Goal: Task Accomplishment & Management: Use online tool/utility

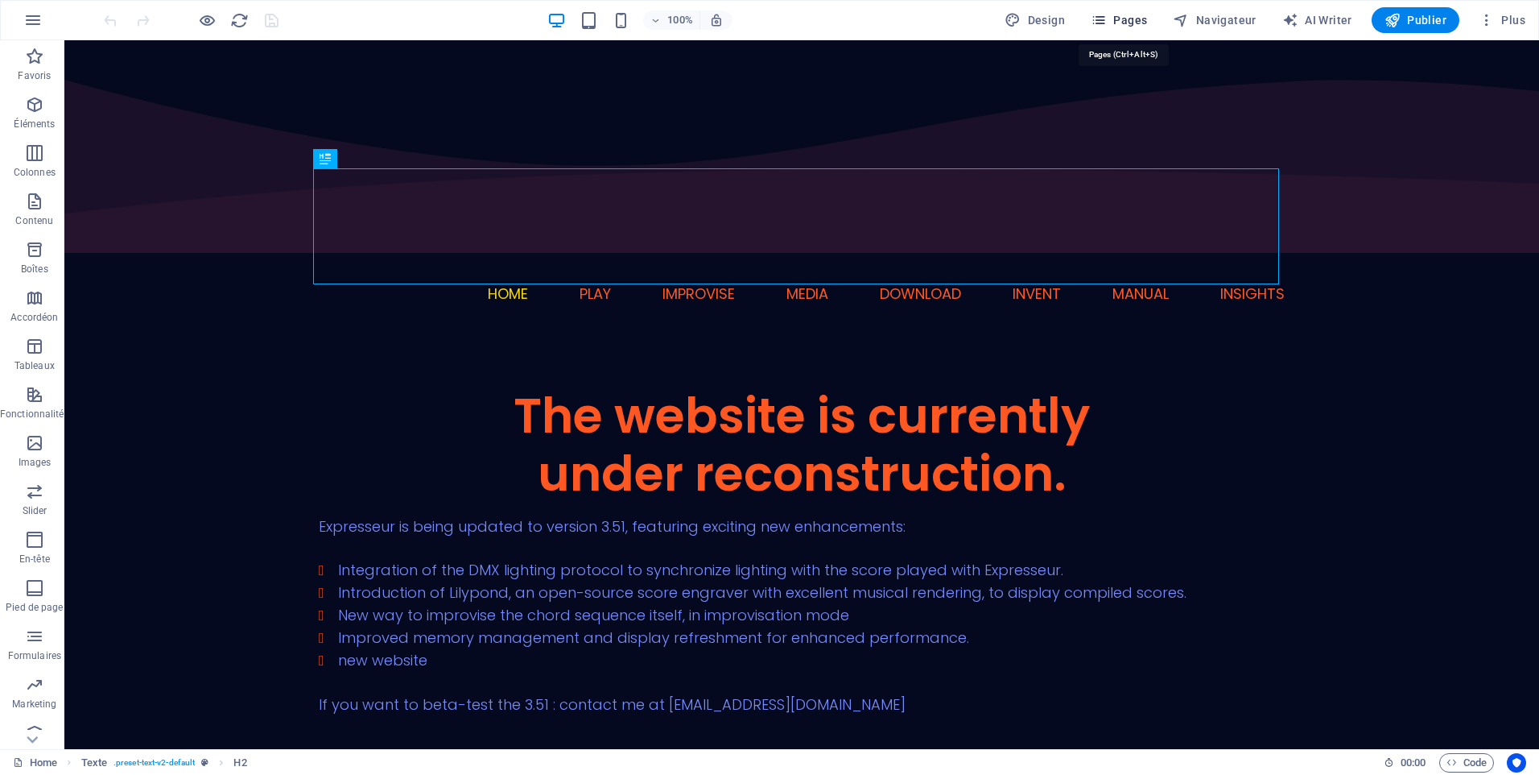
click at [1124, 20] on span "Pages" at bounding box center [1119, 20] width 56 height 16
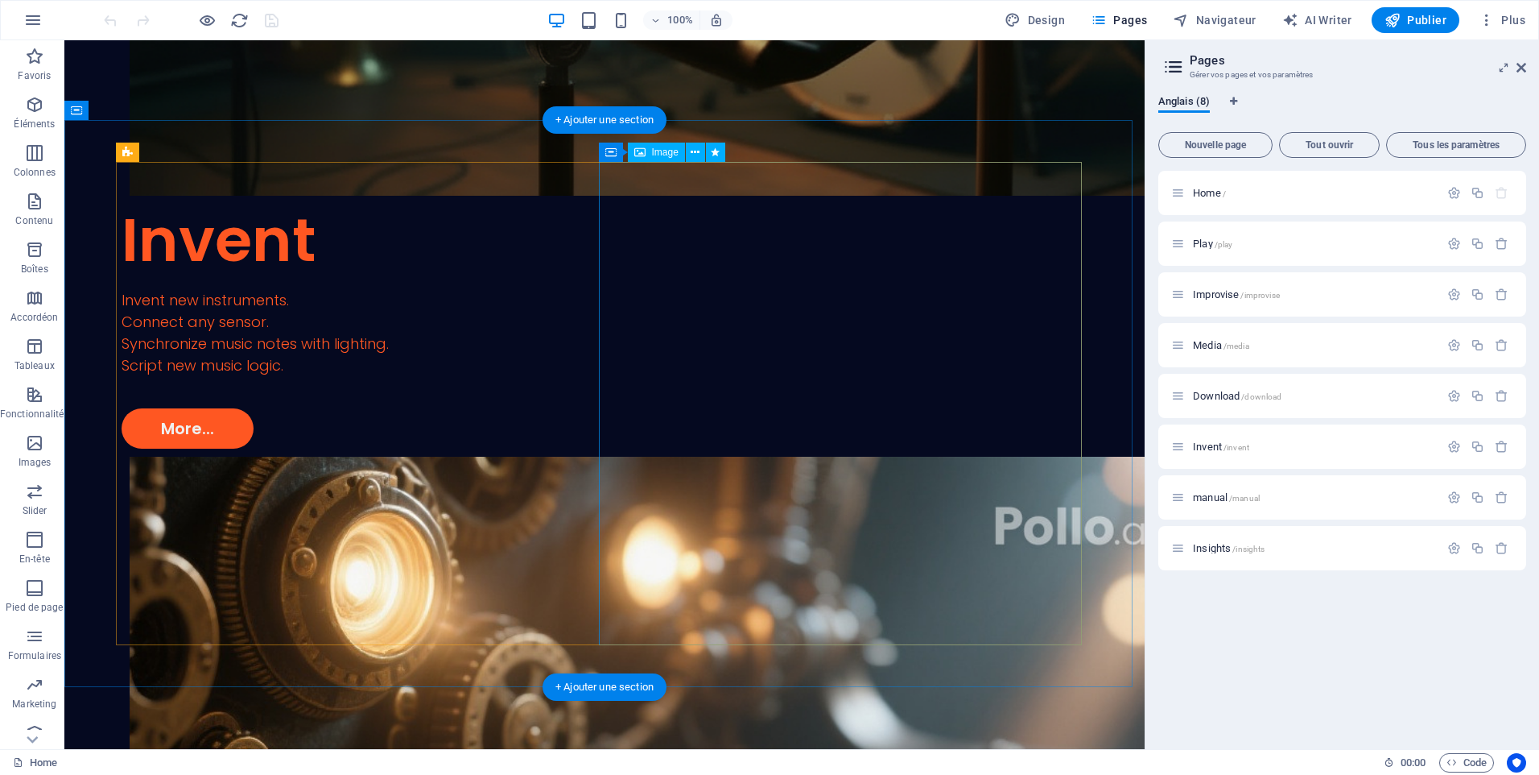
scroll to position [3301, 0]
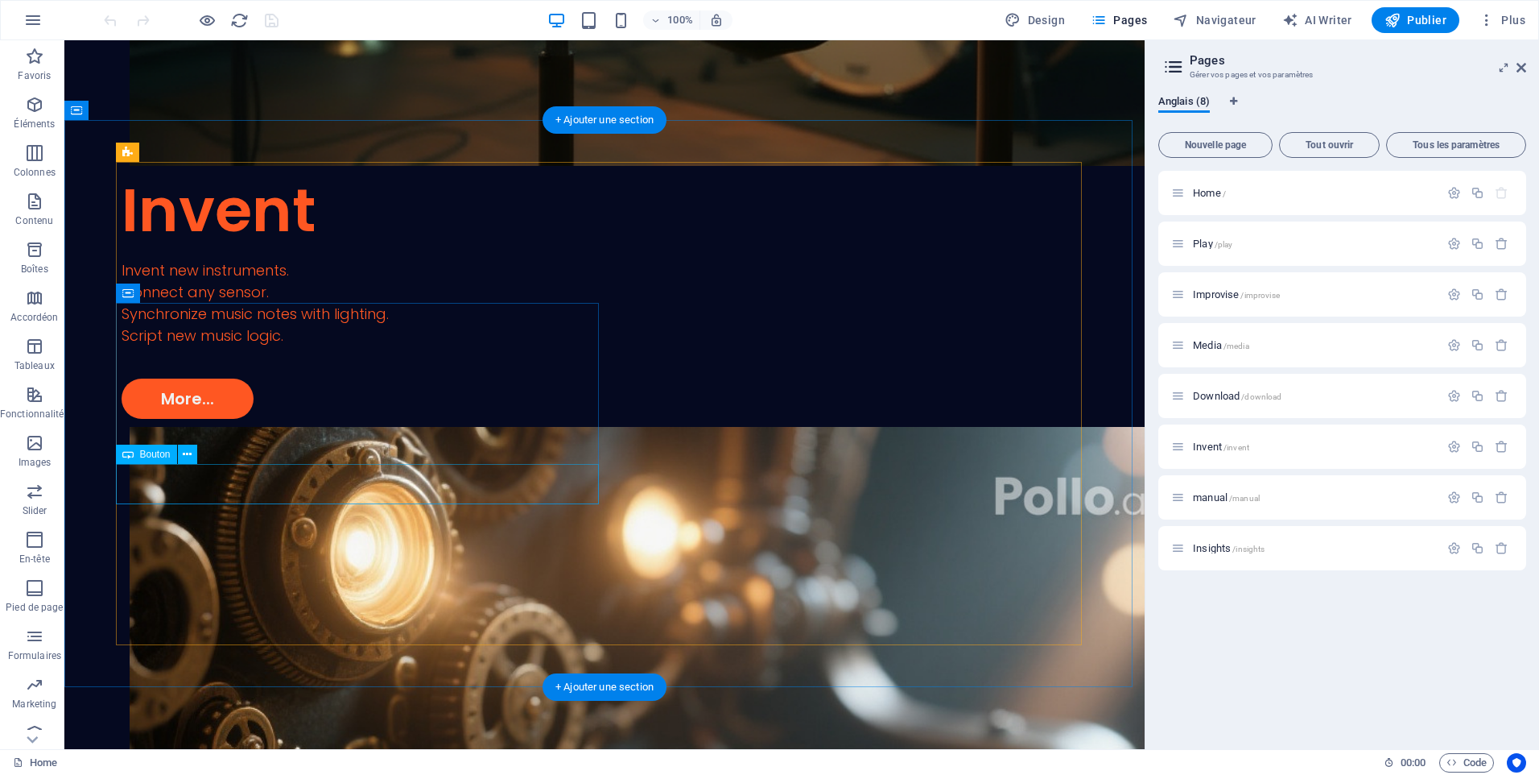
select select "6"
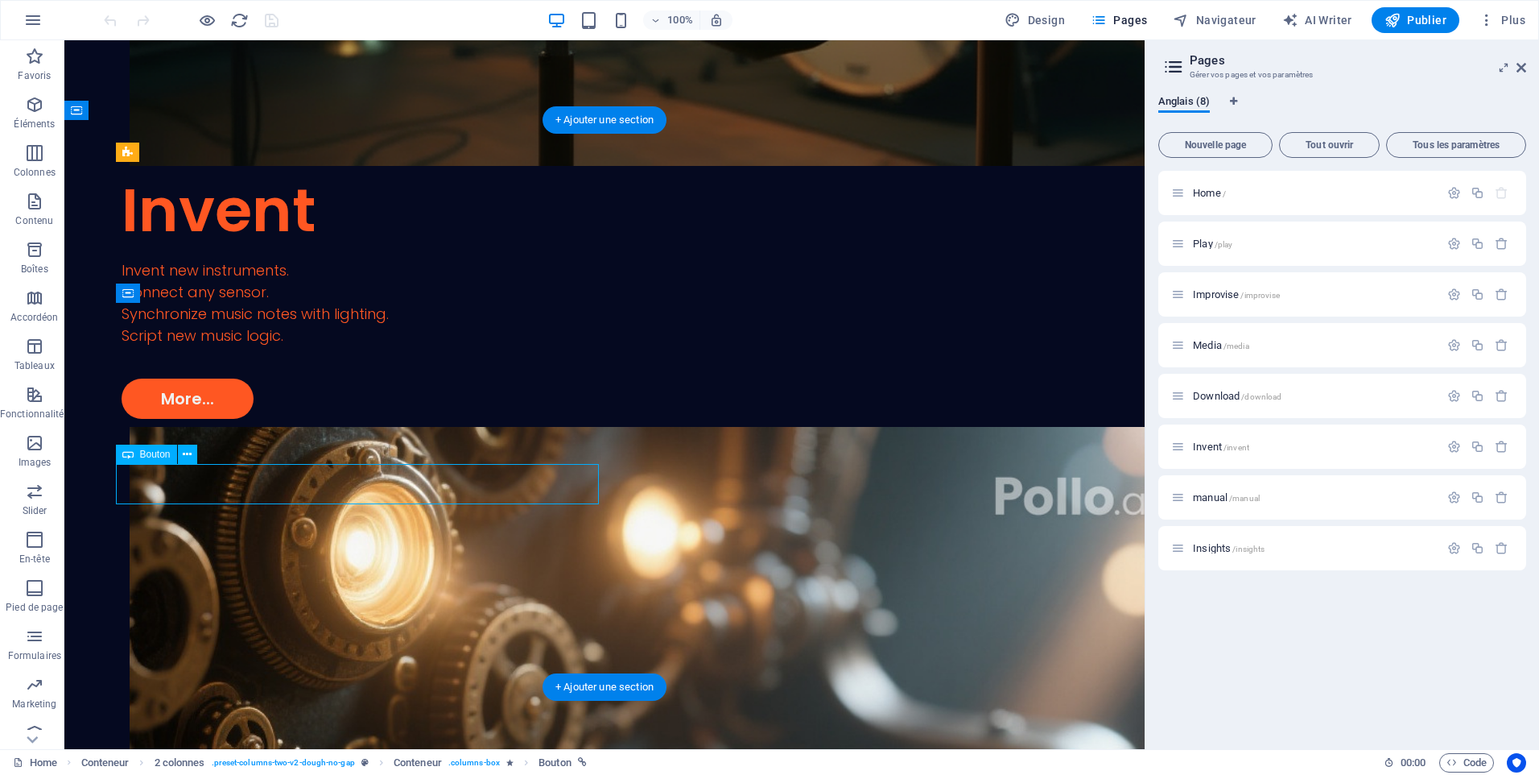
select select
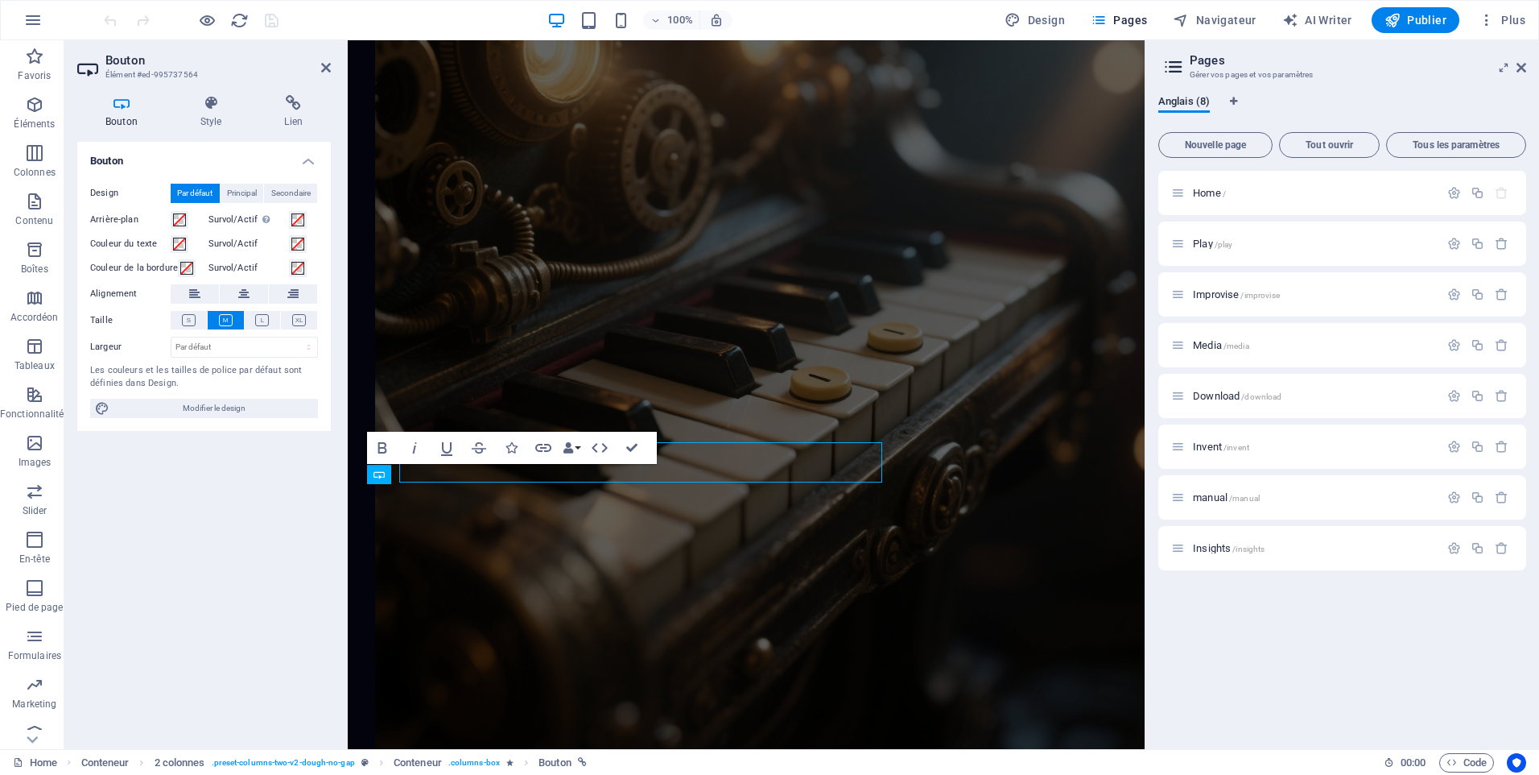
scroll to position [3323, 0]
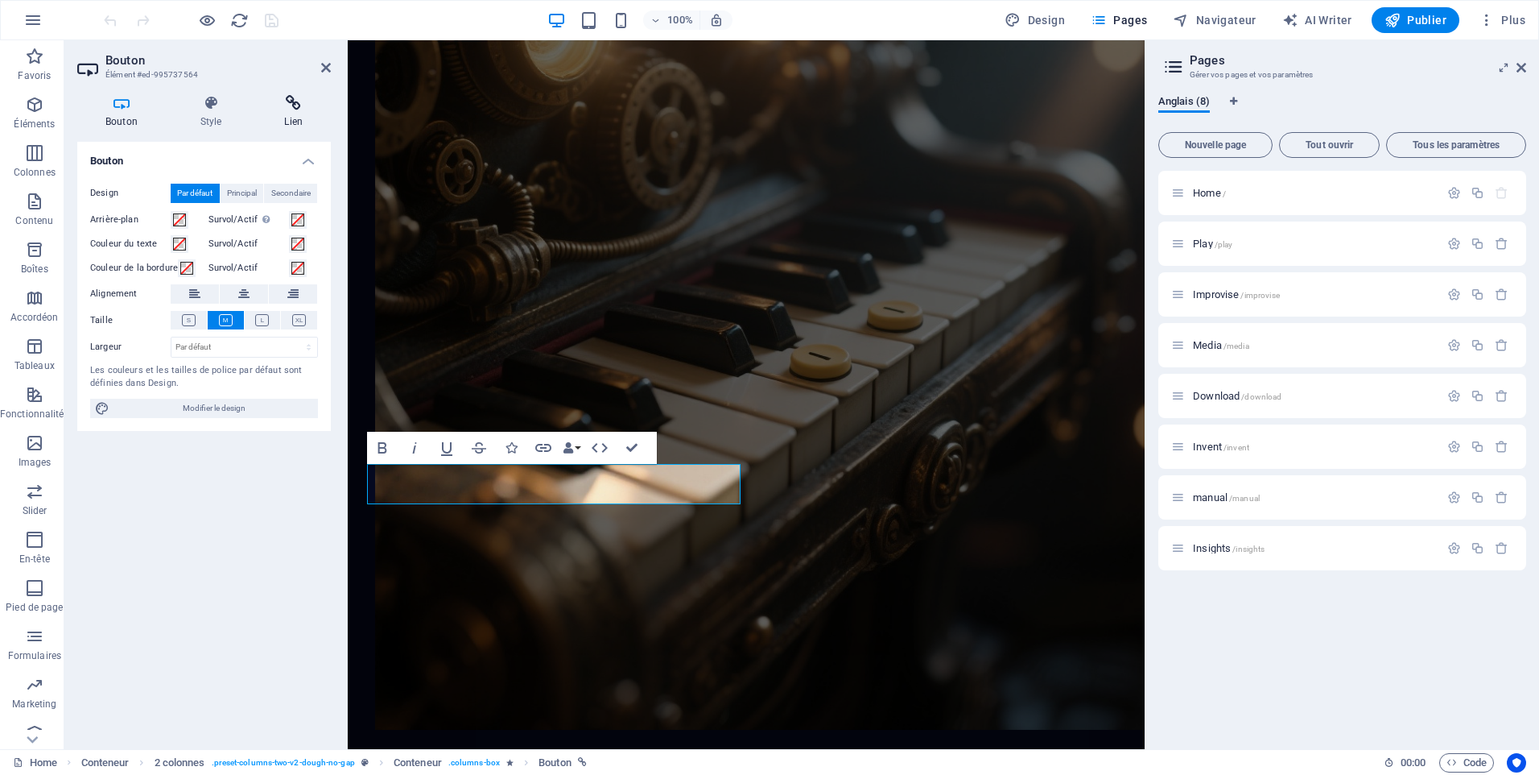
click at [298, 105] on icon at bounding box center [293, 103] width 75 height 16
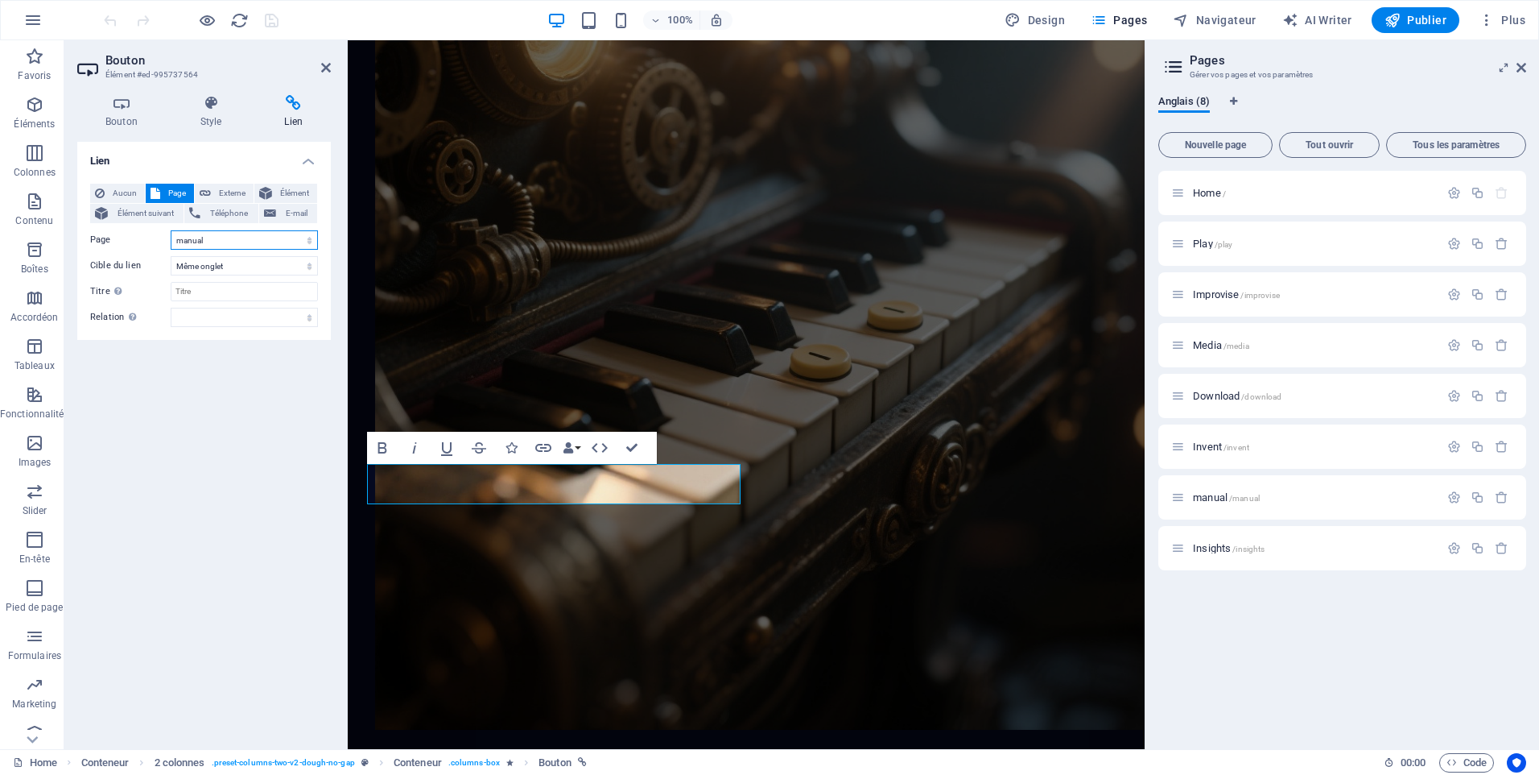
click at [309, 242] on select "Home Play Improvise Media Download Invent manual Insights" at bounding box center [244, 239] width 147 height 19
select select "7"
click at [171, 230] on select "Home Play Improvise Media Download Invent manual Insights" at bounding box center [244, 239] width 147 height 19
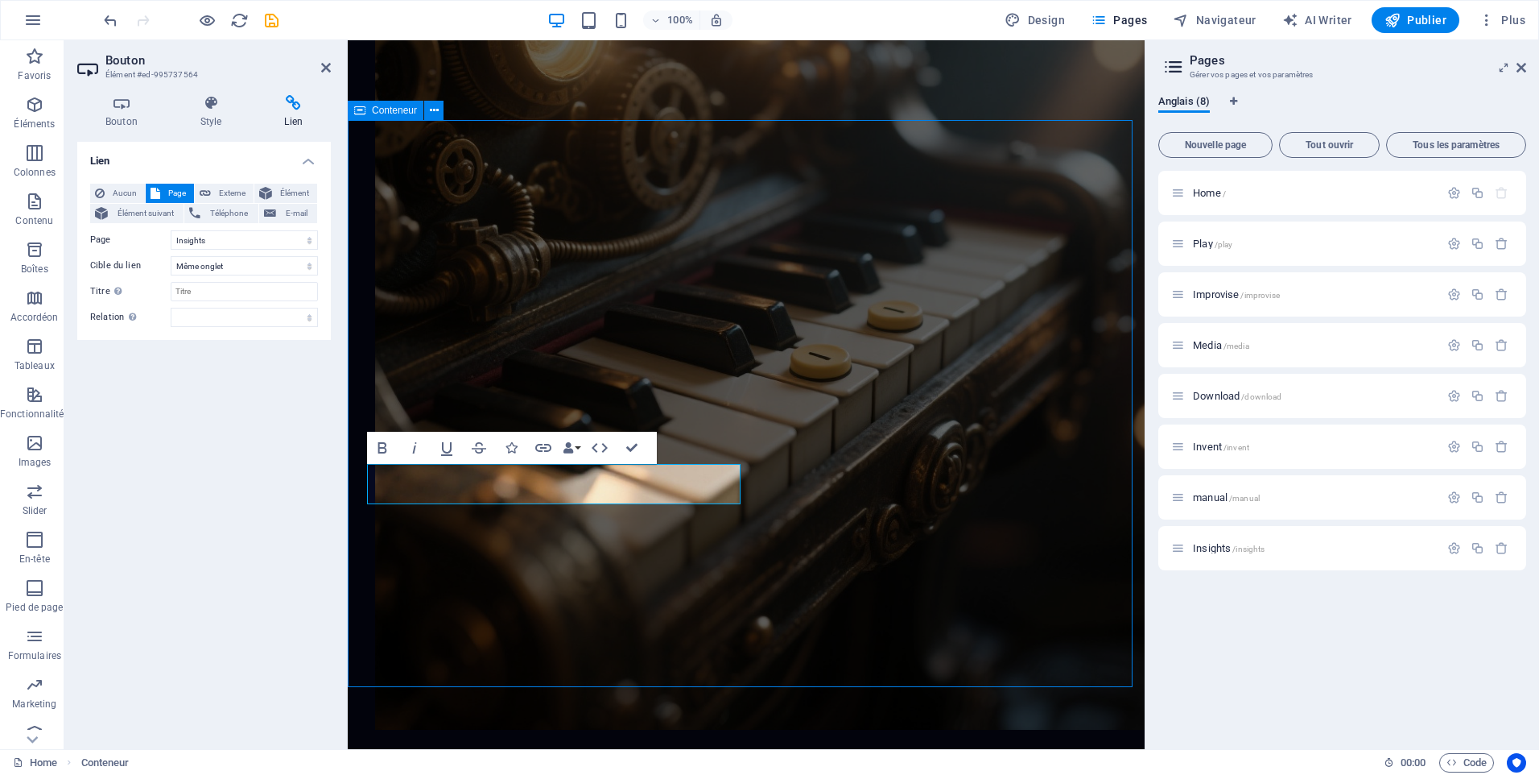
scroll to position [3301, 0]
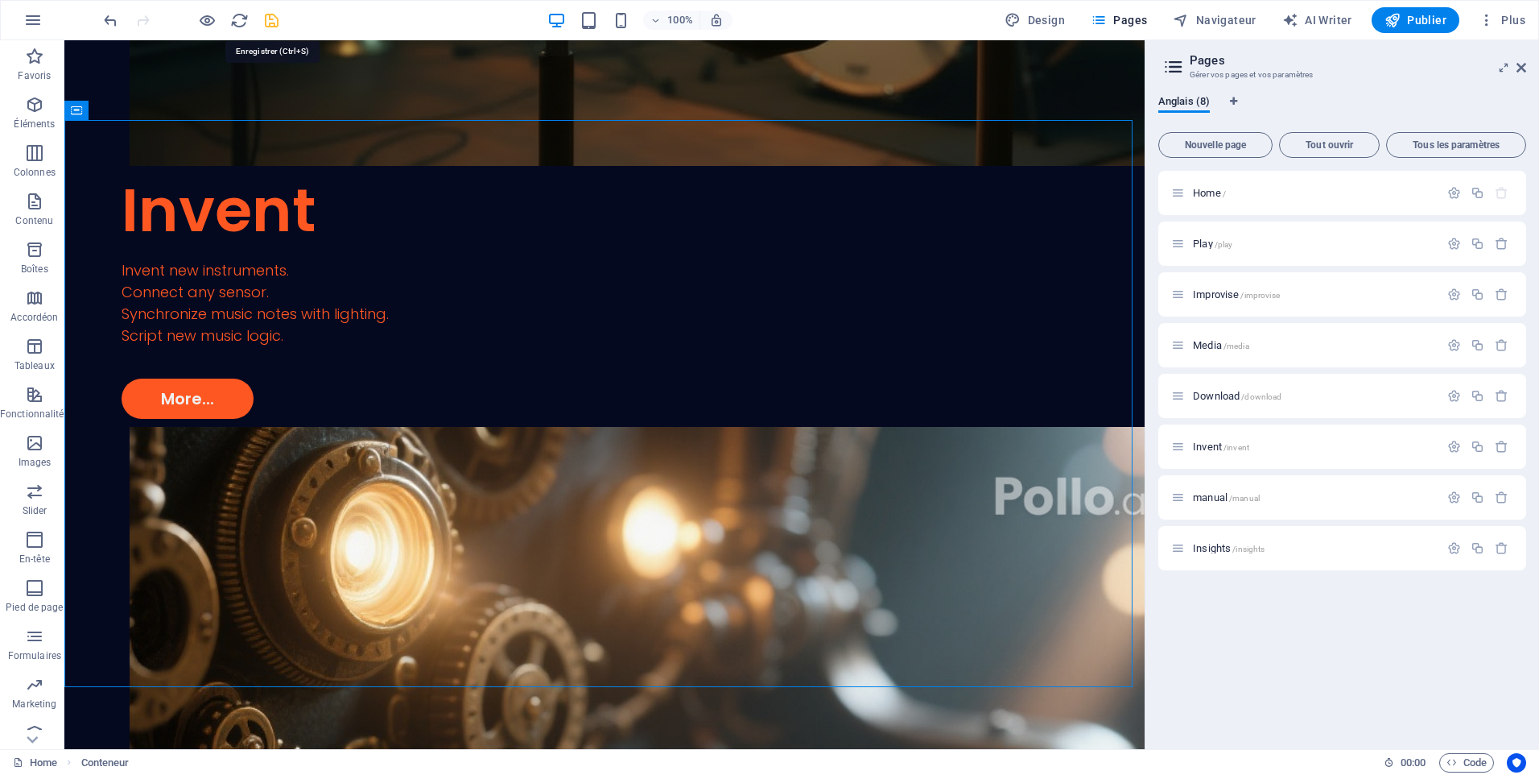
click at [267, 18] on icon "save" at bounding box center [271, 20] width 19 height 19
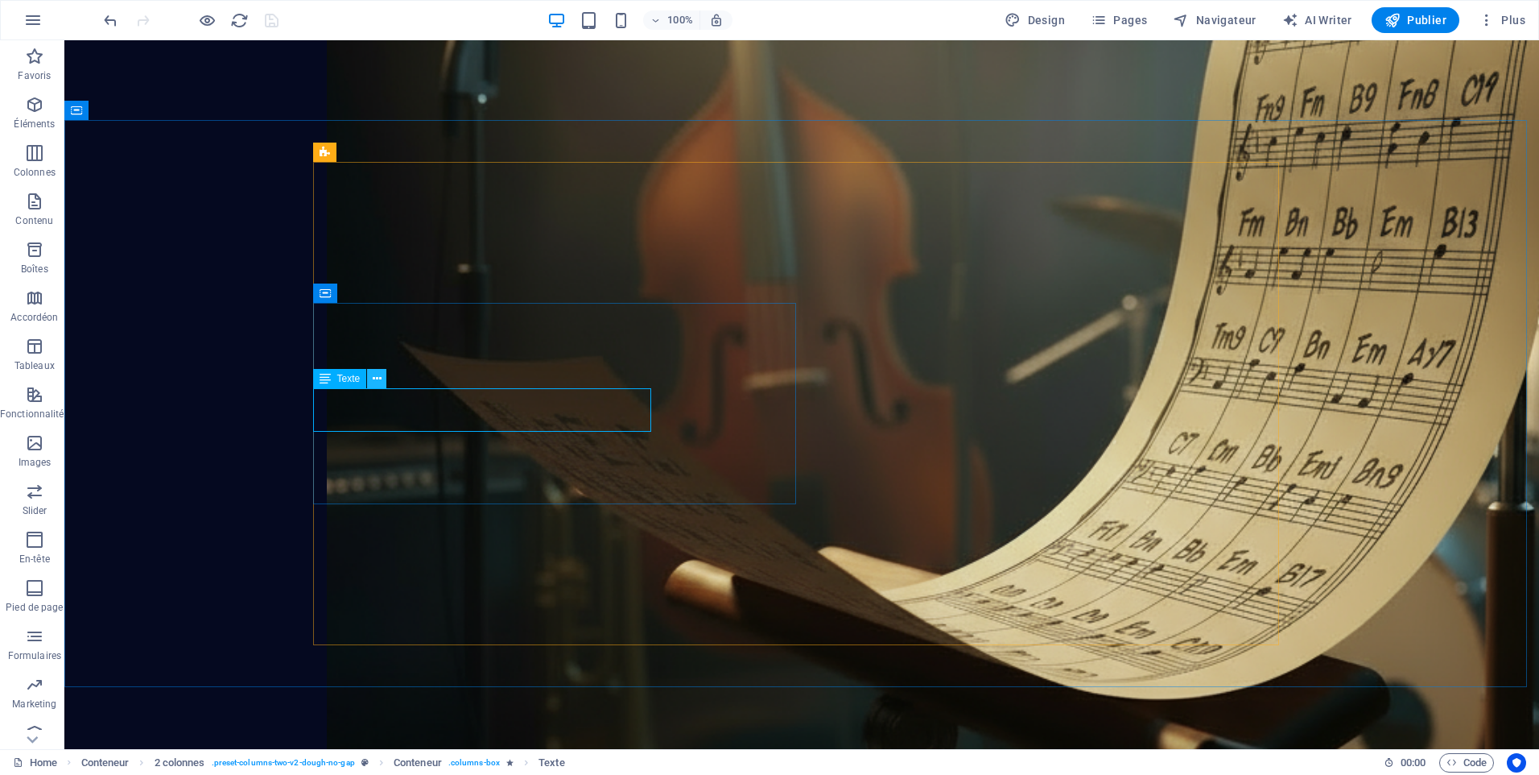
click at [375, 382] on icon at bounding box center [377, 378] width 9 height 17
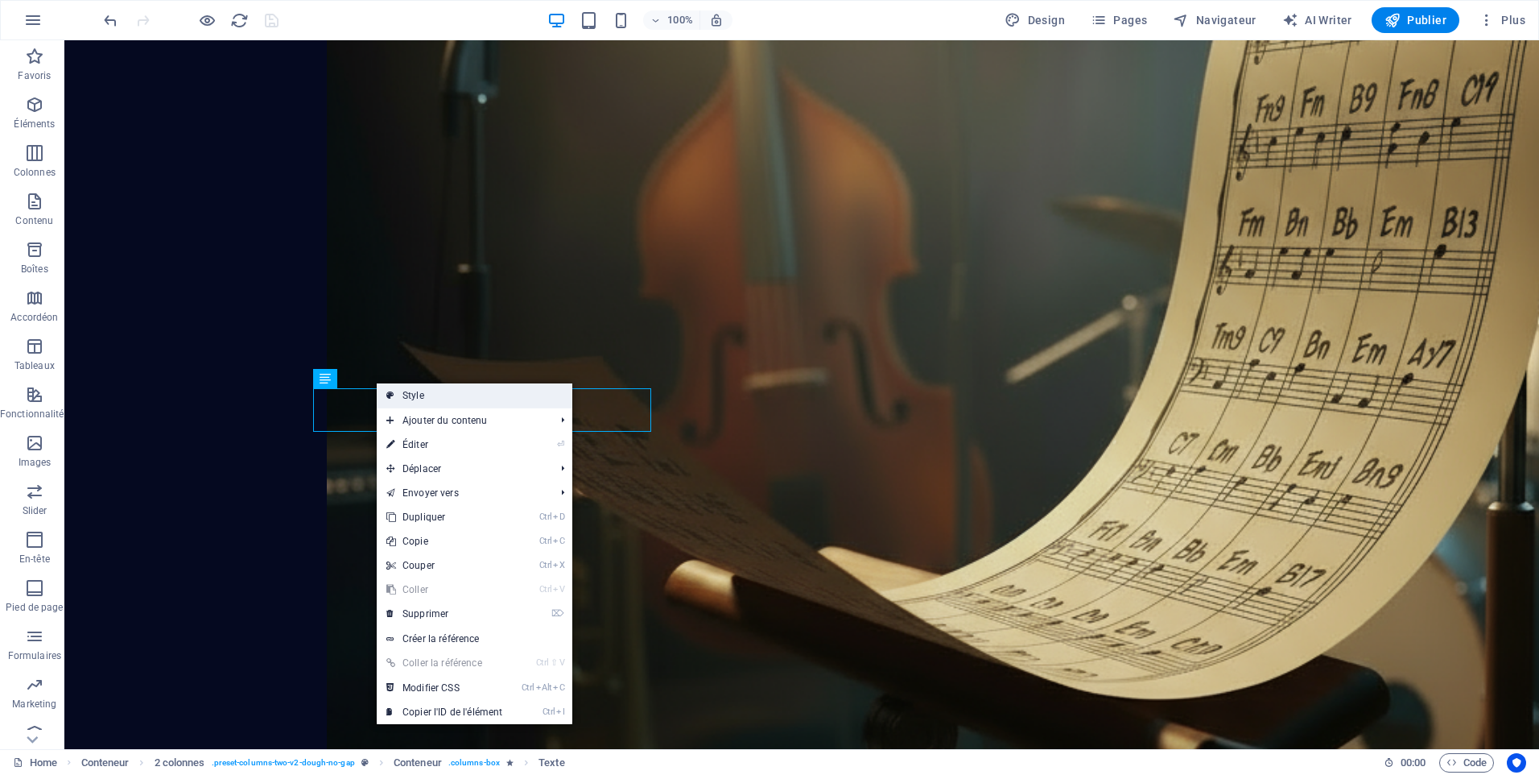
click at [411, 395] on link "Style" at bounding box center [475, 395] width 196 height 24
select select "rem"
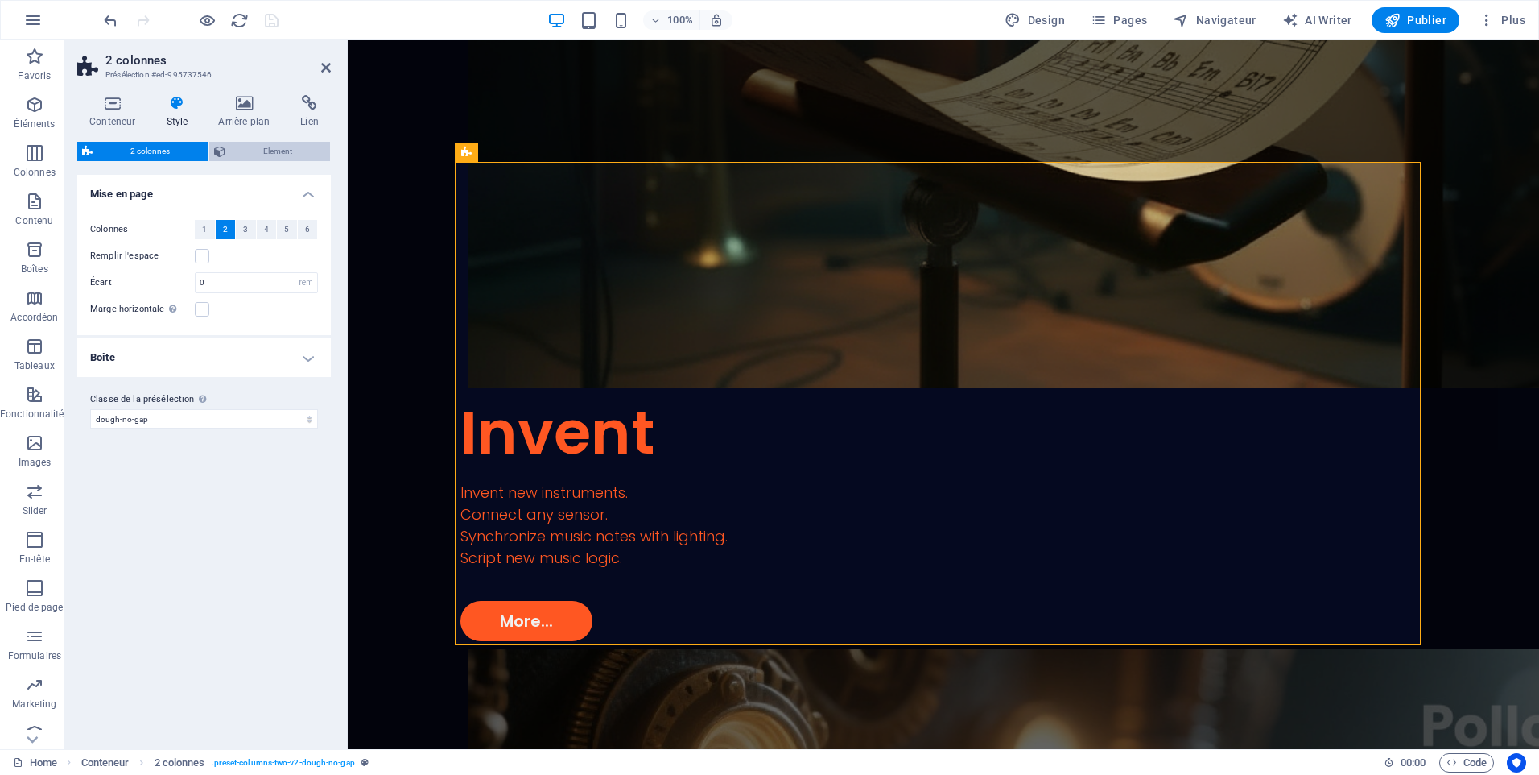
click at [266, 147] on span "Element" at bounding box center [278, 151] width 96 height 19
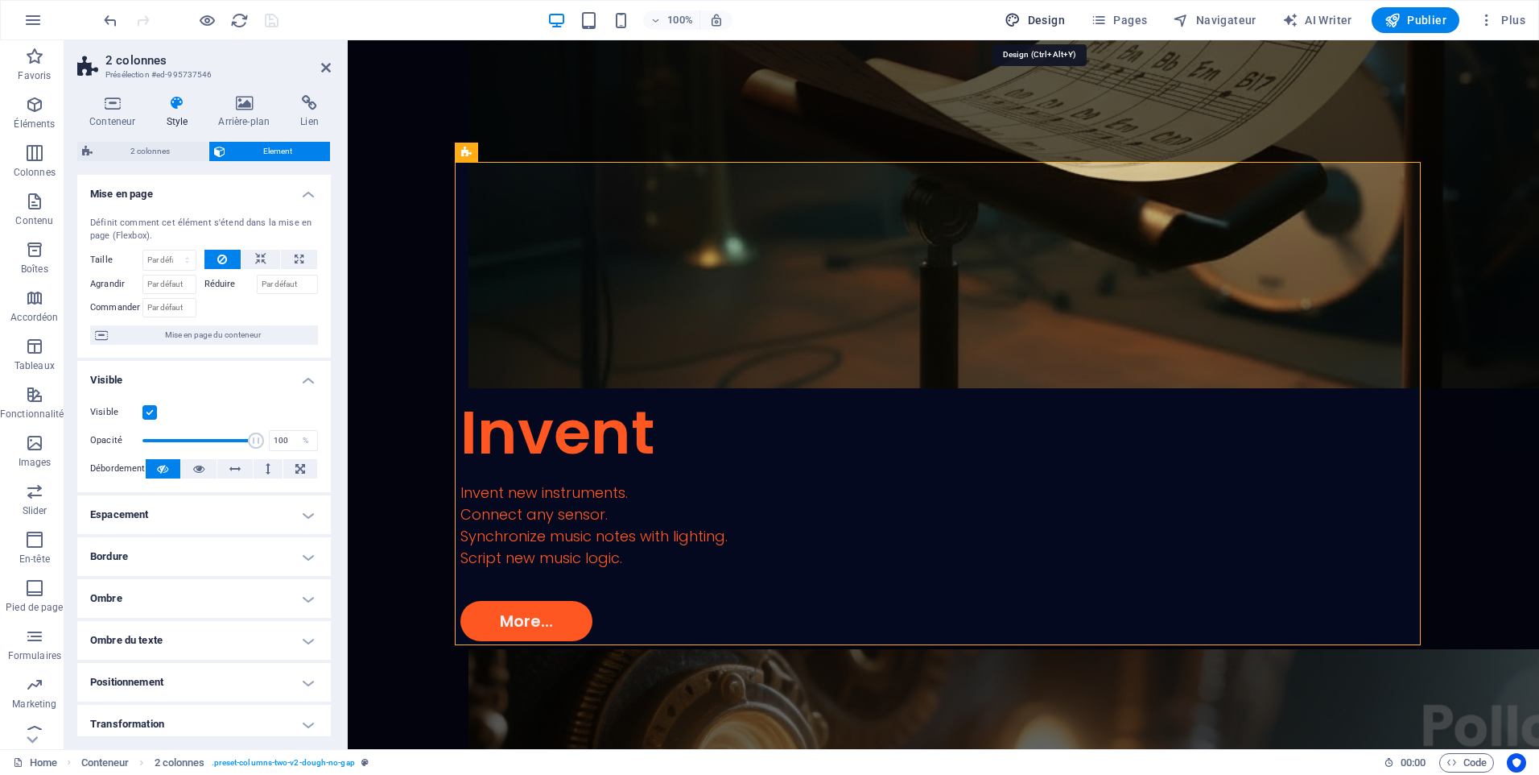
click at [1025, 16] on span "Design" at bounding box center [1035, 20] width 60 height 16
select select "px"
select select "300"
select select "px"
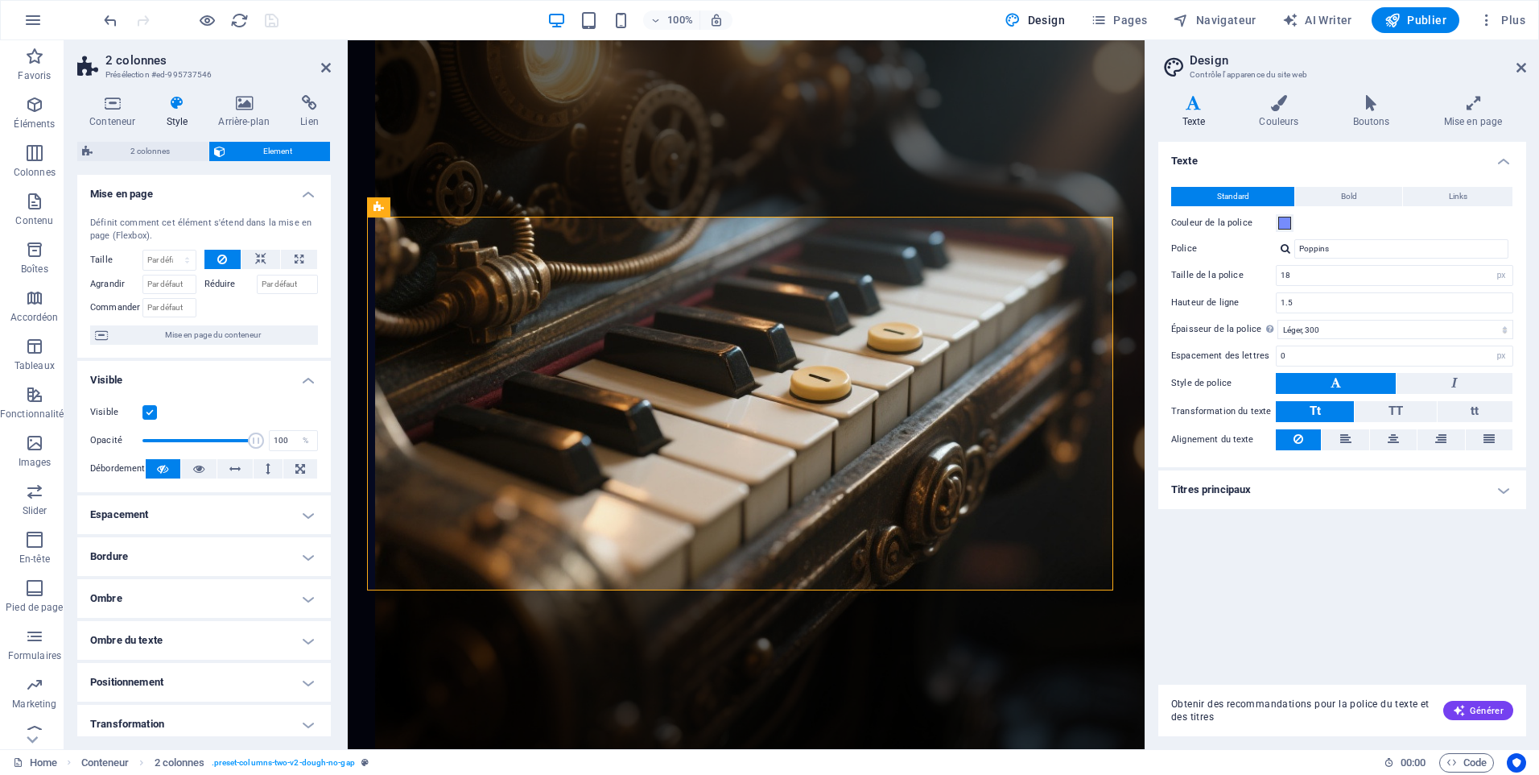
scroll to position [3323, 0]
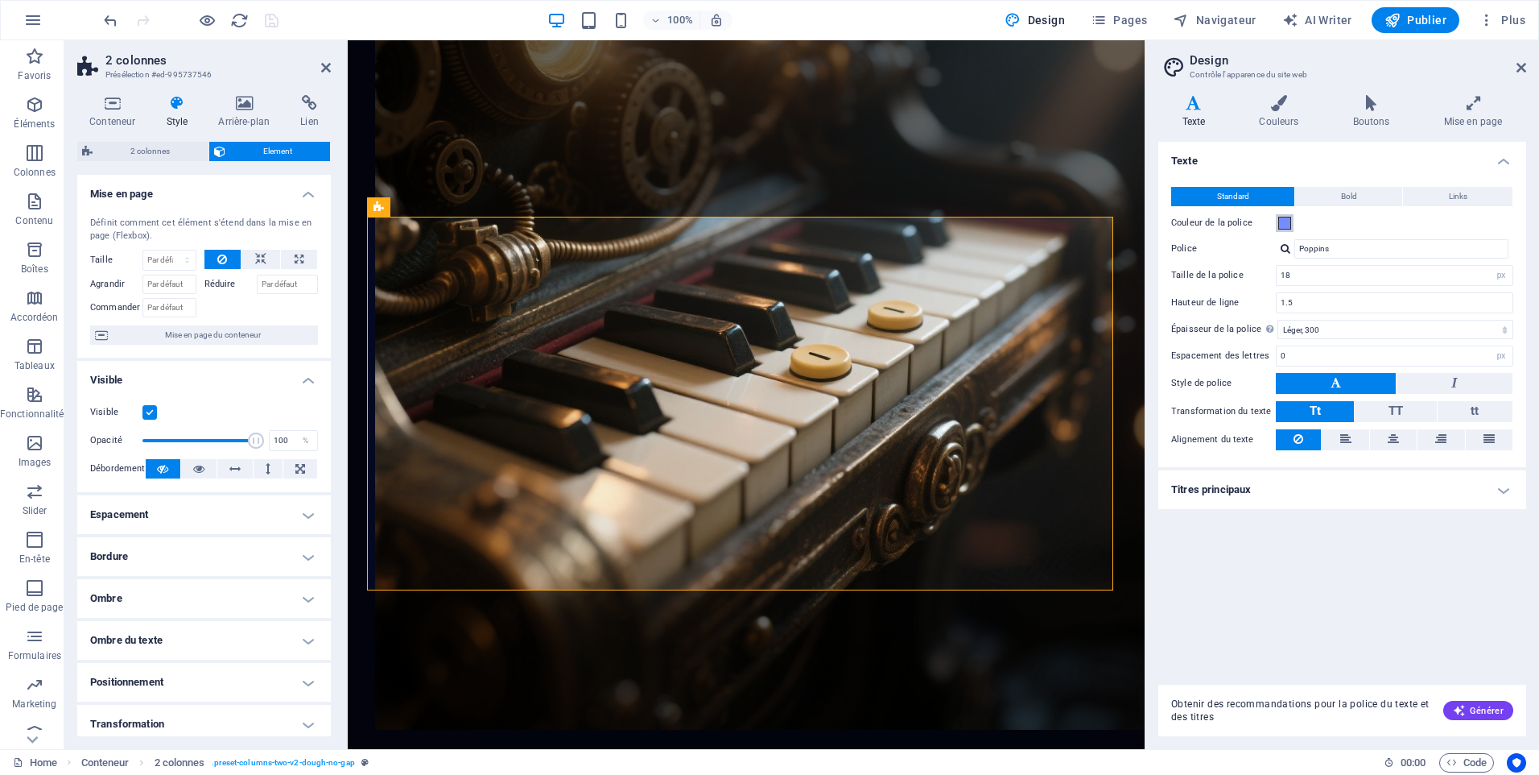
click at [1282, 222] on span at bounding box center [1285, 223] width 13 height 13
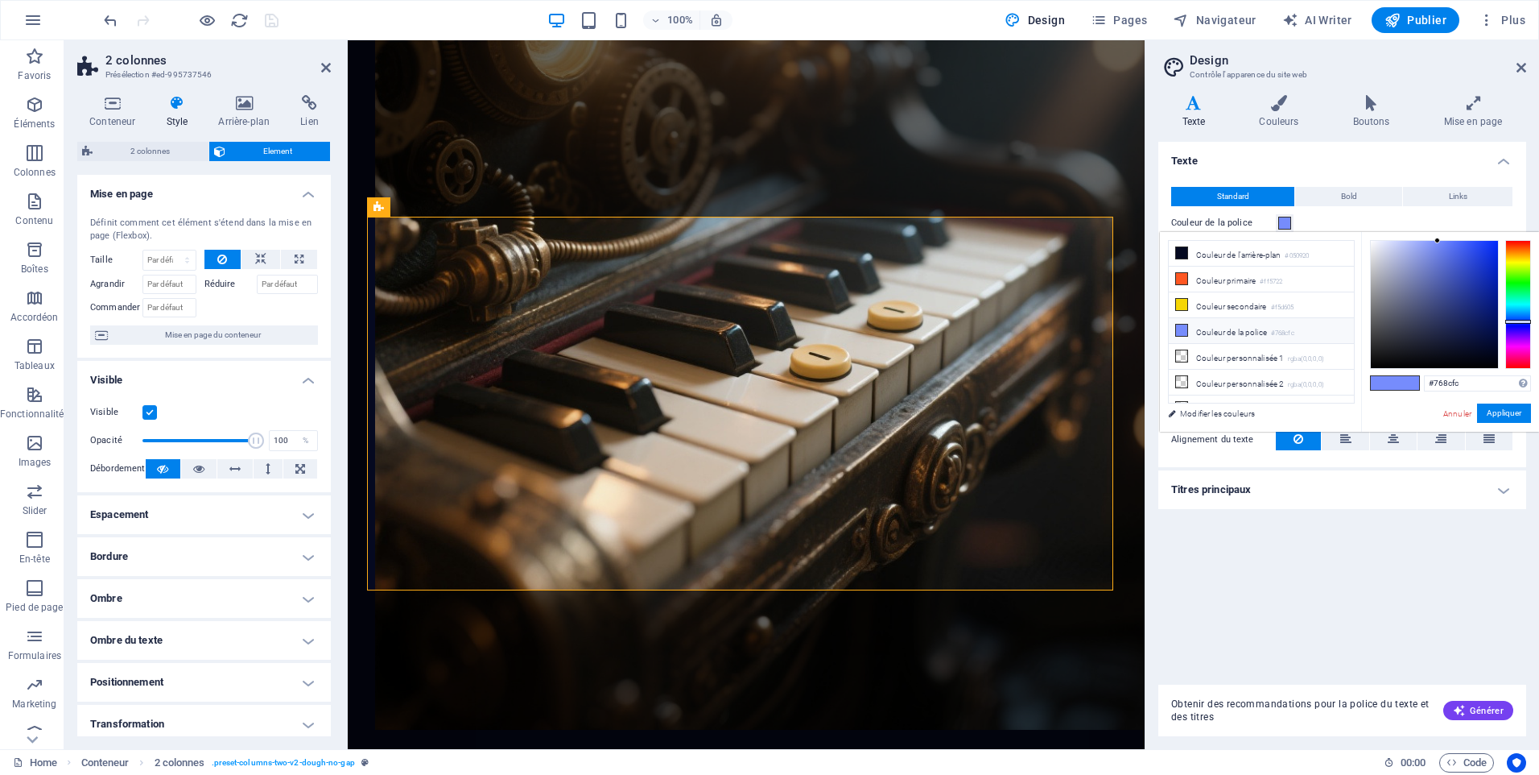
click at [1222, 329] on li "Couleur de la police #768cfc" at bounding box center [1261, 331] width 185 height 26
click at [1404, 385] on span at bounding box center [1407, 383] width 24 height 14
click at [1480, 385] on input "#768cfc" at bounding box center [1477, 383] width 107 height 16
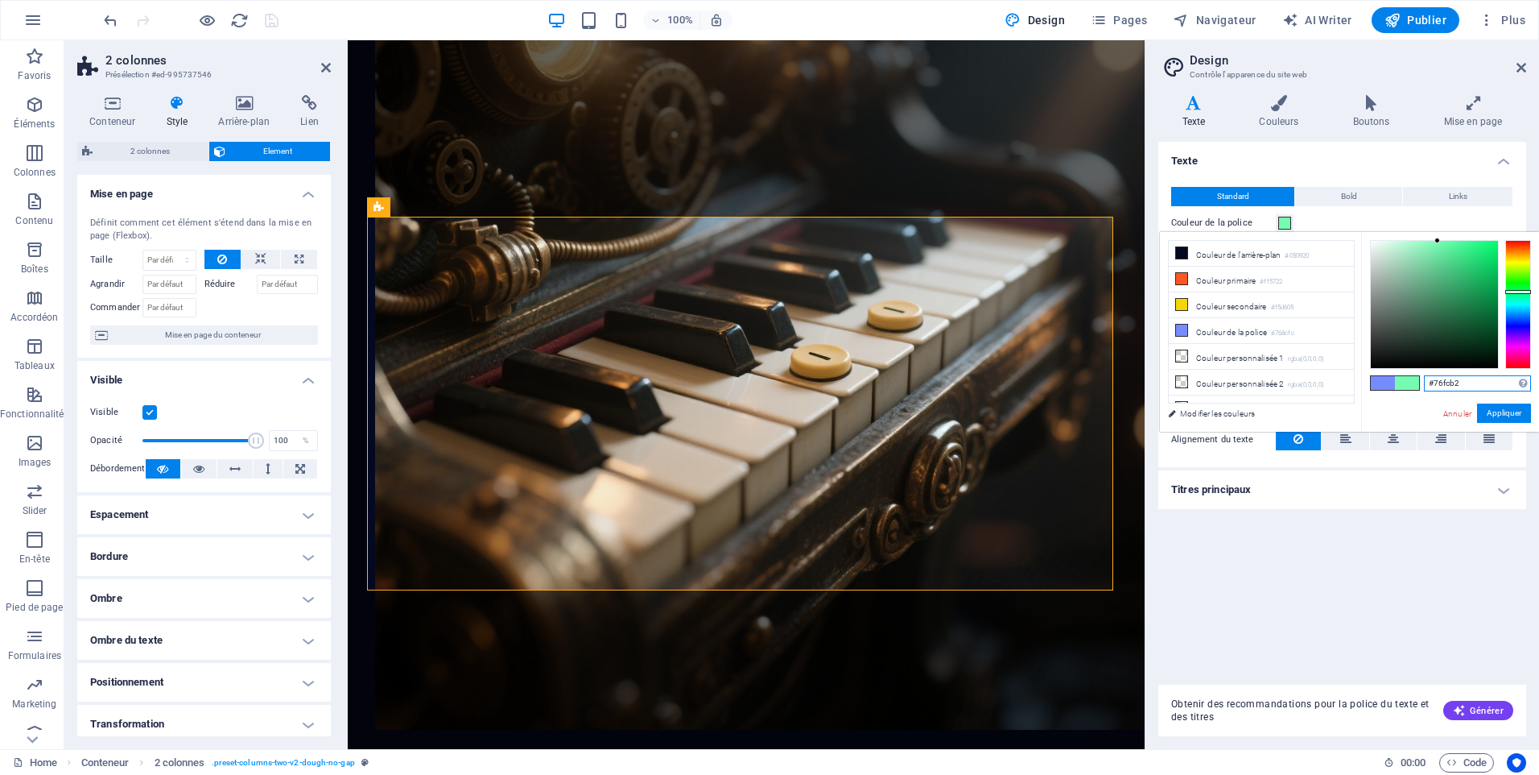
drag, startPoint x: 1521, startPoint y: 322, endPoint x: 1523, endPoint y: 291, distance: 30.6
click at [1523, 291] on div at bounding box center [1519, 292] width 26 height 4
type input "#76fcb2"
click at [1224, 413] on link "Modifier les couleurs" at bounding box center [1253, 413] width 187 height 20
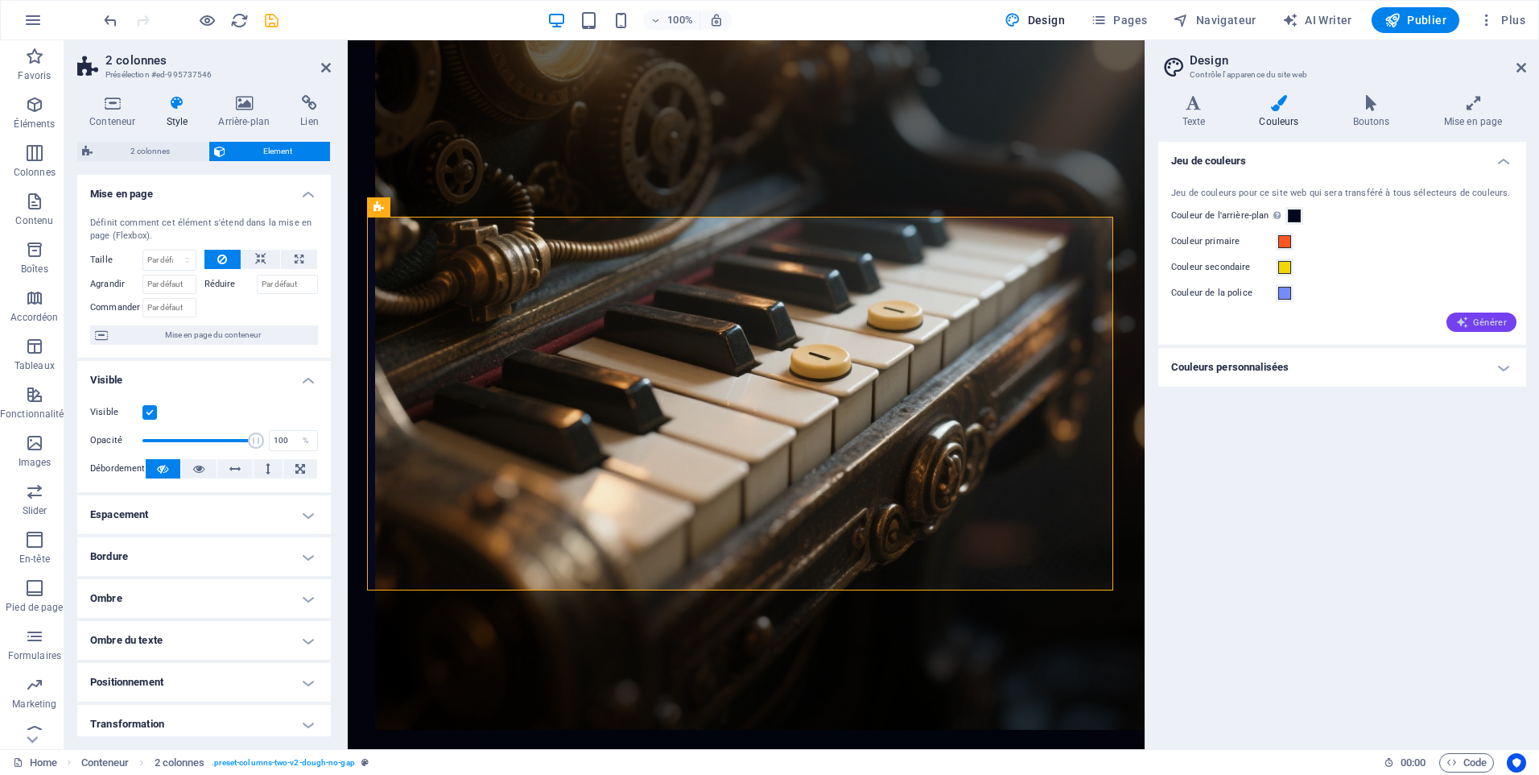
click at [1469, 321] on icon "button" at bounding box center [1463, 322] width 13 height 13
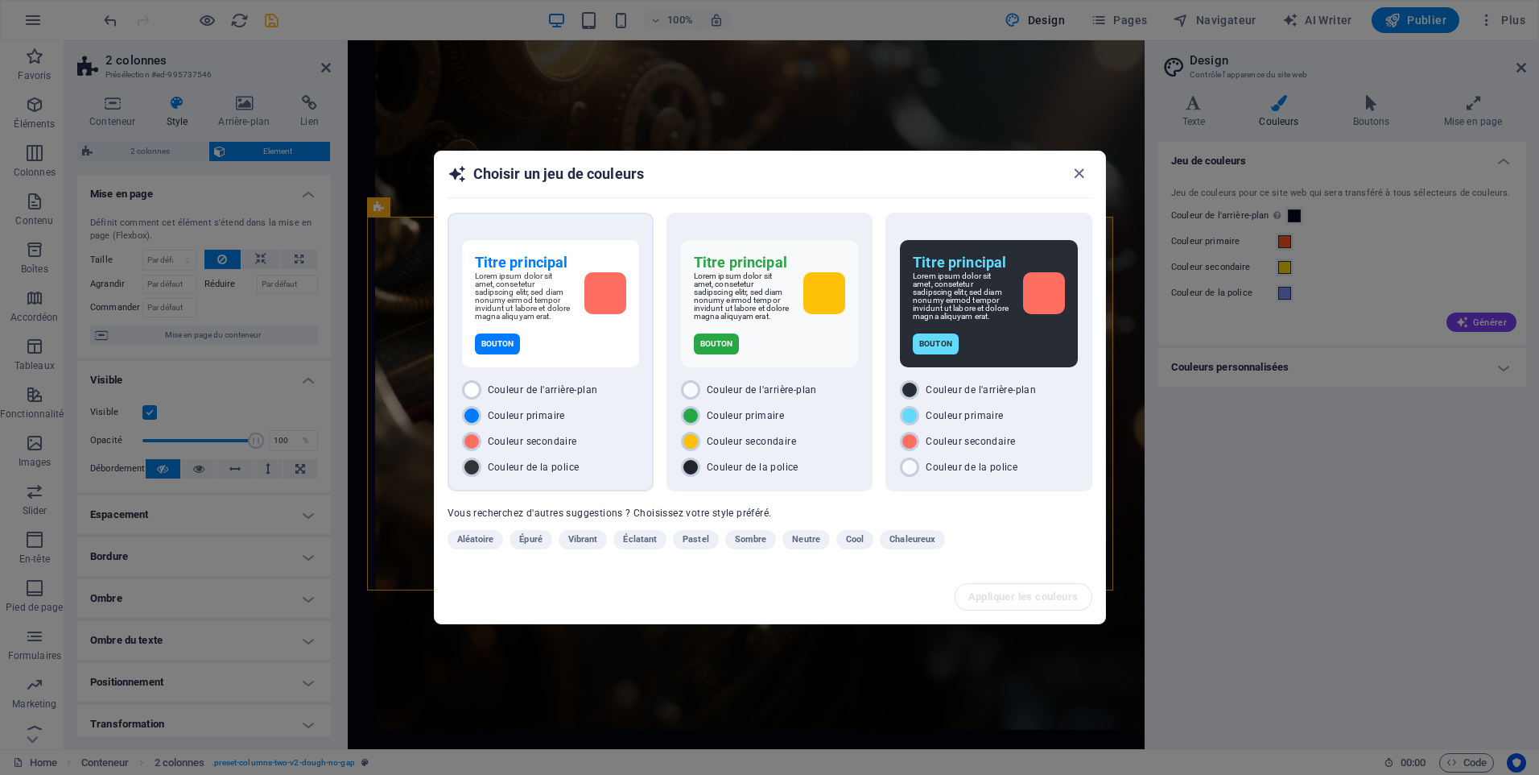
click at [525, 419] on span "Couleur primaire" at bounding box center [526, 415] width 77 height 13
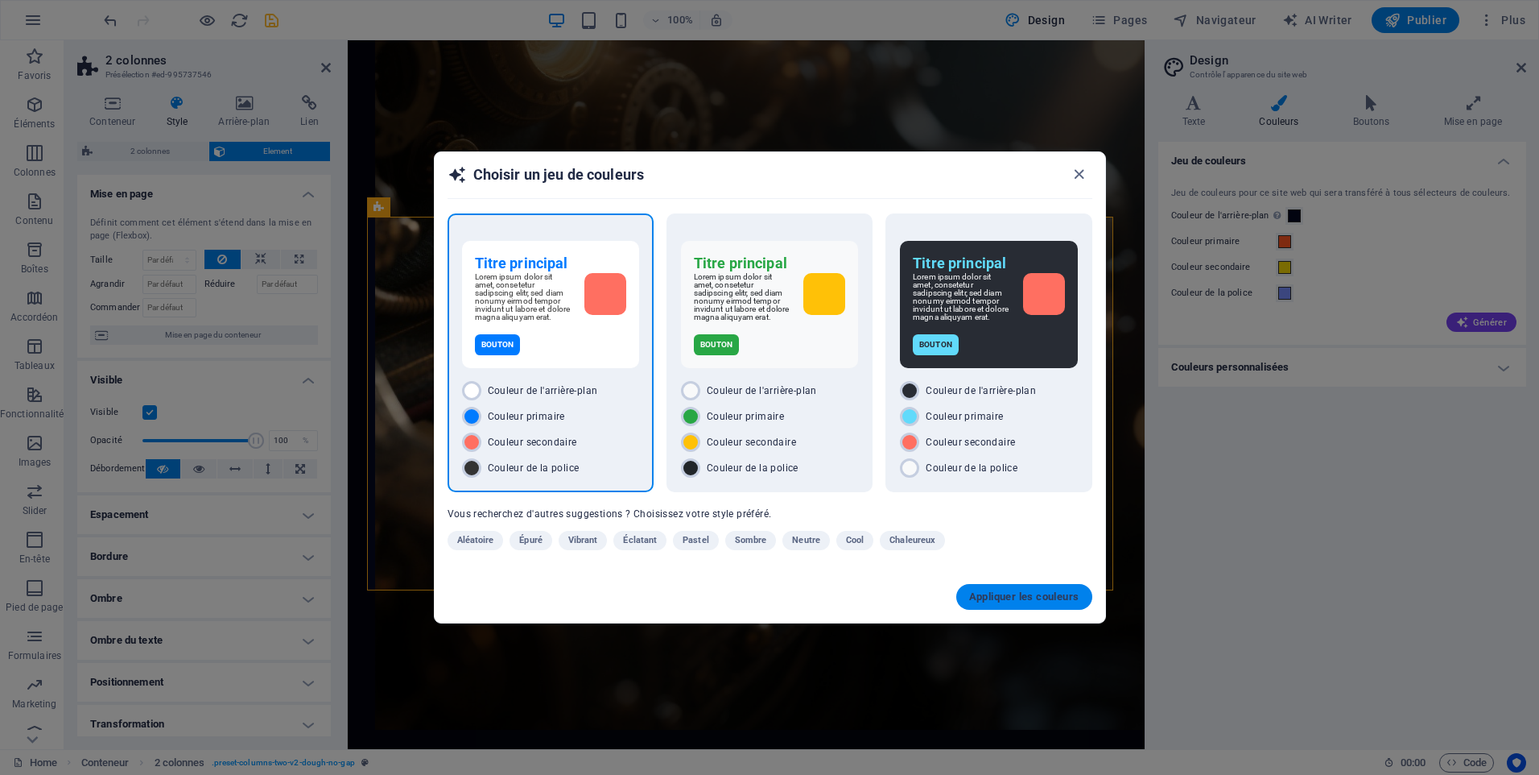
click at [1021, 601] on span "Appliquer les couleurs" at bounding box center [1024, 596] width 110 height 13
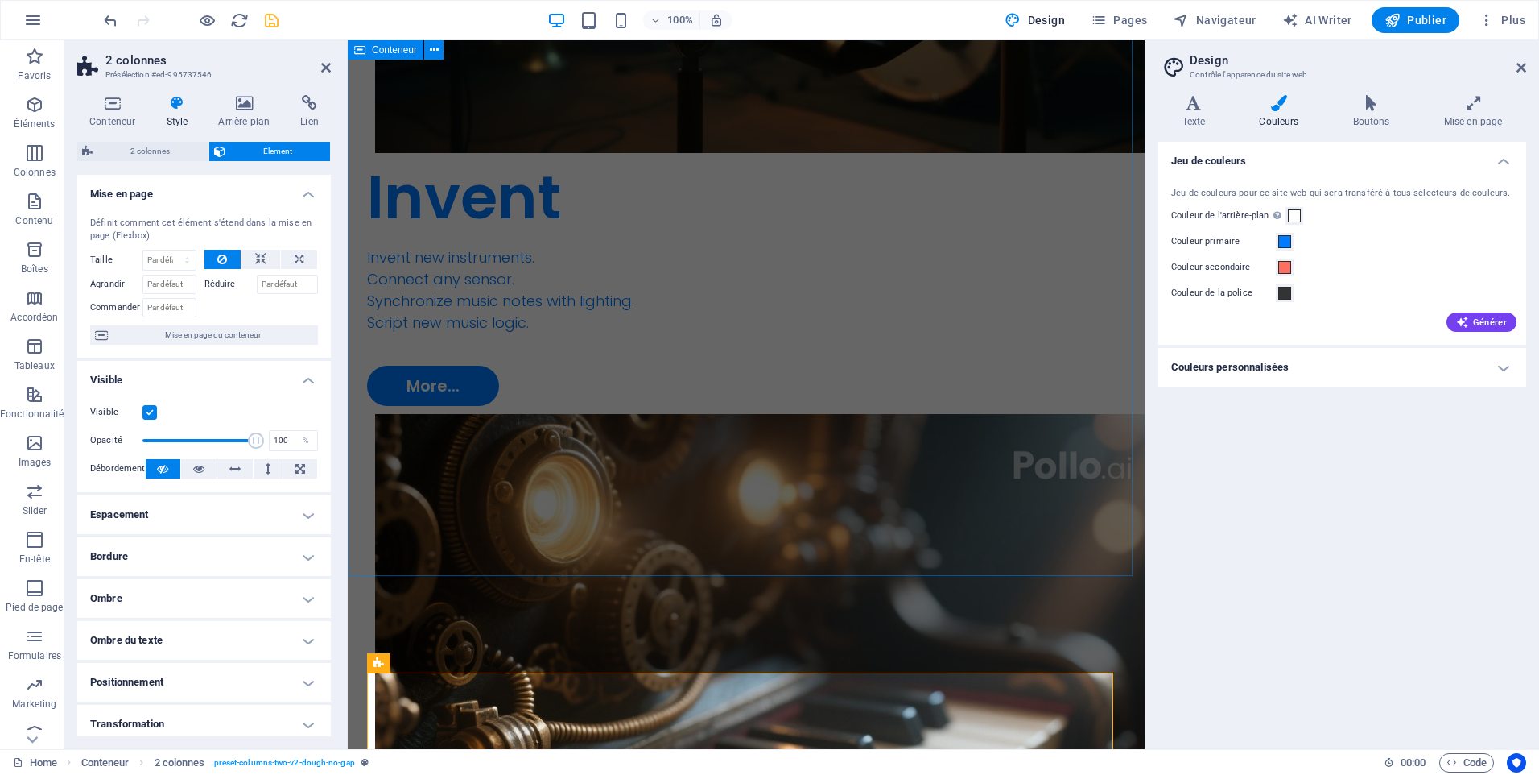
scroll to position [2840, 0]
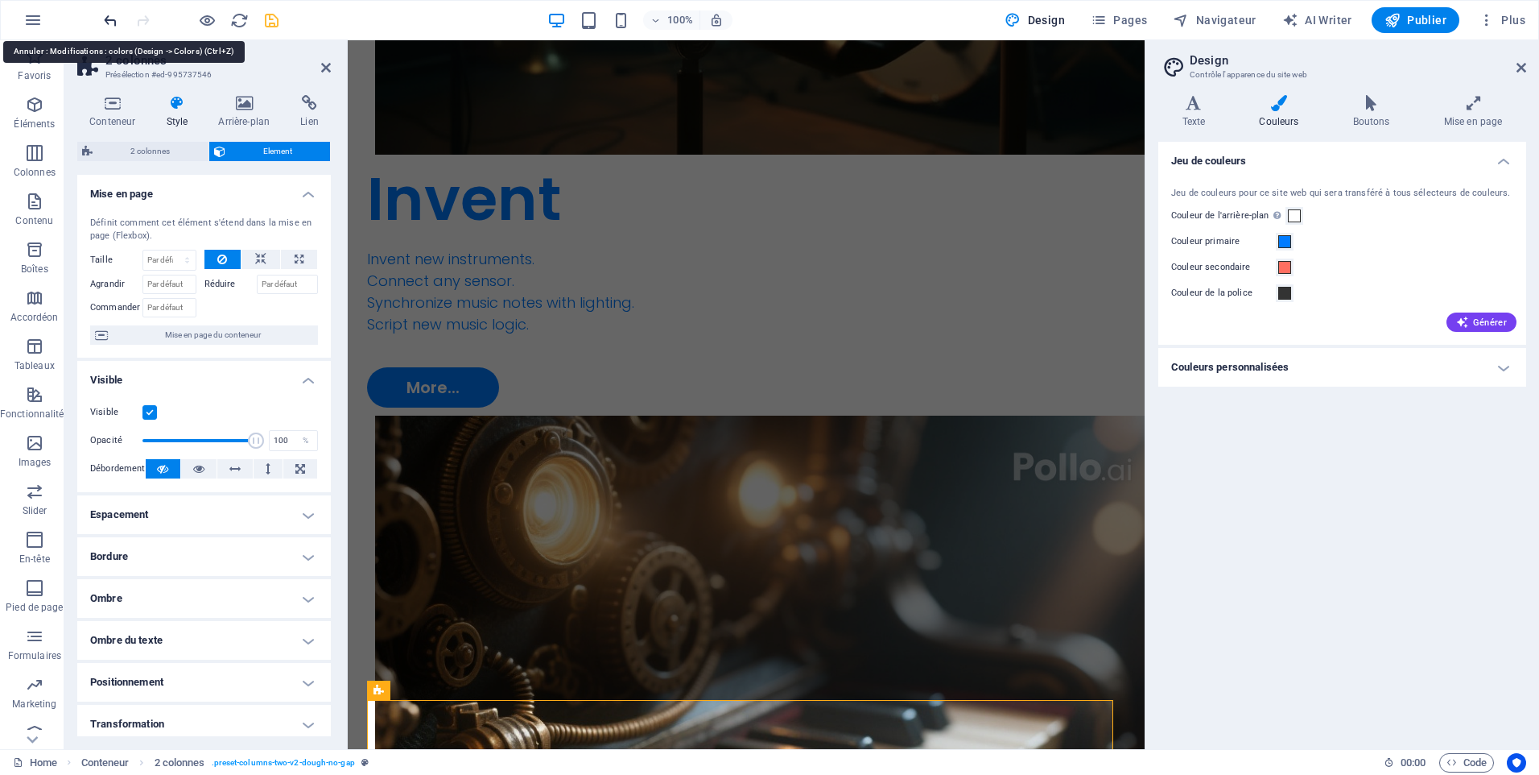
click at [105, 18] on icon "undo" at bounding box center [110, 20] width 19 height 19
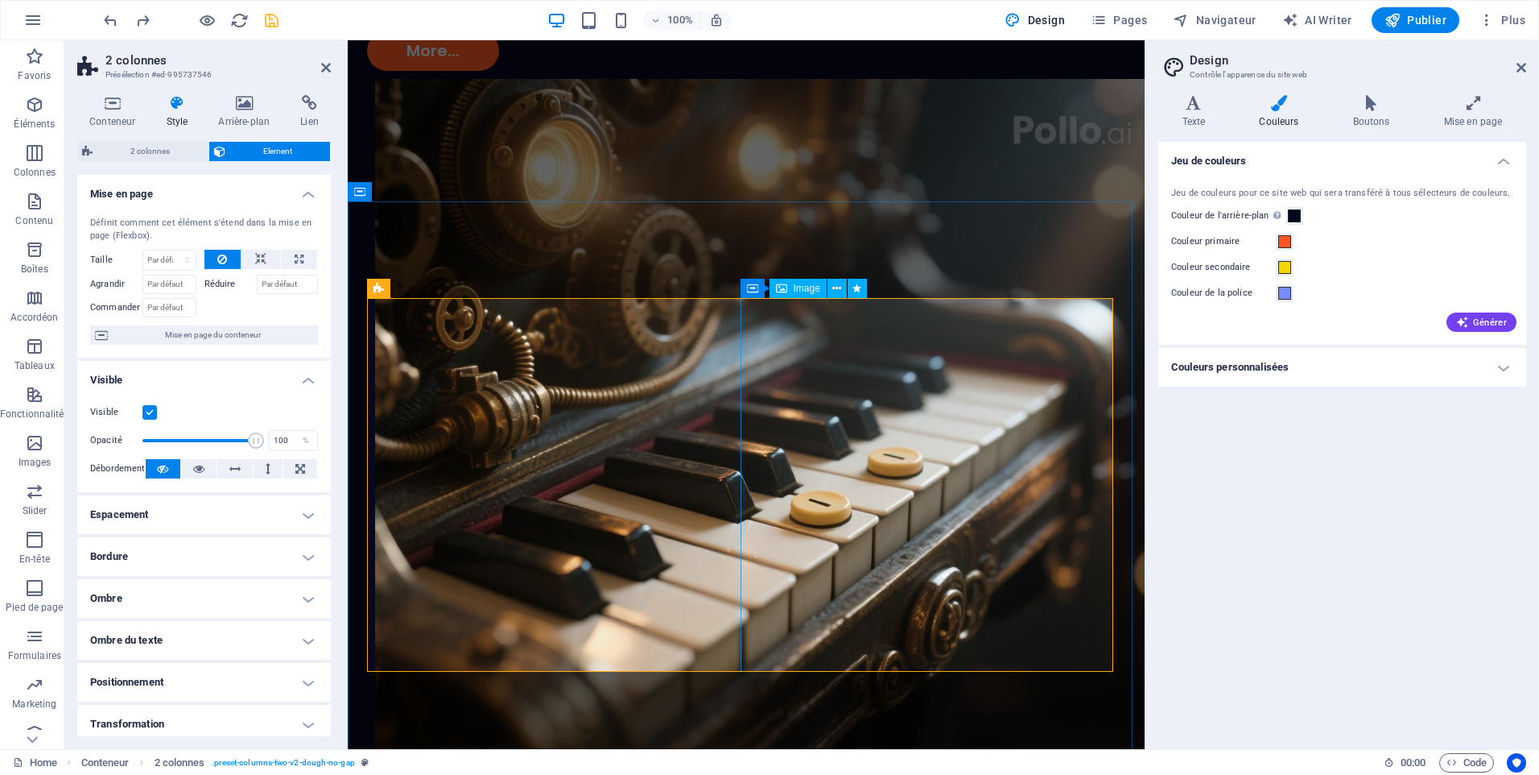
scroll to position [3242, 0]
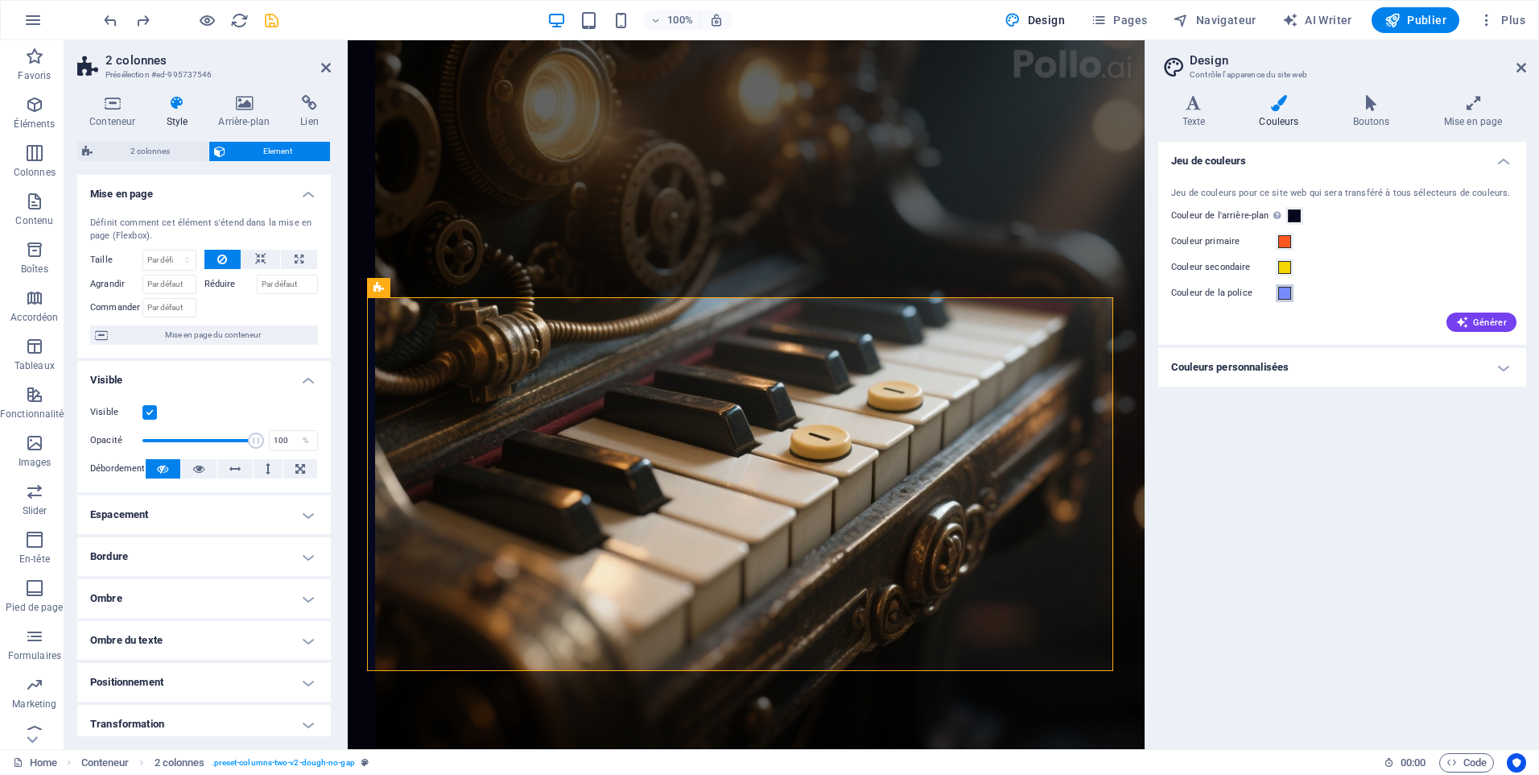
click at [1287, 293] on span at bounding box center [1285, 293] width 13 height 13
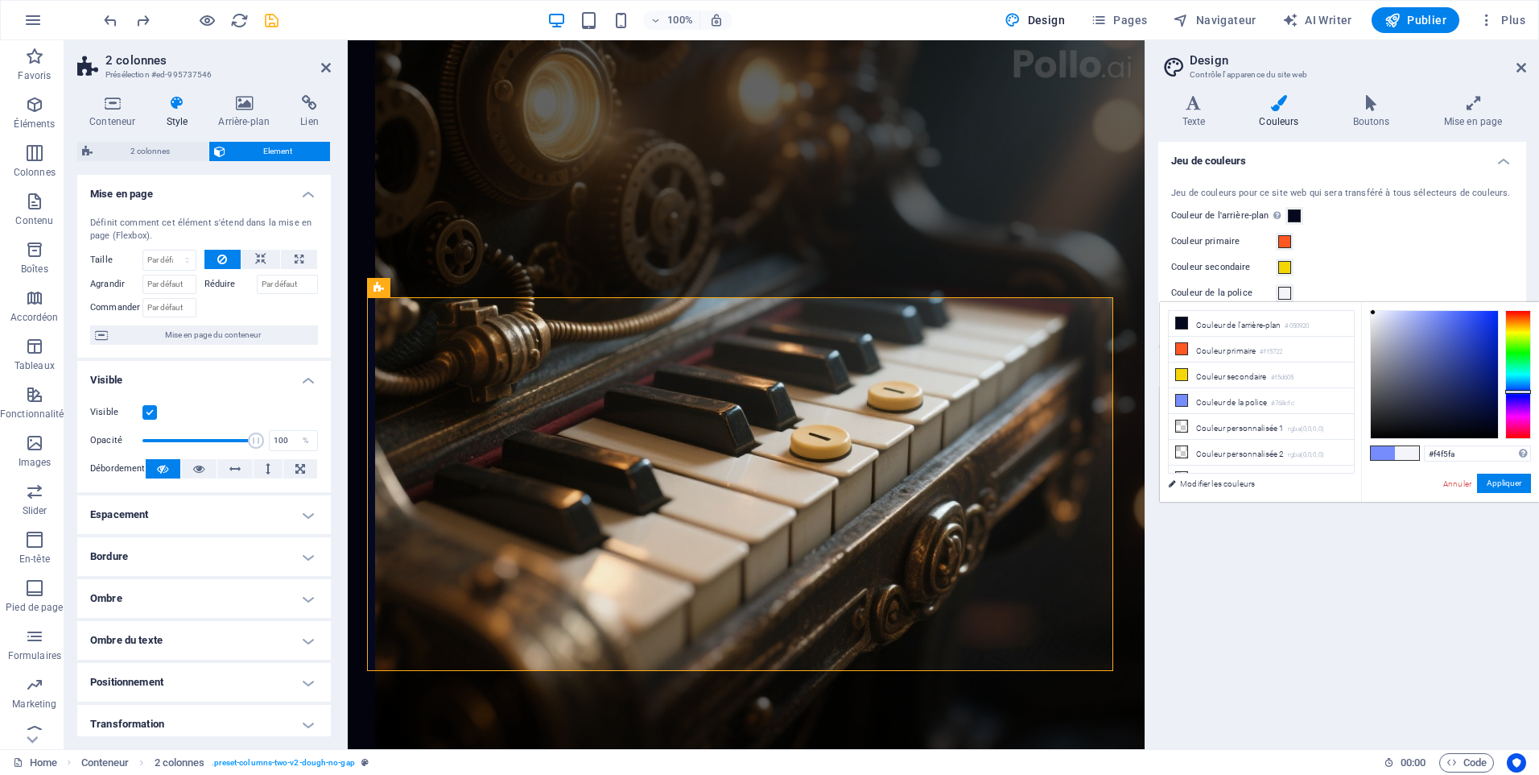
click at [1374, 312] on div at bounding box center [1434, 374] width 127 height 127
type input "#ffffff"
drag, startPoint x: 1372, startPoint y: 312, endPoint x: 1365, endPoint y: 308, distance: 8.7
click at [1365, 308] on div "#ffffff Formats pris en charge #0852ed rgb(8, 82, 237) rgba(8, 82, 237, 90%) hs…" at bounding box center [1451, 518] width 178 height 433
click at [1506, 476] on button "Appliquer" at bounding box center [1504, 482] width 54 height 19
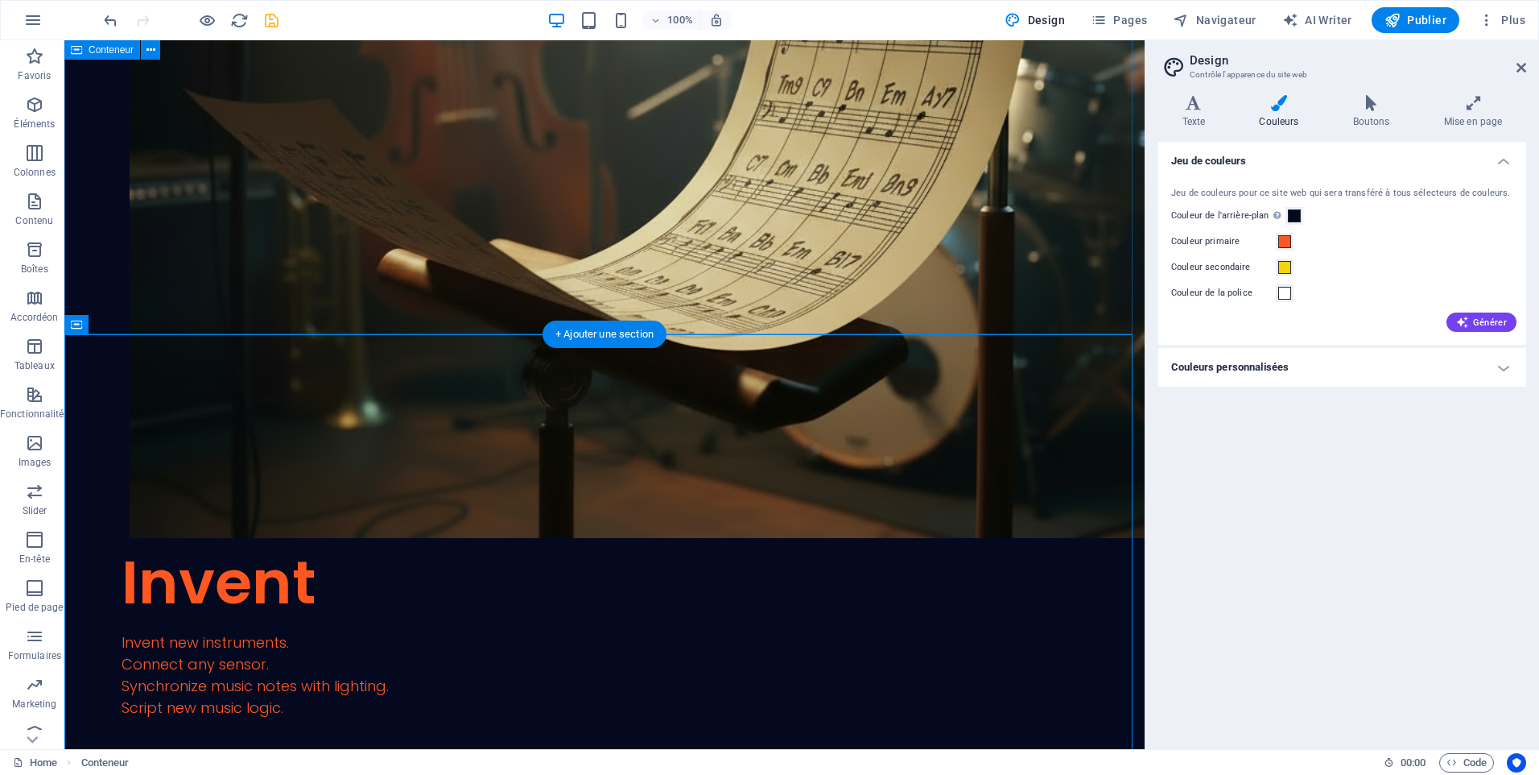
scroll to position [2899, 0]
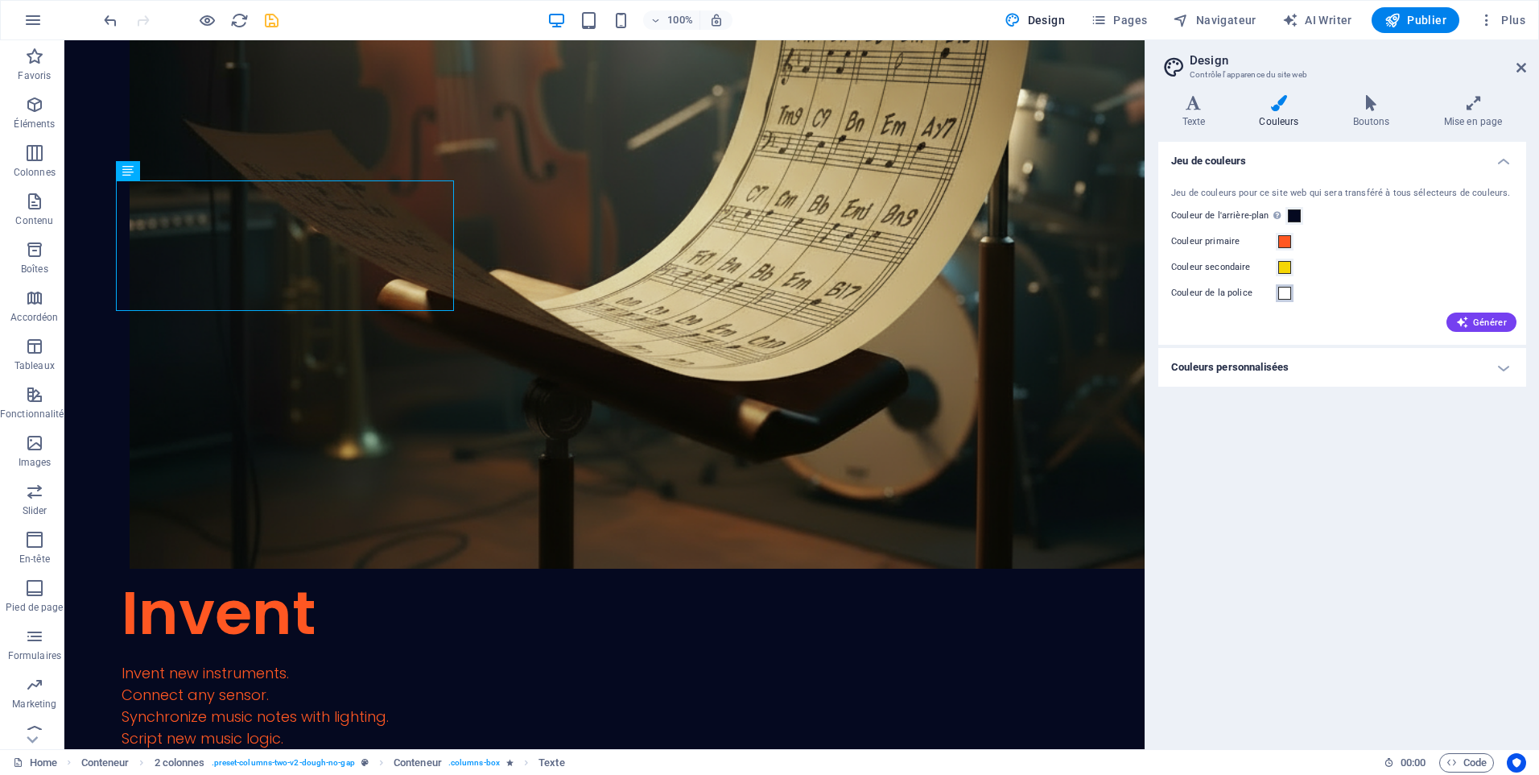
click at [1287, 297] on span at bounding box center [1285, 293] width 13 height 13
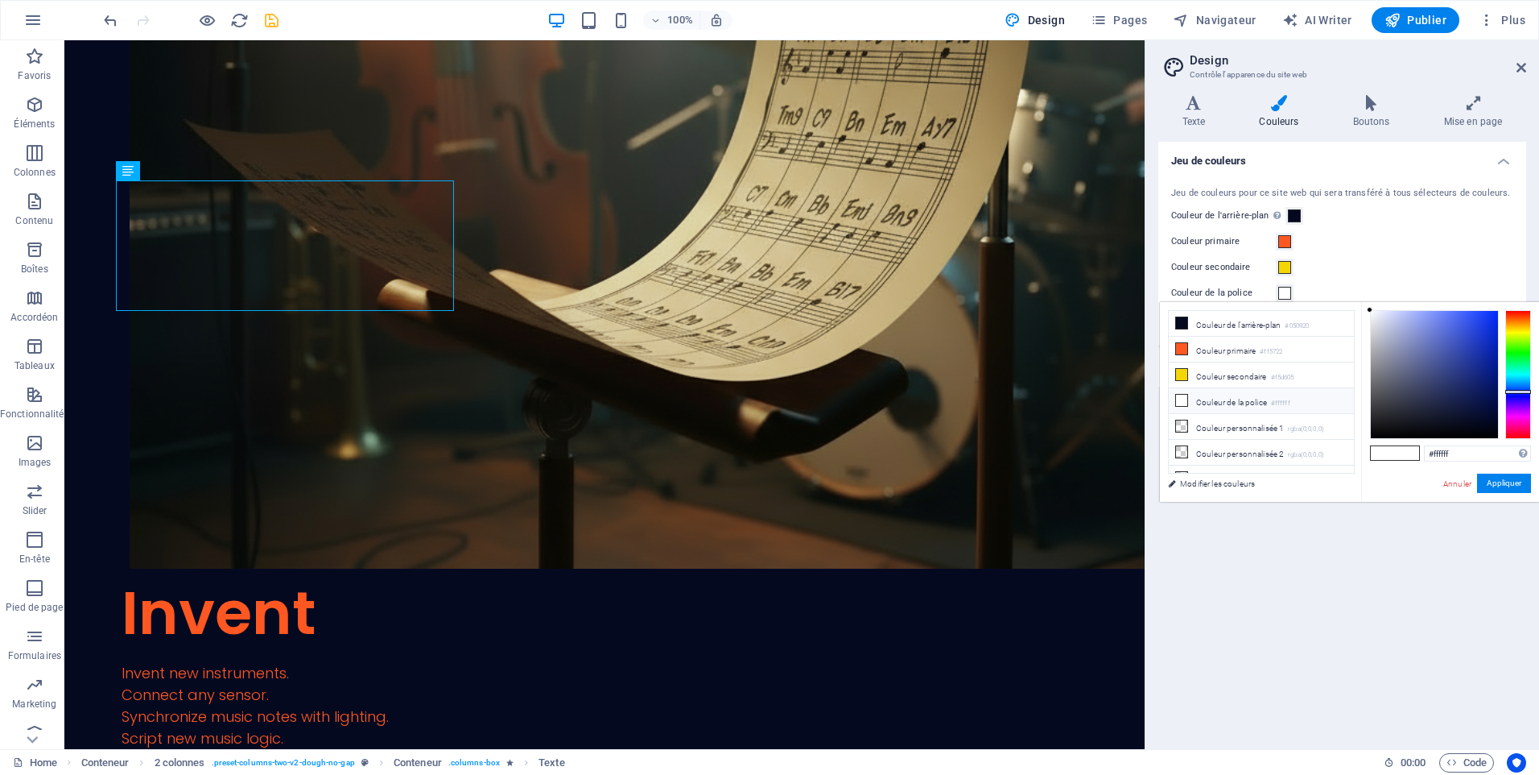
click at [1183, 395] on icon at bounding box center [1181, 400] width 11 height 11
click at [1497, 481] on button "Appliquer" at bounding box center [1504, 482] width 54 height 19
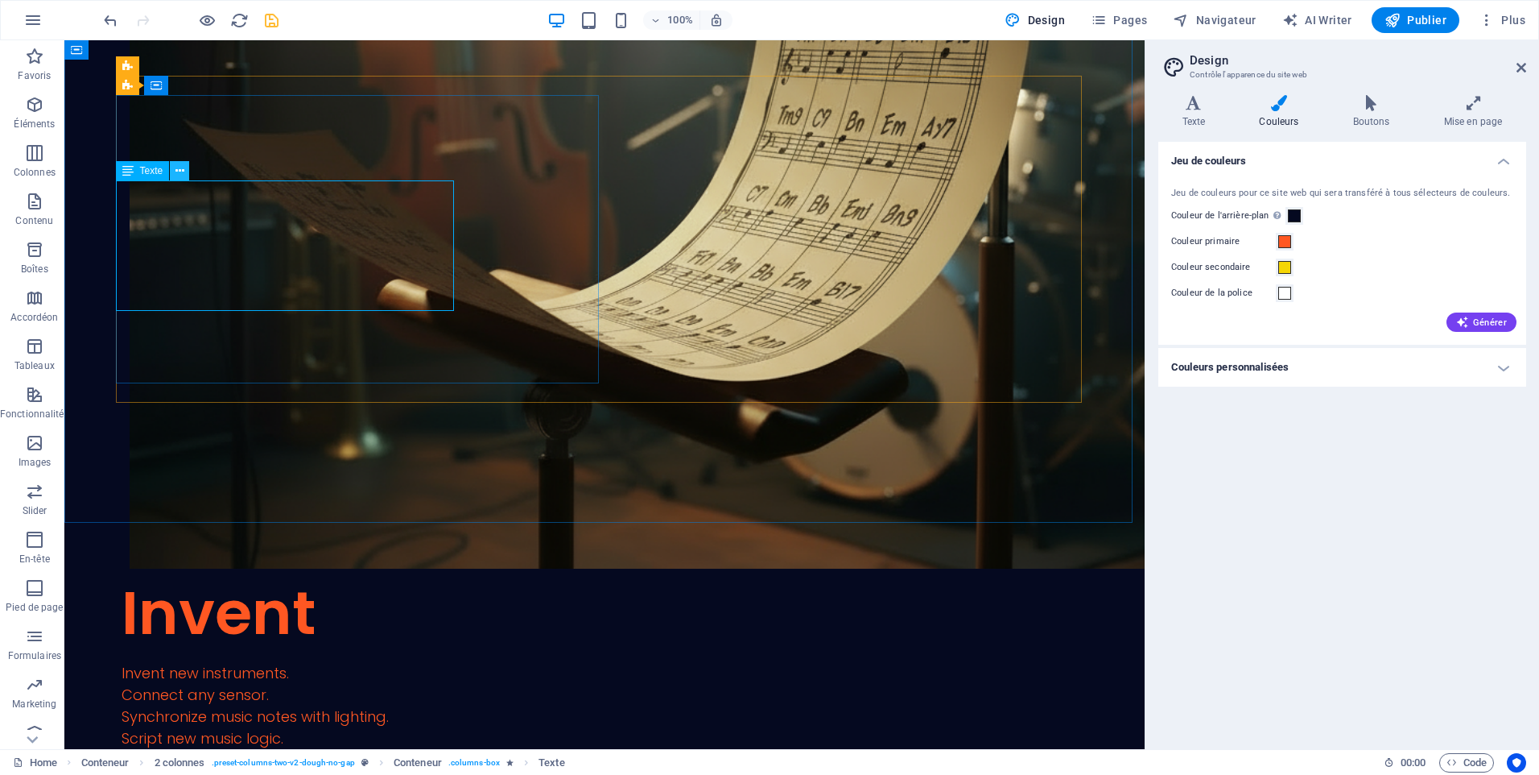
click at [185, 171] on button at bounding box center [179, 170] width 19 height 19
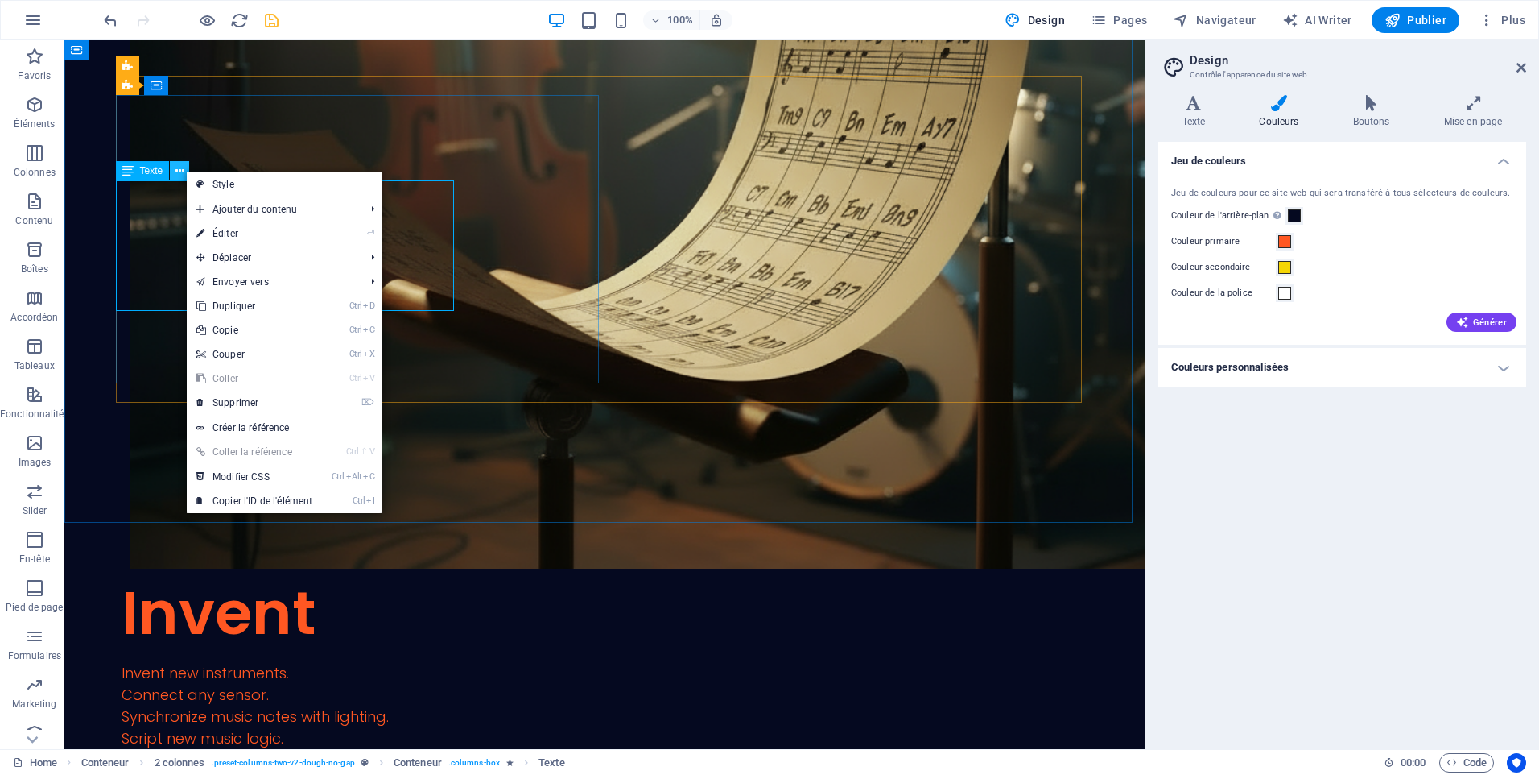
click at [185, 171] on button at bounding box center [179, 170] width 19 height 19
click at [257, 189] on link "Style" at bounding box center [285, 184] width 196 height 24
select select "rem"
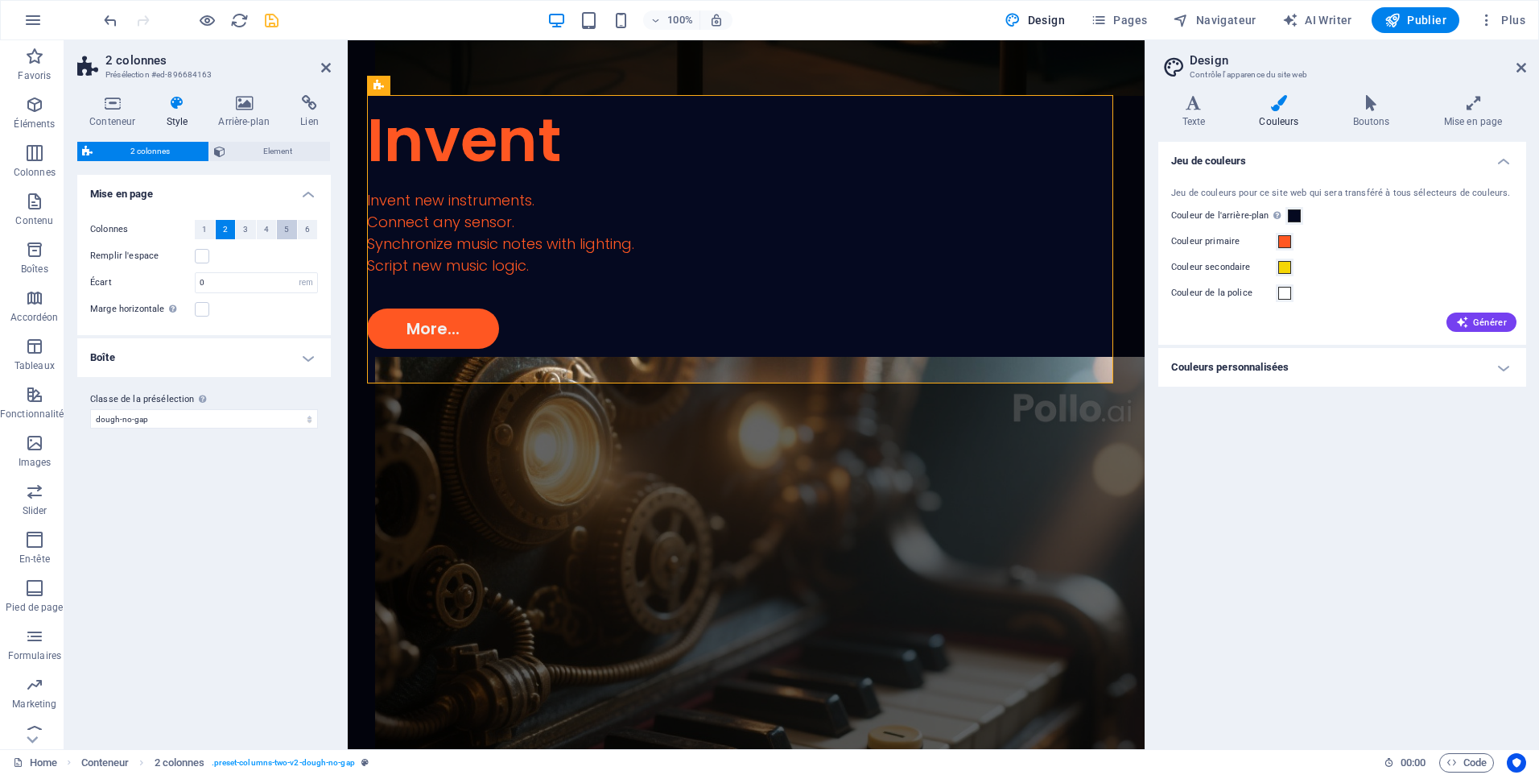
scroll to position [2920, 0]
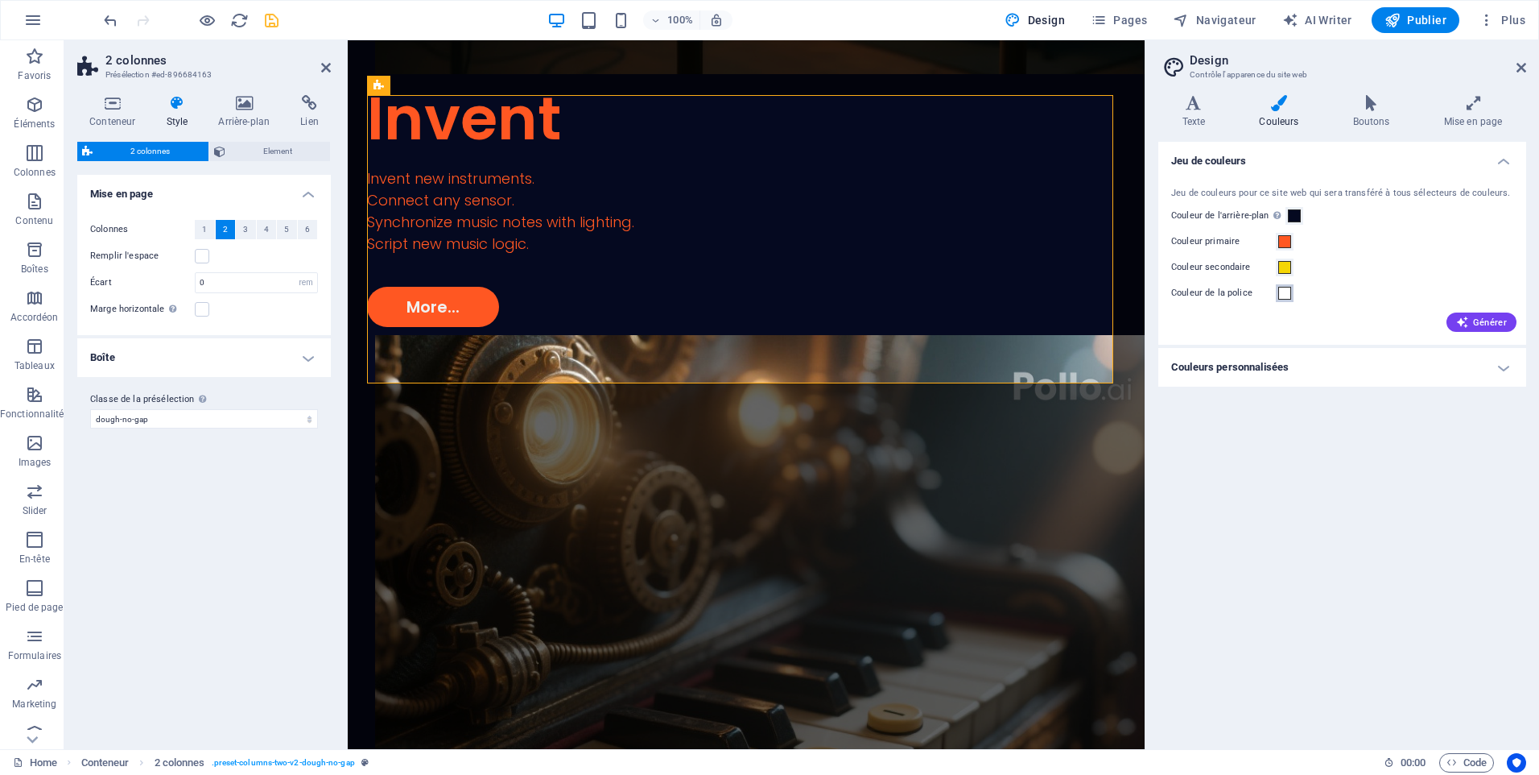
click at [1286, 295] on span at bounding box center [1285, 293] width 13 height 13
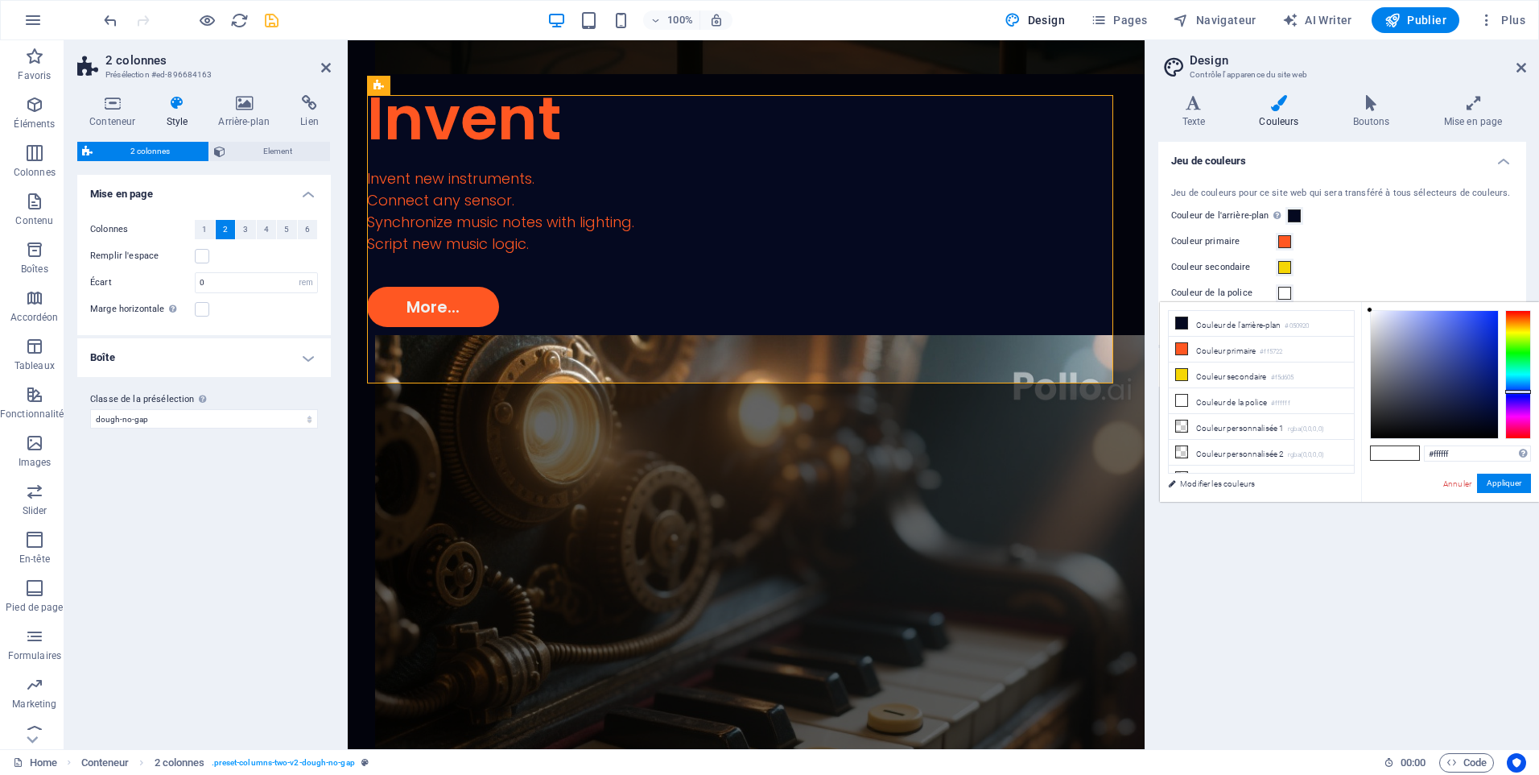
click at [1286, 295] on span at bounding box center [1285, 293] width 13 height 13
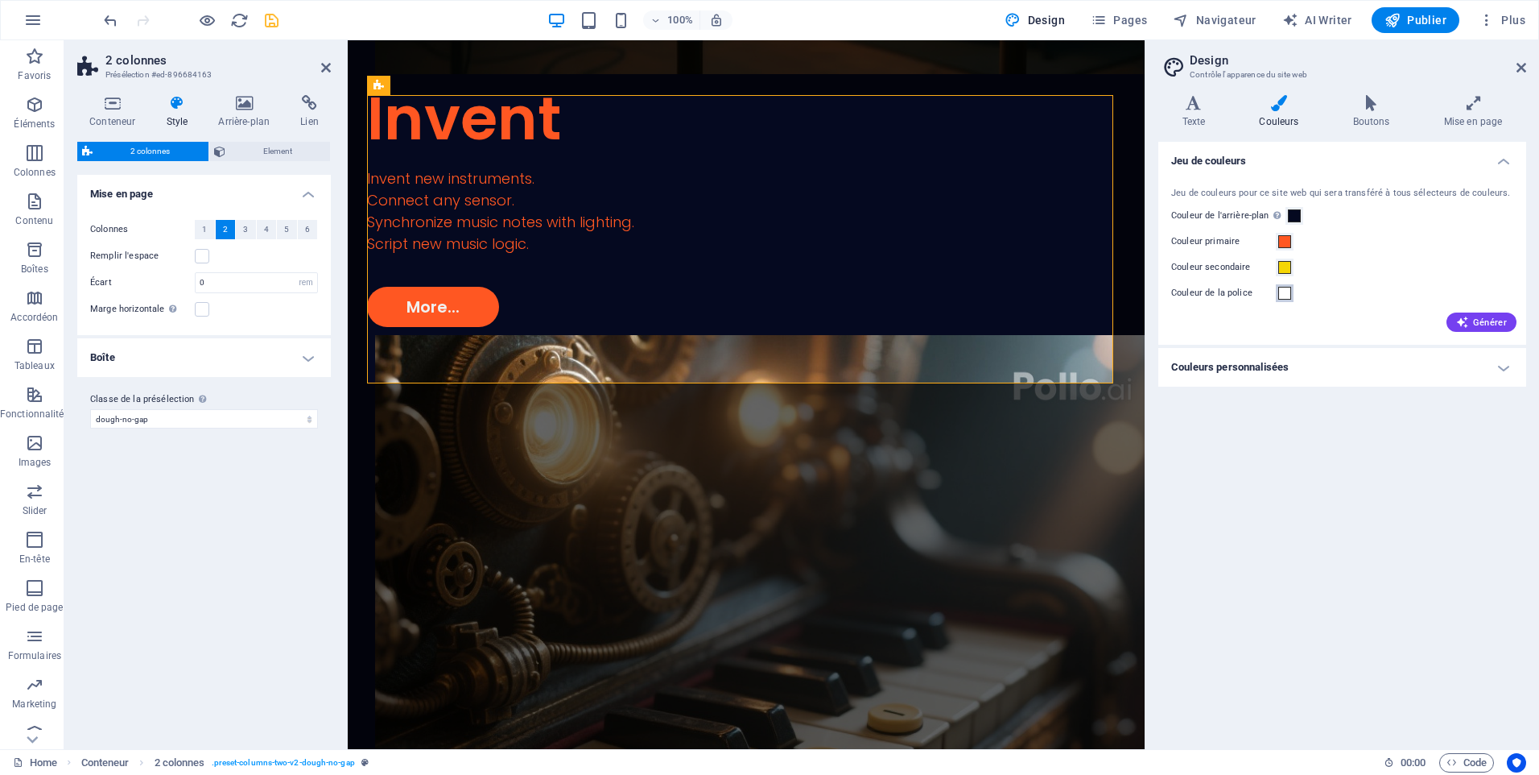
click at [1286, 295] on span at bounding box center [1285, 293] width 13 height 13
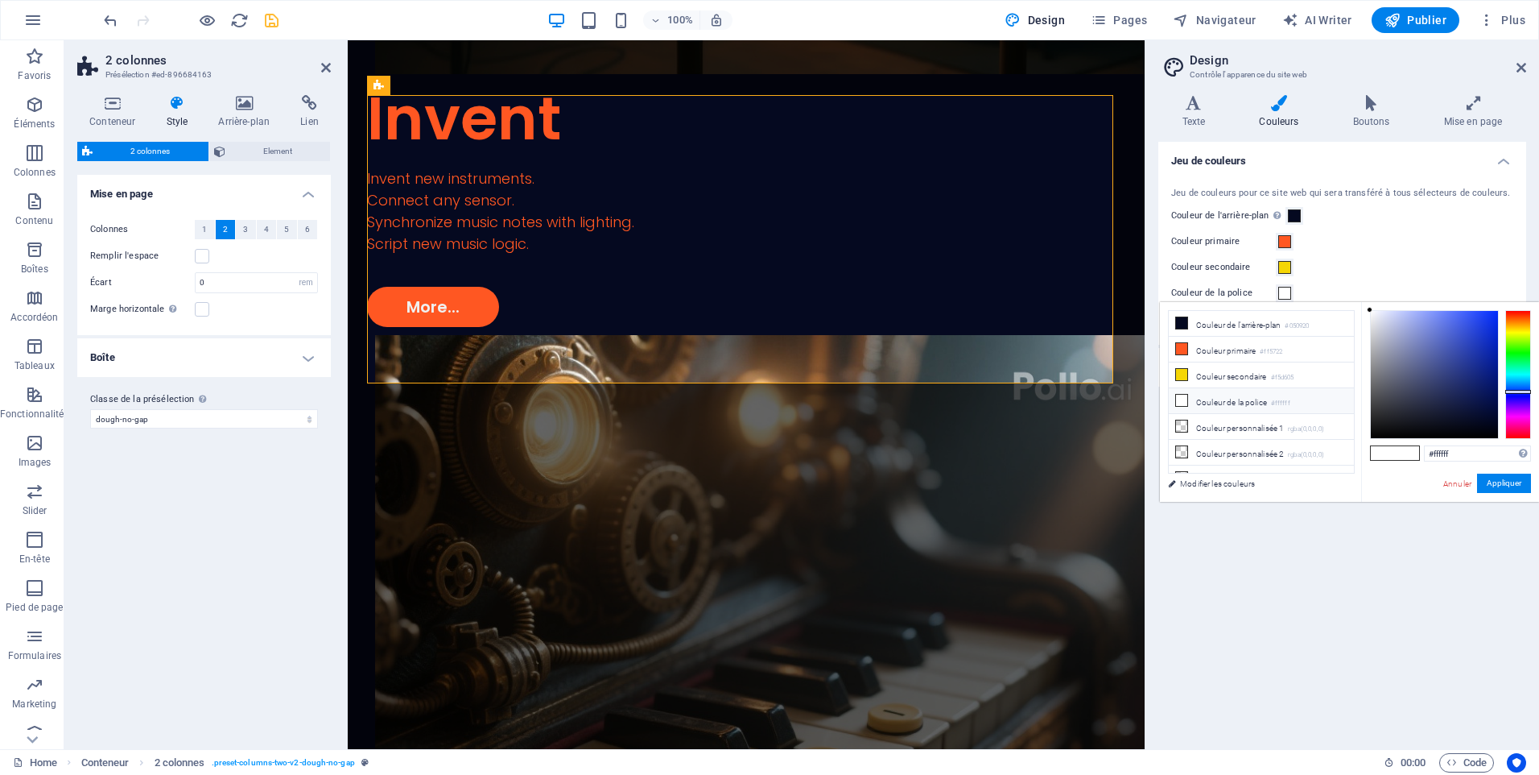
click at [1183, 399] on icon at bounding box center [1181, 400] width 11 height 11
click at [1182, 399] on icon at bounding box center [1181, 400] width 11 height 11
click at [1502, 484] on button "Appliquer" at bounding box center [1504, 482] width 54 height 19
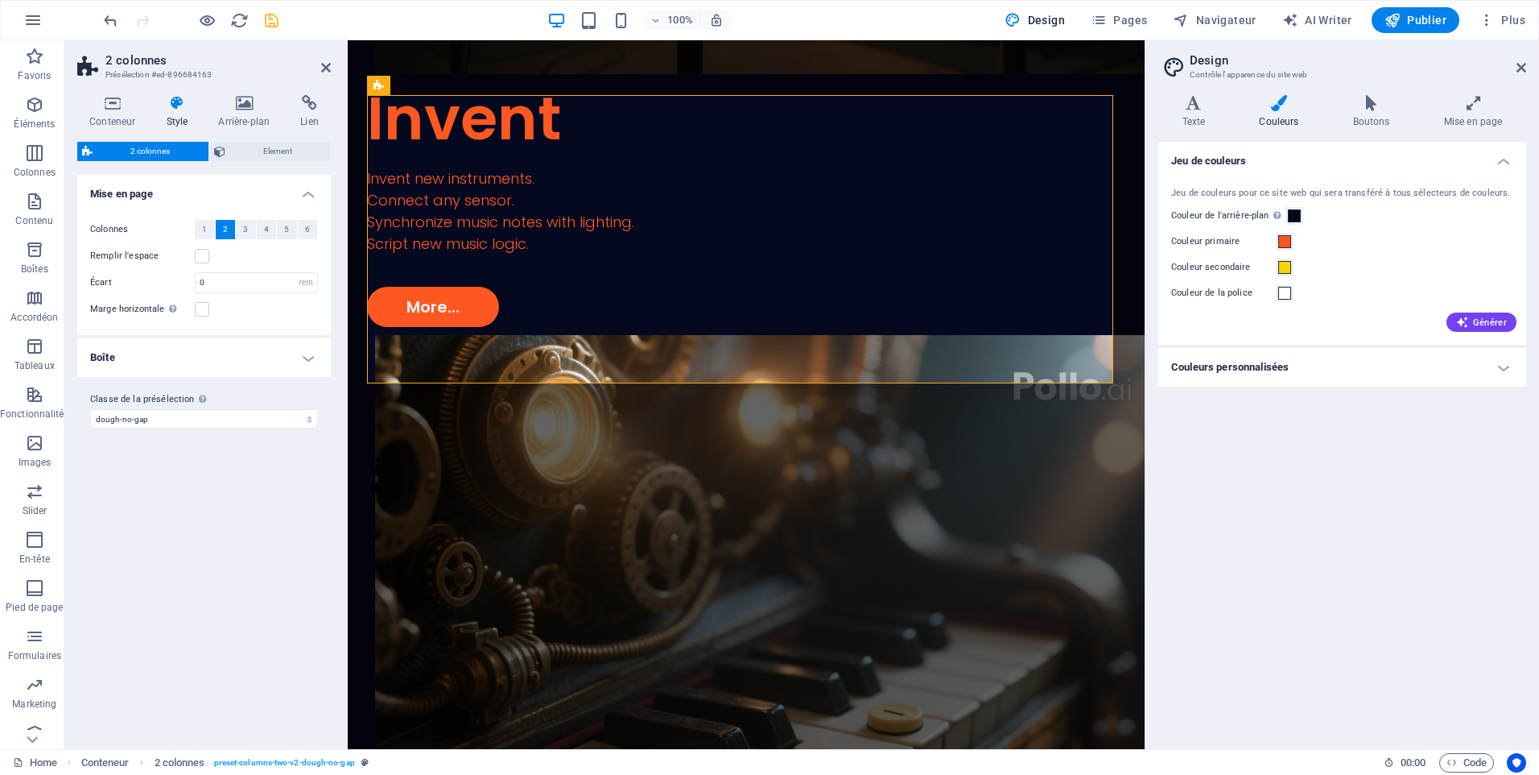
click at [176, 118] on h4 "Style" at bounding box center [180, 112] width 52 height 34
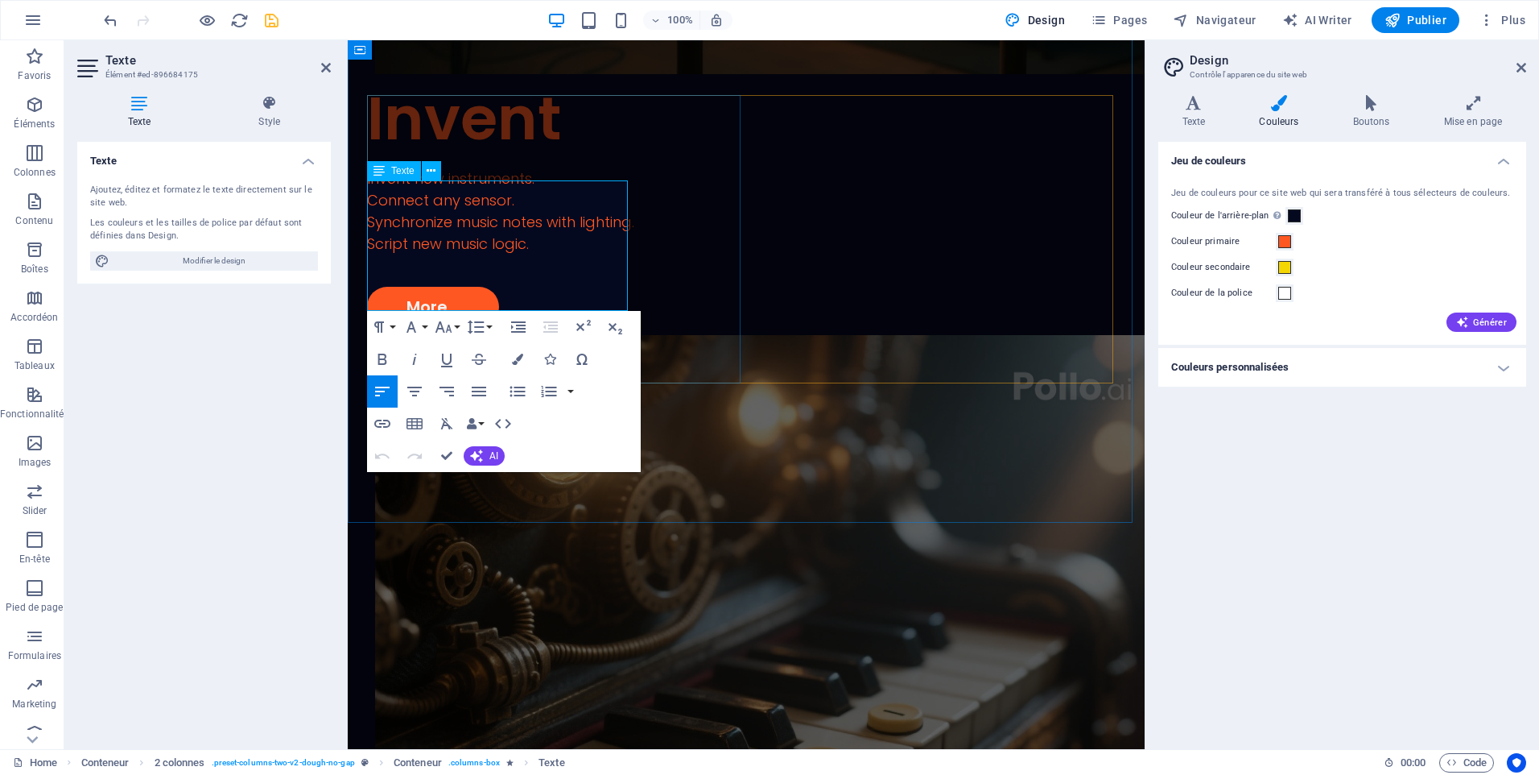
click at [448, 423] on icon "button" at bounding box center [446, 423] width 19 height 19
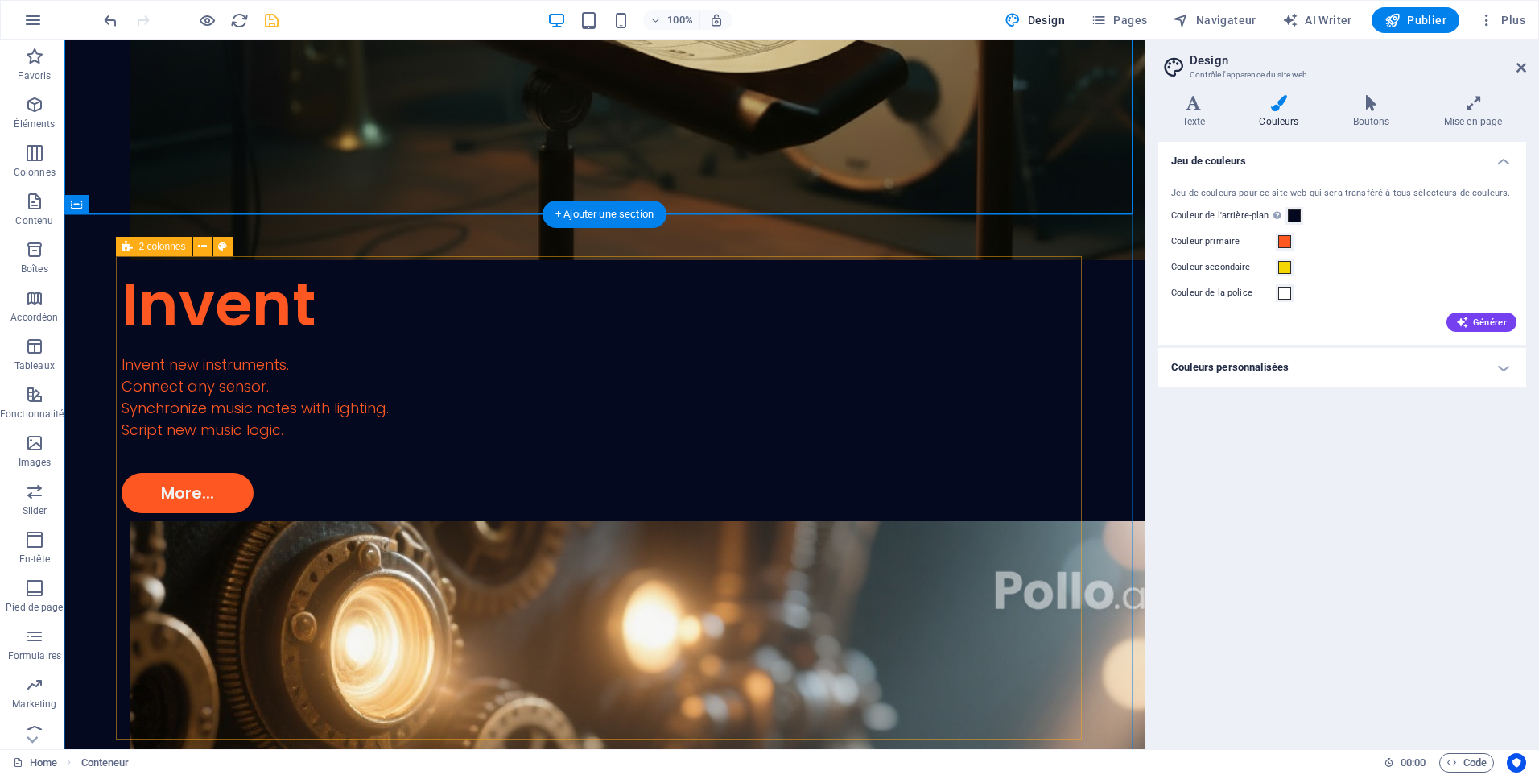
scroll to position [3221, 0]
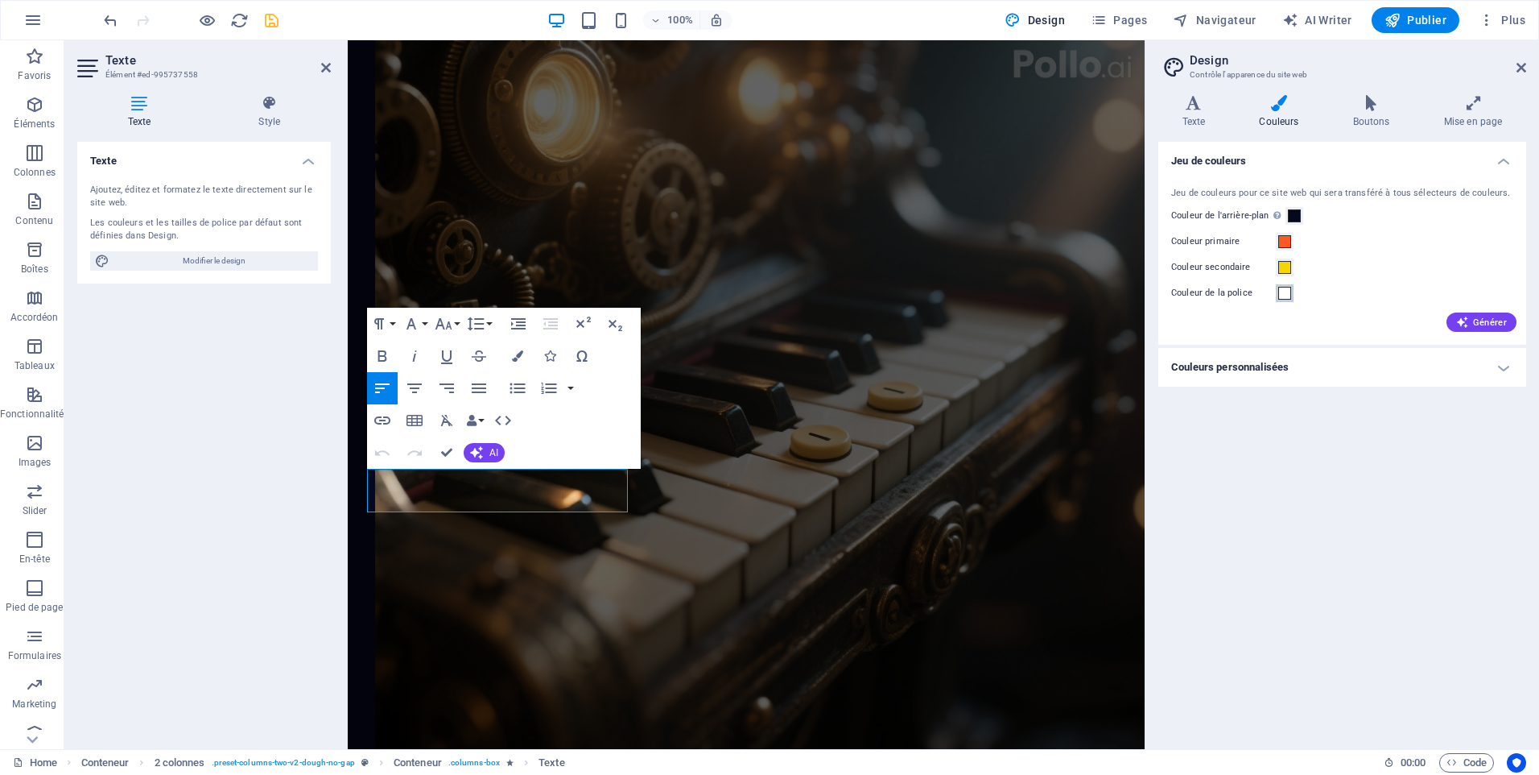
click at [1290, 295] on span at bounding box center [1285, 293] width 13 height 13
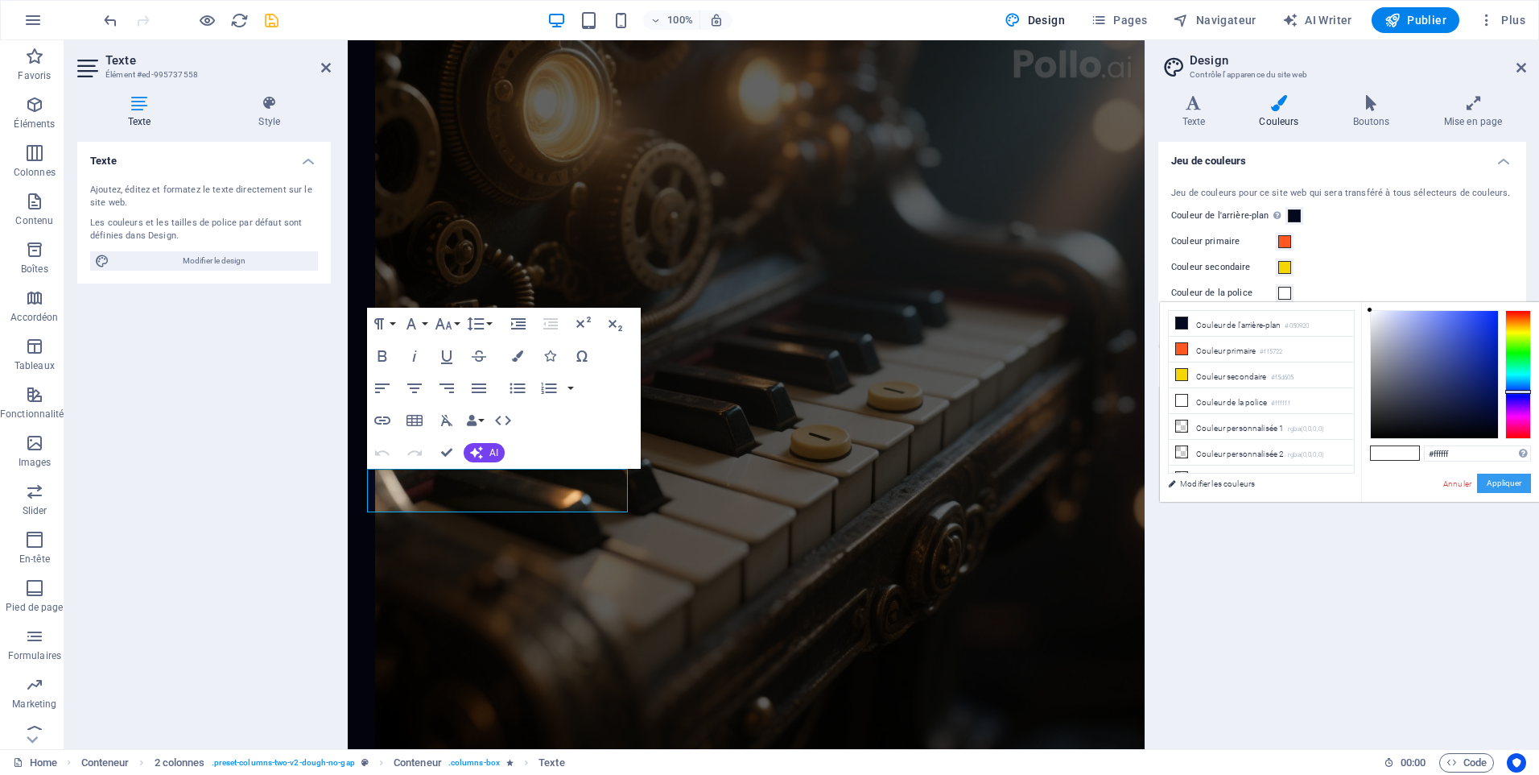
click at [1504, 475] on button "Appliquer" at bounding box center [1504, 482] width 54 height 19
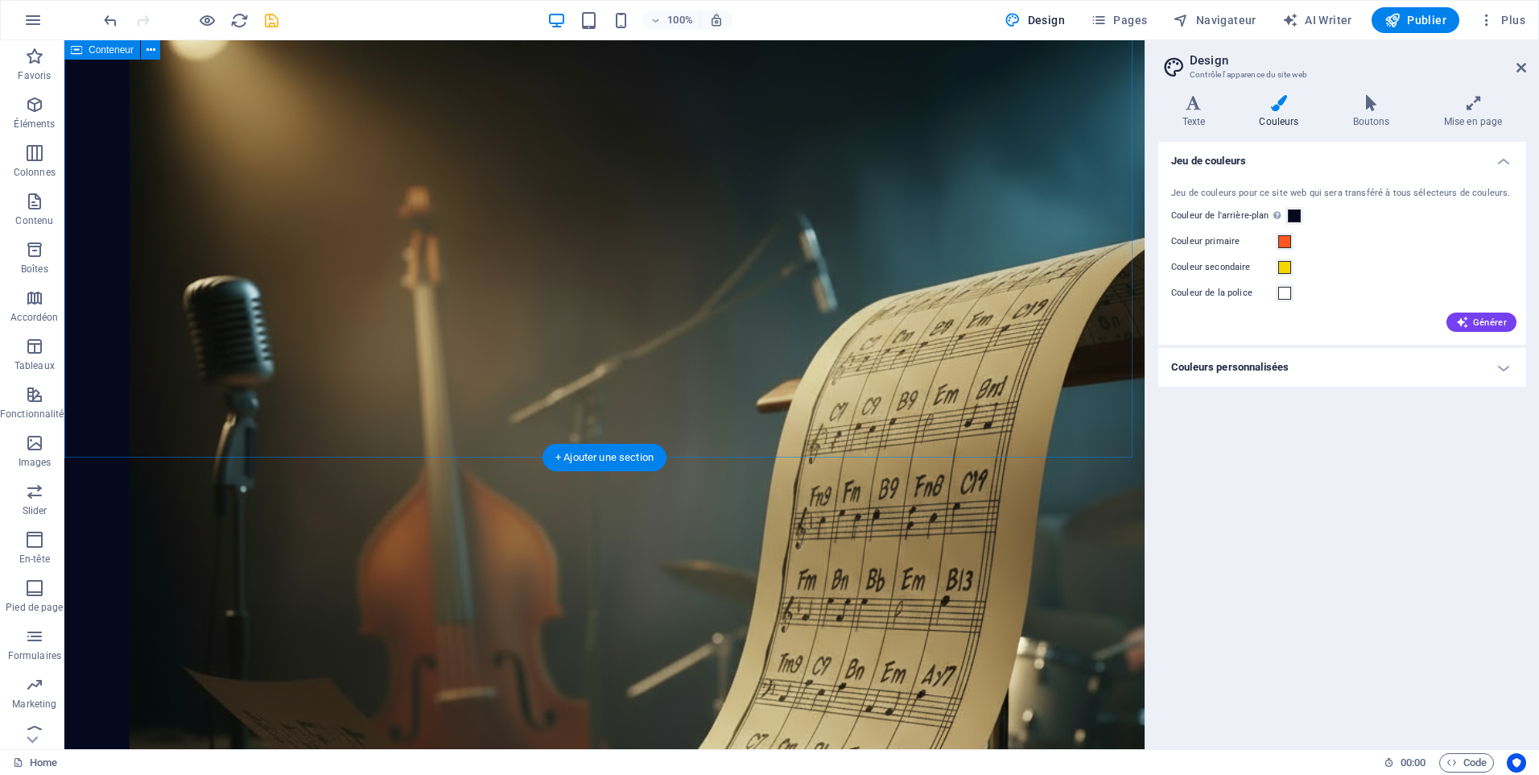
scroll to position [2335, 0]
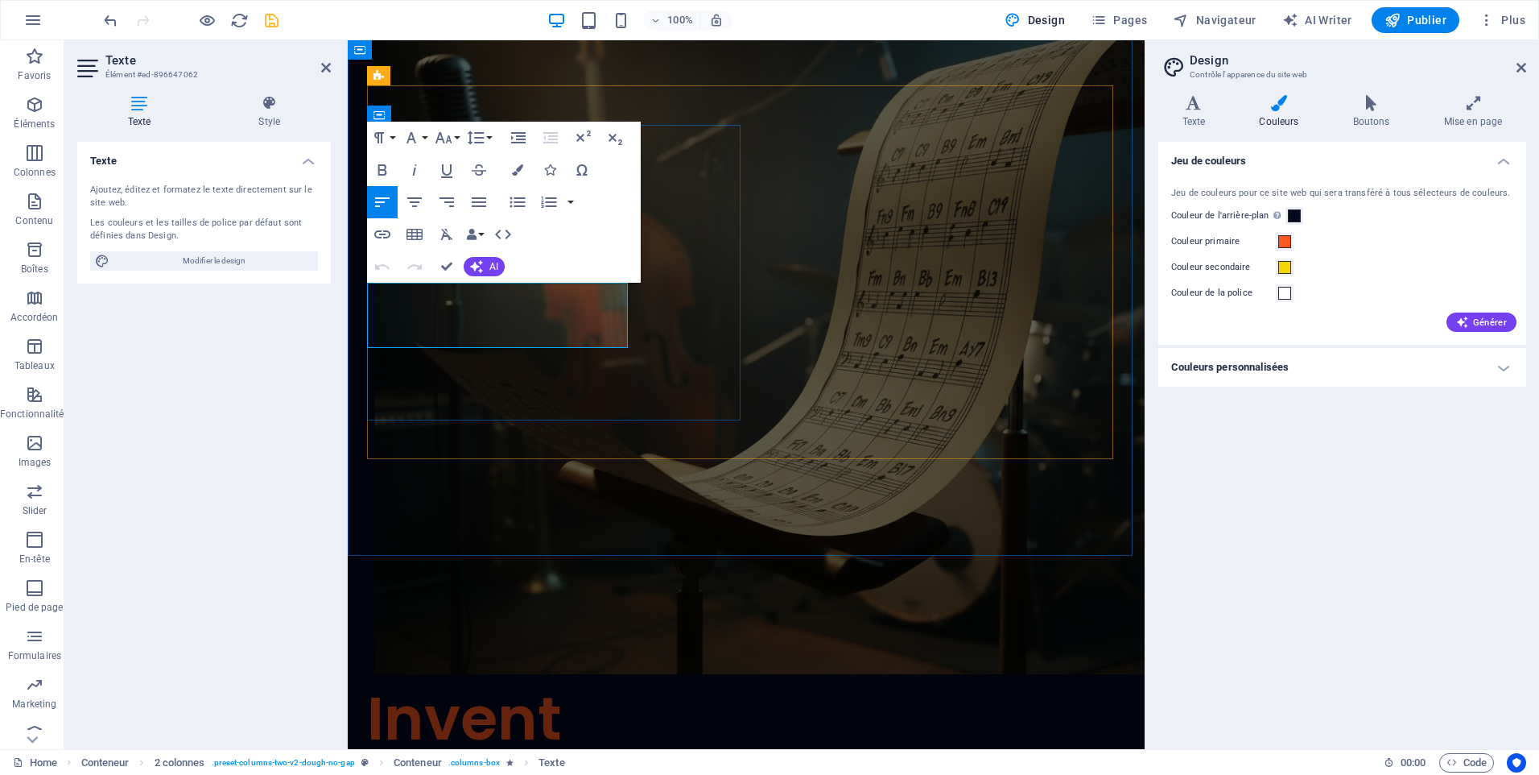
click at [450, 237] on icon "button" at bounding box center [447, 234] width 12 height 11
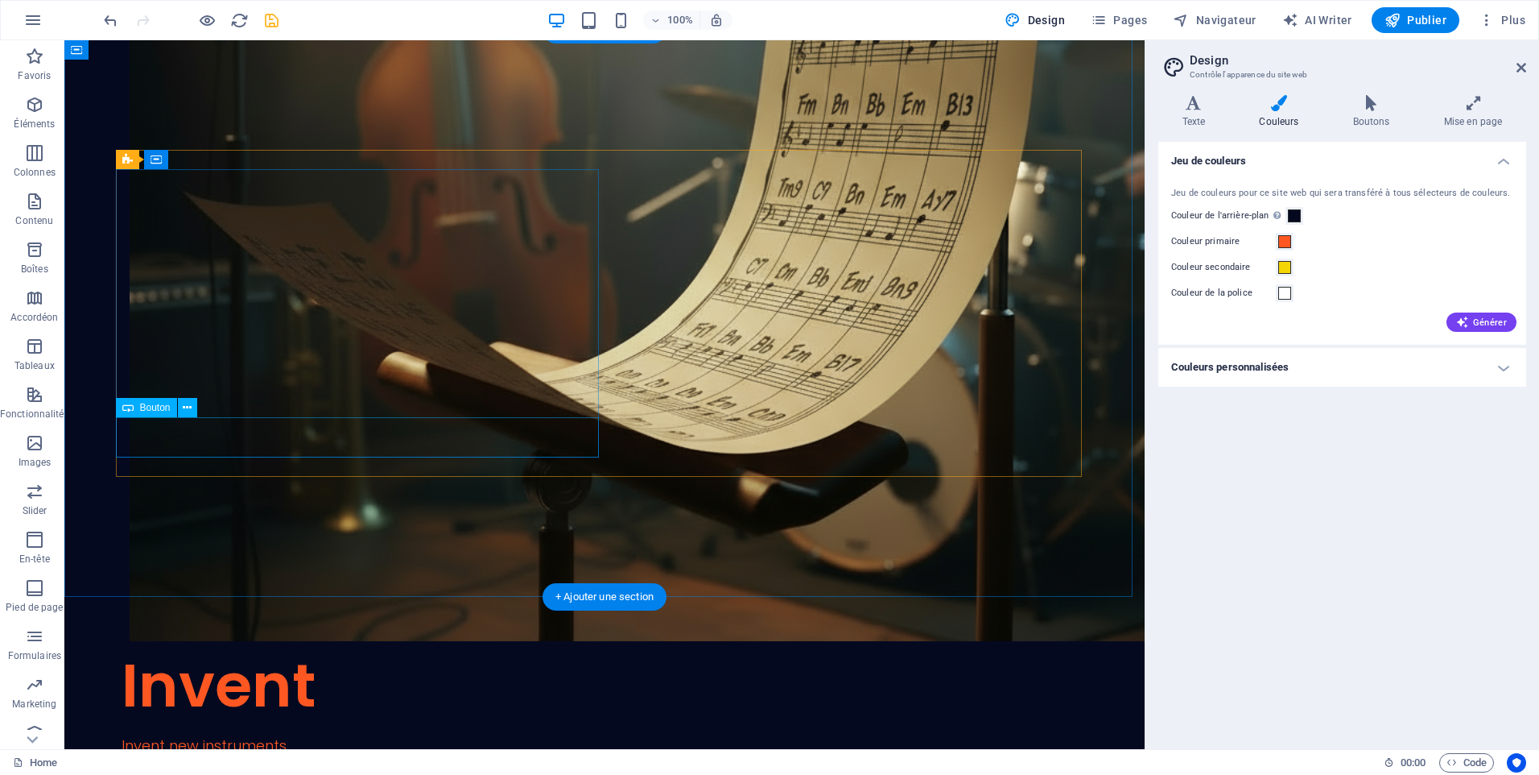
scroll to position [2746, 0]
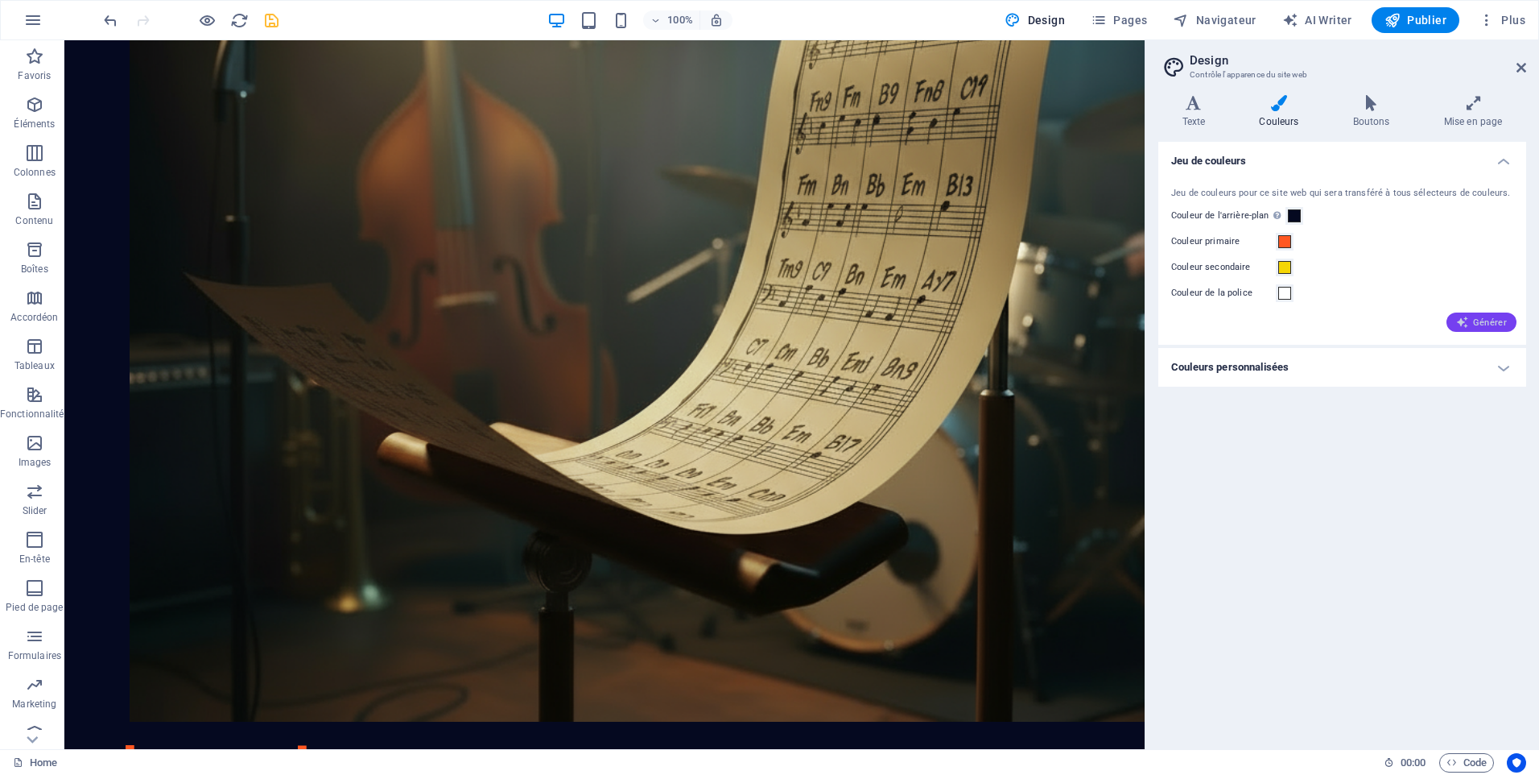
click at [1505, 324] on span "Générer" at bounding box center [1482, 322] width 51 height 13
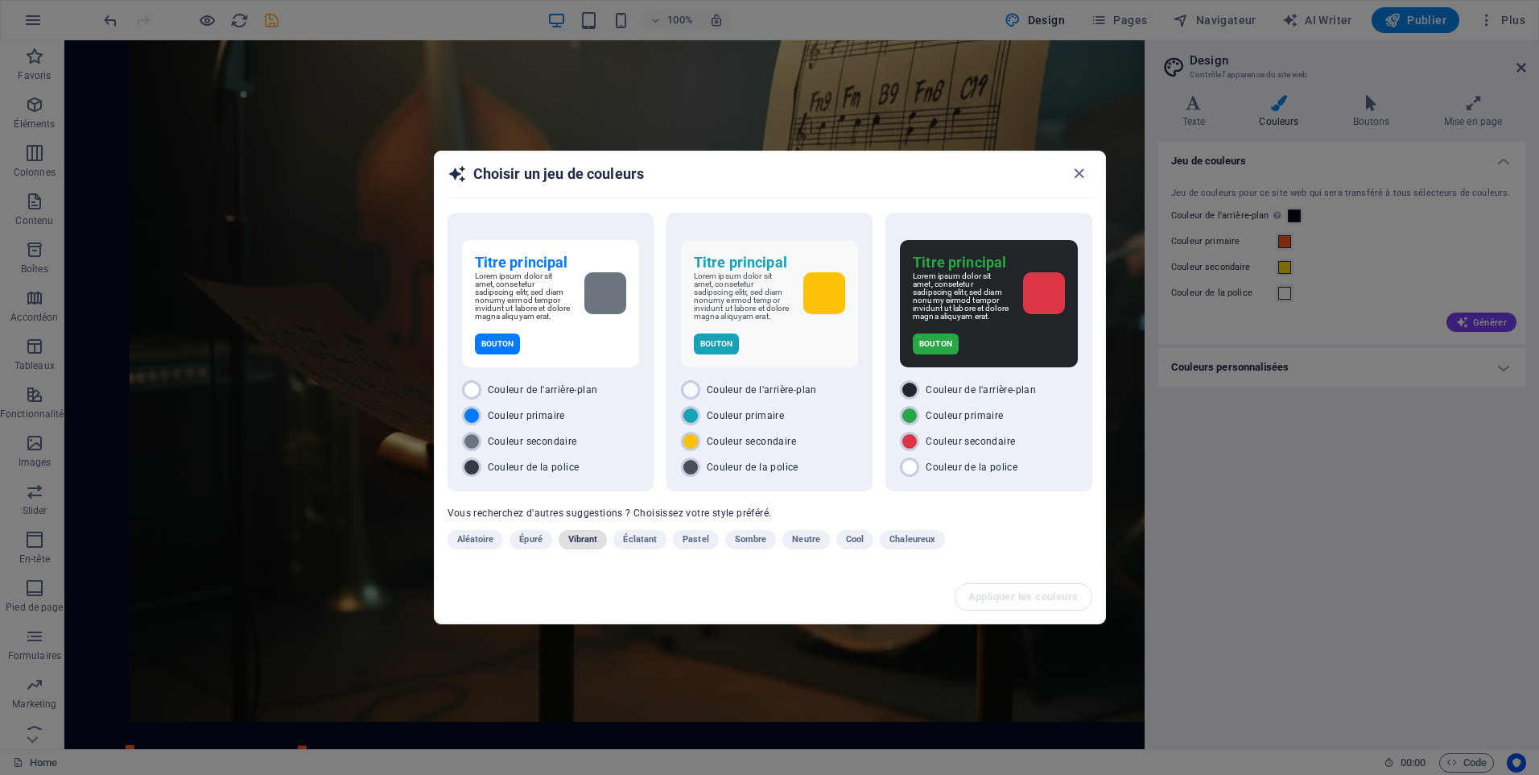
click at [584, 544] on span "Vibrant" at bounding box center [583, 539] width 30 height 19
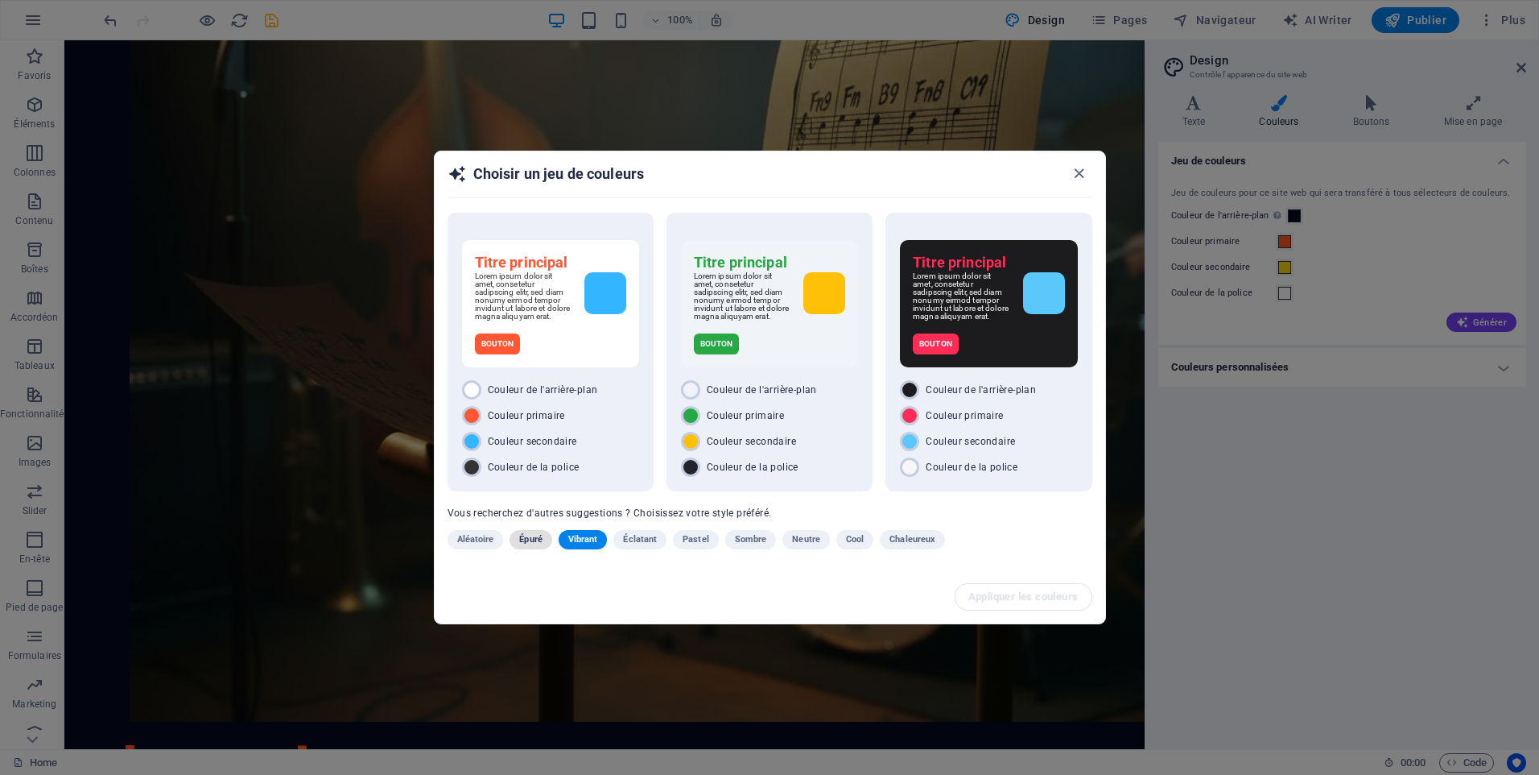
click at [525, 543] on span "Épuré" at bounding box center [530, 539] width 23 height 19
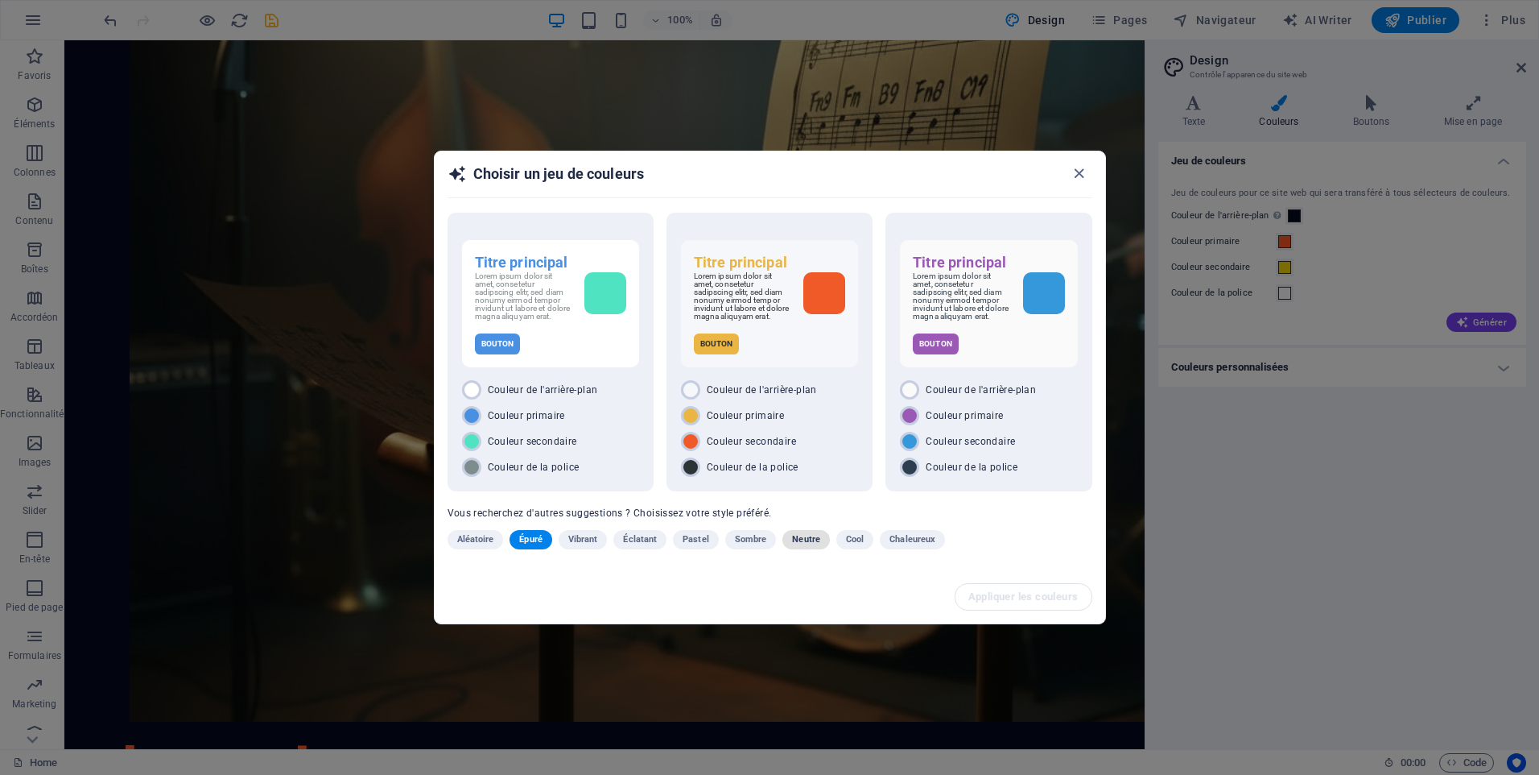
click at [804, 545] on span "Neutre" at bounding box center [806, 539] width 28 height 19
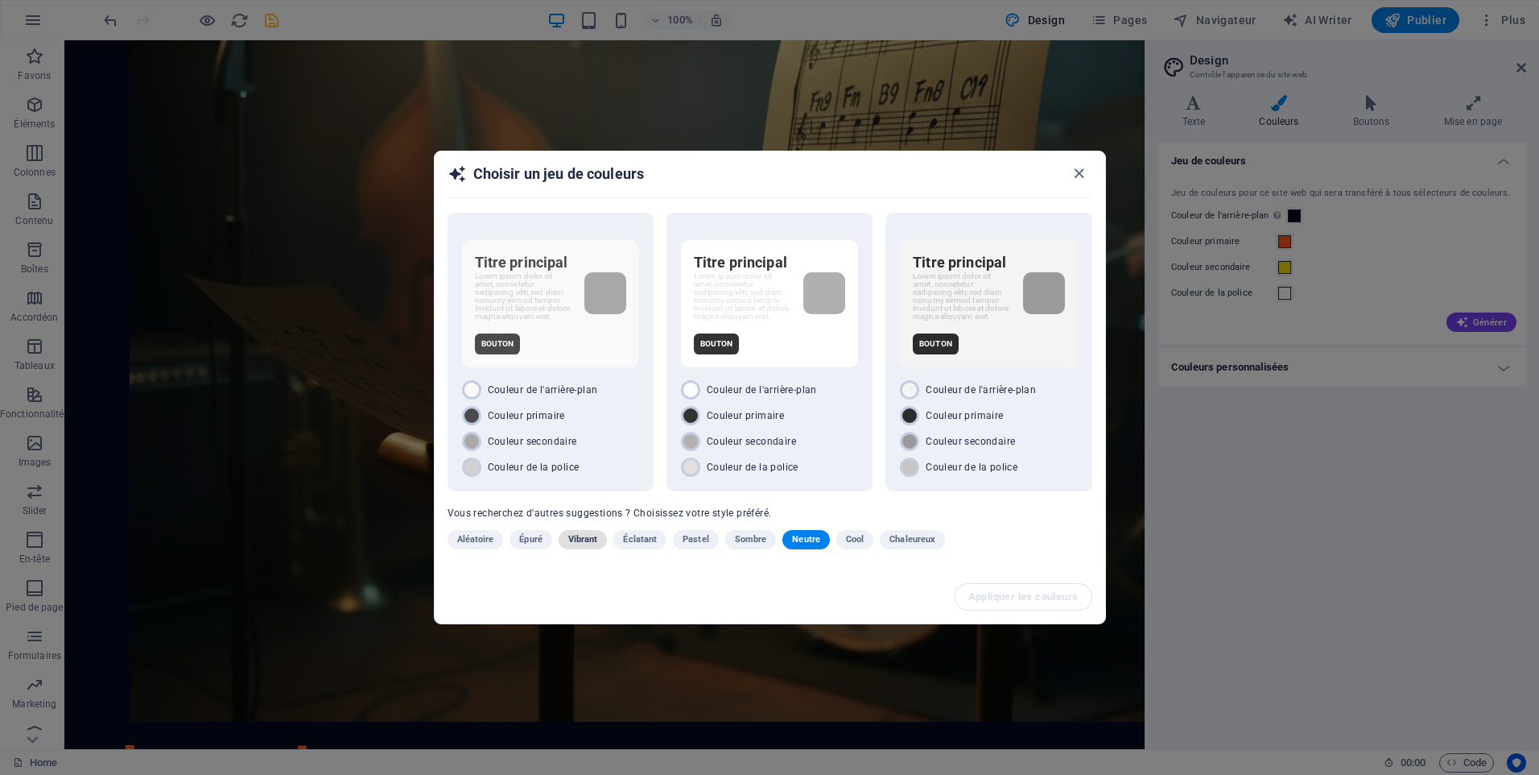
click at [588, 544] on span "Vibrant" at bounding box center [583, 539] width 30 height 19
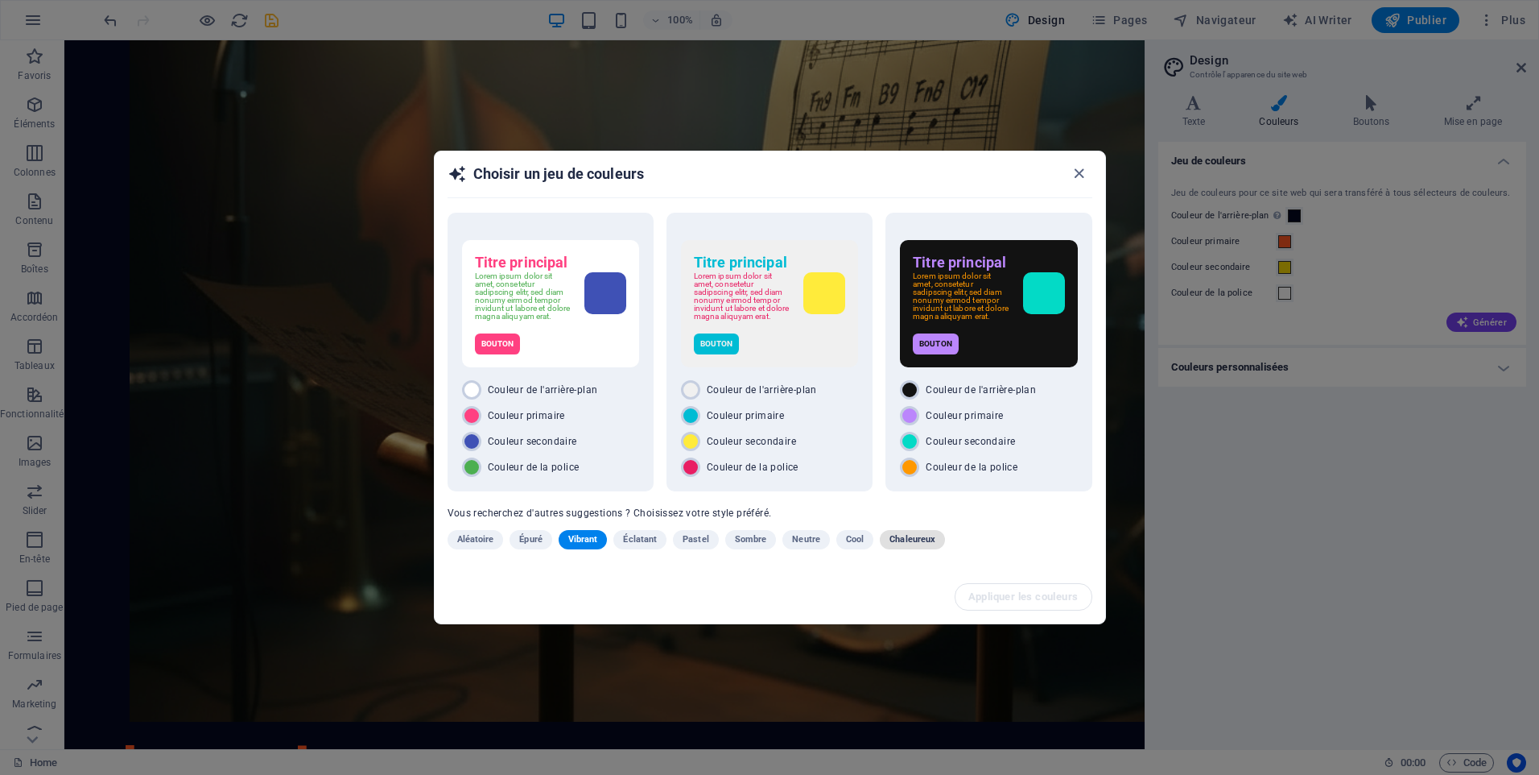
click at [914, 542] on span "Chaleureux" at bounding box center [913, 539] width 46 height 19
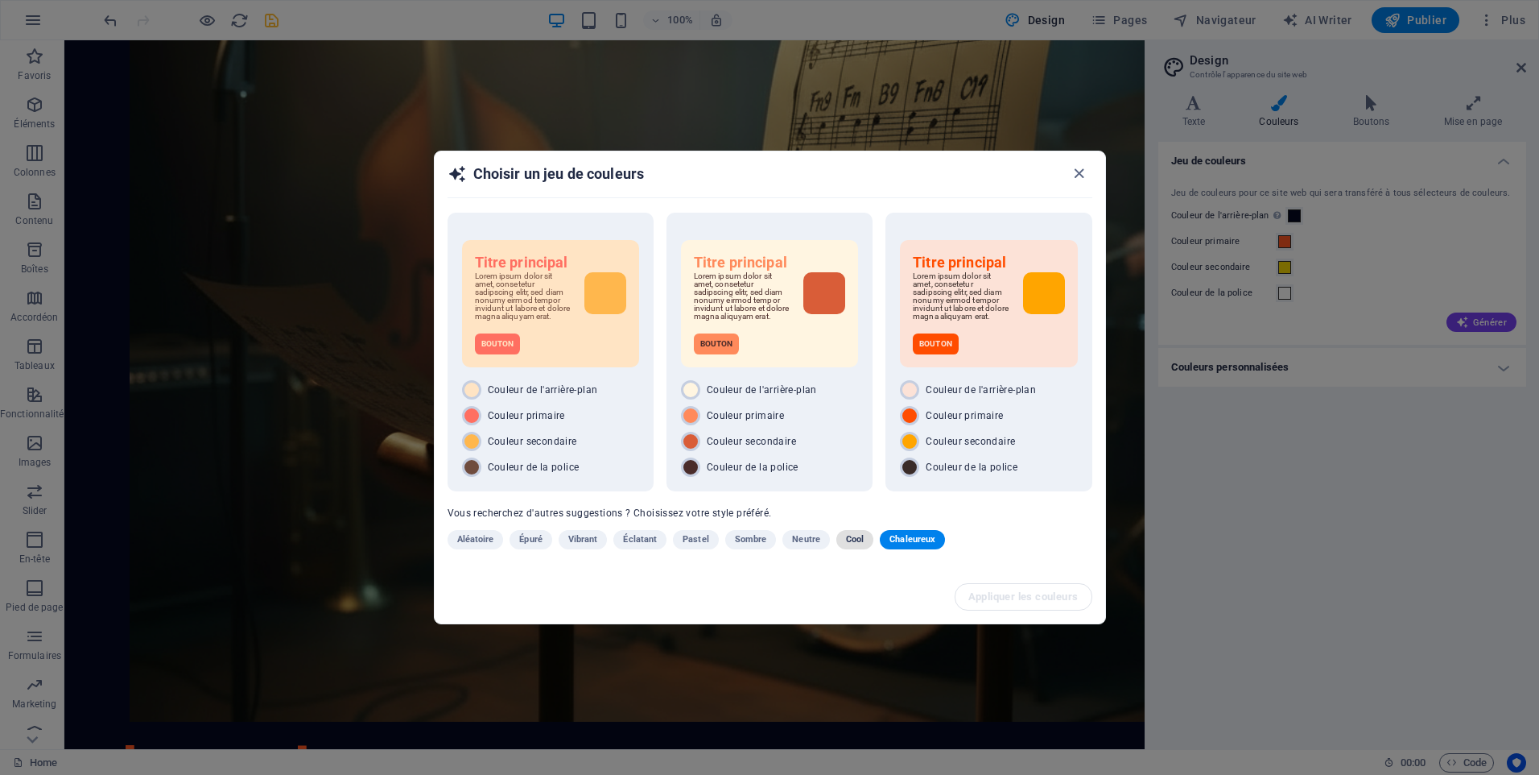
click at [857, 540] on span "Cool" at bounding box center [855, 539] width 18 height 19
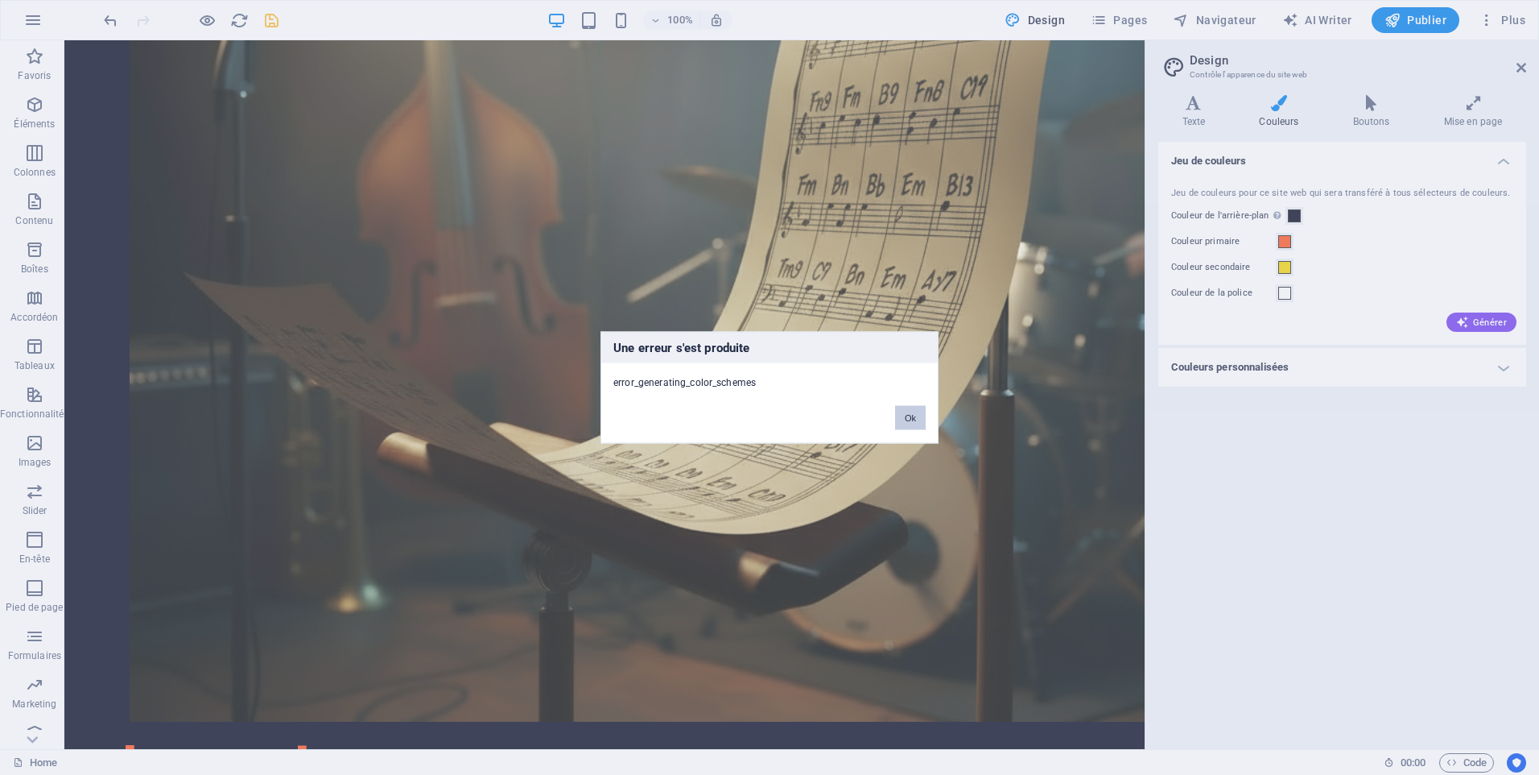
drag, startPoint x: 849, startPoint y: 375, endPoint x: 913, endPoint y: 417, distance: 76.8
click at [913, 417] on button "Ok" at bounding box center [910, 418] width 31 height 24
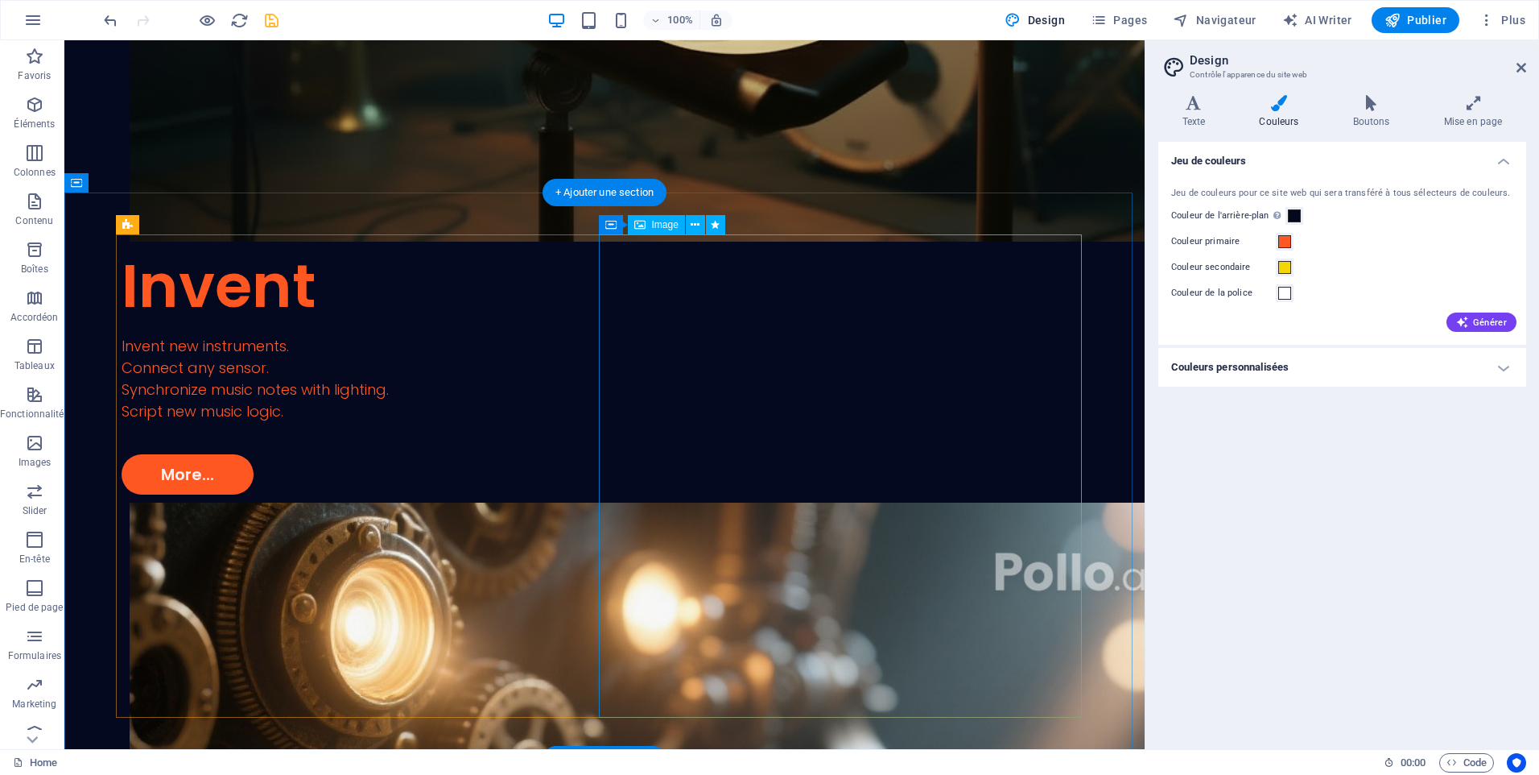
scroll to position [3229, 0]
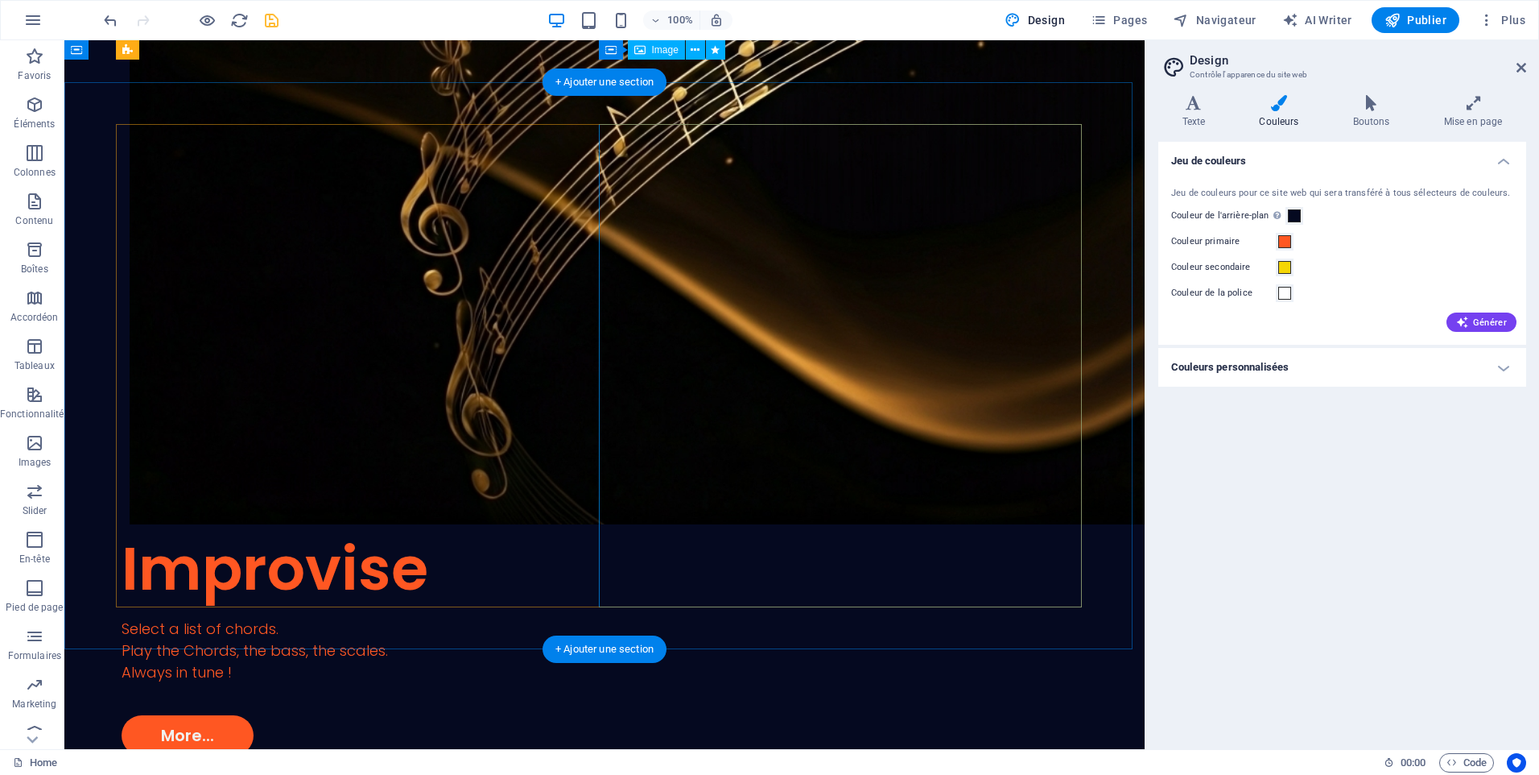
scroll to position [1618, 0]
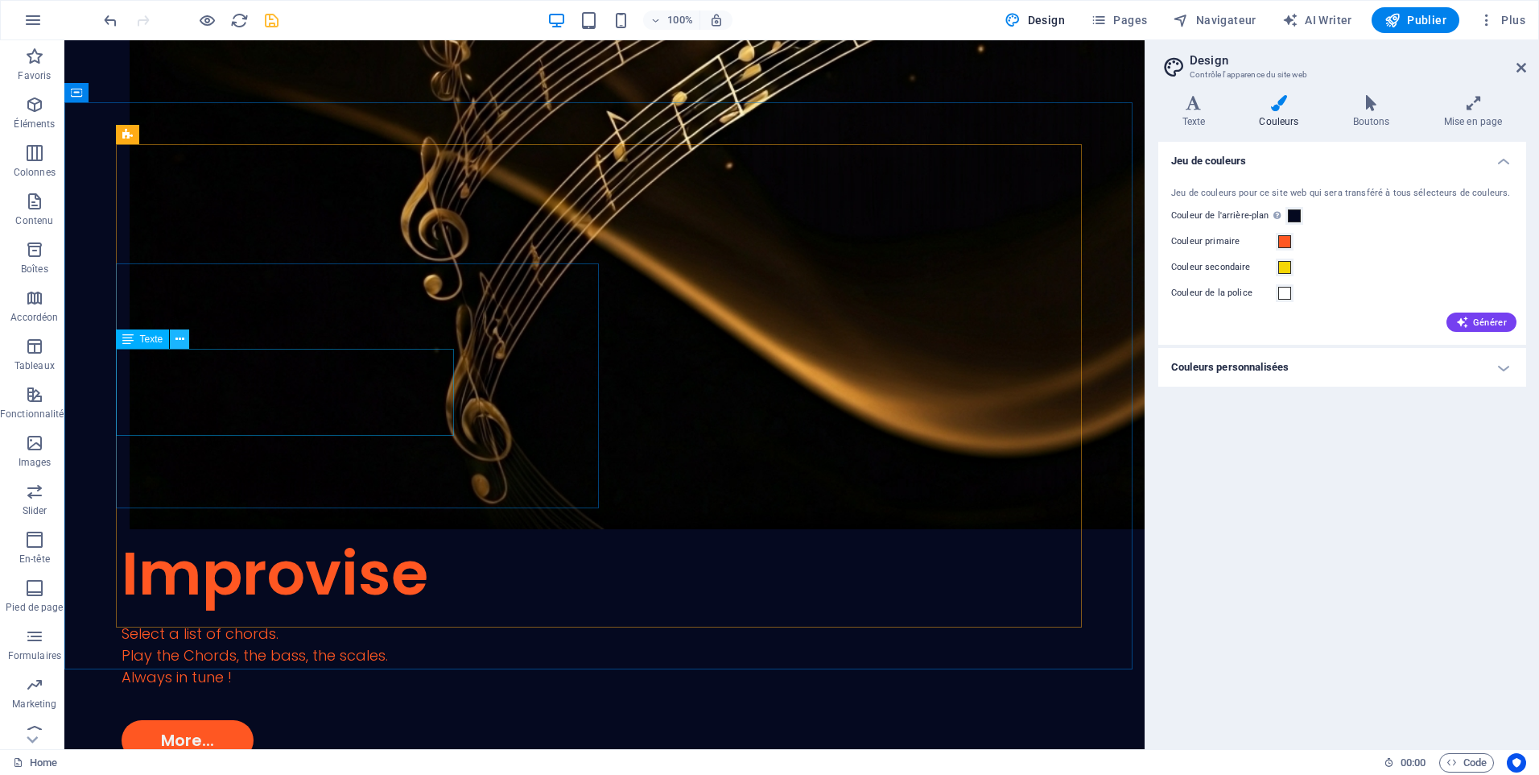
click at [185, 339] on button at bounding box center [179, 338] width 19 height 19
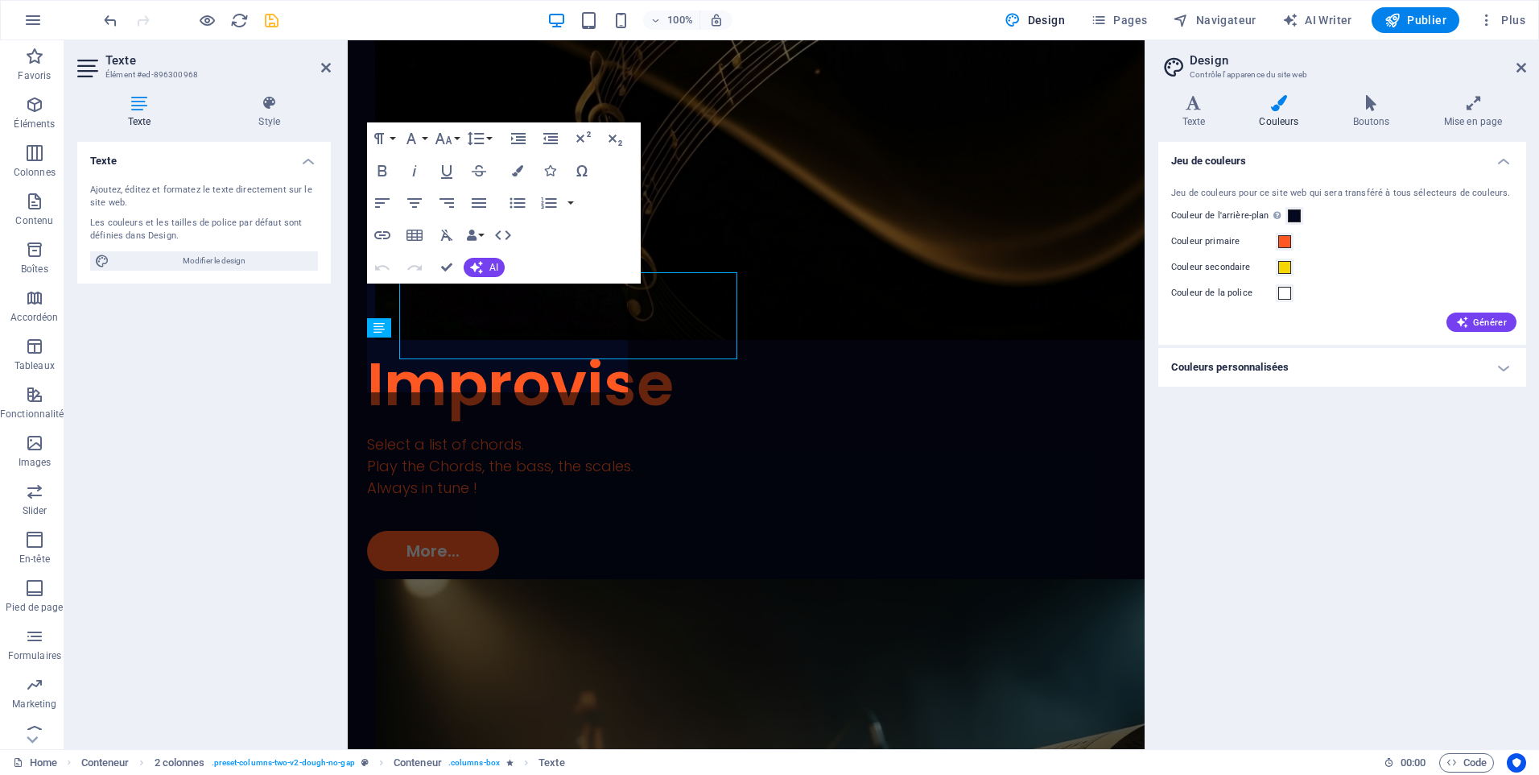
scroll to position [1695, 0]
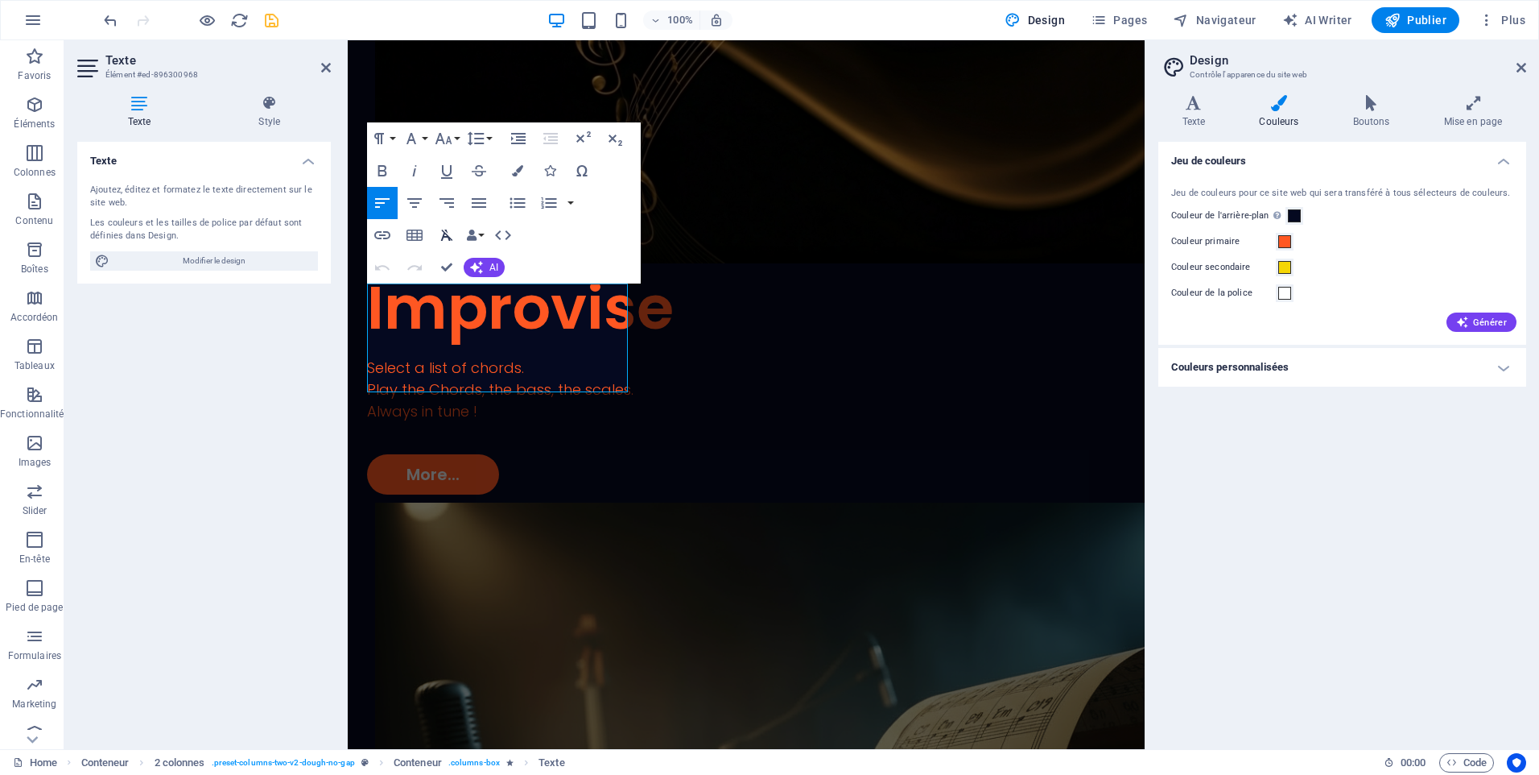
click at [447, 233] on icon "button" at bounding box center [446, 234] width 19 height 19
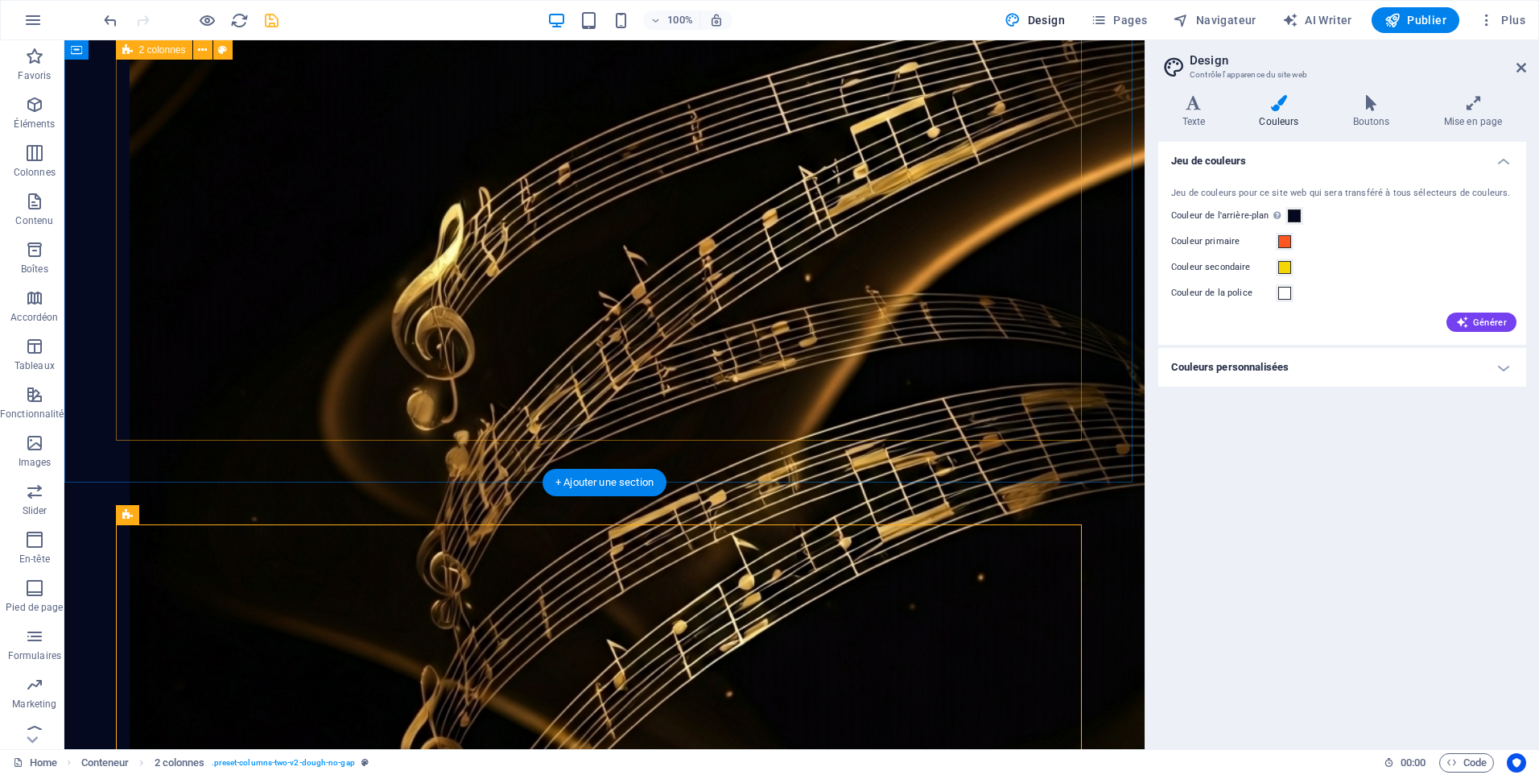
scroll to position [1039, 0]
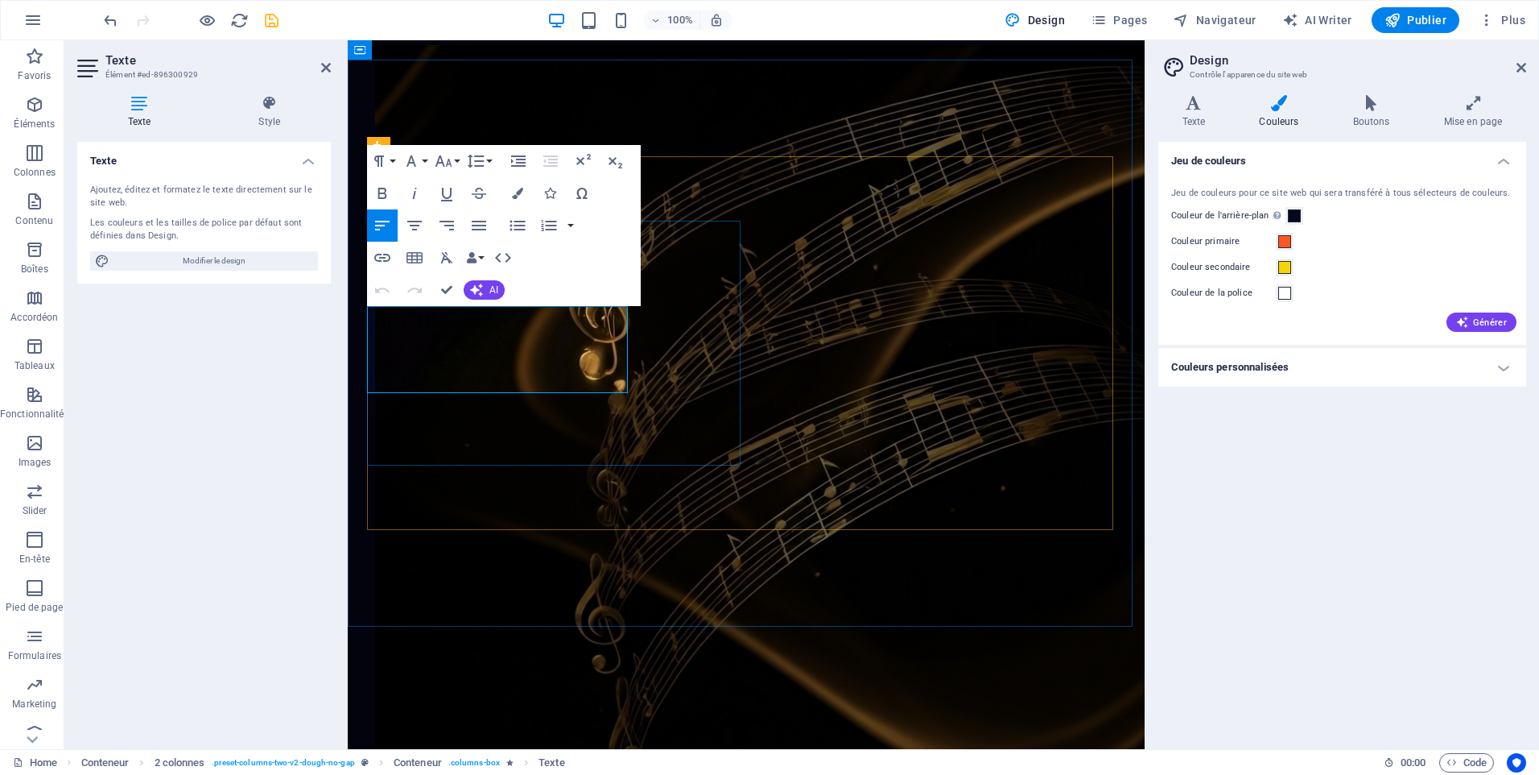
click at [450, 260] on icon "button" at bounding box center [446, 257] width 19 height 19
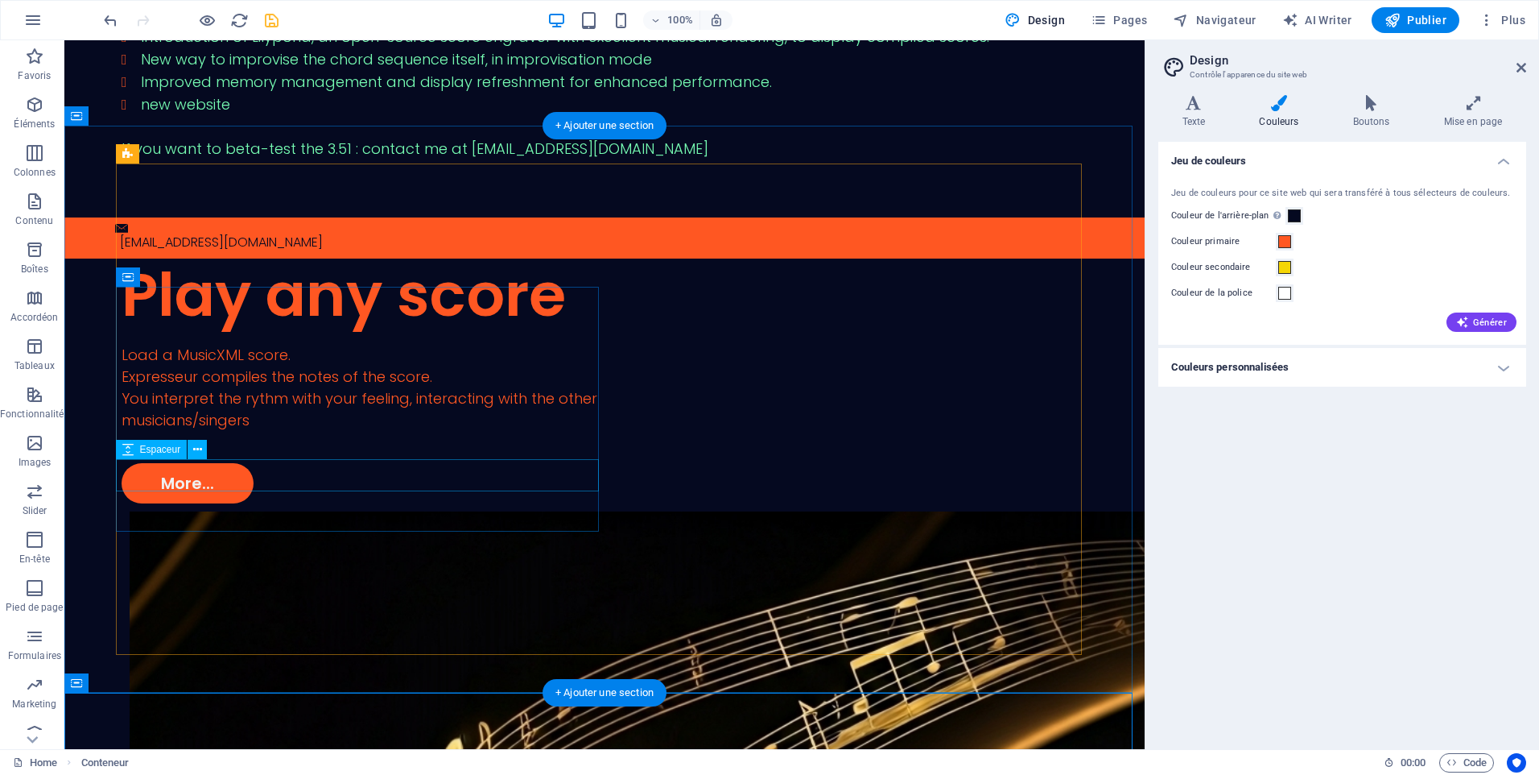
scroll to position [461, 0]
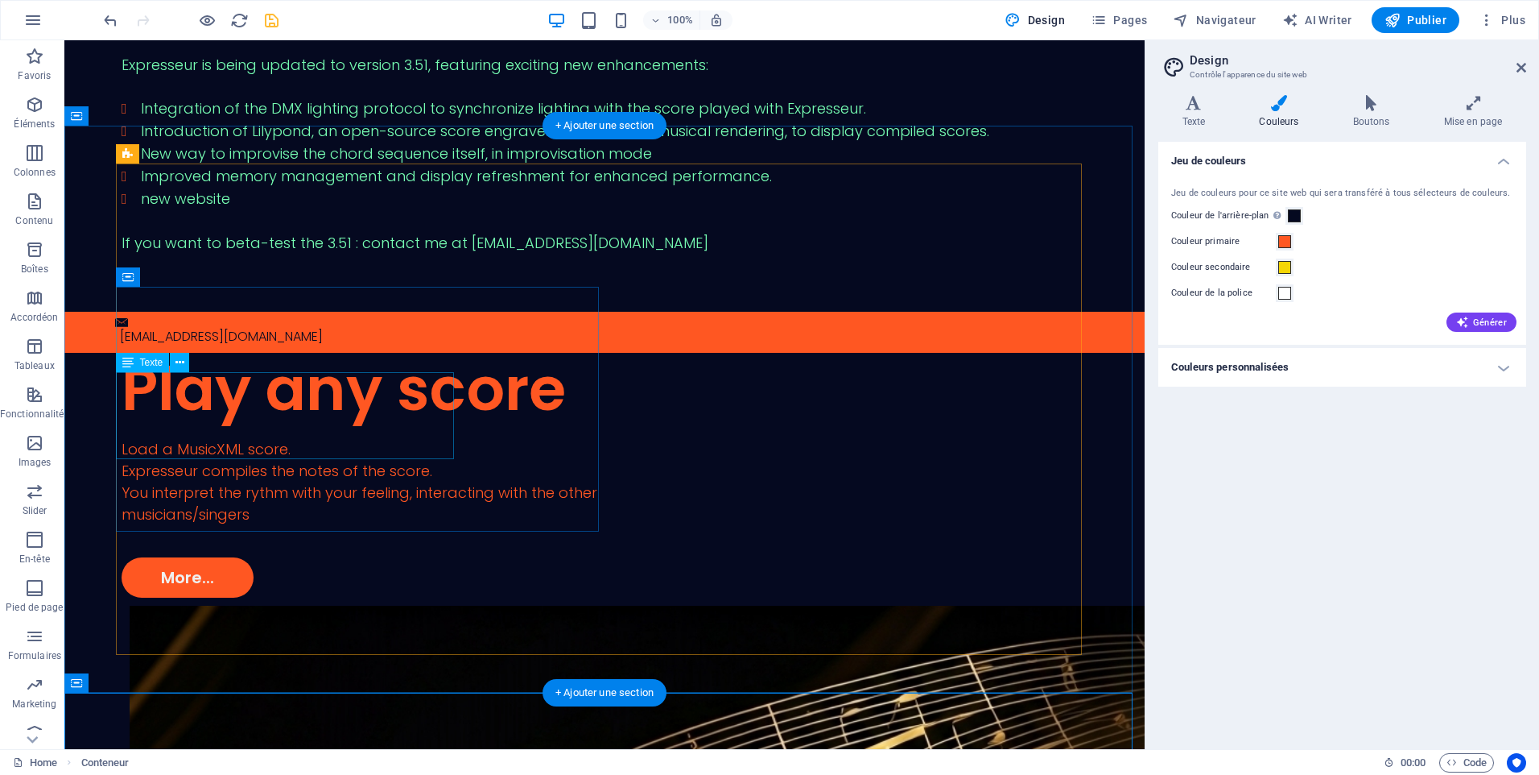
click at [355, 438] on div "Load a MusicXML score. Expresseur compiles the notes of the score. You interpre…" at bounding box center [363, 481] width 483 height 87
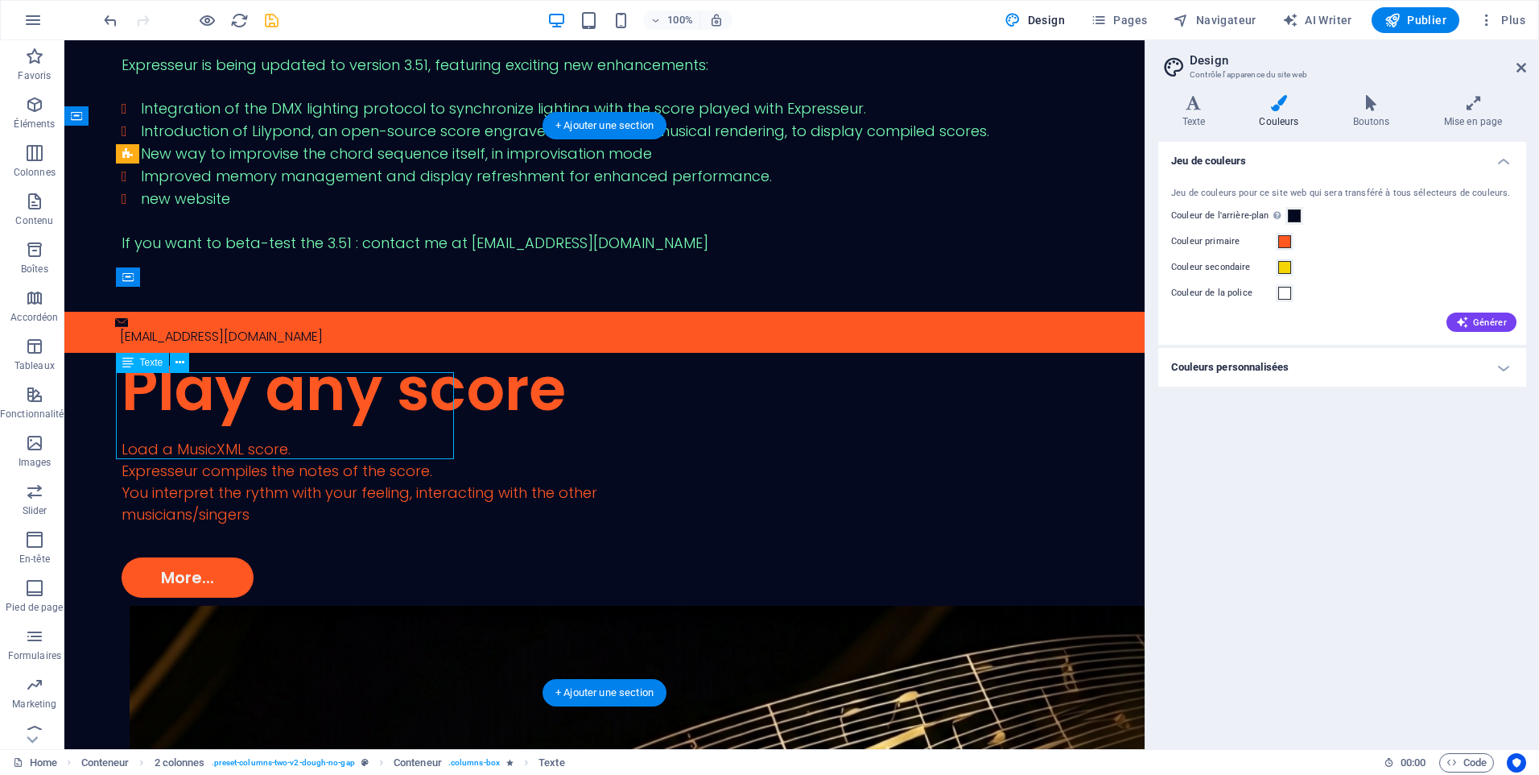
click at [355, 438] on div "Load a MusicXML score. Expresseur compiles the notes of the score. You interpre…" at bounding box center [363, 481] width 483 height 87
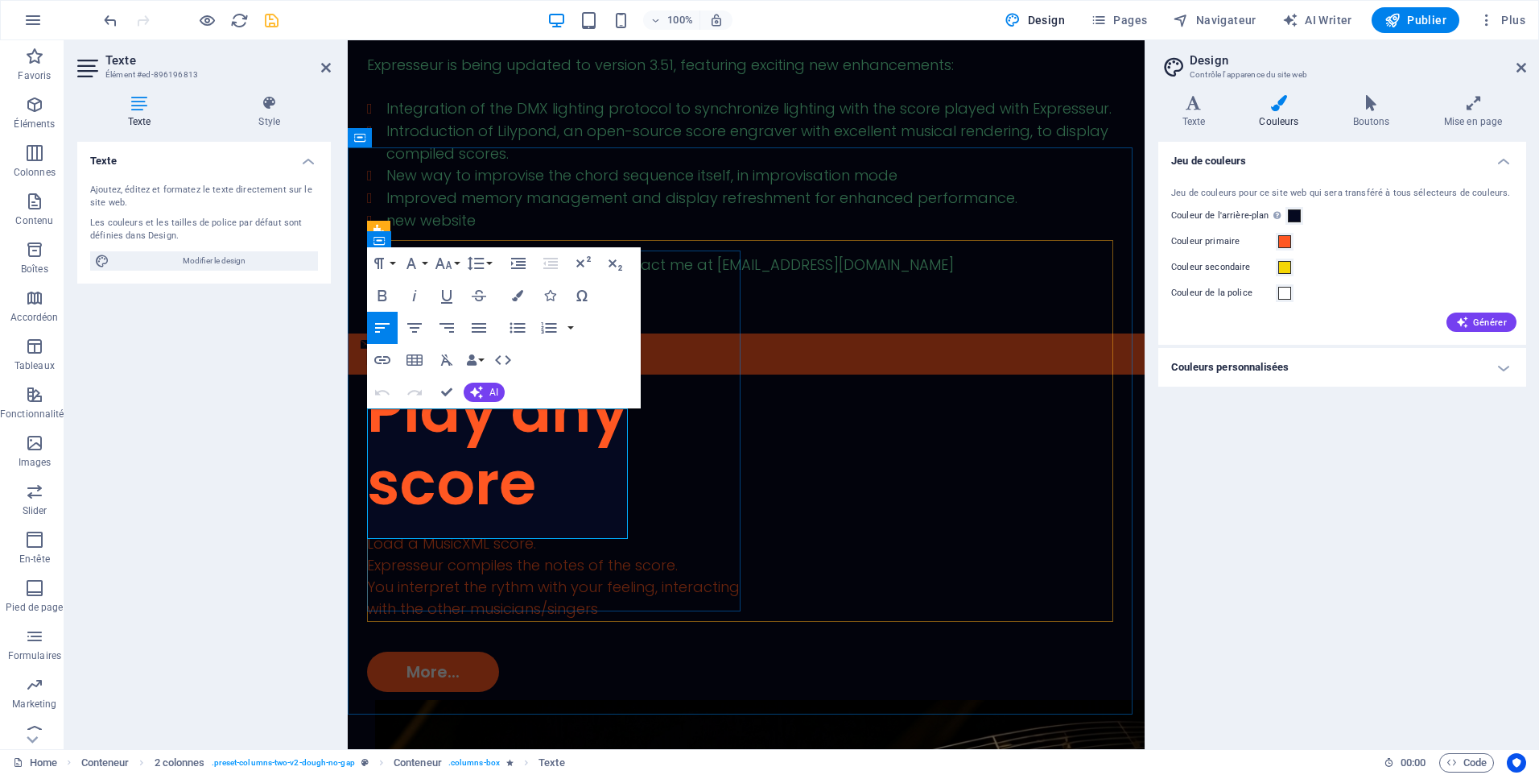
click at [432, 555] on span "Expresseur compiles the notes of the score." at bounding box center [522, 565] width 311 height 20
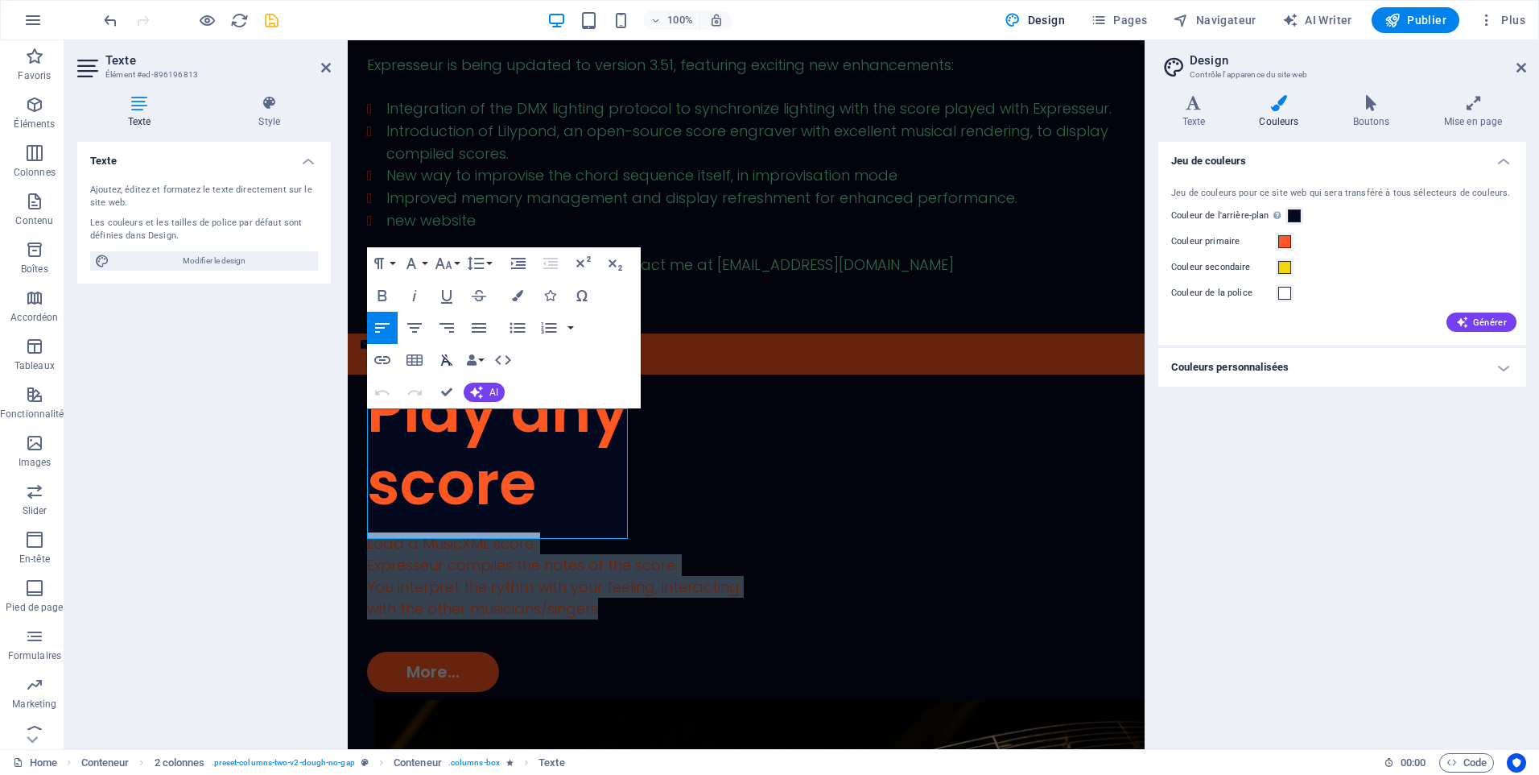
click at [446, 360] on icon "button" at bounding box center [446, 359] width 19 height 19
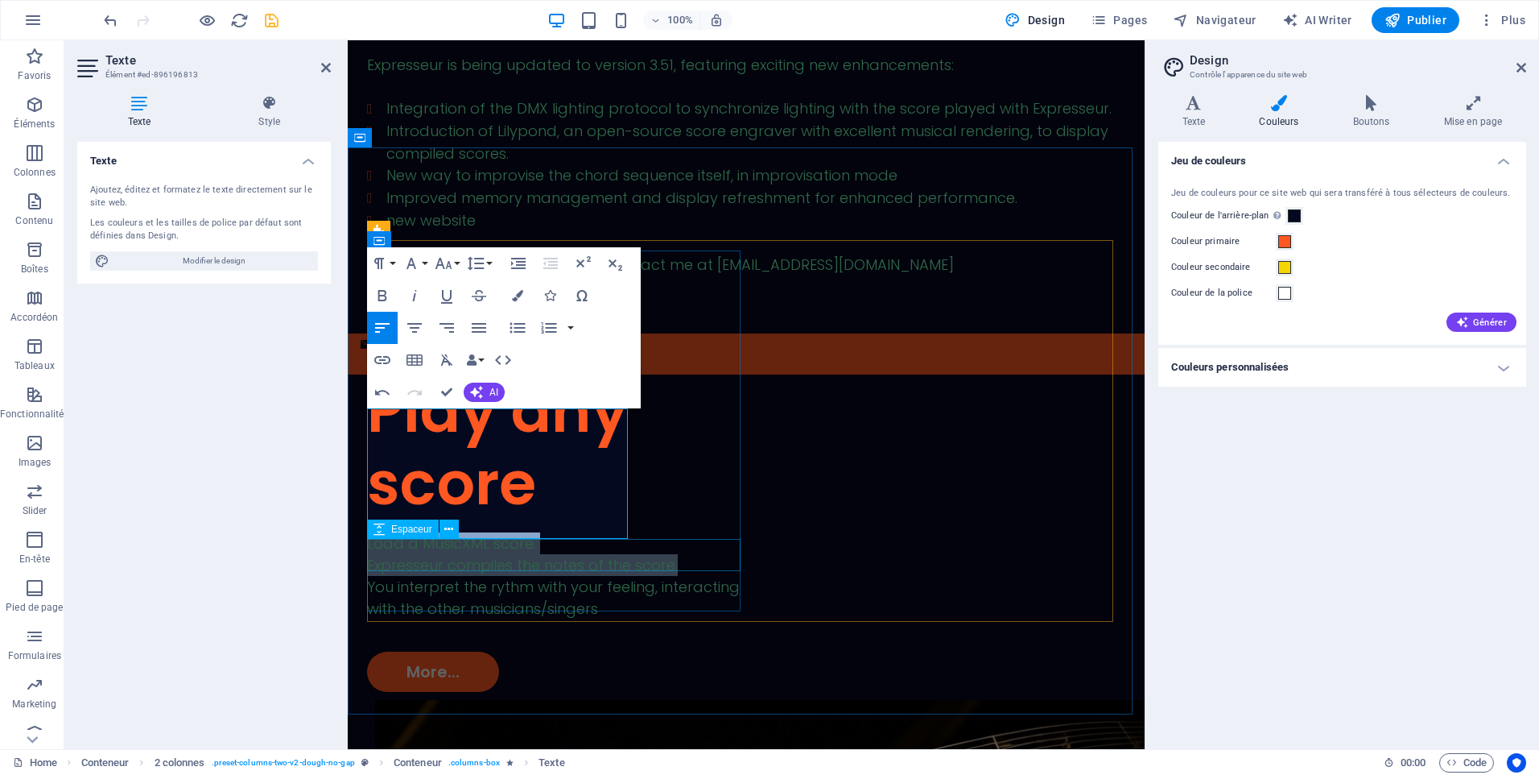
click at [558, 619] on div at bounding box center [556, 635] width 379 height 32
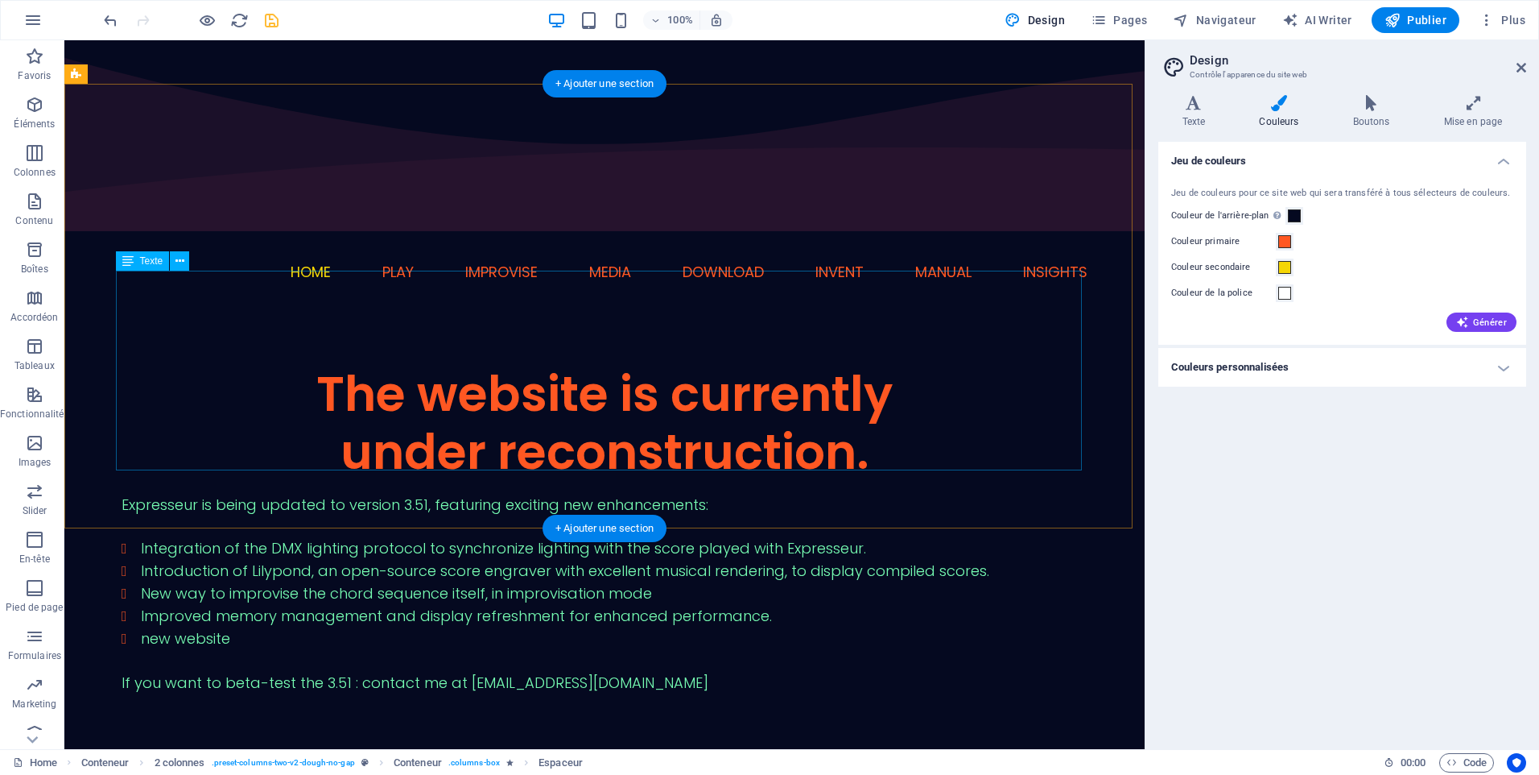
scroll to position [0, 0]
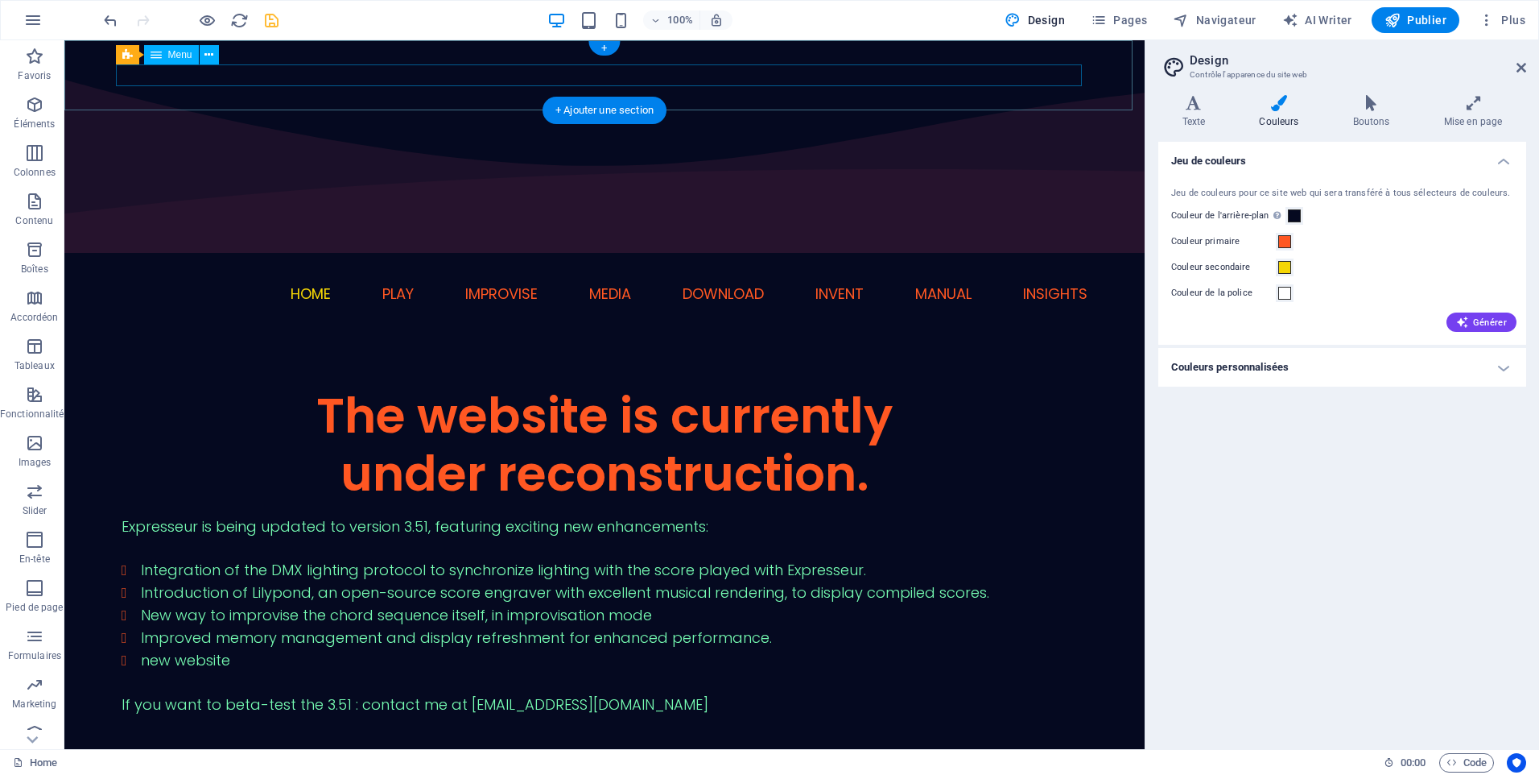
click at [837, 283] on nav "Home Play Improvise Media Download Invent manual Insights" at bounding box center [605, 294] width 966 height 22
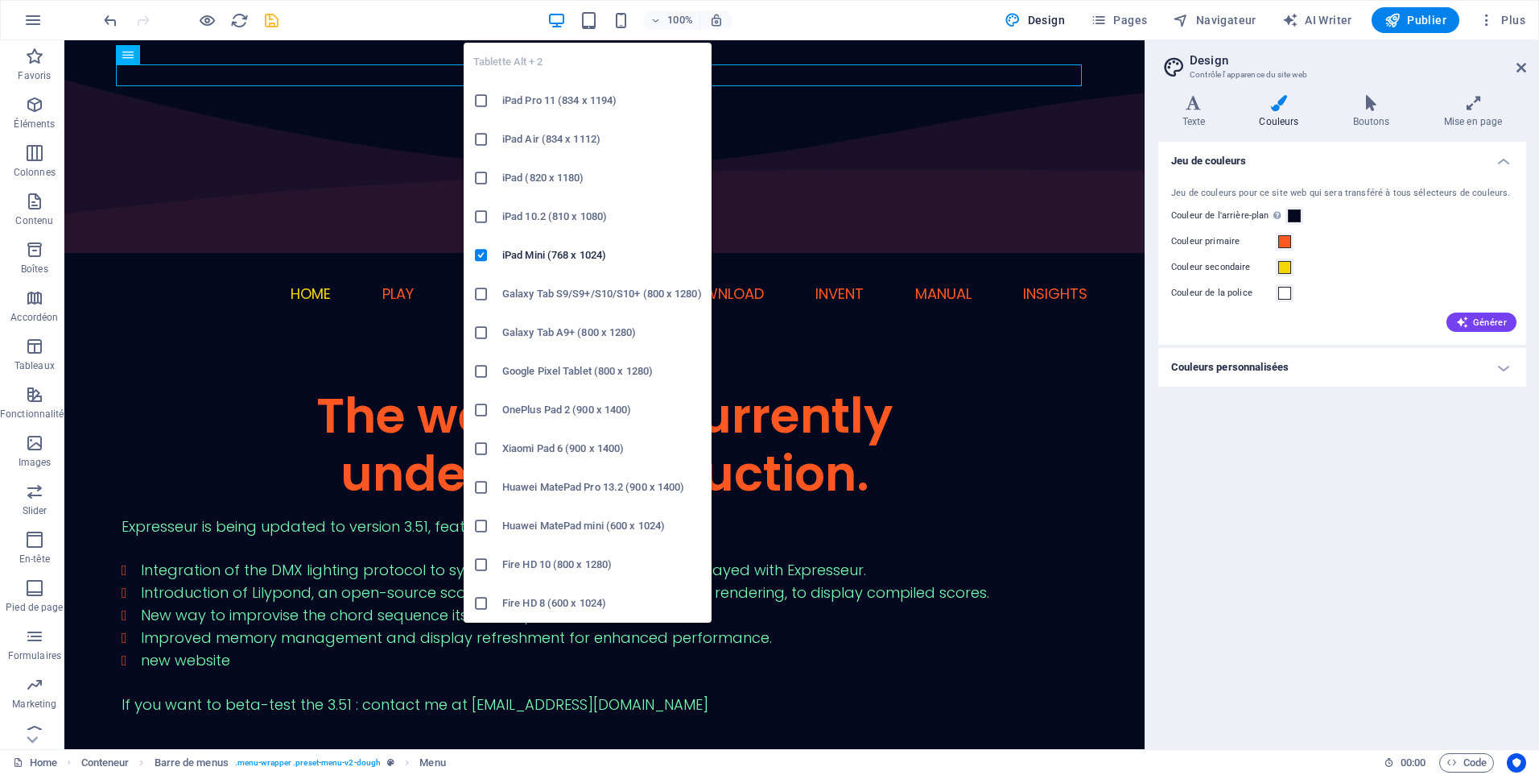
click at [521, 370] on h6 "Google Pixel Tablet (800 x 1280)" at bounding box center [602, 371] width 200 height 19
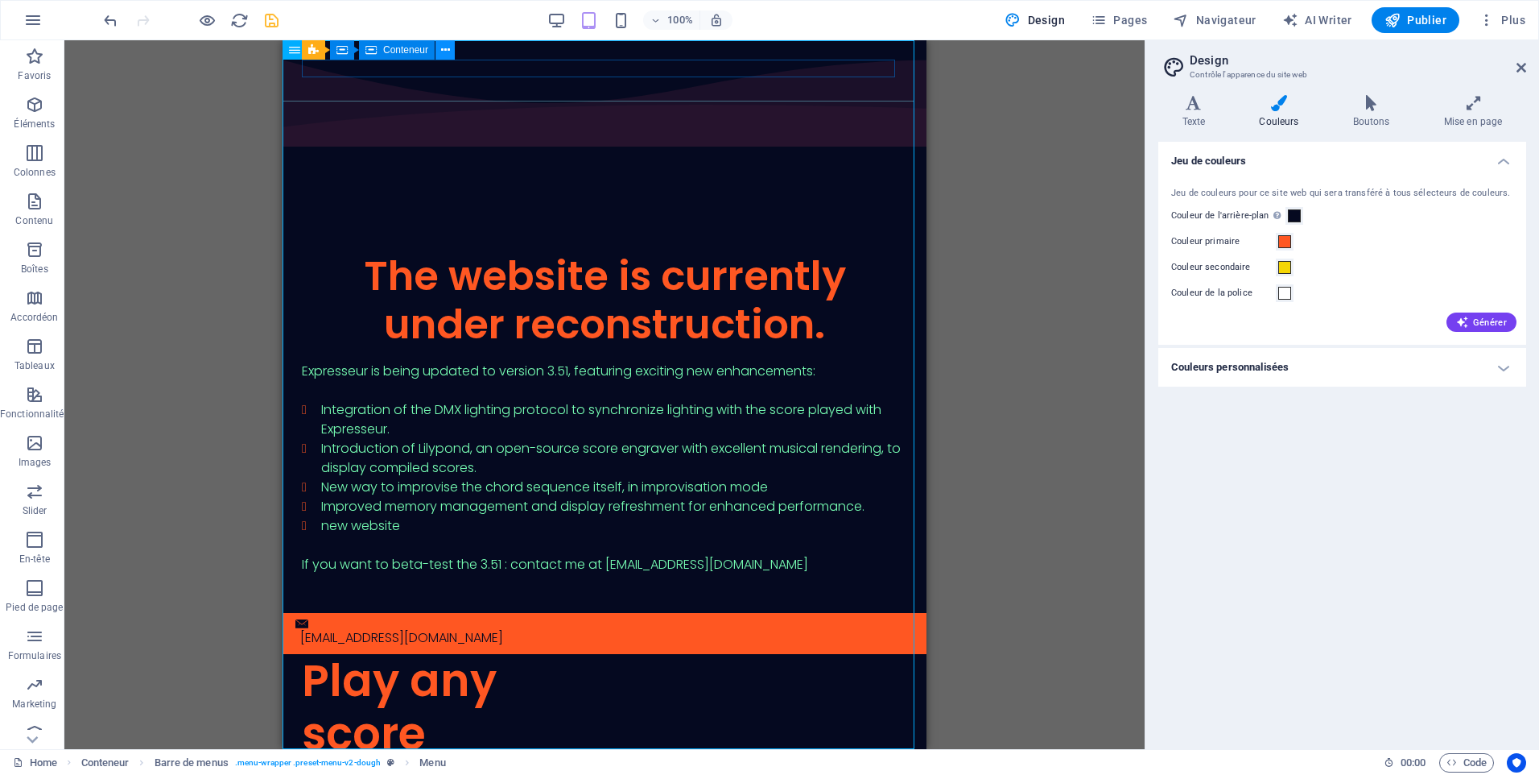
click at [444, 53] on icon at bounding box center [445, 50] width 9 height 17
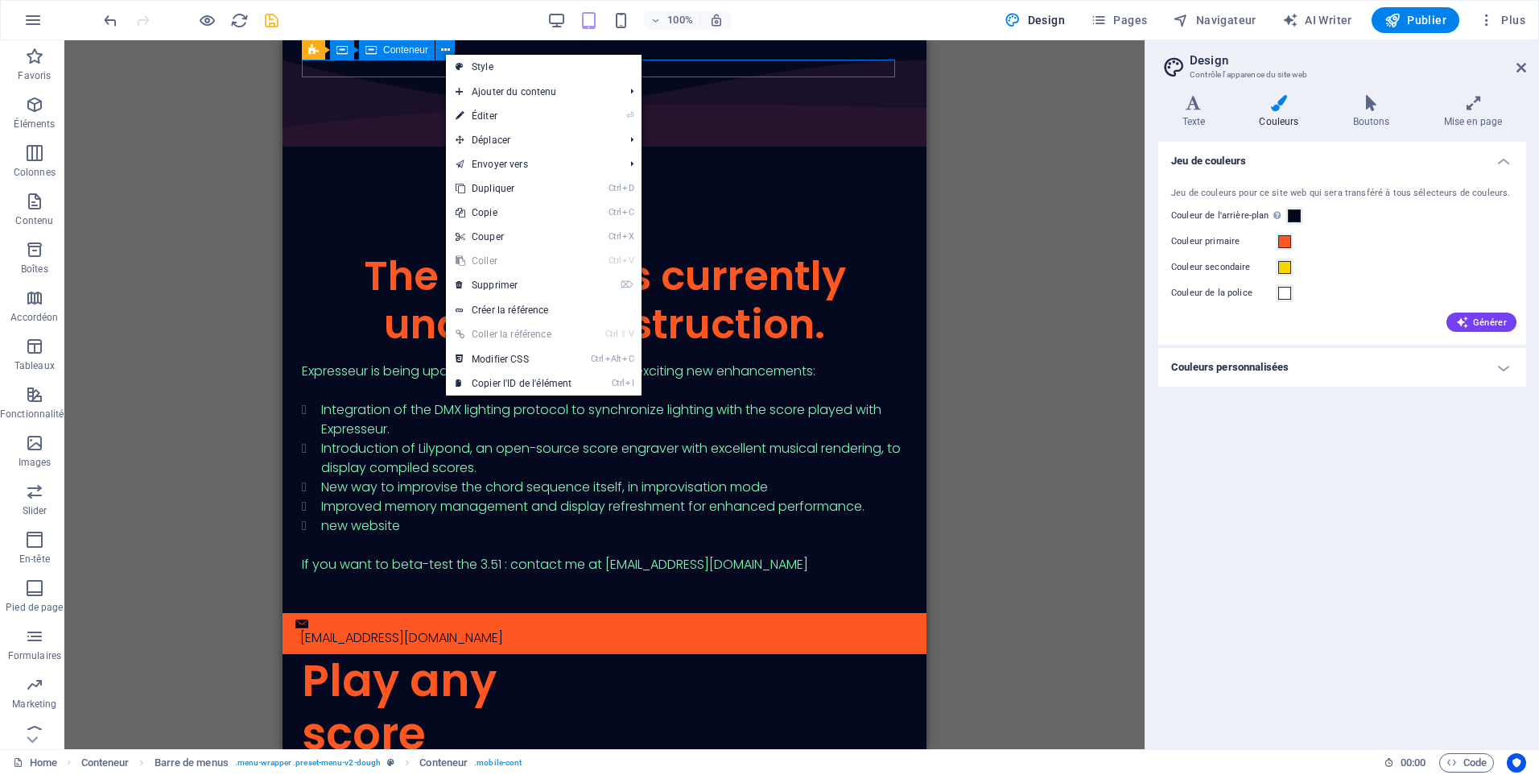
click at [401, 56] on div "Conteneur" at bounding box center [397, 49] width 76 height 19
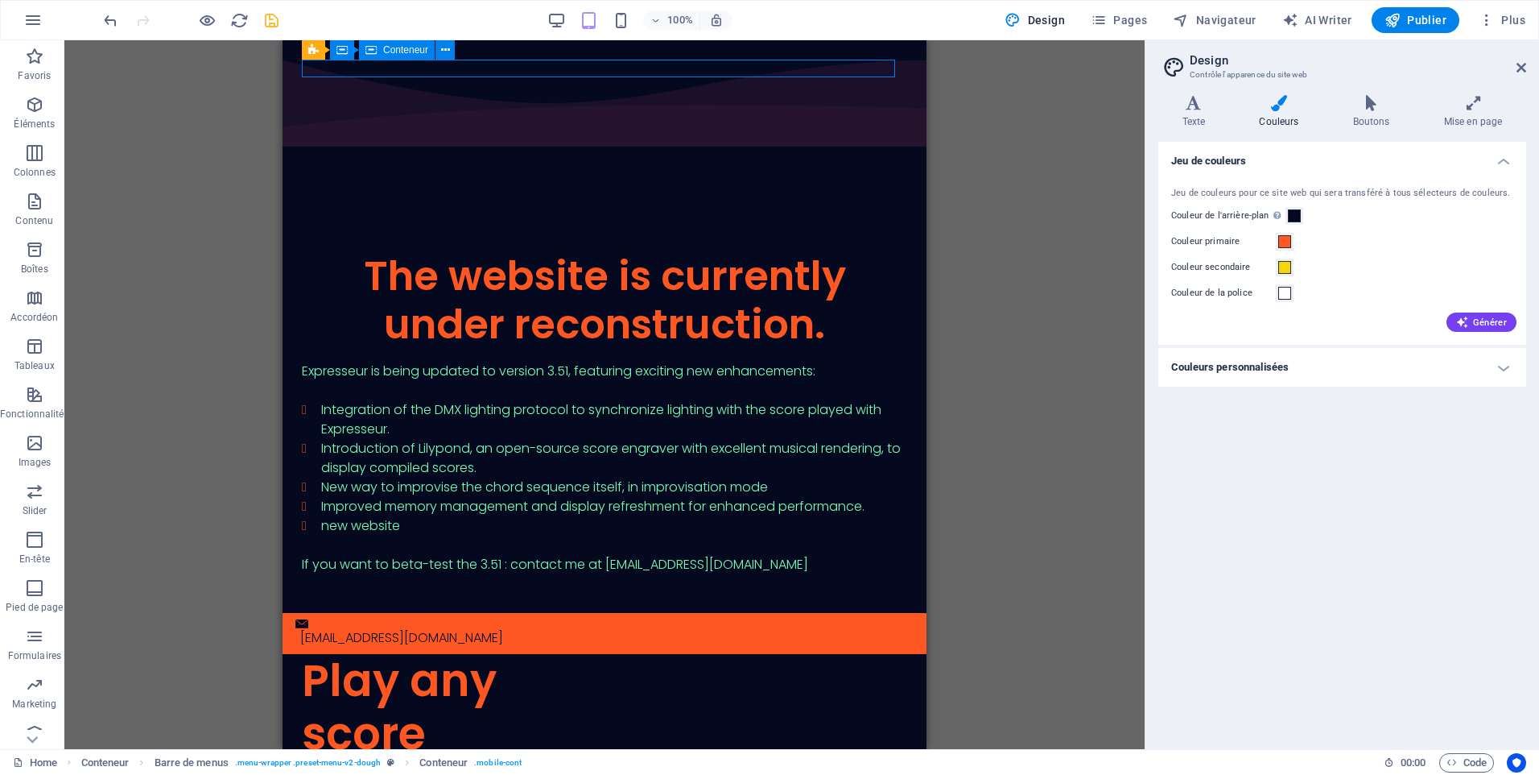
click at [401, 56] on div "Conteneur" at bounding box center [397, 49] width 76 height 19
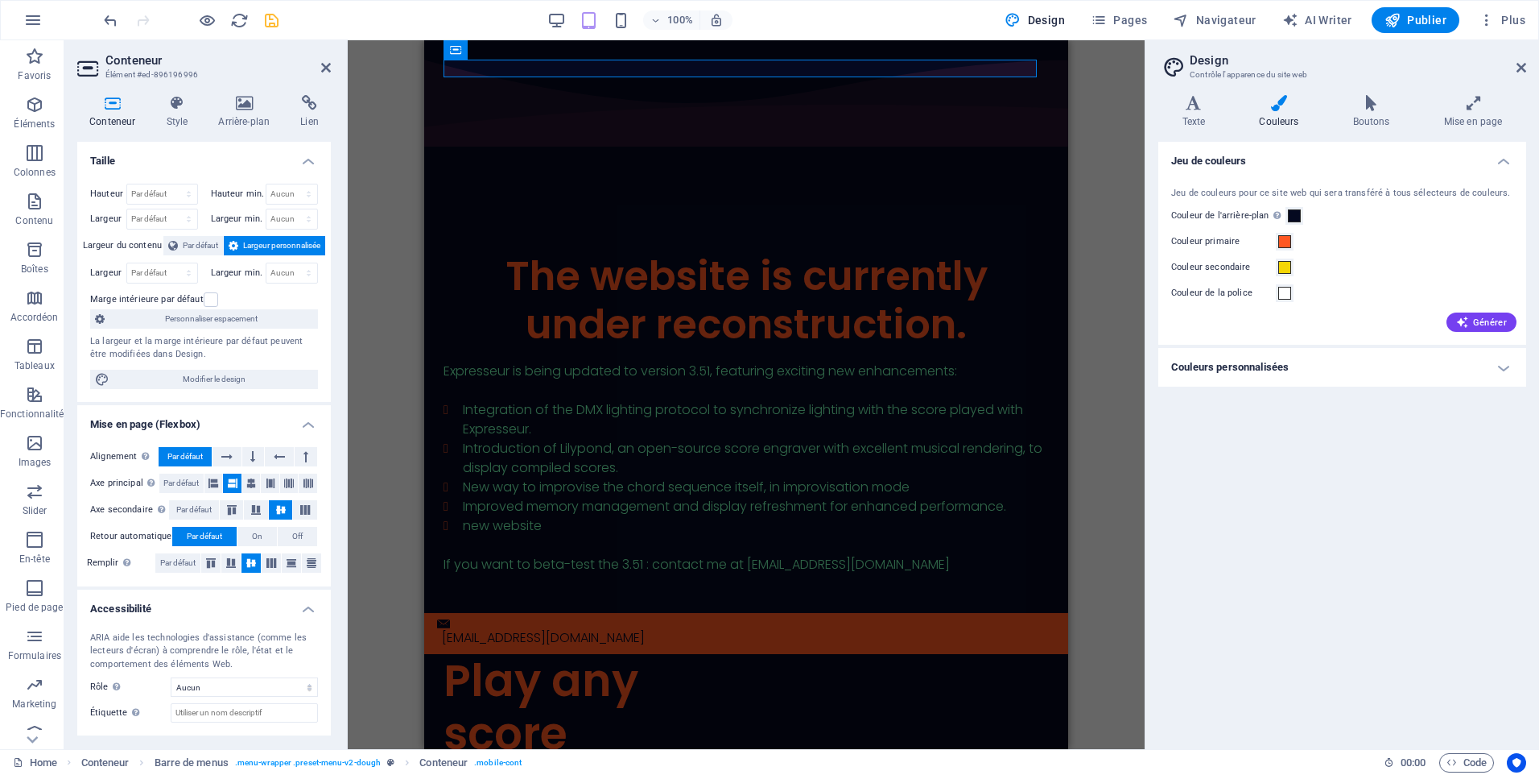
click at [1110, 192] on div "H2 Texte Texte Conteneur Barre de menus Conteneur Conteneur Menu Espaceur Barre…" at bounding box center [746, 394] width 797 height 709
click at [869, 252] on div "The website is currently under reconstruction." at bounding box center [746, 300] width 605 height 97
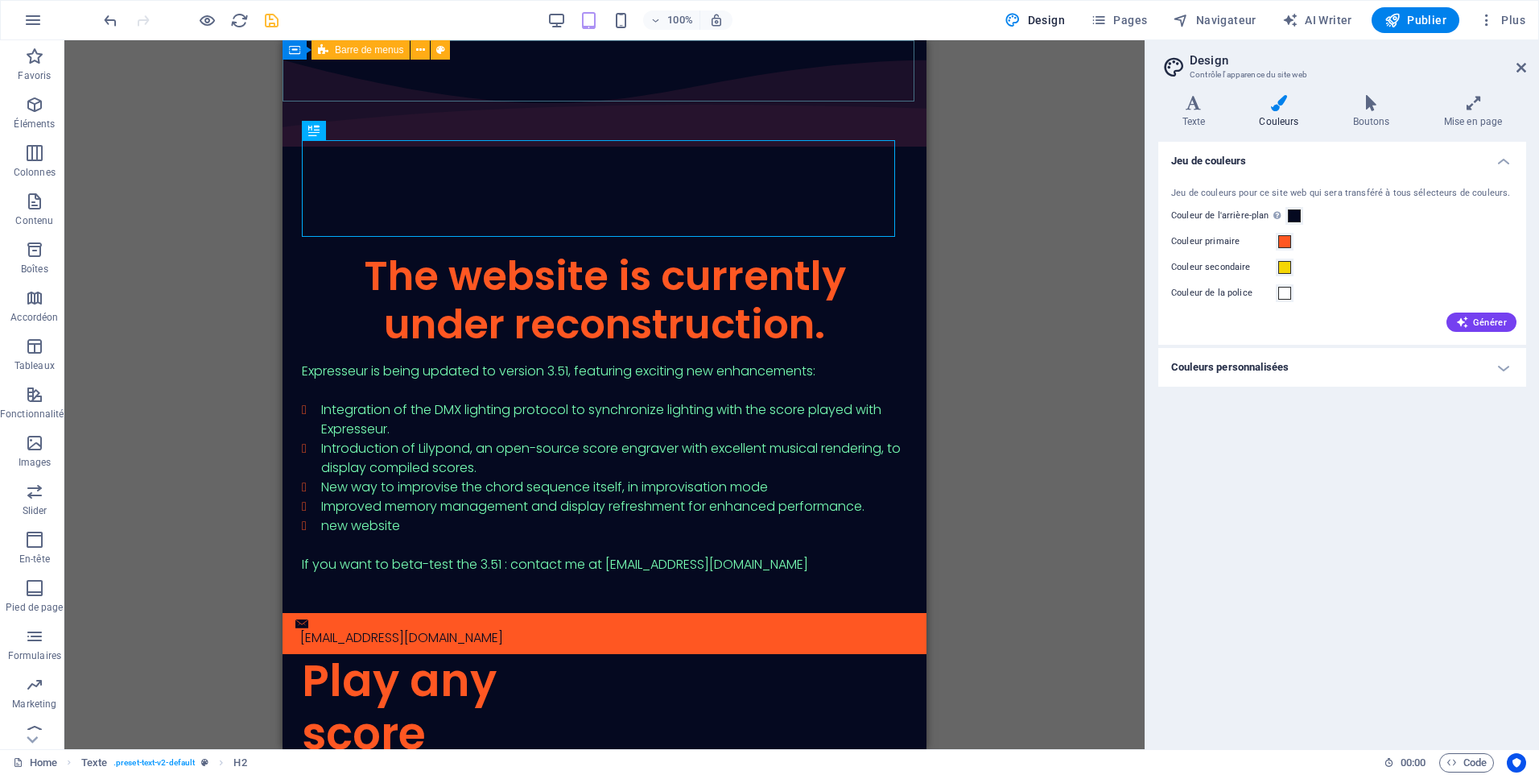
click at [393, 50] on span "Barre de menus" at bounding box center [369, 50] width 68 height 10
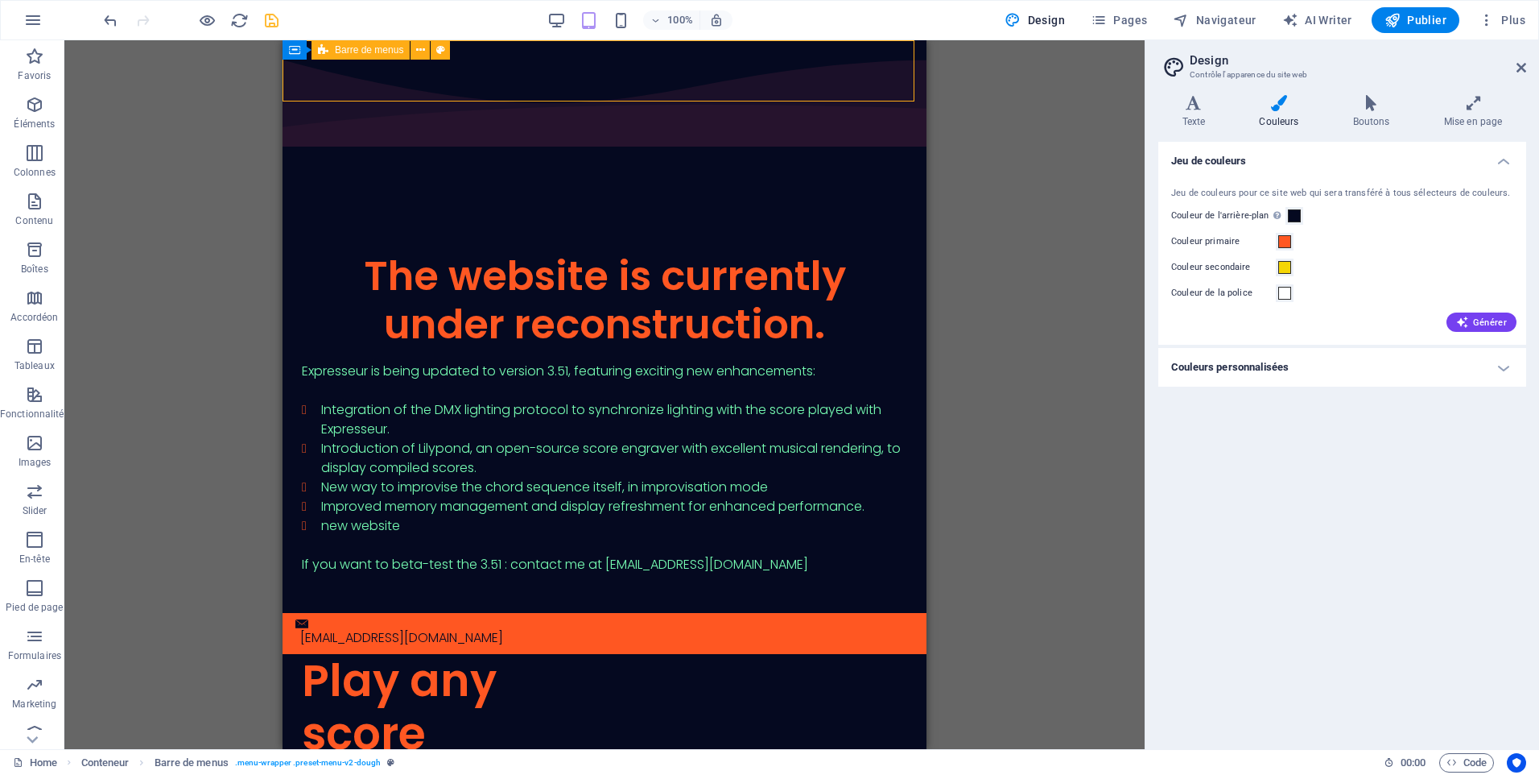
click at [393, 50] on span "Barre de menus" at bounding box center [369, 50] width 68 height 10
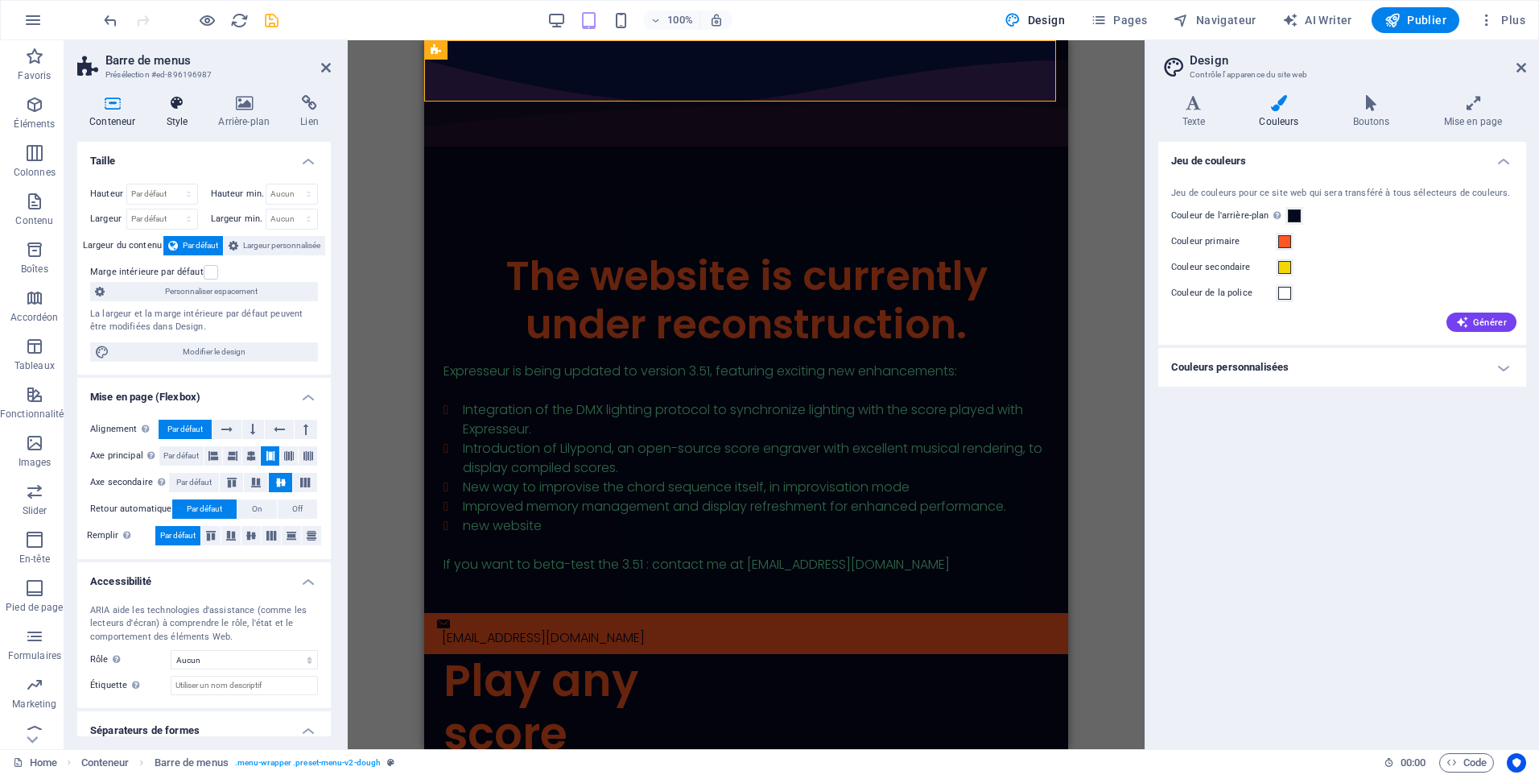
click at [179, 110] on icon at bounding box center [177, 103] width 46 height 16
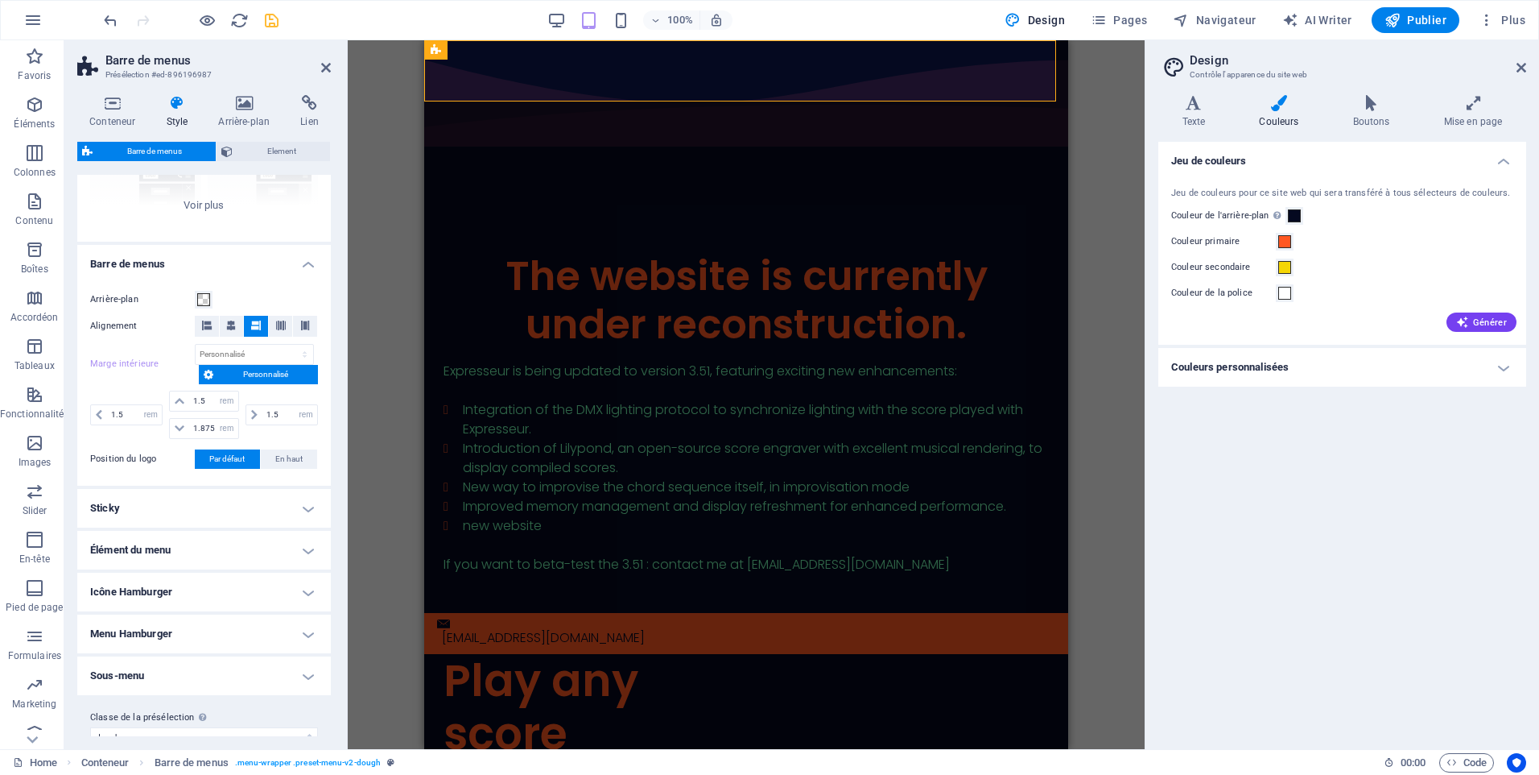
scroll to position [227, 0]
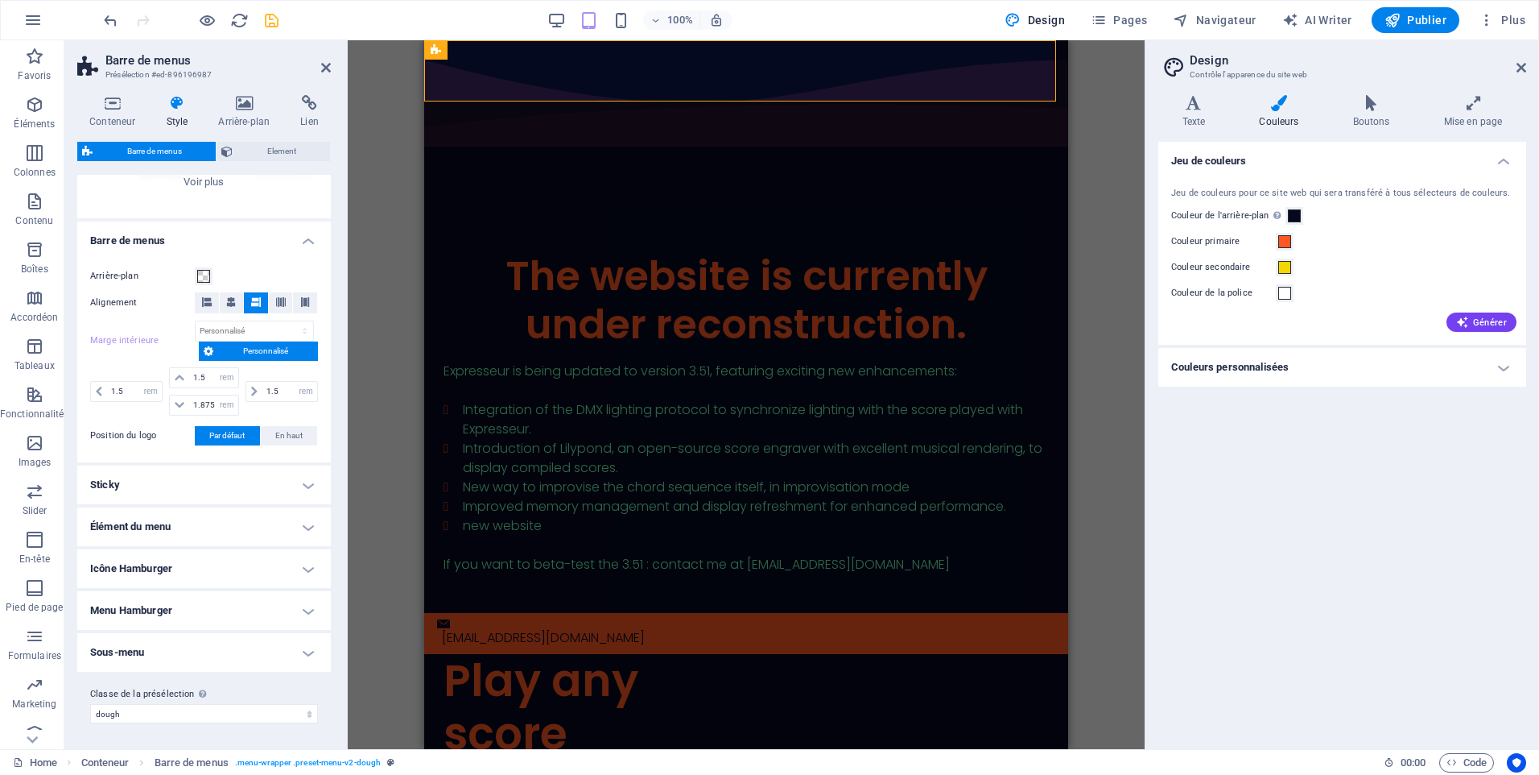
click at [307, 478] on h4 "Sticky" at bounding box center [204, 484] width 254 height 39
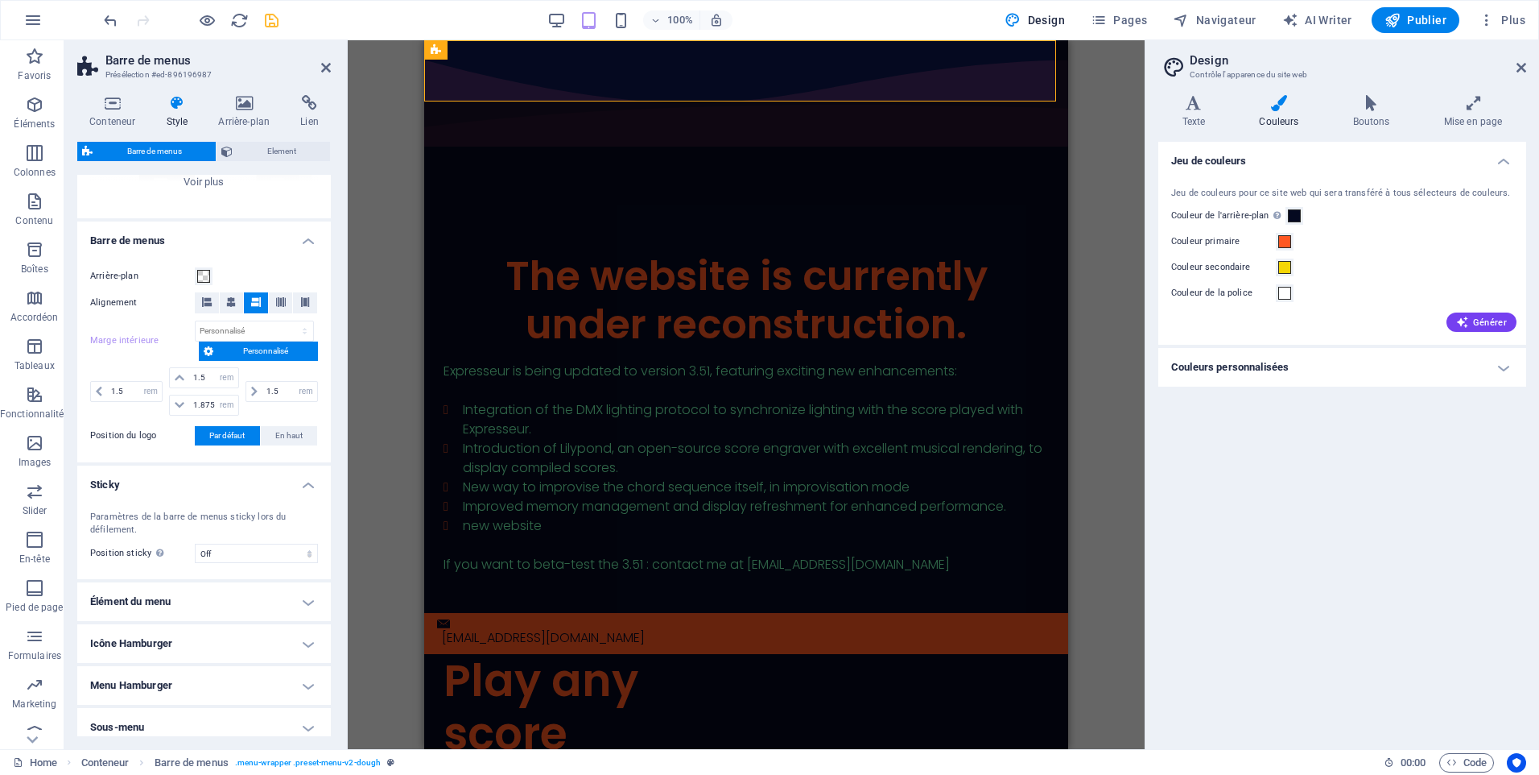
scroll to position [302, 0]
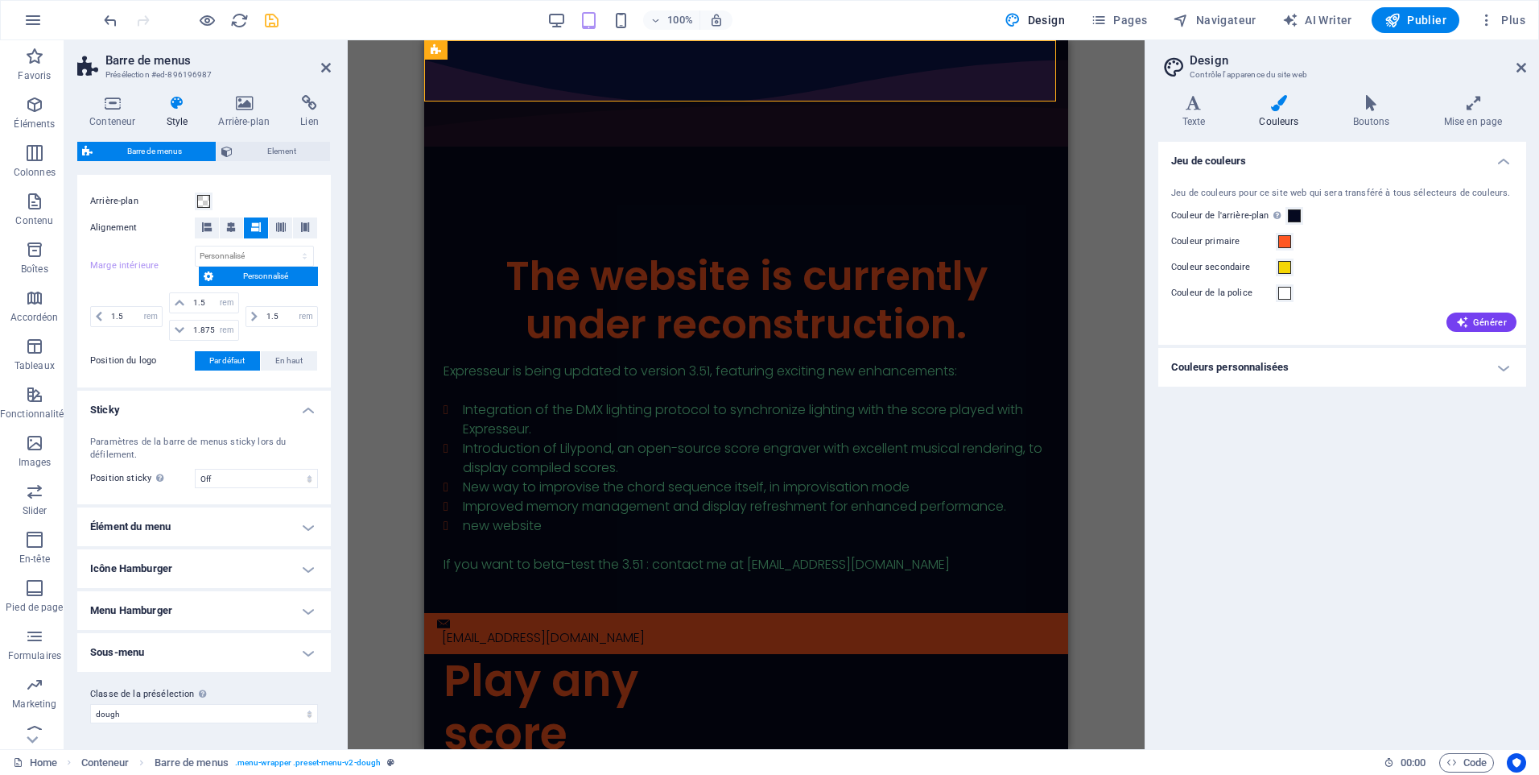
click at [303, 570] on h4 "Icône Hamburger" at bounding box center [204, 568] width 254 height 39
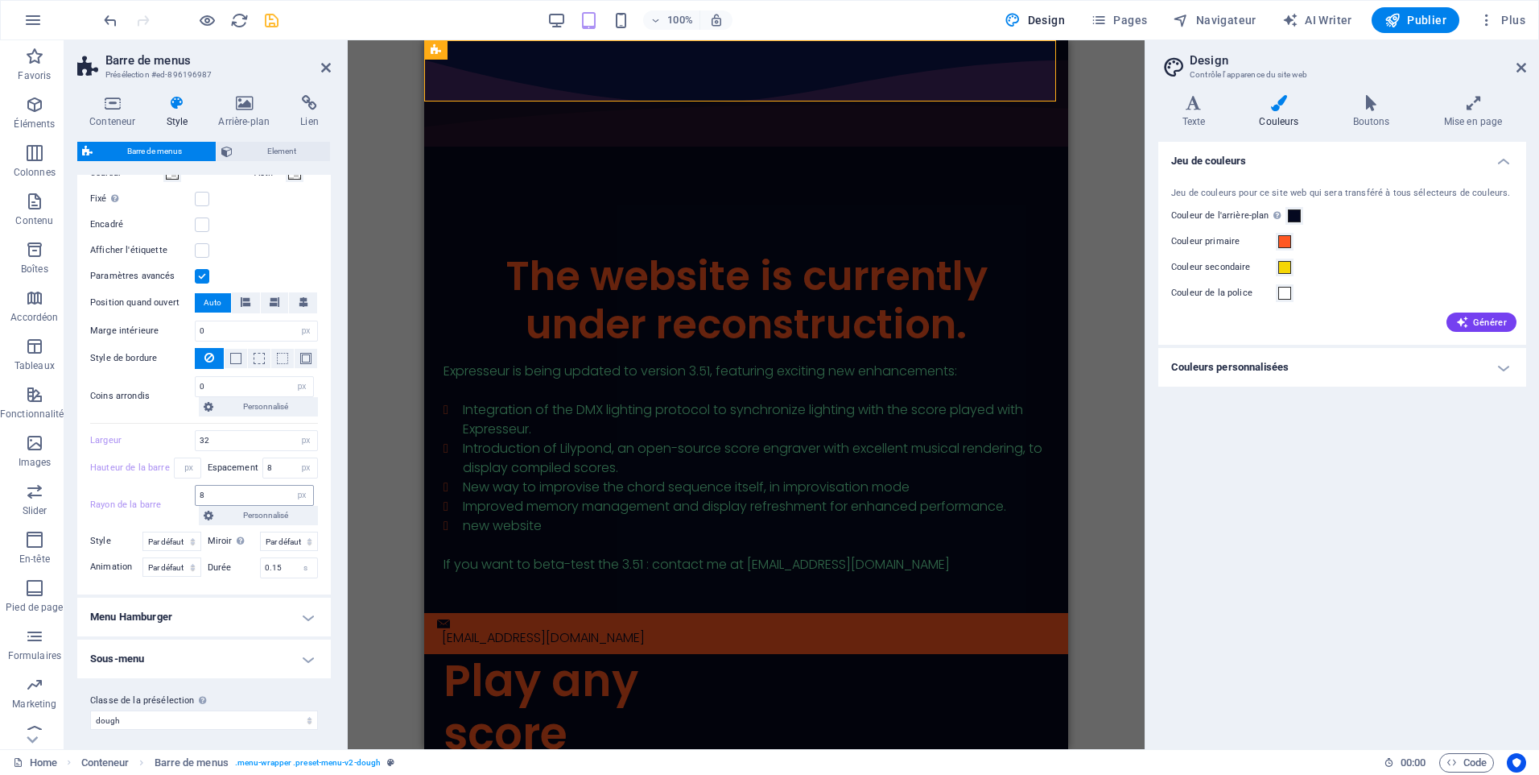
scroll to position [825, 0]
click at [301, 611] on h4 "Menu Hamburger" at bounding box center [204, 610] width 254 height 39
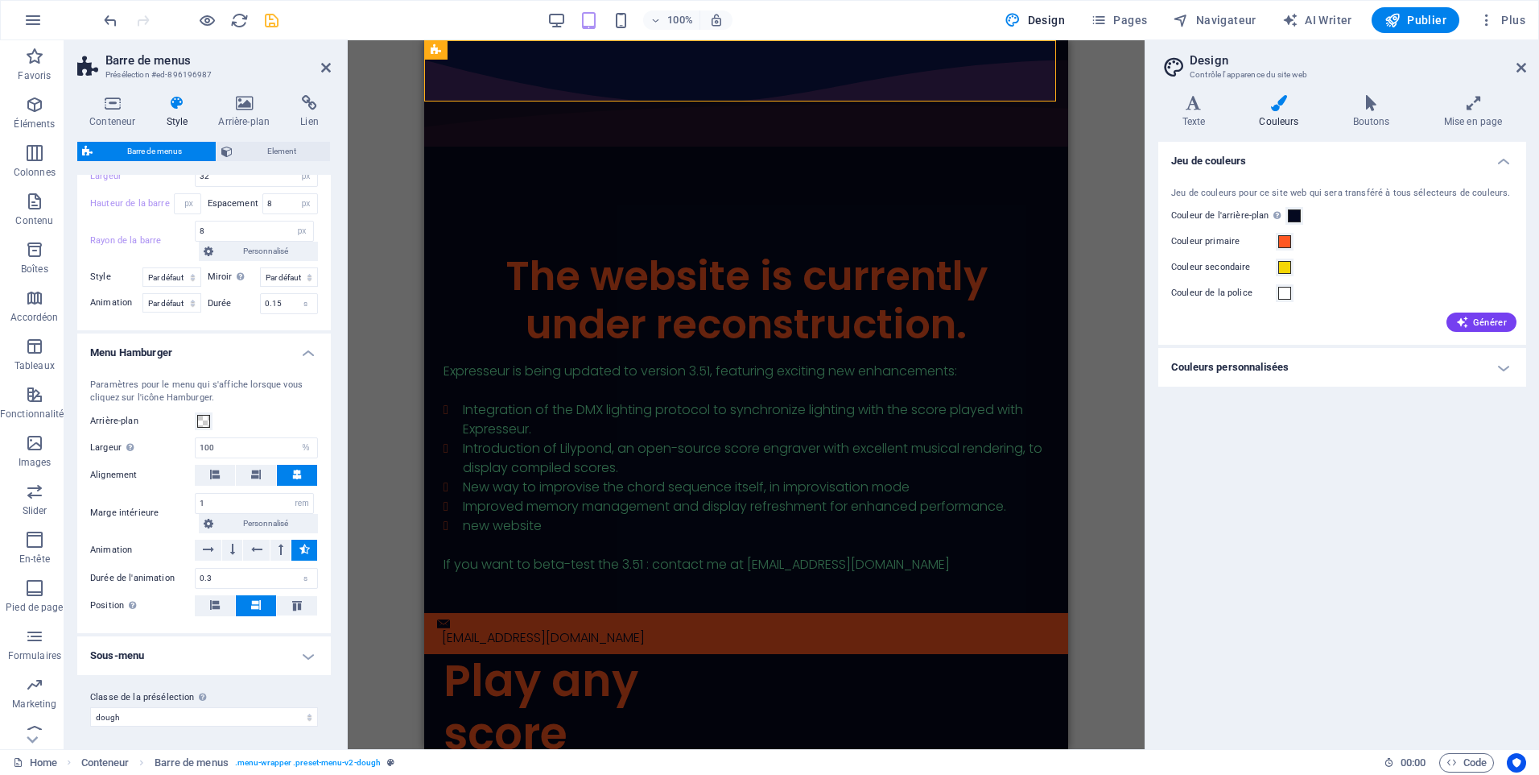
scroll to position [1086, 0]
click at [203, 421] on span at bounding box center [203, 417] width 13 height 13
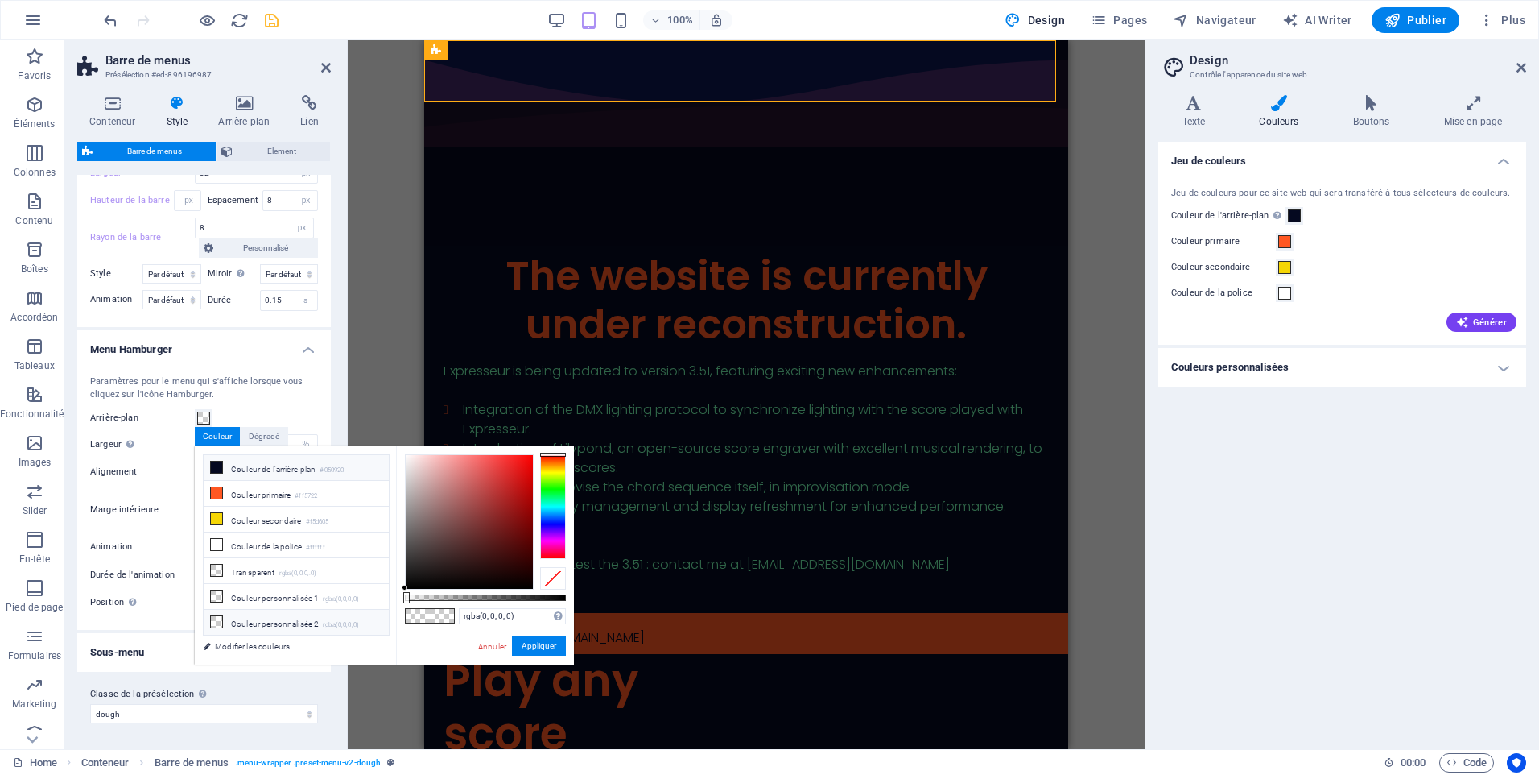
click at [217, 469] on icon at bounding box center [216, 466] width 11 height 11
type input "#050920"
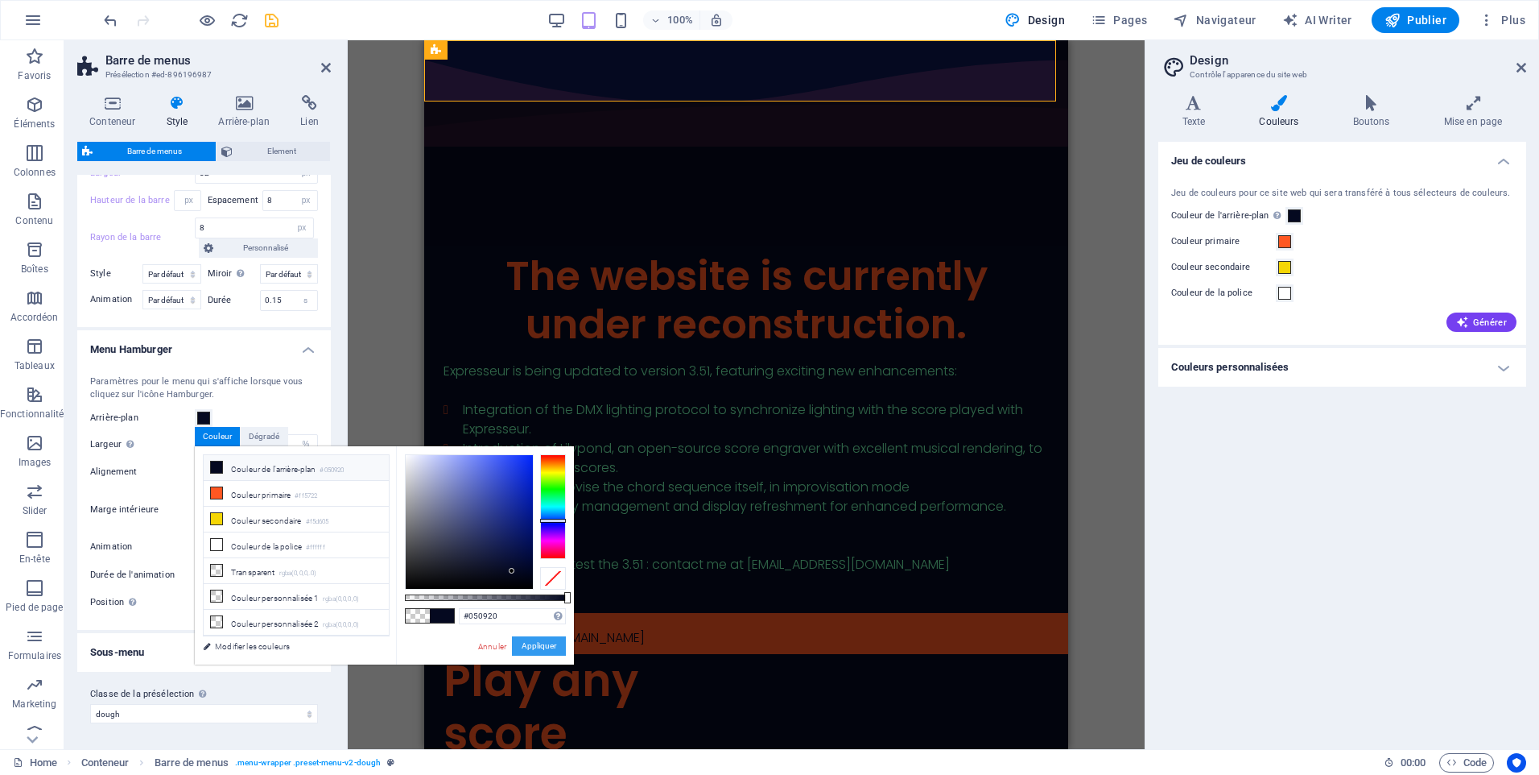
click at [549, 646] on button "Appliquer" at bounding box center [539, 645] width 54 height 19
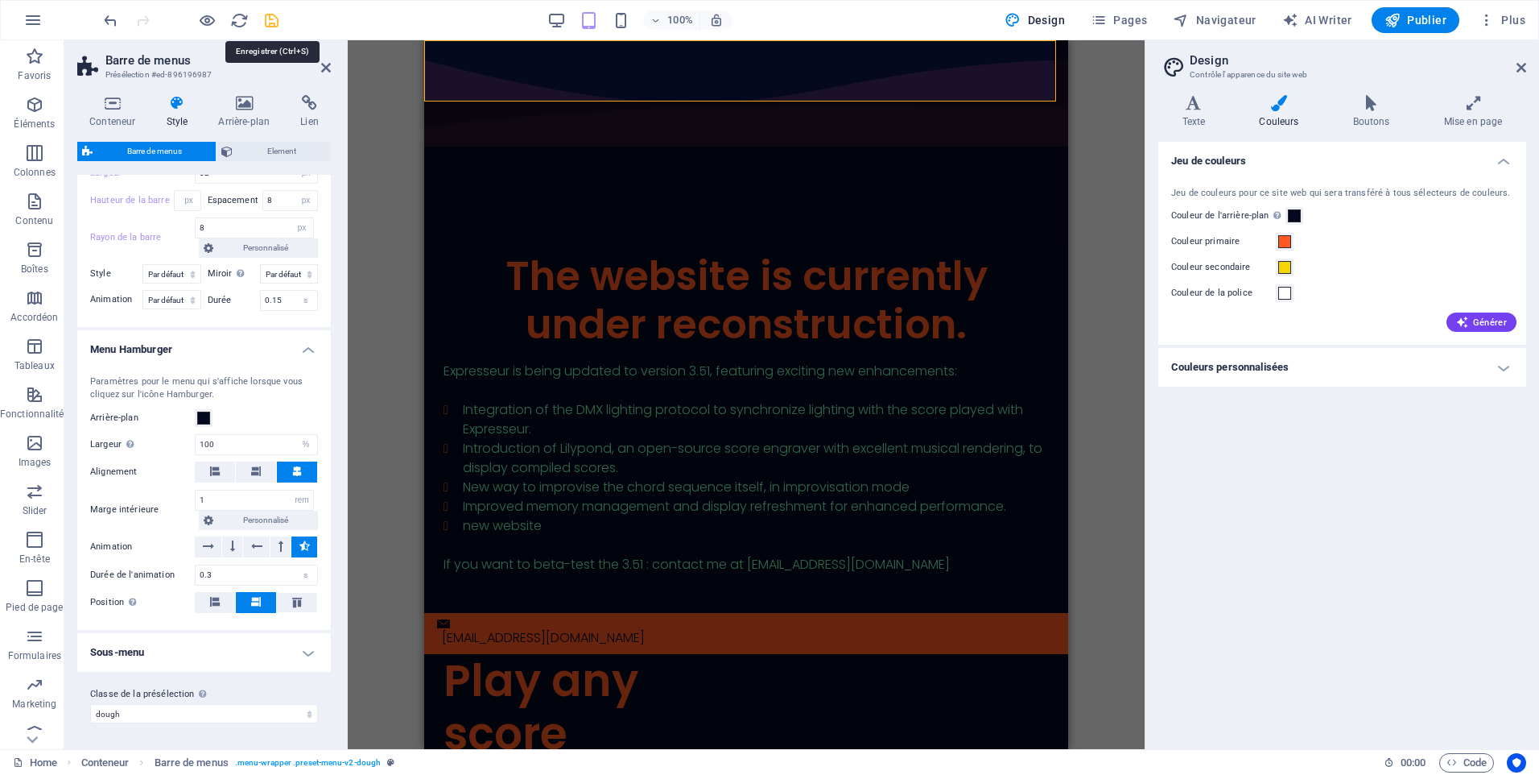
click at [268, 19] on icon "save" at bounding box center [271, 20] width 19 height 19
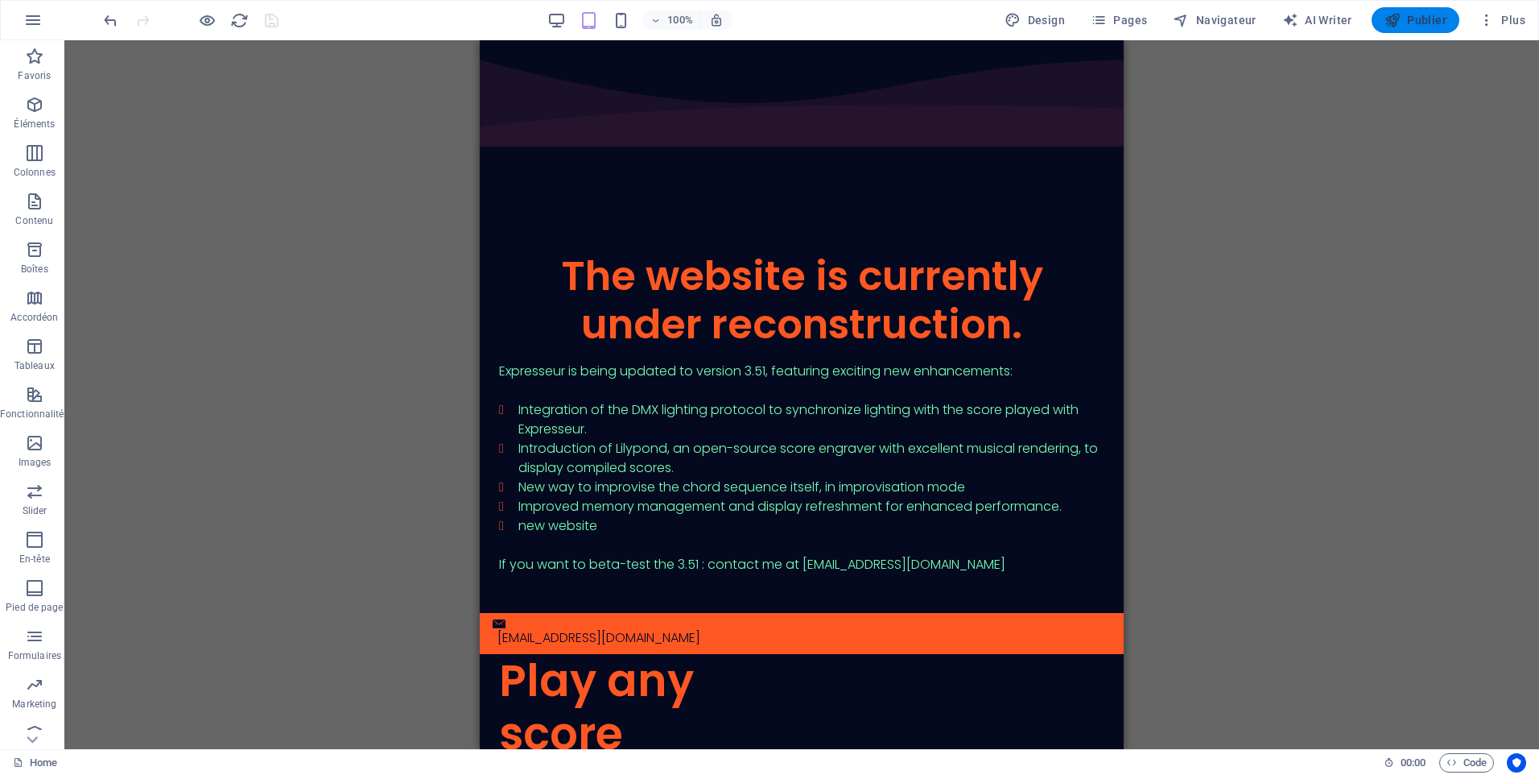
click at [1407, 17] on span "Publier" at bounding box center [1416, 20] width 62 height 16
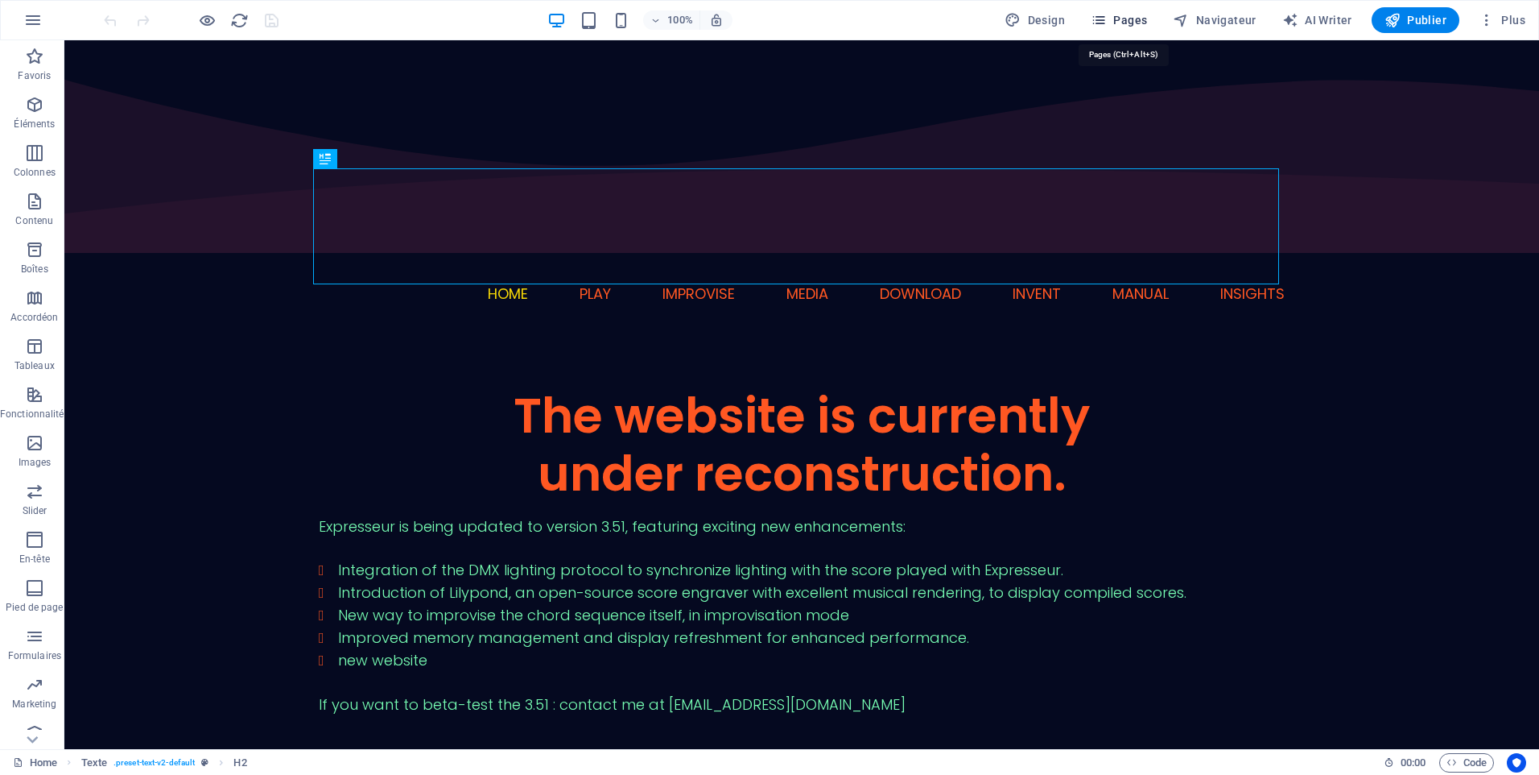
click at [1107, 11] on button "Pages" at bounding box center [1119, 20] width 69 height 26
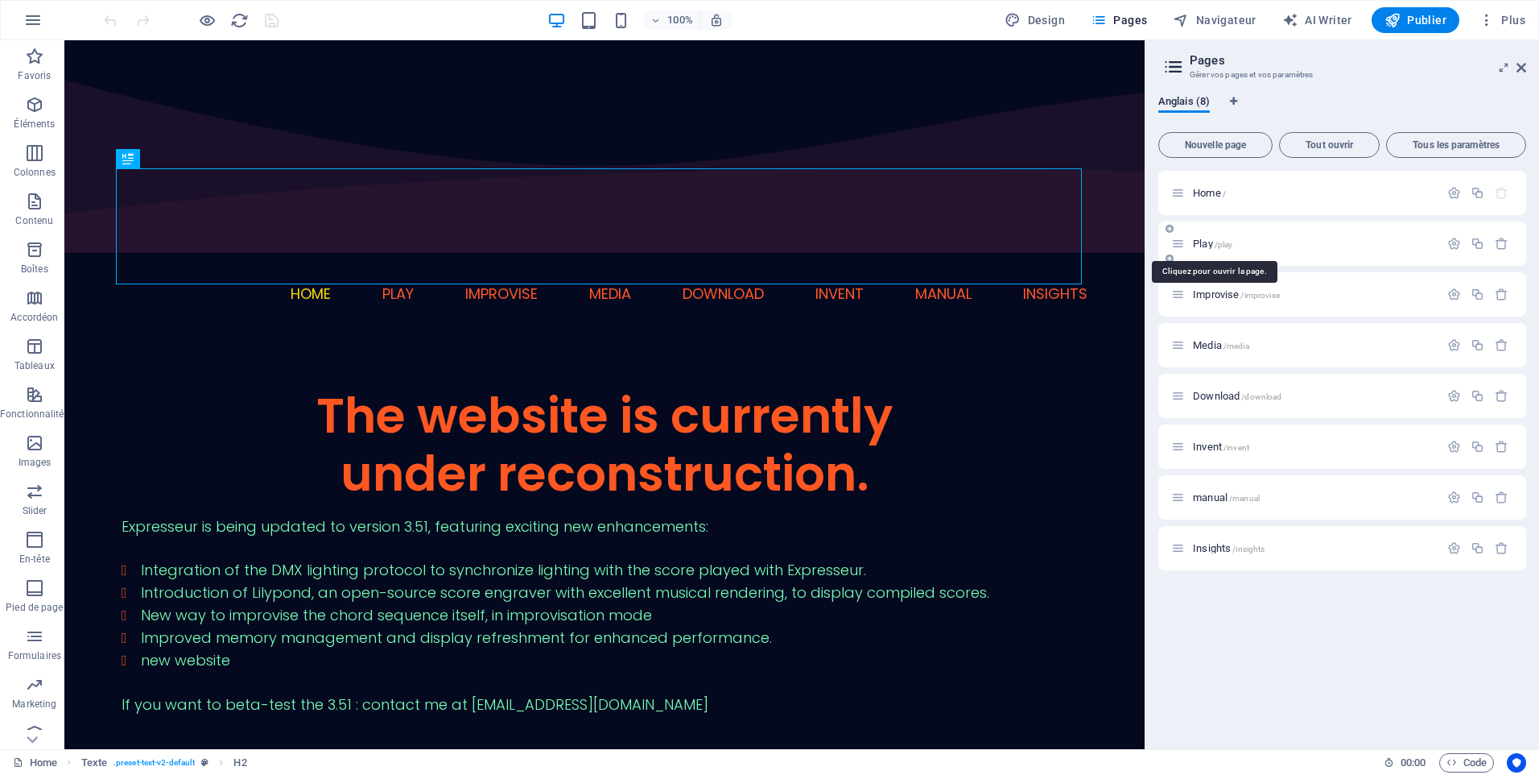
click at [1218, 241] on span "/play" at bounding box center [1224, 244] width 19 height 9
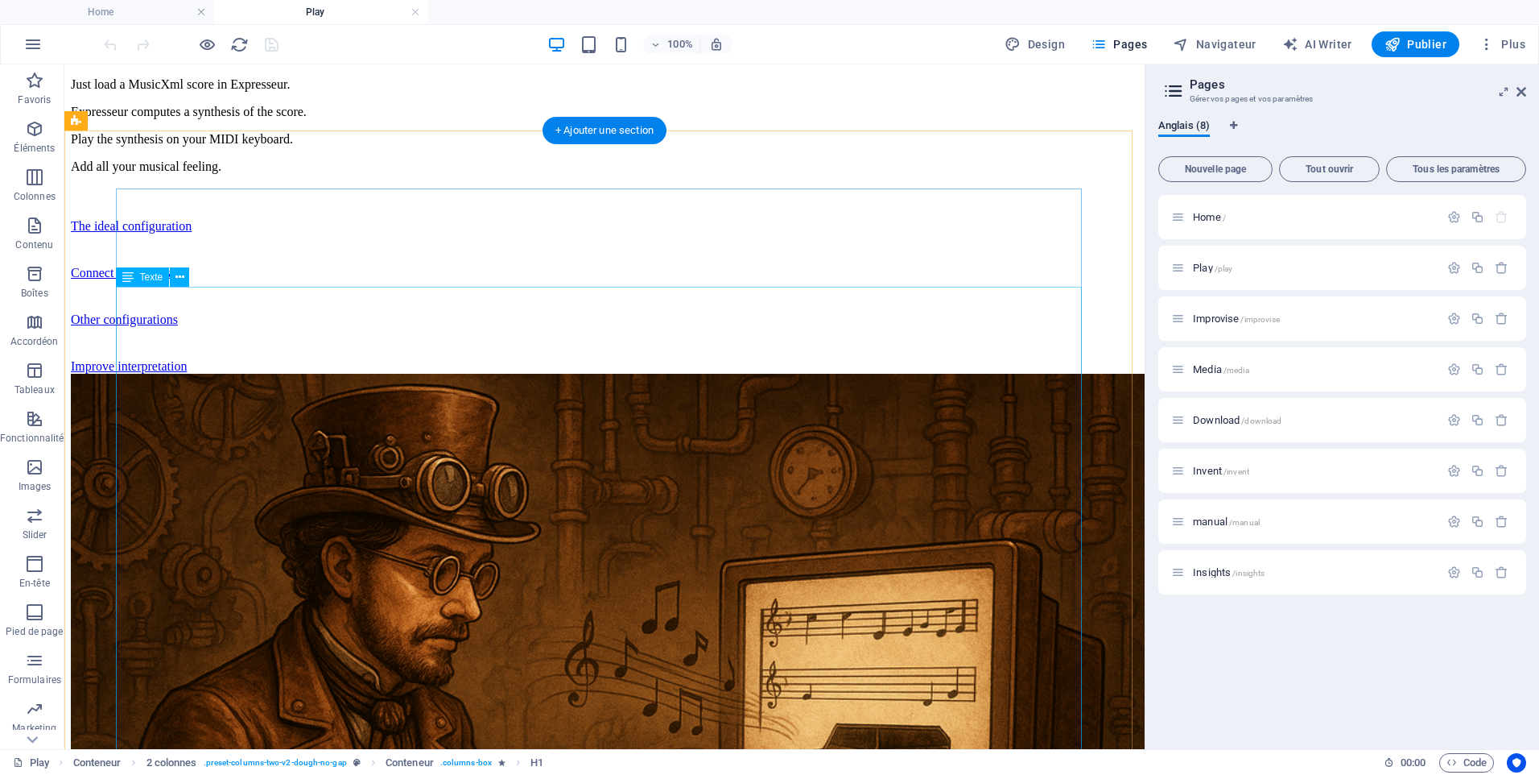
scroll to position [483, 0]
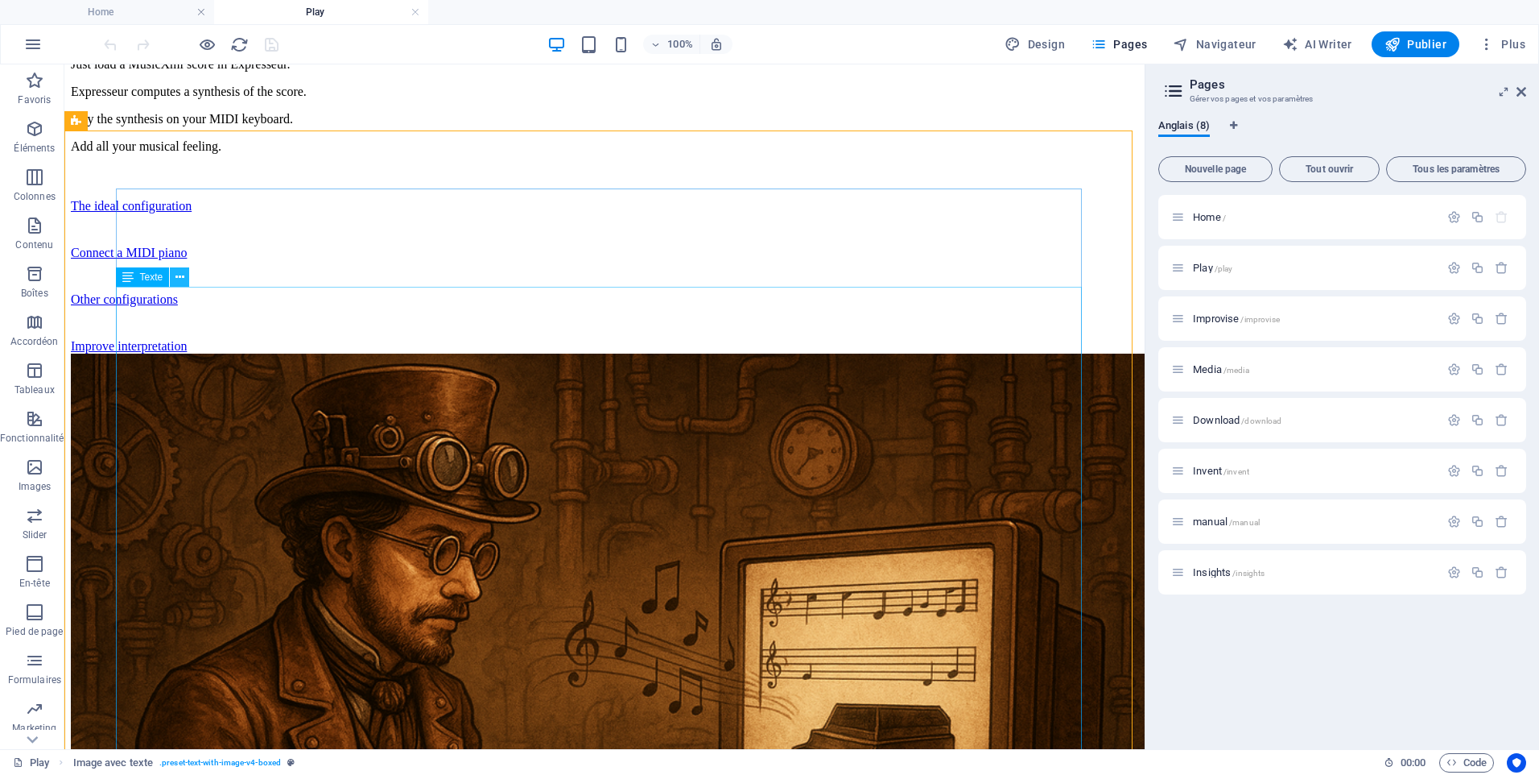
click at [184, 272] on button at bounding box center [179, 276] width 19 height 19
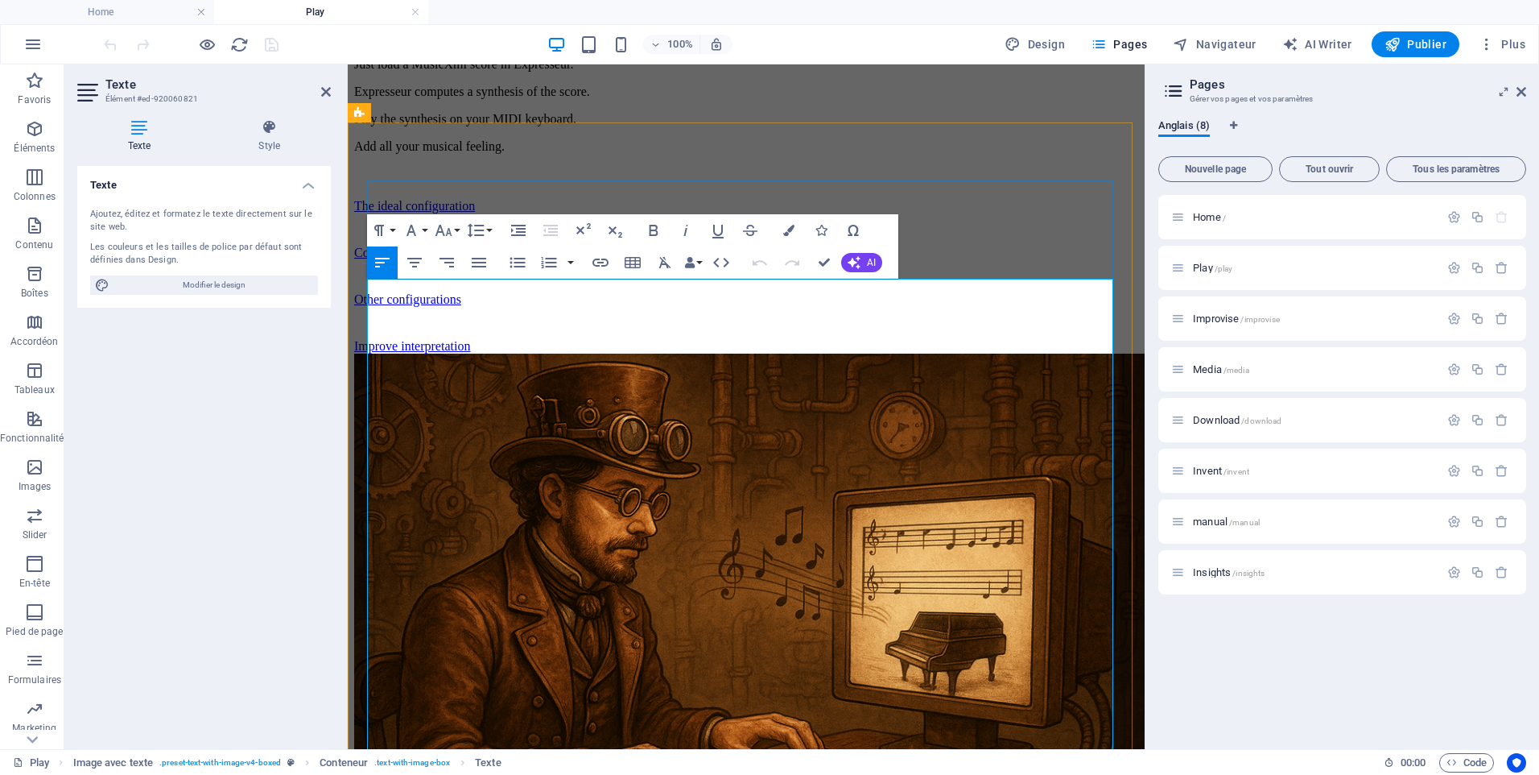
scroll to position [539, 0]
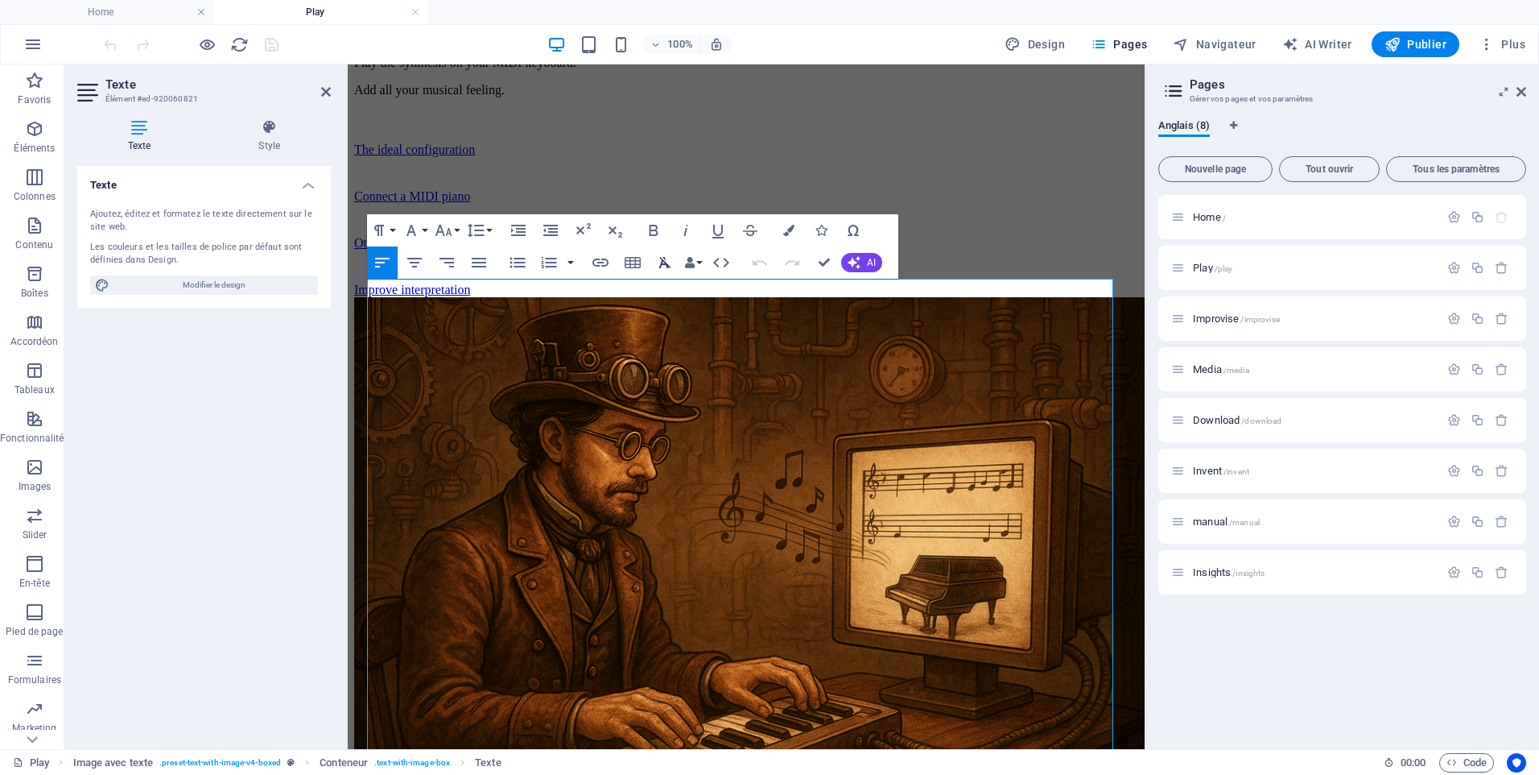
click at [663, 260] on icon "button" at bounding box center [665, 262] width 12 height 11
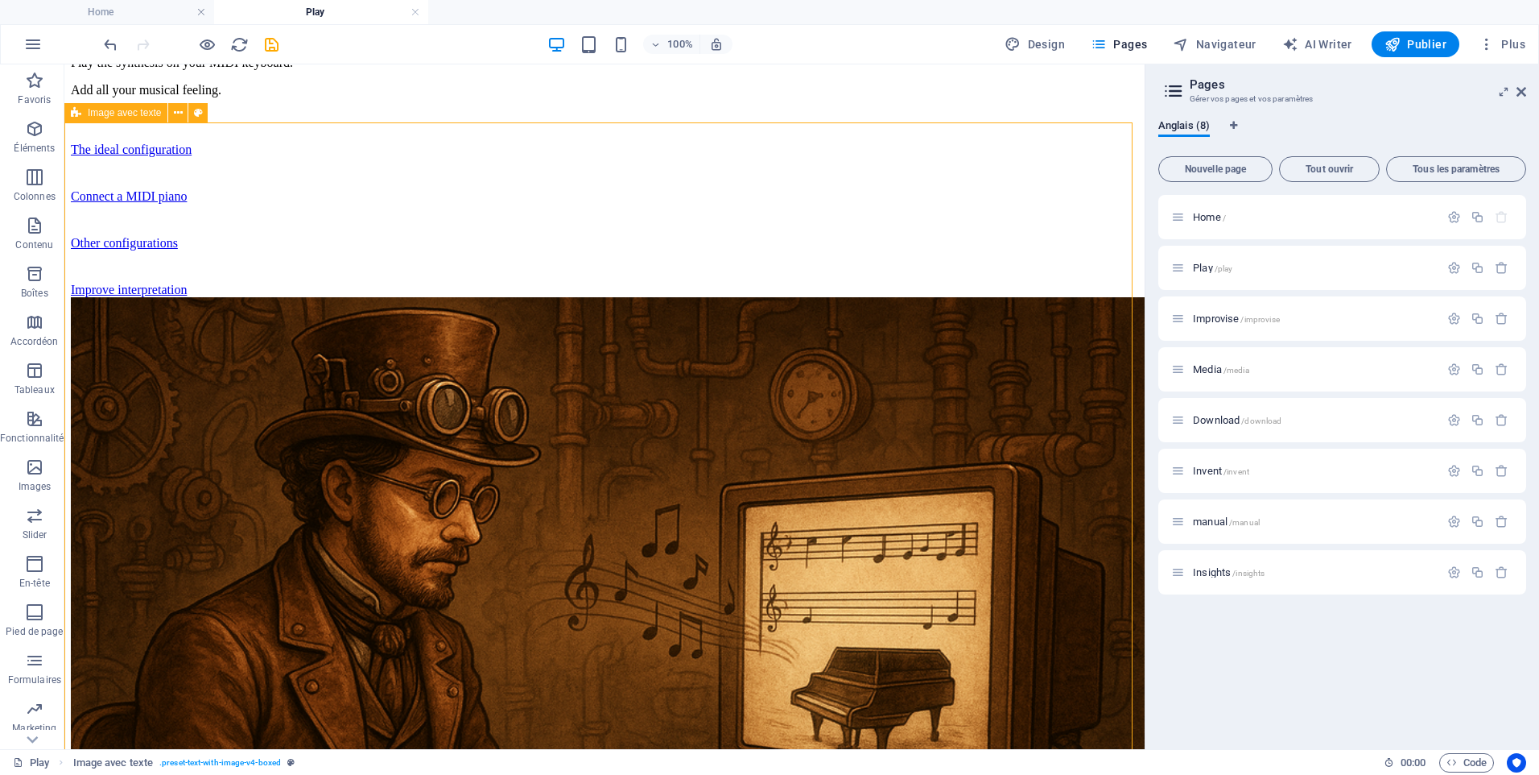
scroll to position [491, 0]
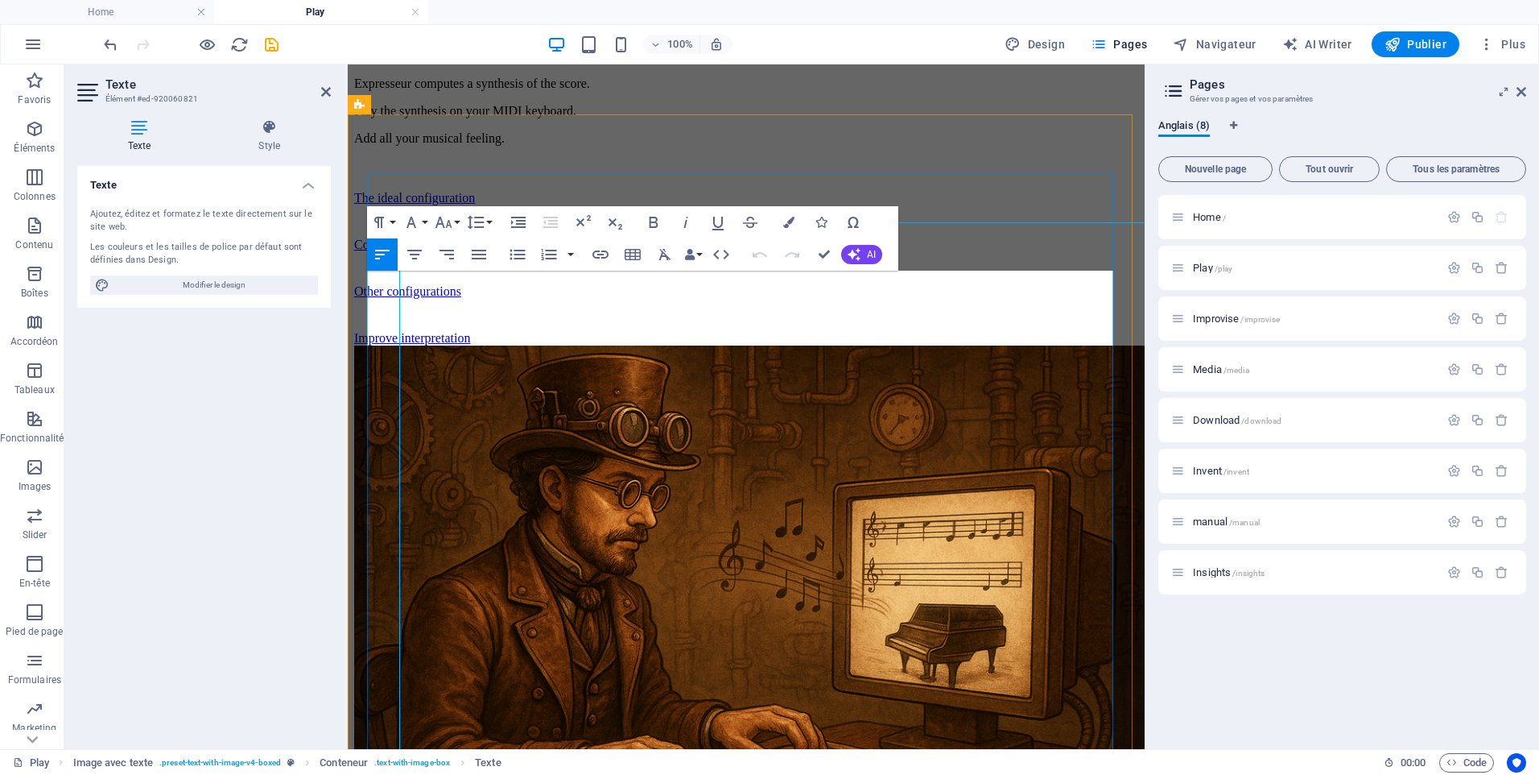
scroll to position [548, 0]
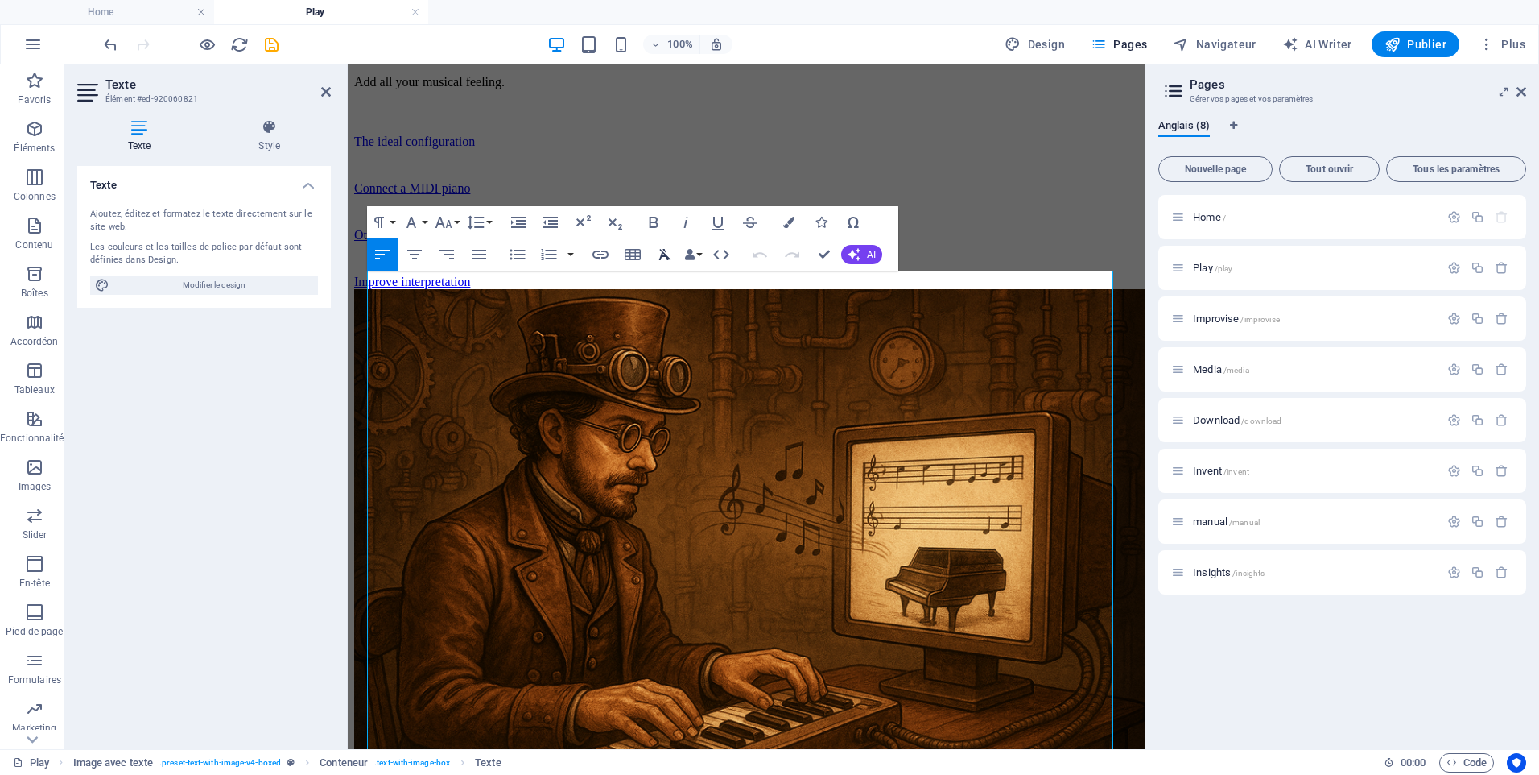
click at [665, 254] on icon "button" at bounding box center [665, 254] width 12 height 11
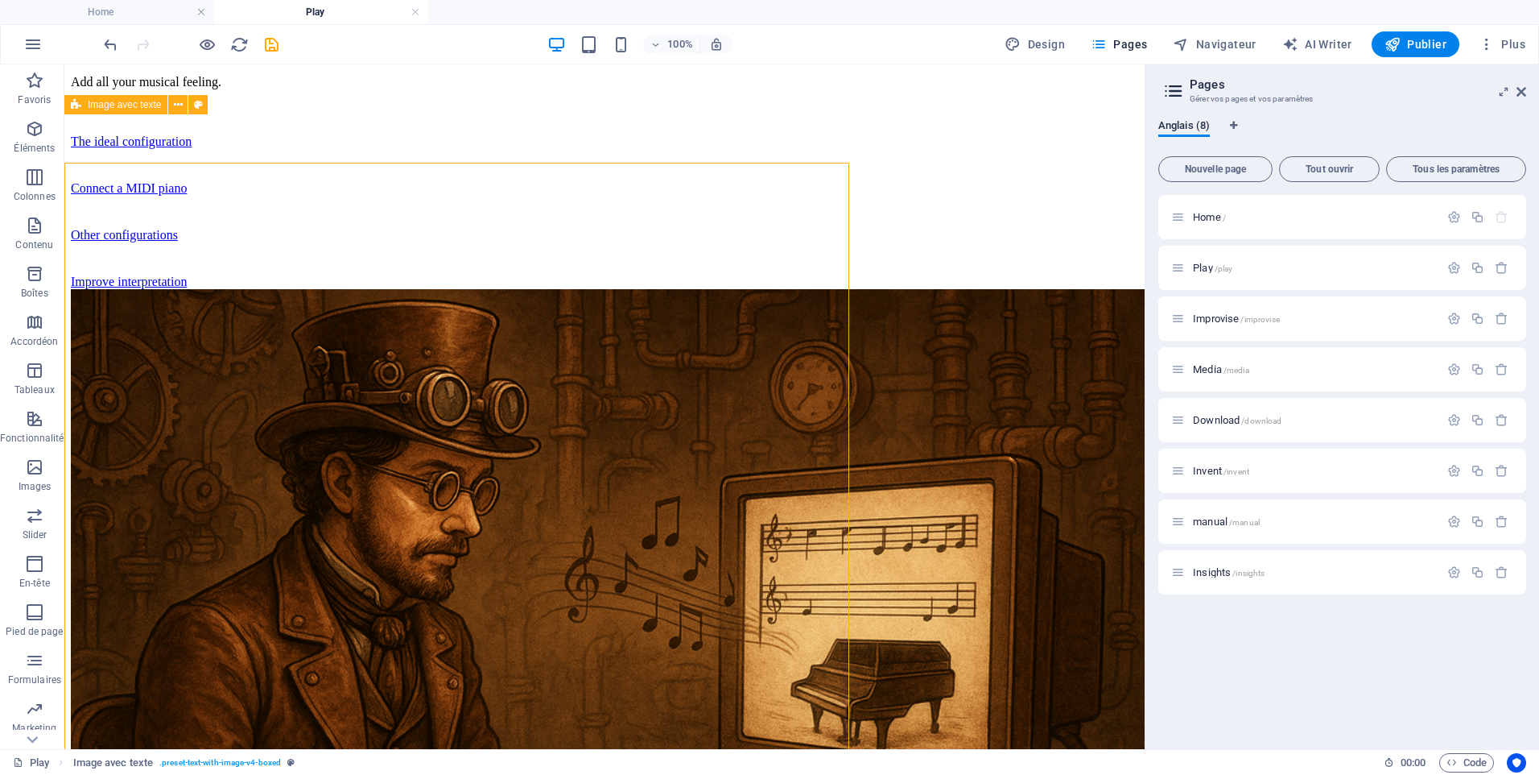
scroll to position [499, 0]
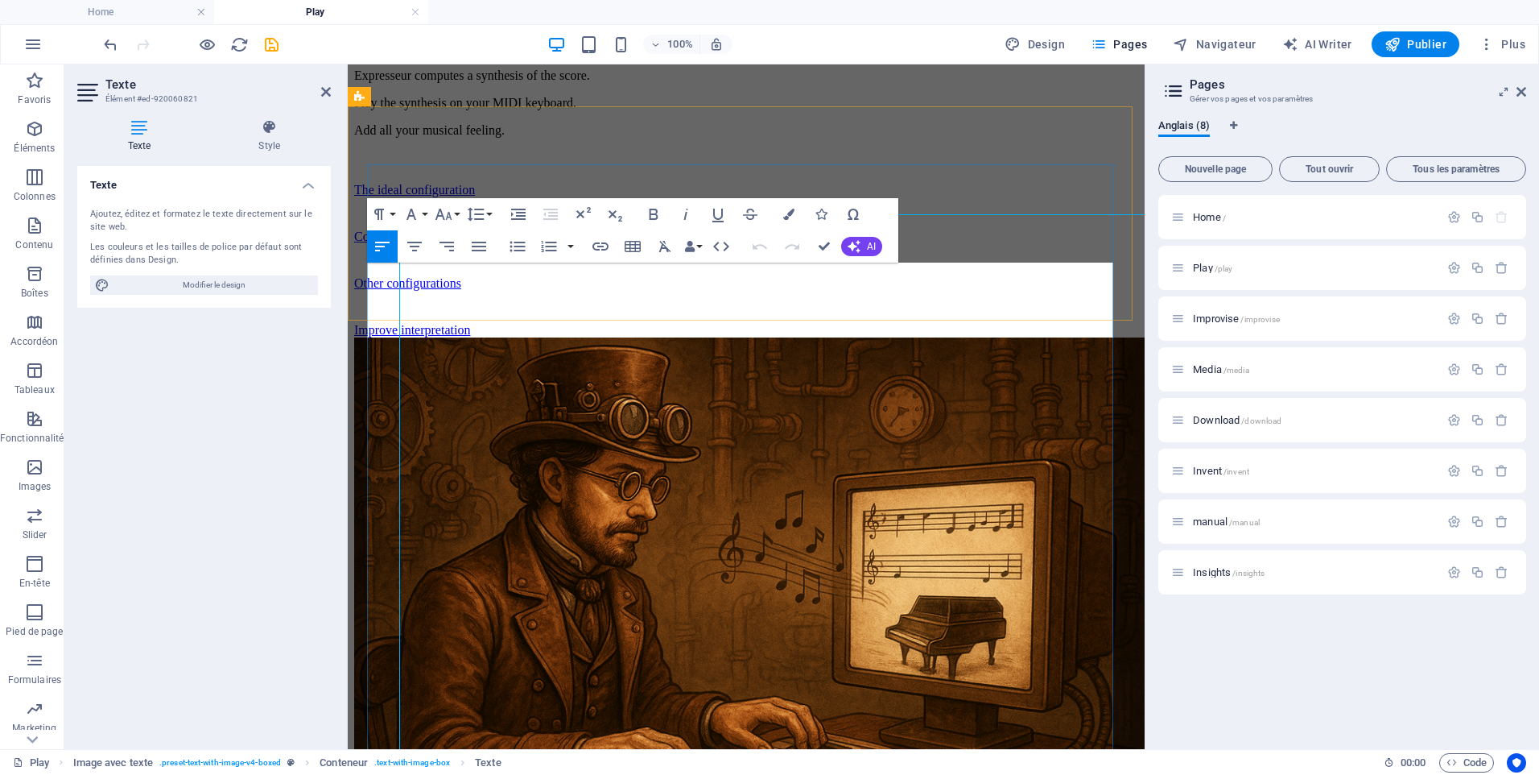
scroll to position [556, 0]
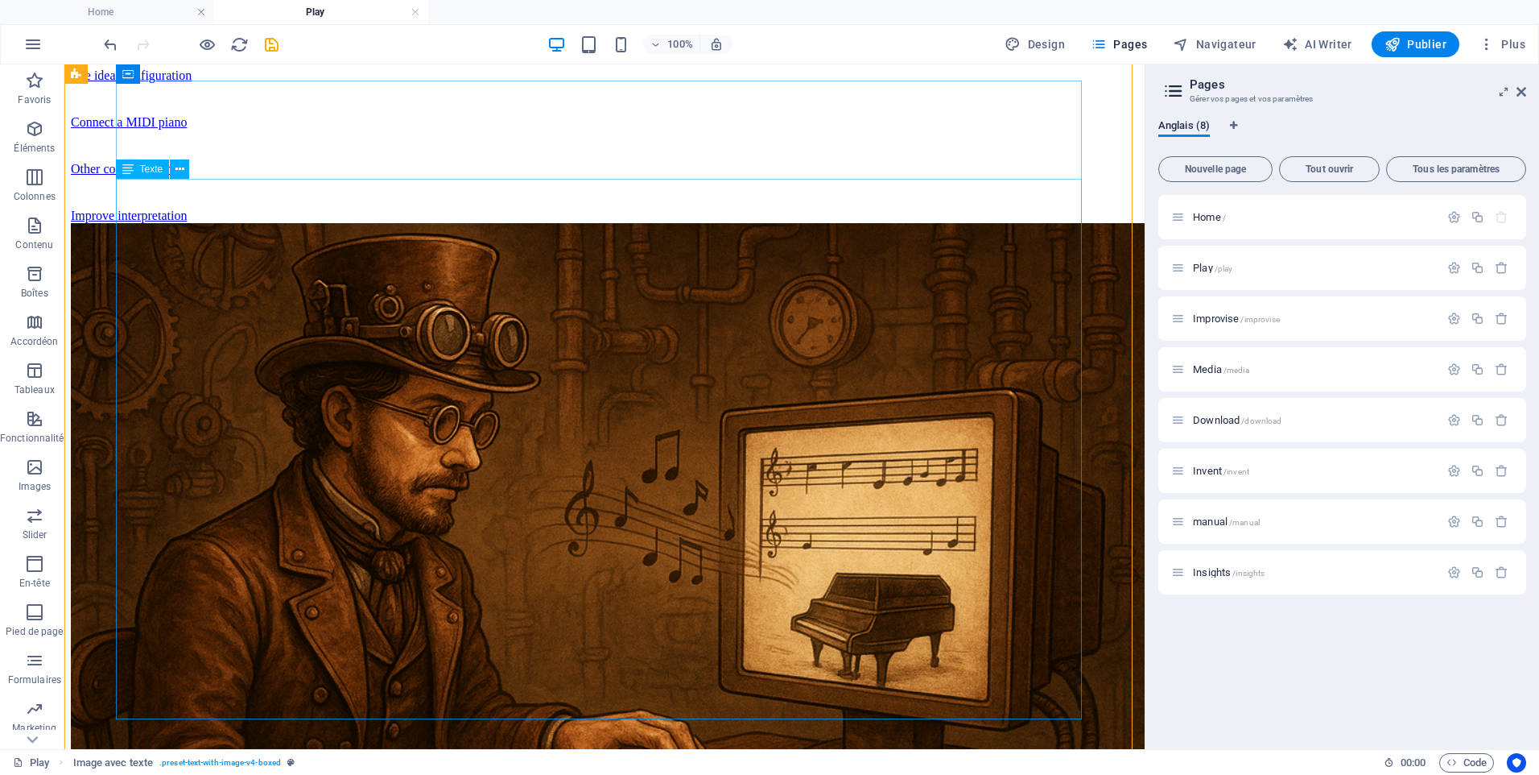
scroll to position [588, 0]
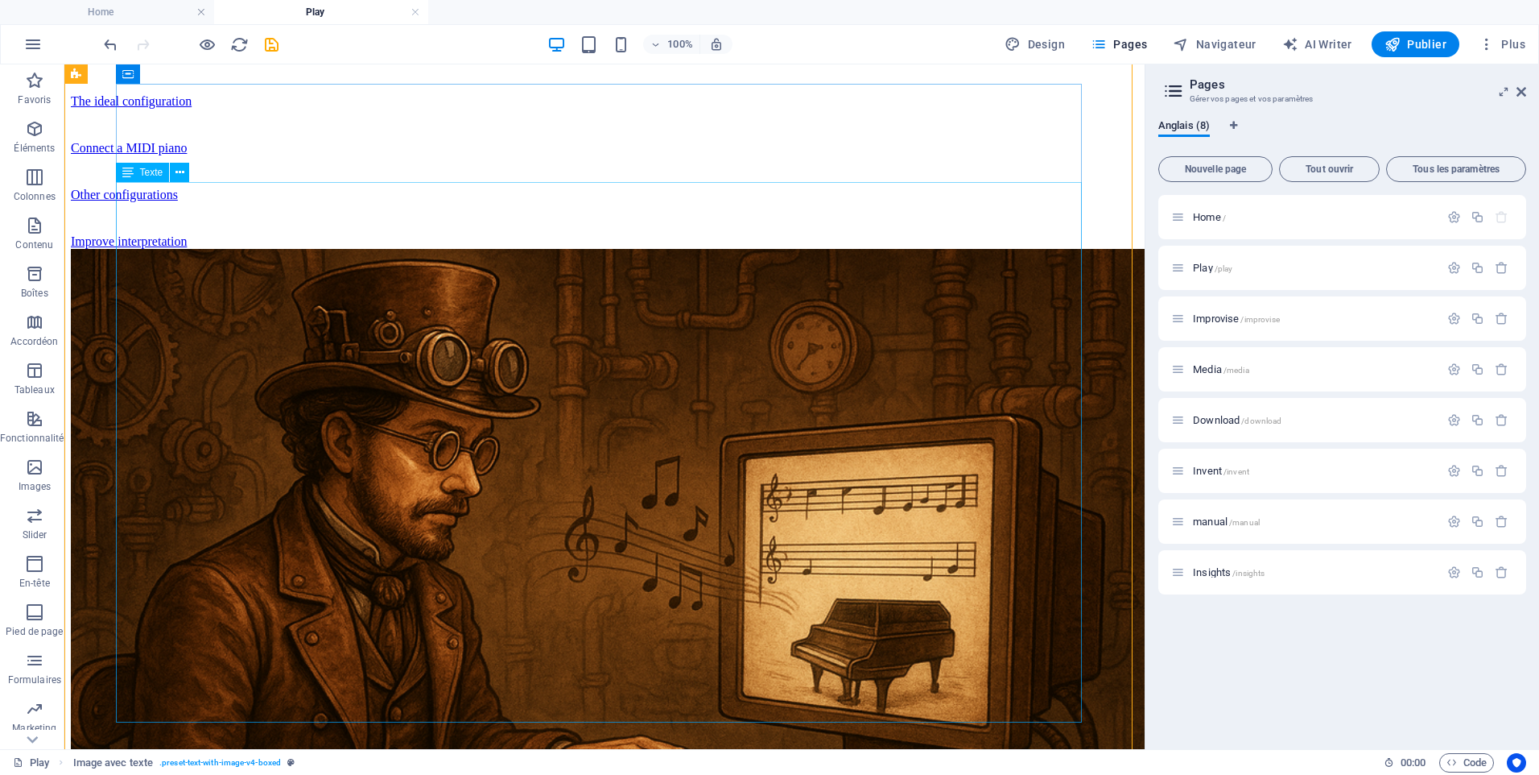
drag, startPoint x: 522, startPoint y: 228, endPoint x: 238, endPoint y: 226, distance: 283.4
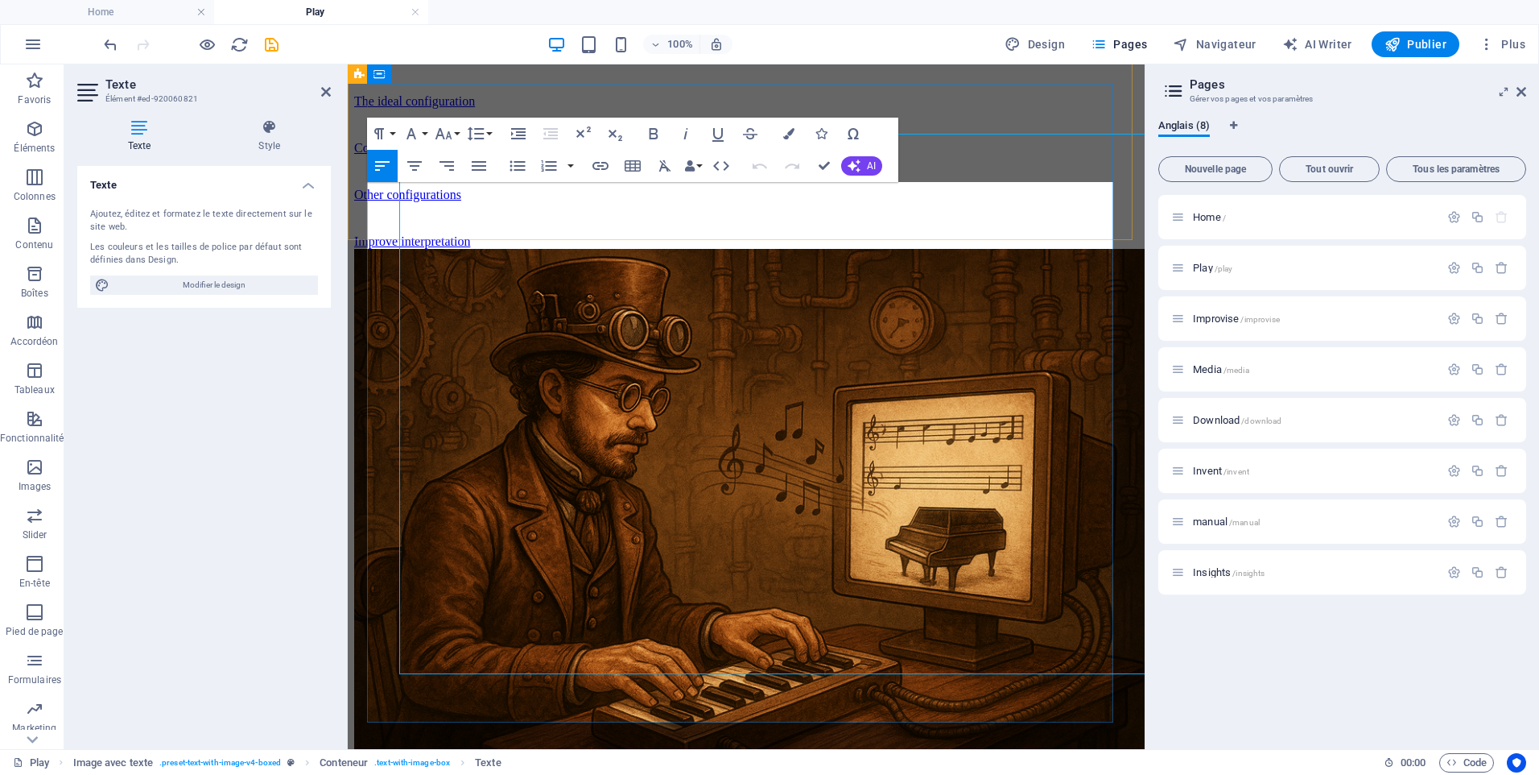
scroll to position [636, 0]
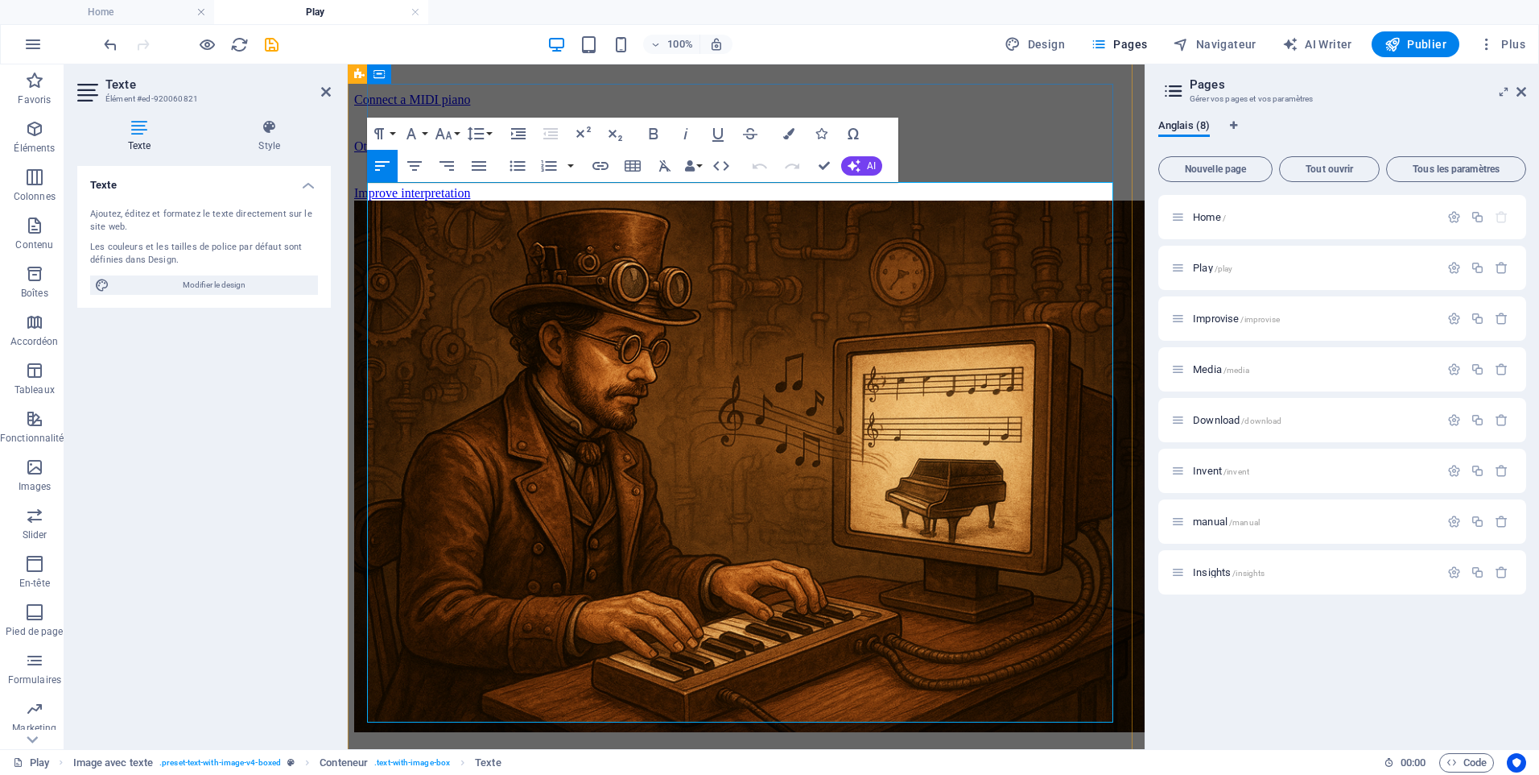
click at [595, 167] on icon "button" at bounding box center [600, 165] width 19 height 19
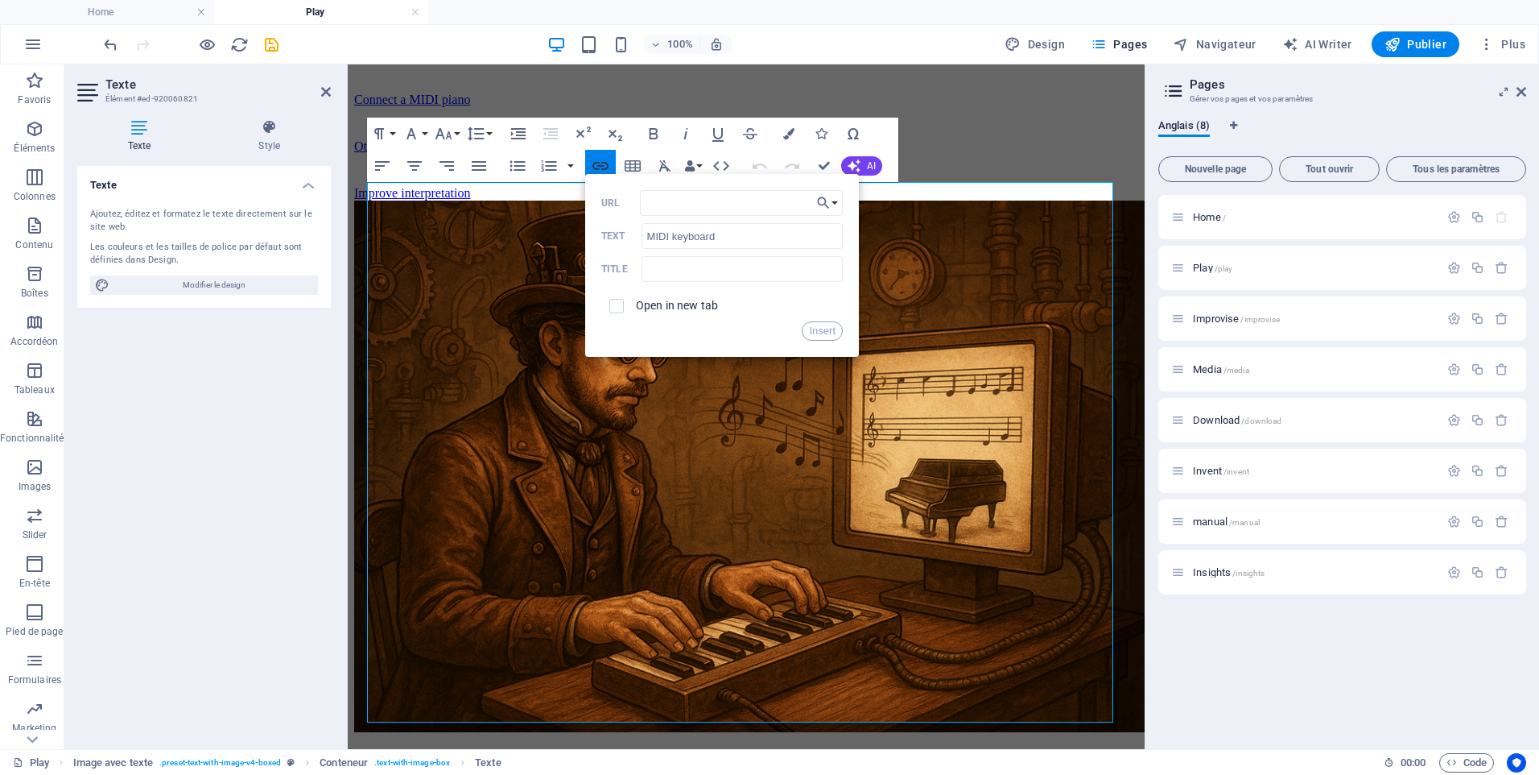
click at [603, 159] on icon "button" at bounding box center [600, 165] width 19 height 19
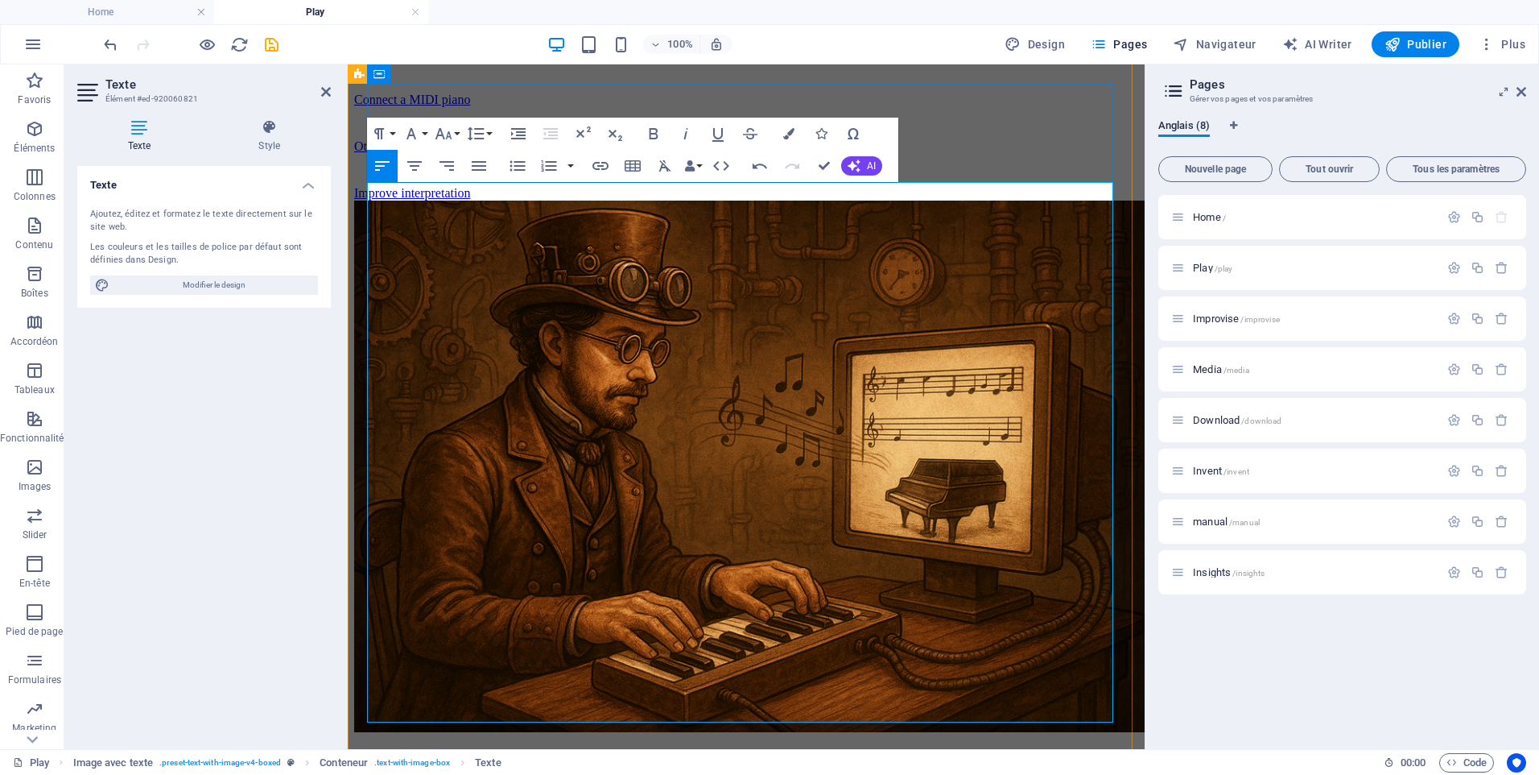
drag, startPoint x: 787, startPoint y: 196, endPoint x: 1023, endPoint y: 188, distance: 235.2
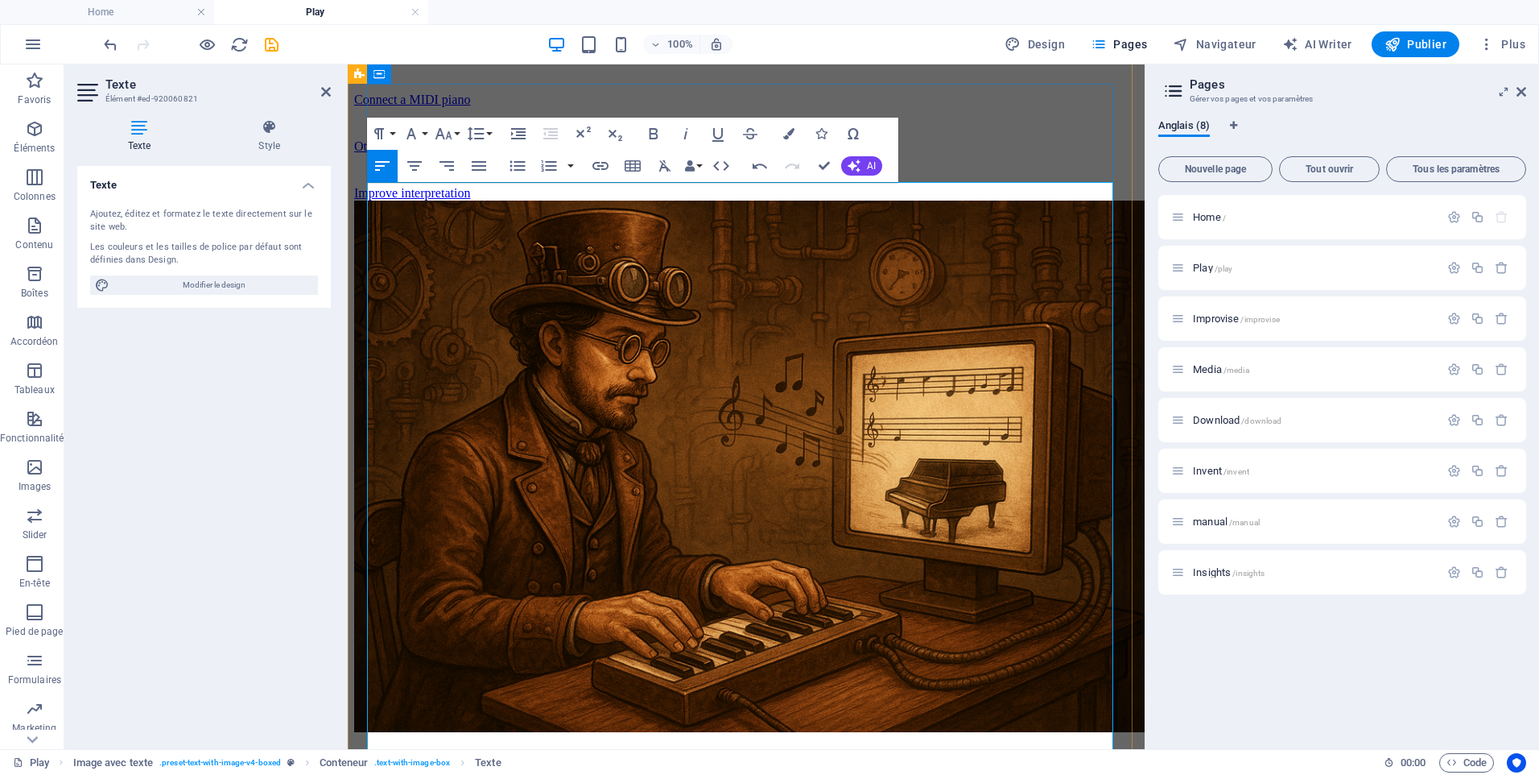
drag, startPoint x: 481, startPoint y: 223, endPoint x: 552, endPoint y: 222, distance: 70.9
drag, startPoint x: 672, startPoint y: 246, endPoint x: 746, endPoint y: 240, distance: 74.3
drag, startPoint x: 493, startPoint y: 245, endPoint x: 652, endPoint y: 245, distance: 159.4
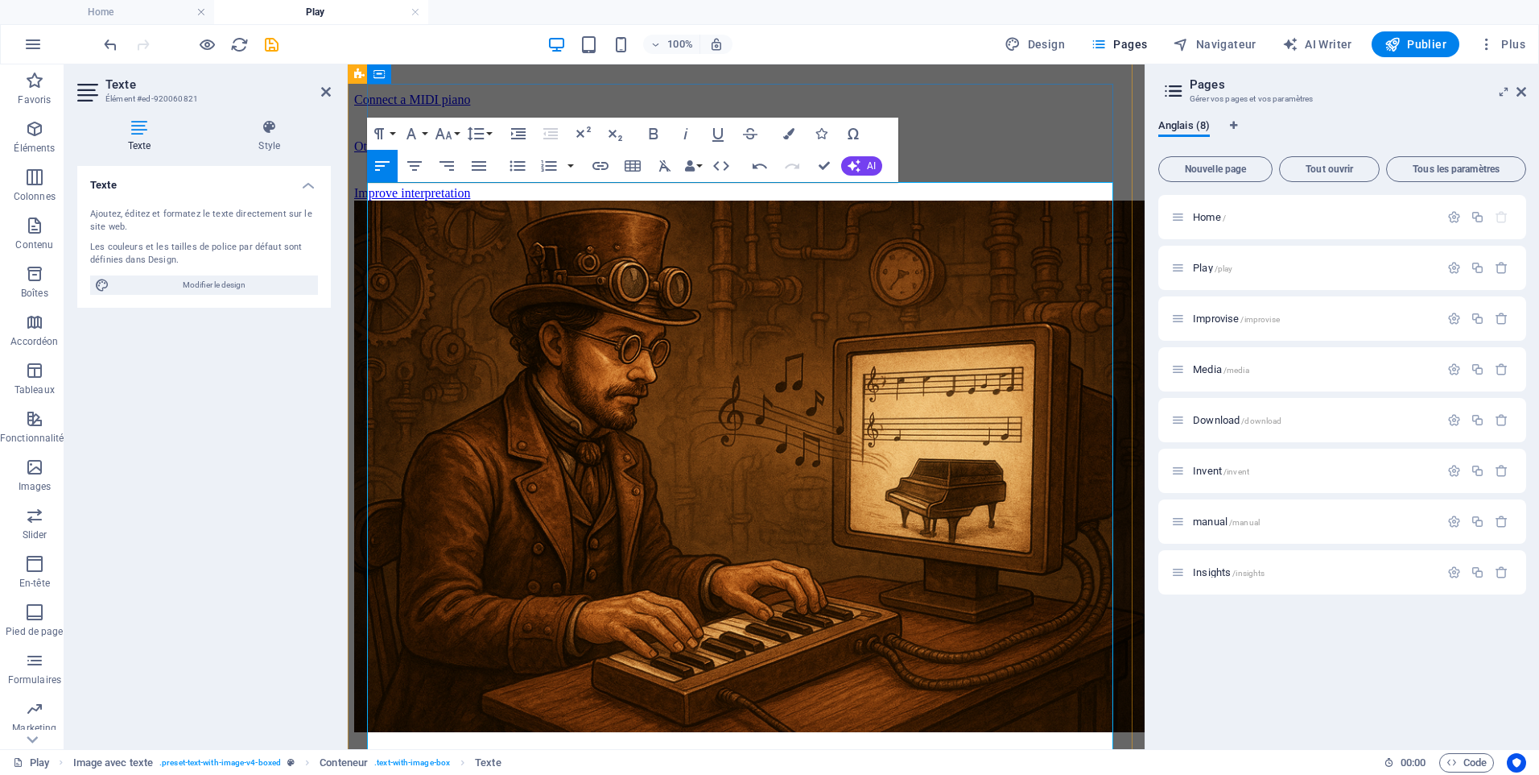
drag, startPoint x: 493, startPoint y: 244, endPoint x: 651, endPoint y: 238, distance: 157.9
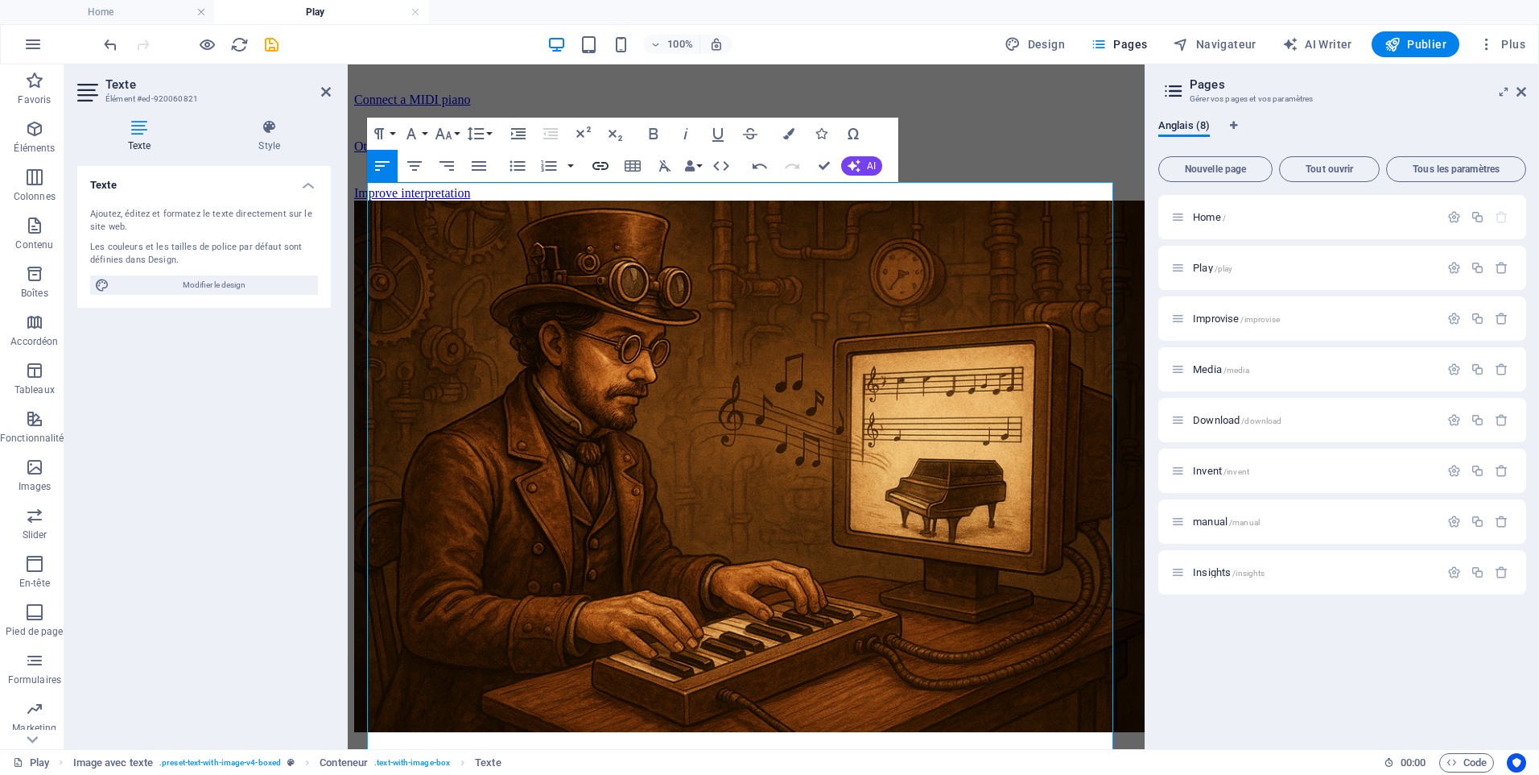
type input "Icon iKeyboard 3 nano"
click at [599, 162] on icon "button" at bounding box center [601, 166] width 16 height 8
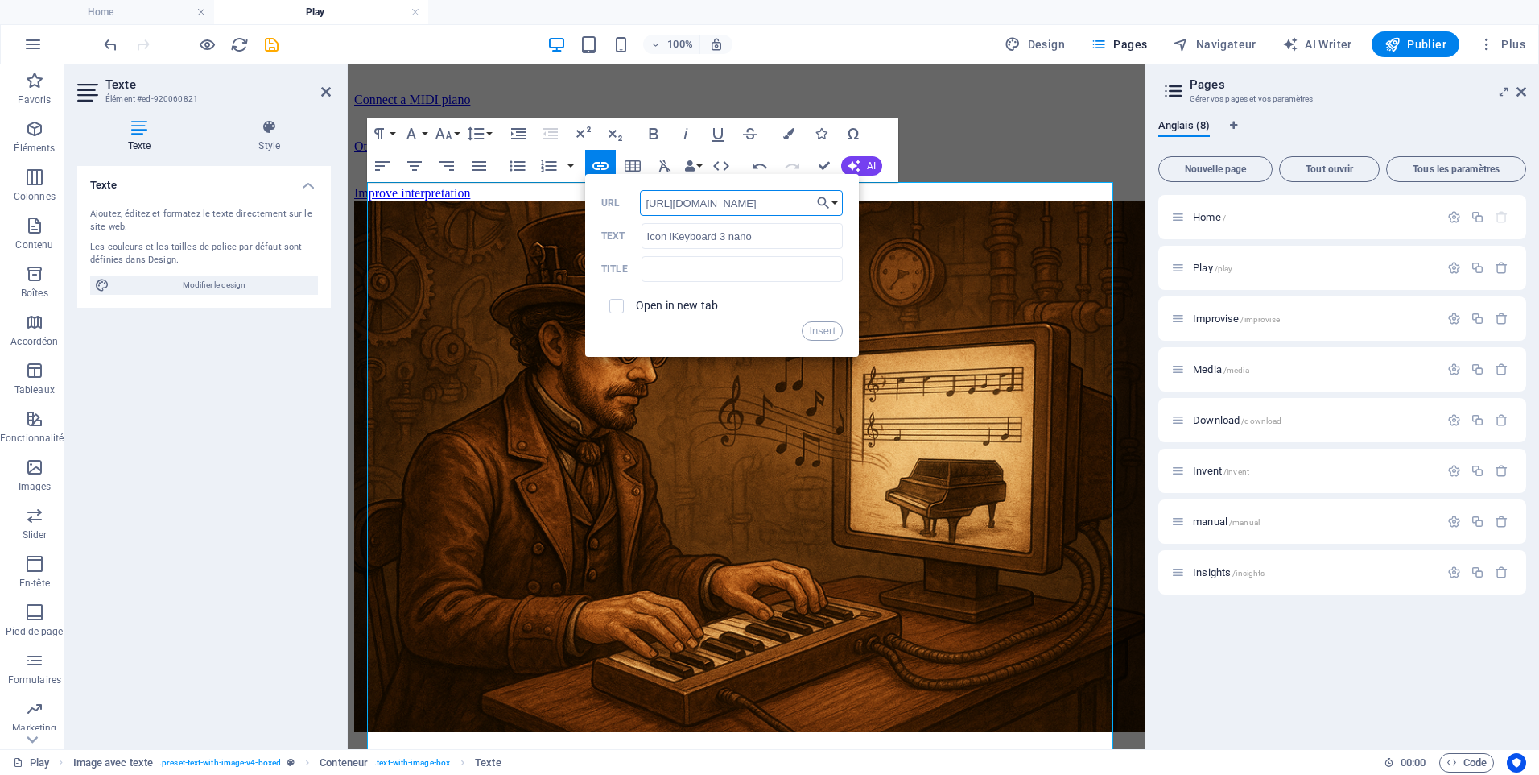
scroll to position [0, 73]
type input "[URL][DOMAIN_NAME]"
click at [620, 306] on input "checkbox" at bounding box center [614, 303] width 14 height 14
checkbox input "true"
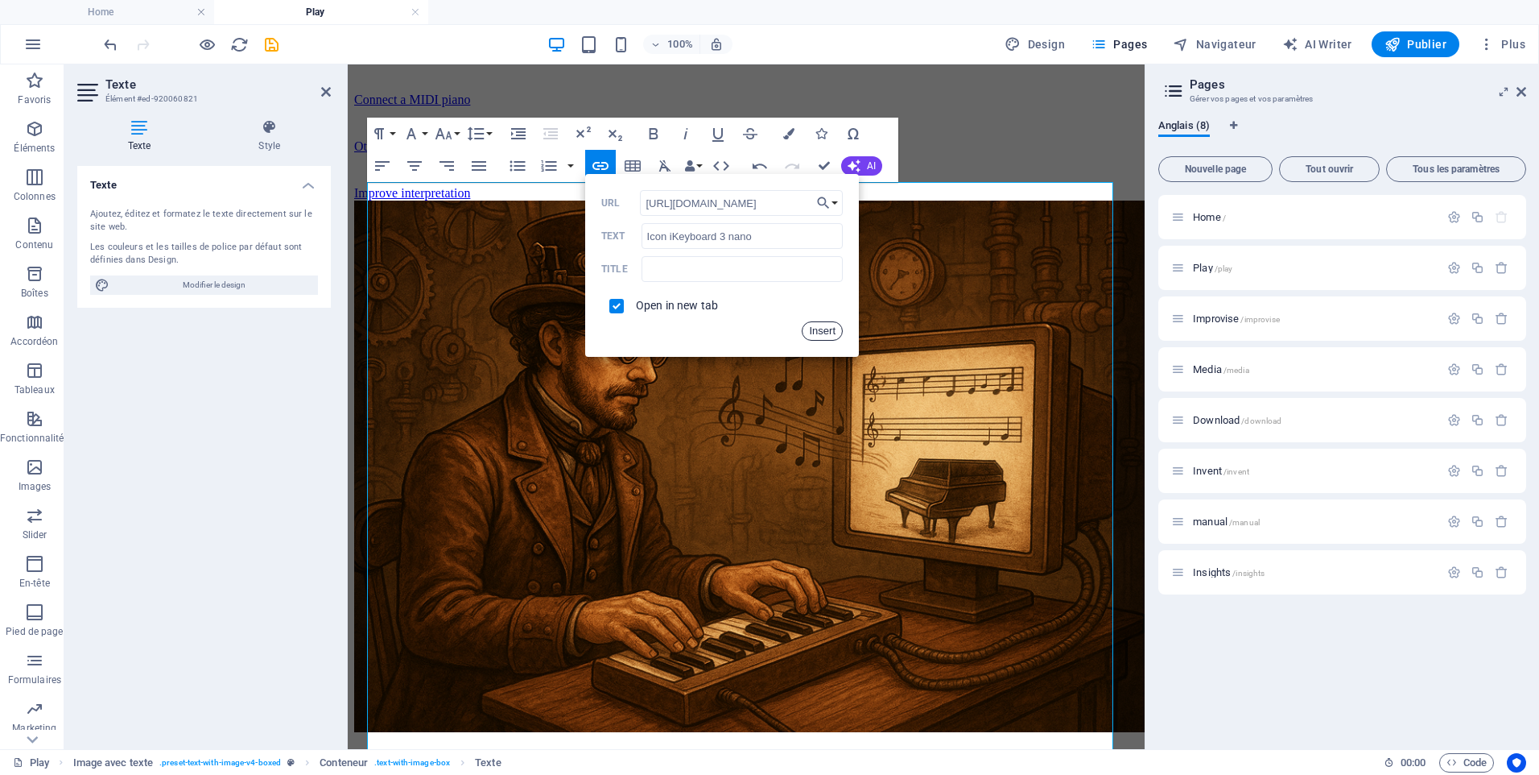
click at [825, 332] on button "Insert" at bounding box center [822, 330] width 41 height 19
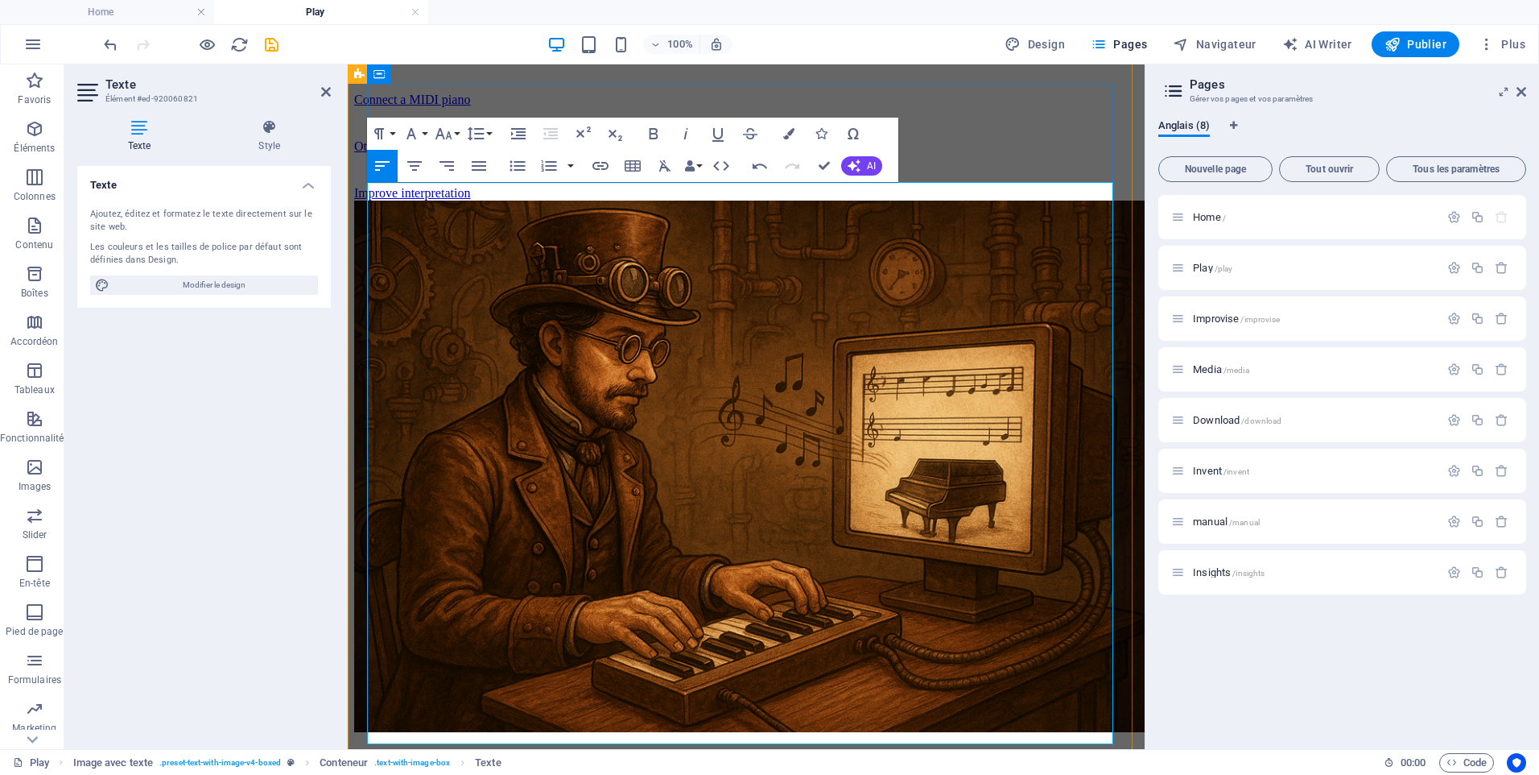
drag, startPoint x: 448, startPoint y: 388, endPoint x: 574, endPoint y: 388, distance: 125.6
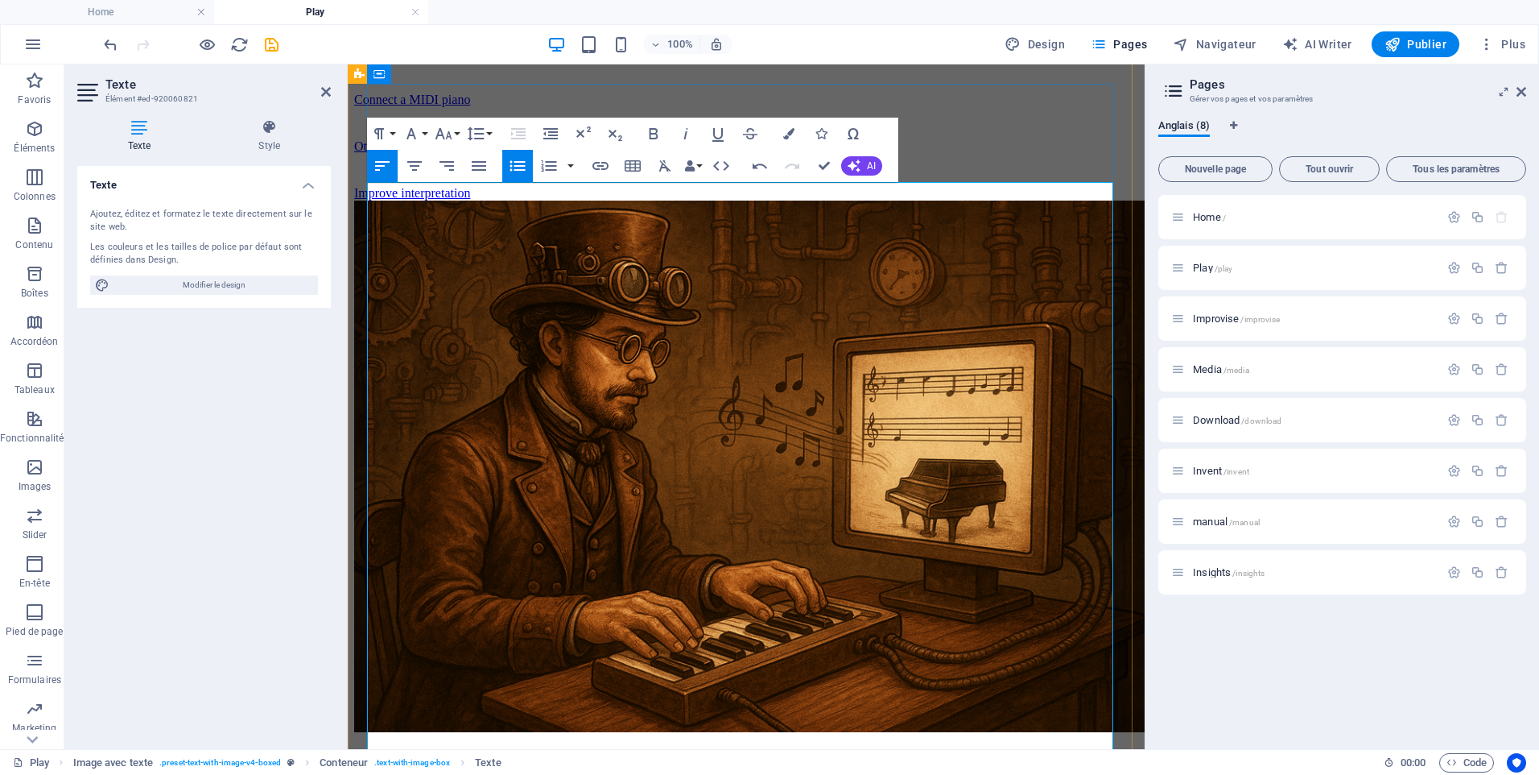
type input "Modartt"
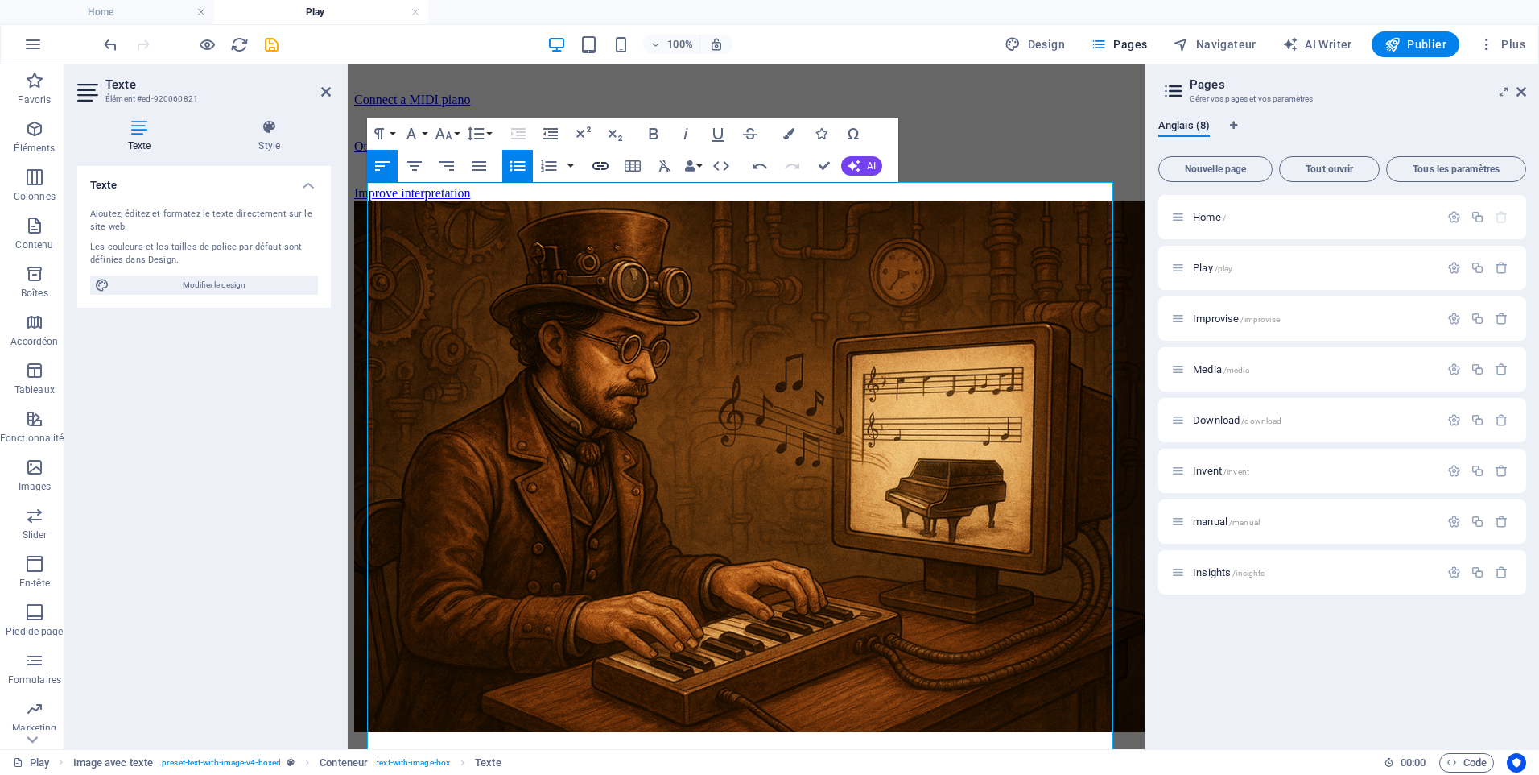
checkbox input "false"
click at [601, 171] on icon "button" at bounding box center [600, 165] width 19 height 19
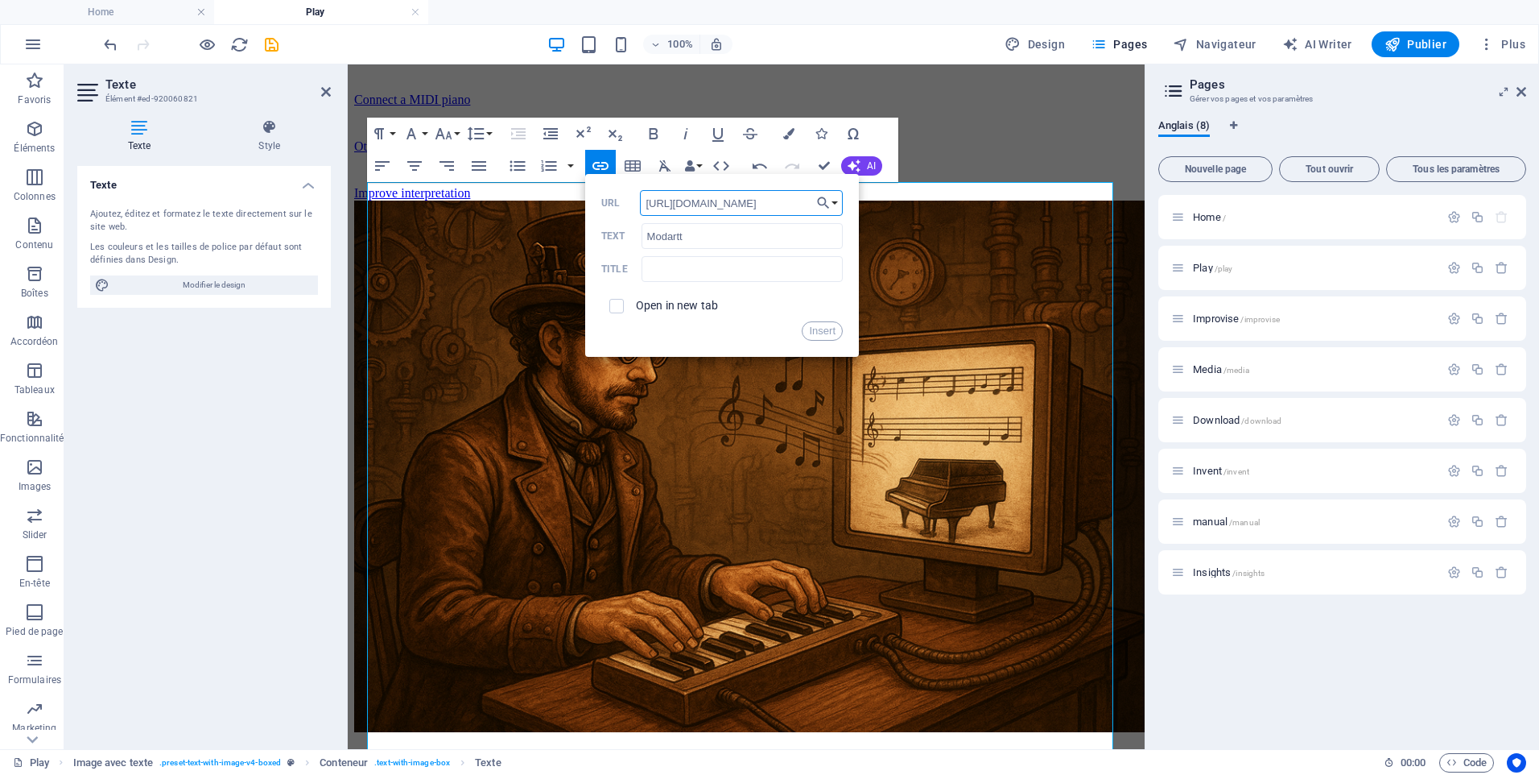
scroll to position [0, 42]
type input "[URL][DOMAIN_NAME]"
click at [618, 309] on input "checkbox" at bounding box center [614, 303] width 14 height 14
checkbox input "true"
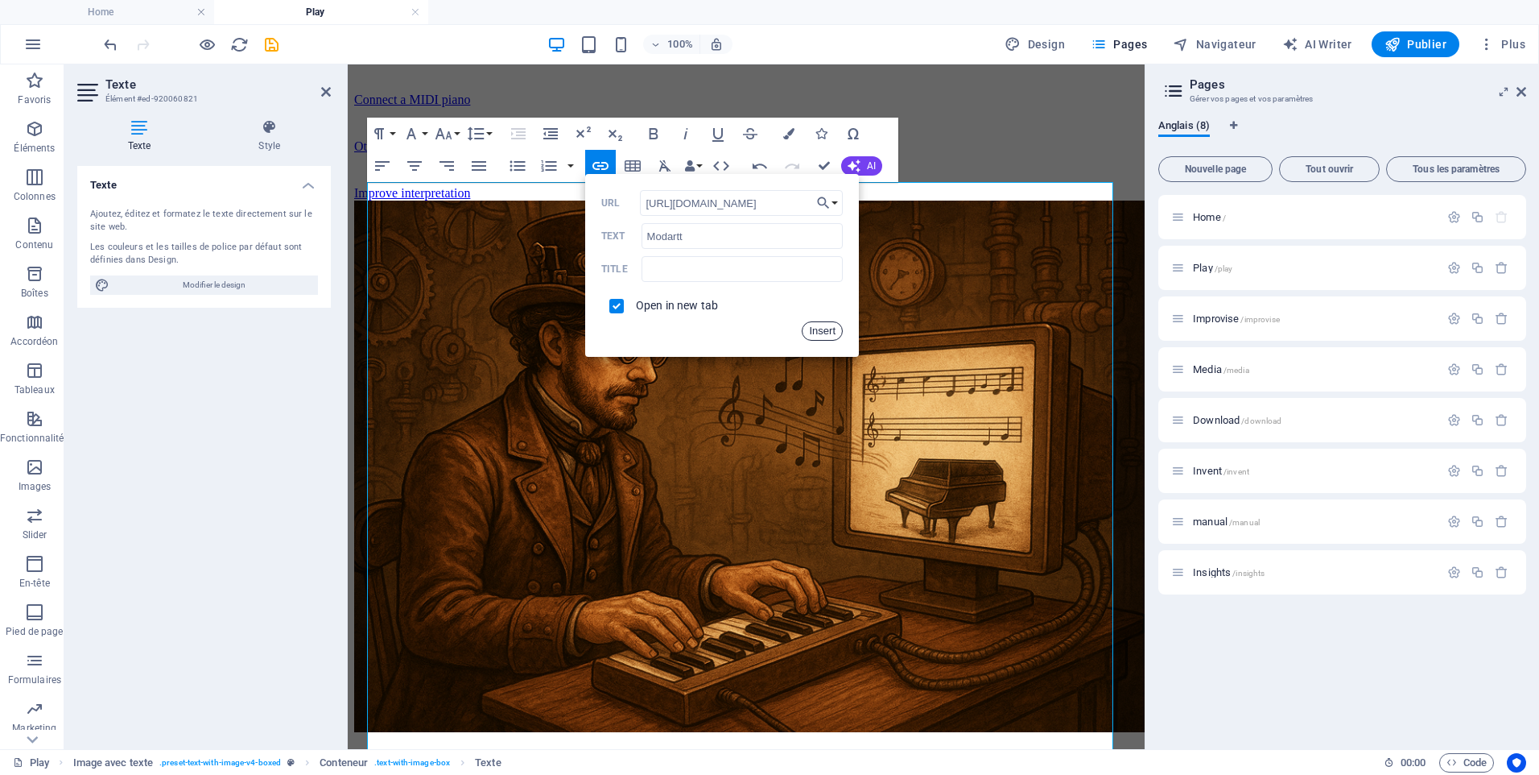
click at [815, 332] on button "Insert" at bounding box center [822, 330] width 41 height 19
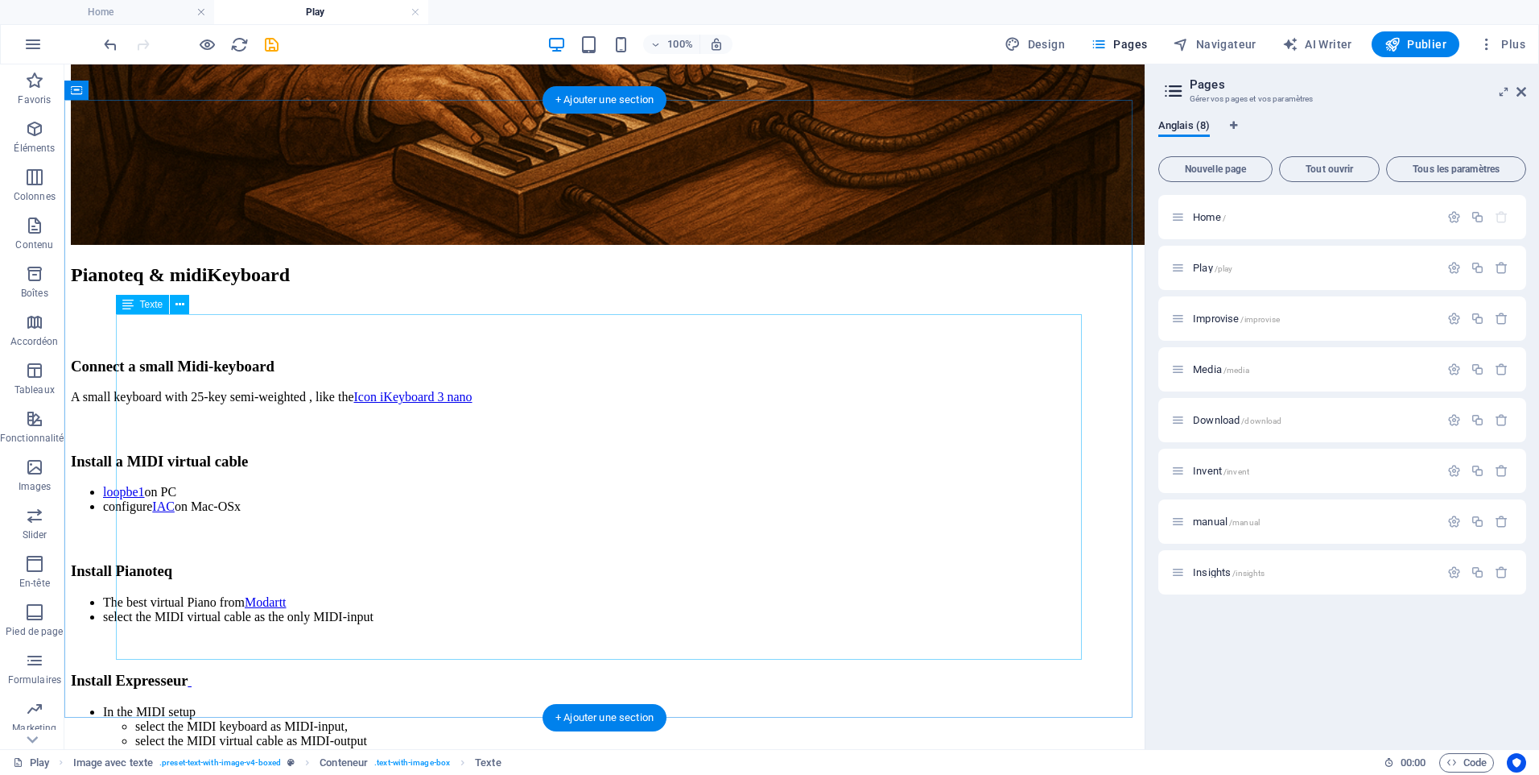
scroll to position [1393, 0]
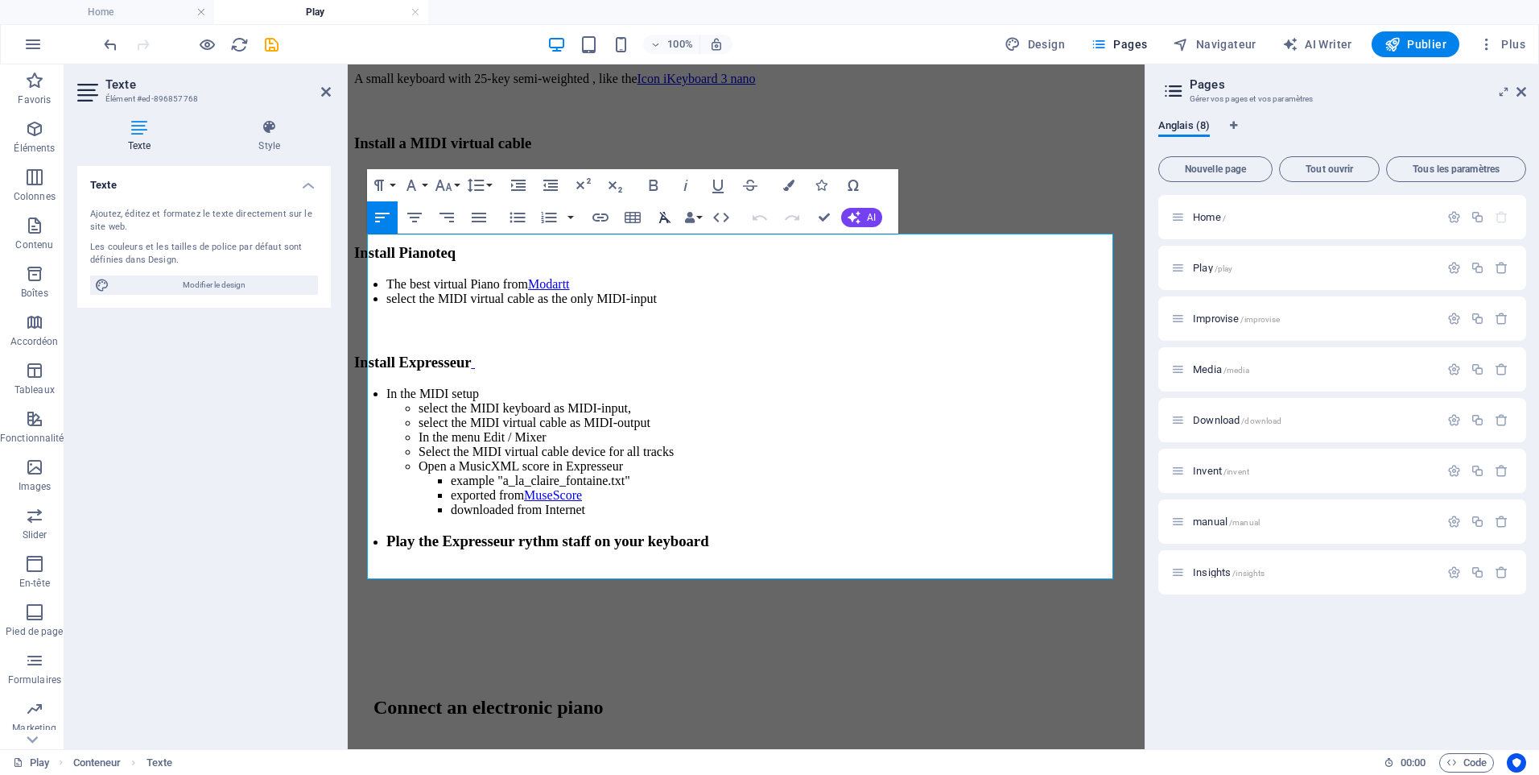
click at [663, 213] on icon "button" at bounding box center [664, 217] width 19 height 19
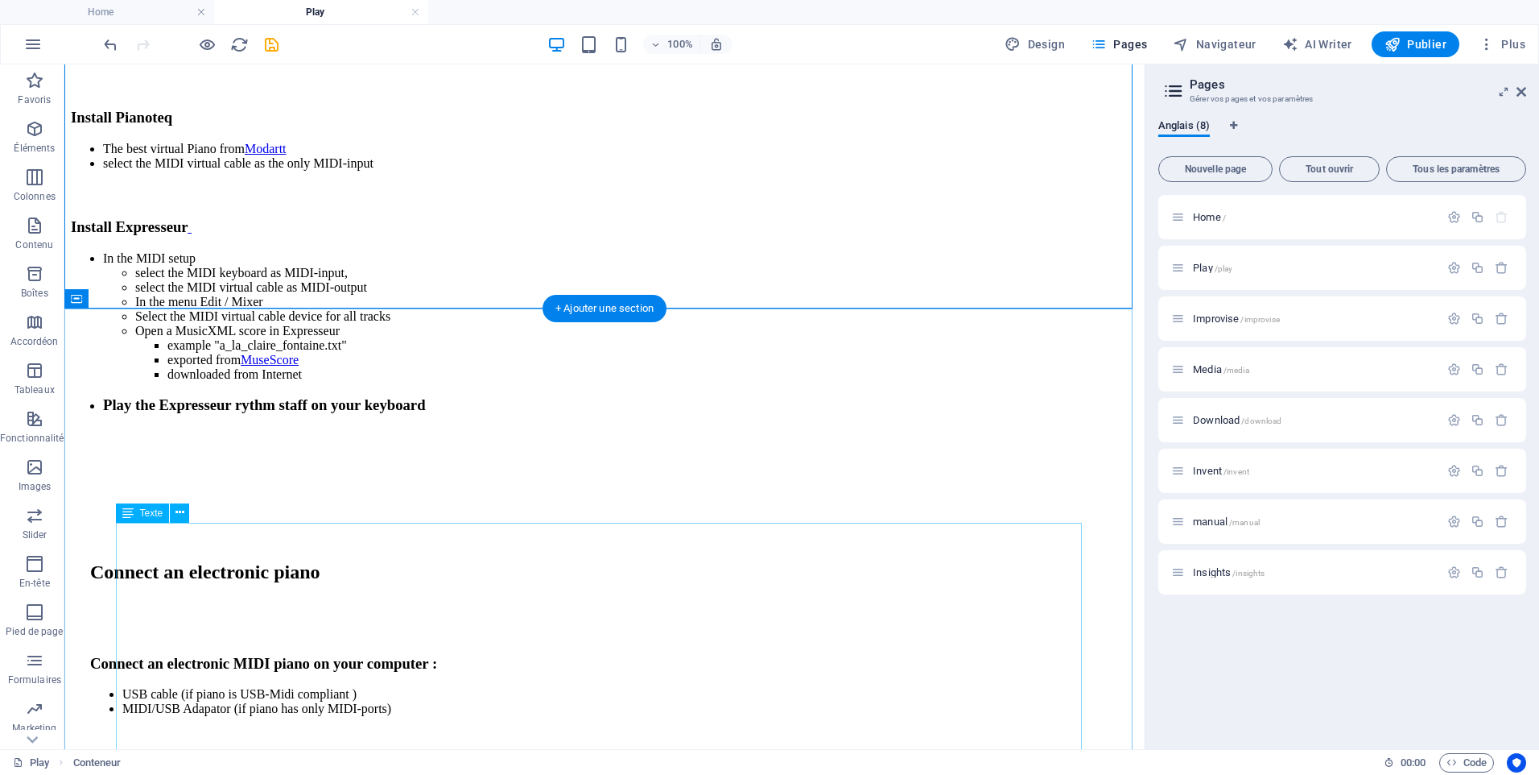
scroll to position [1796, 0]
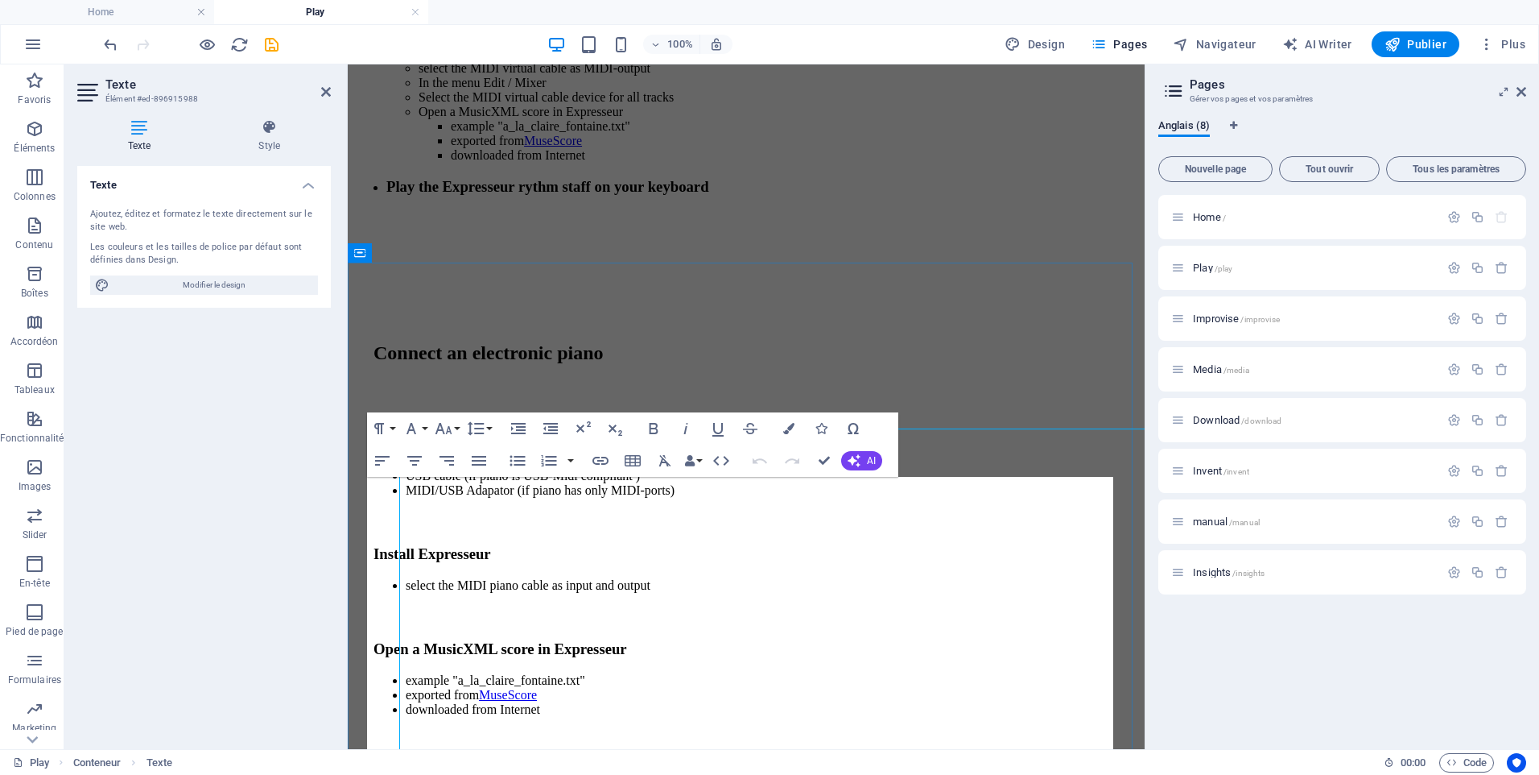
scroll to position [1844, 0]
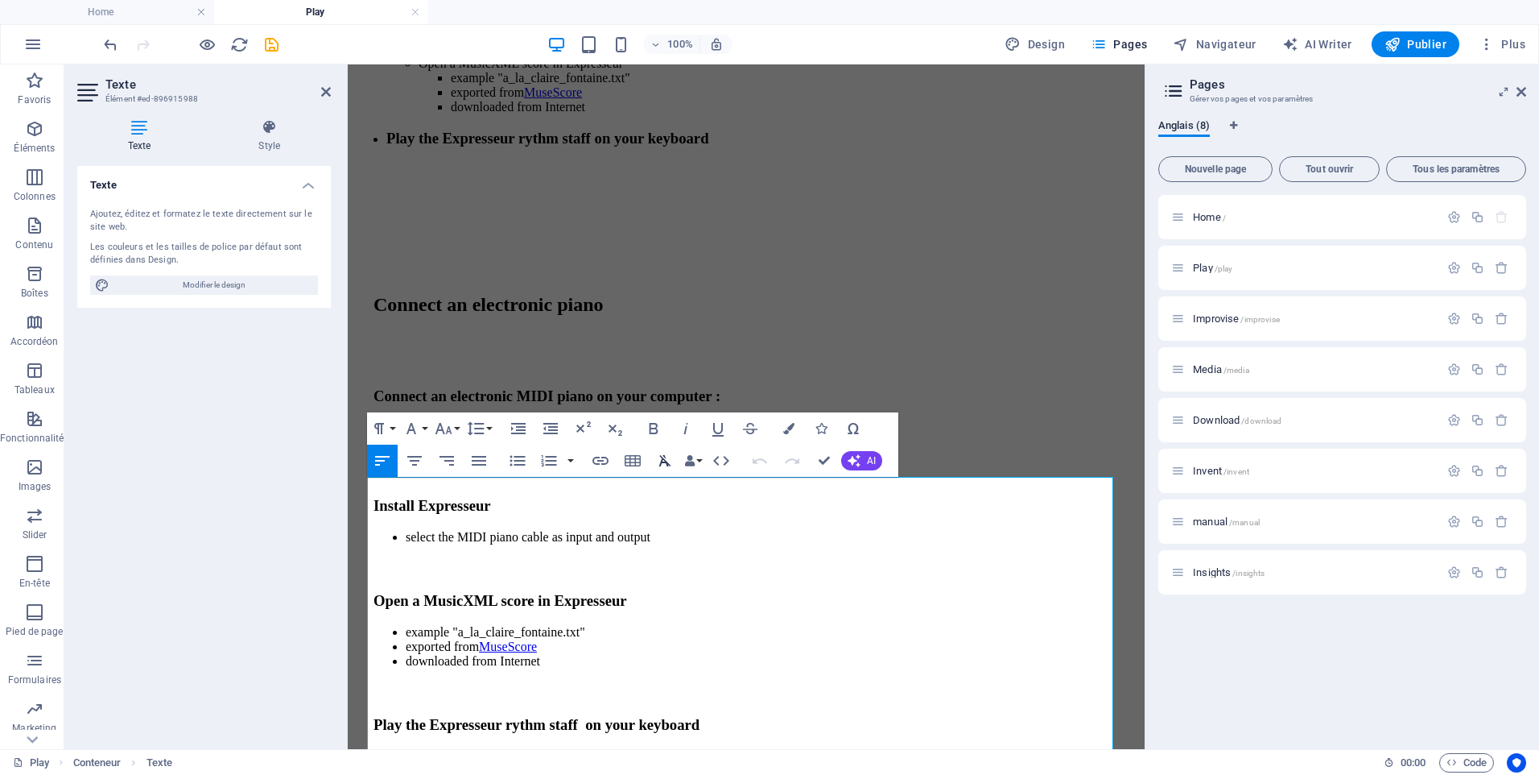
click at [667, 461] on icon "button" at bounding box center [665, 460] width 12 height 11
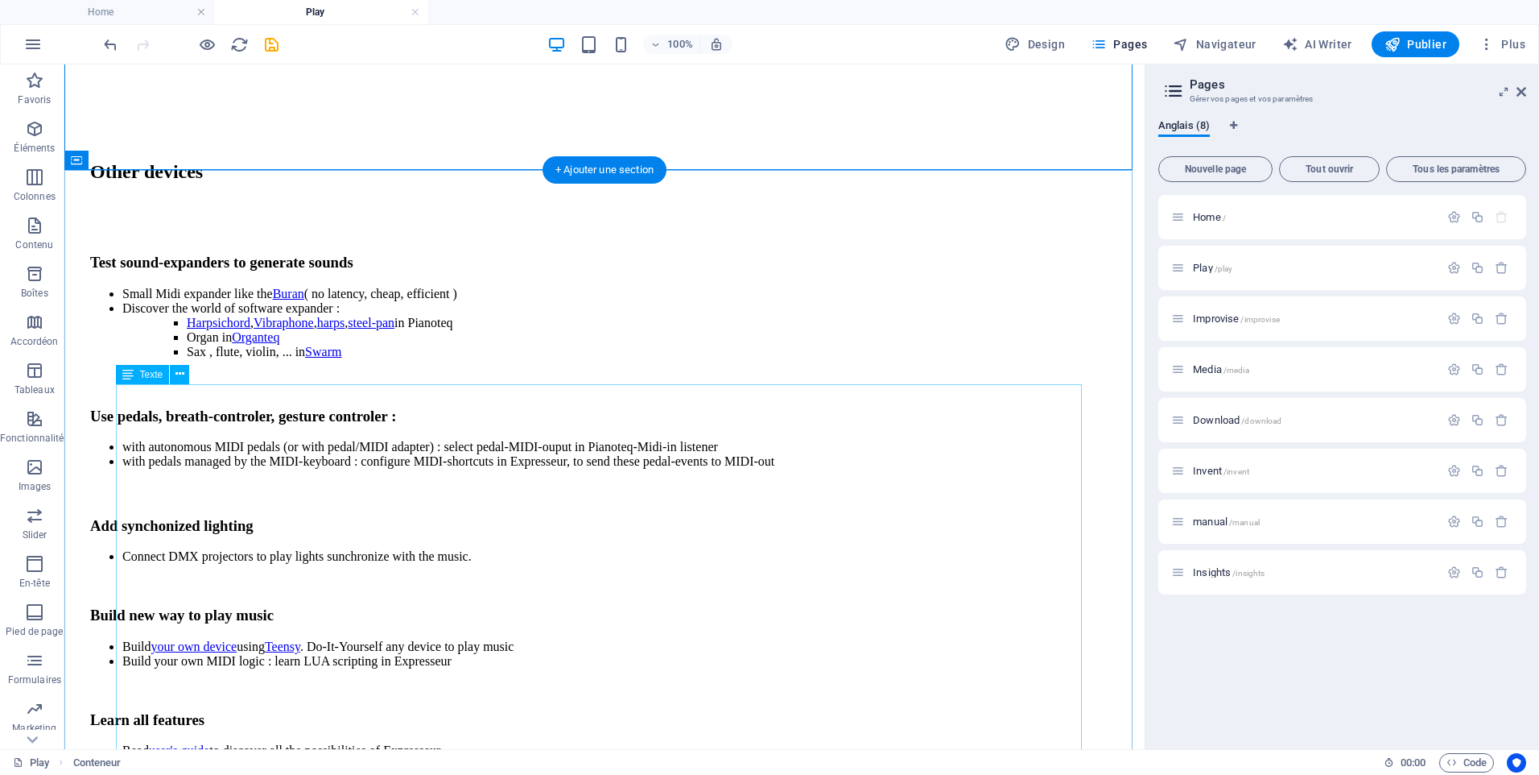
scroll to position [2842, 0]
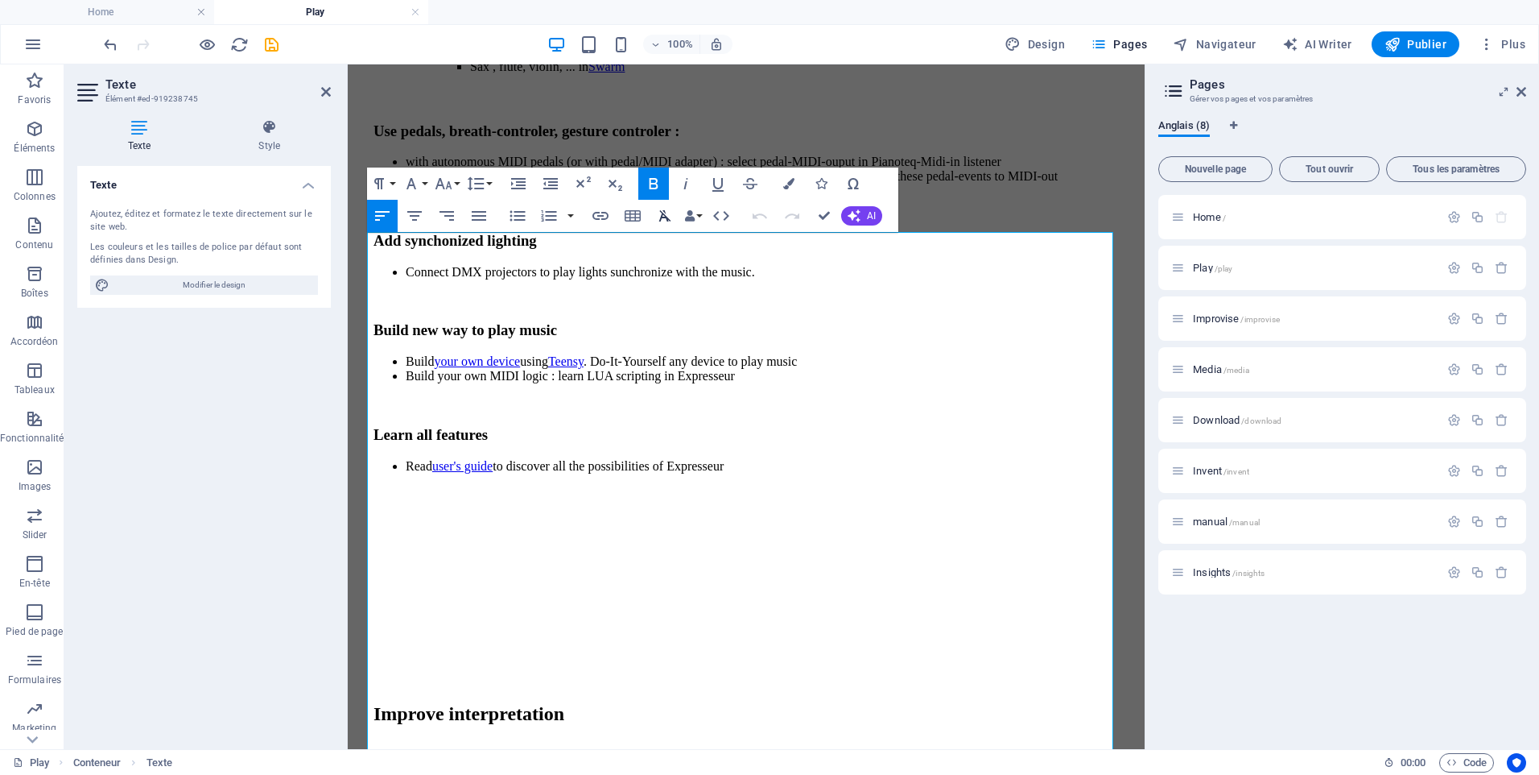
click at [668, 217] on icon "button" at bounding box center [664, 215] width 19 height 19
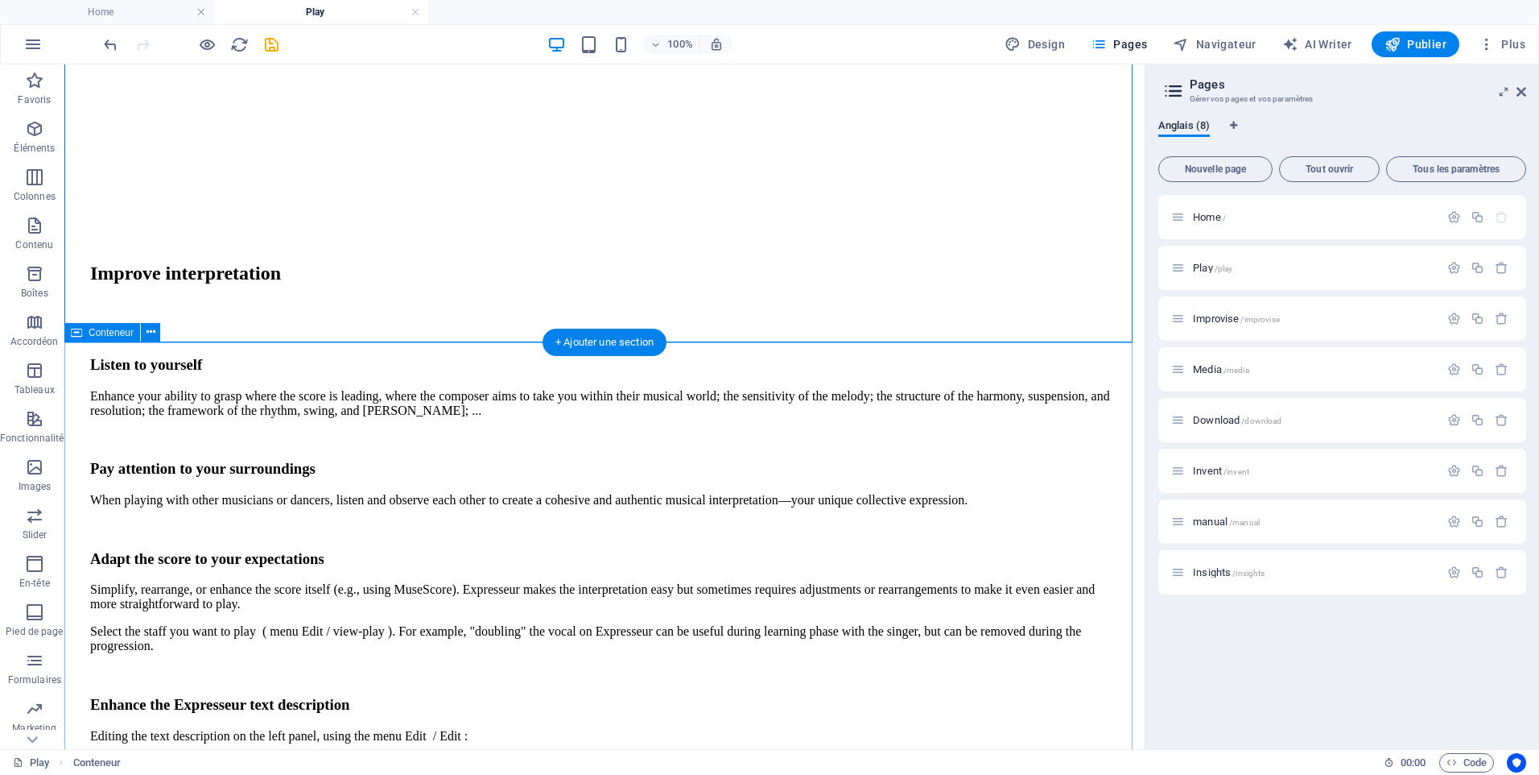
scroll to position [3607, 0]
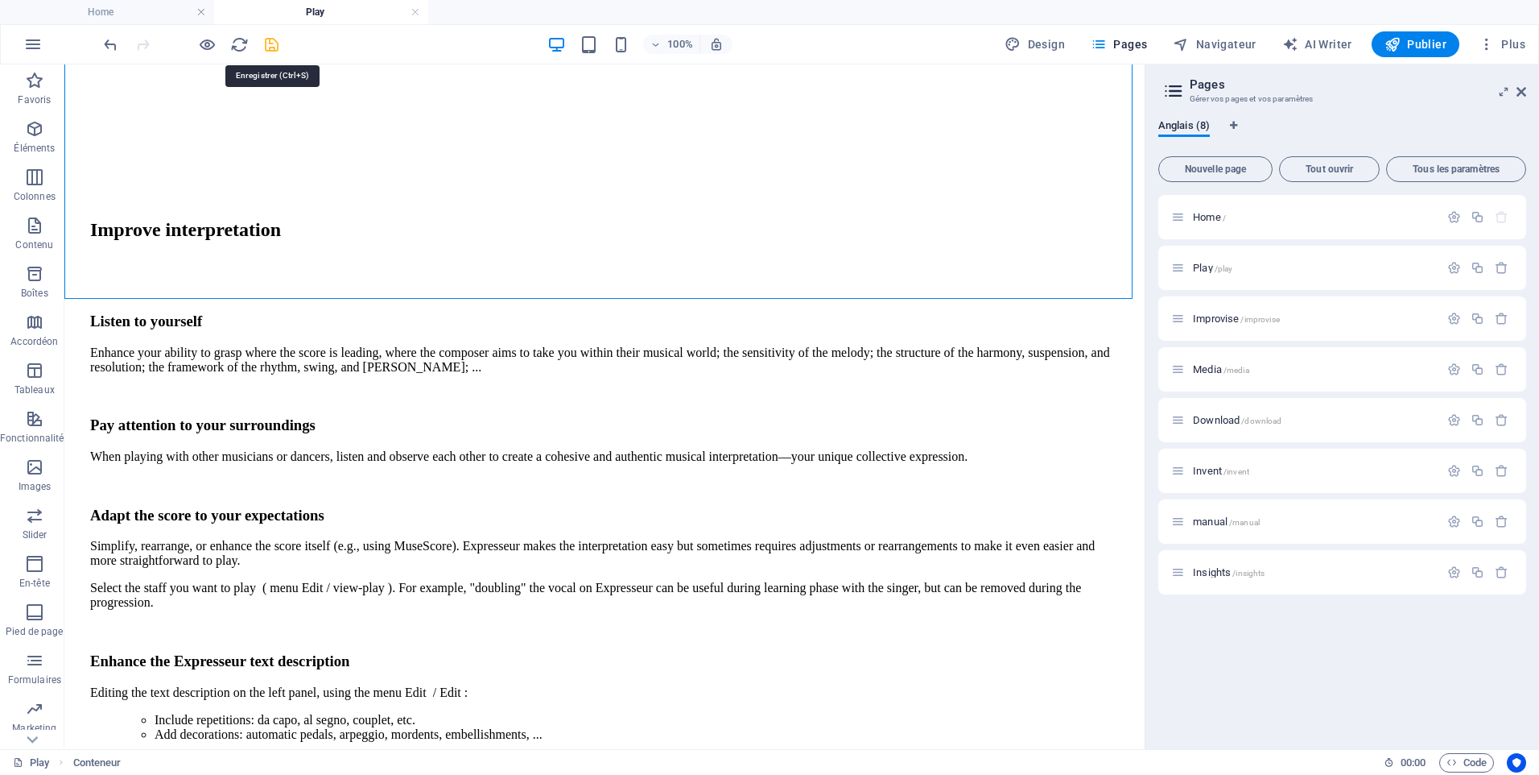
click at [272, 51] on icon "save" at bounding box center [271, 44] width 19 height 19
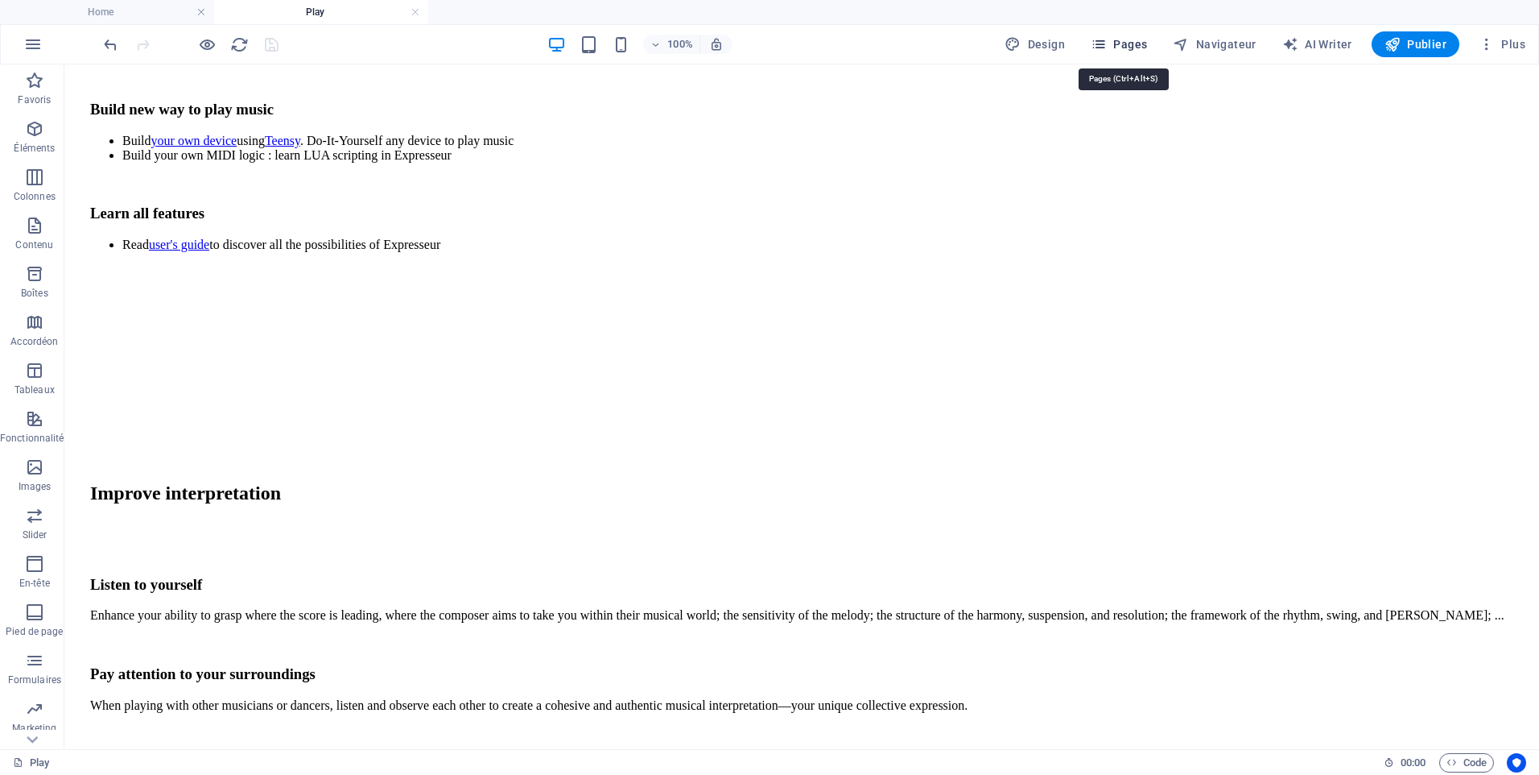
click at [1126, 40] on span "Pages" at bounding box center [1119, 44] width 56 height 16
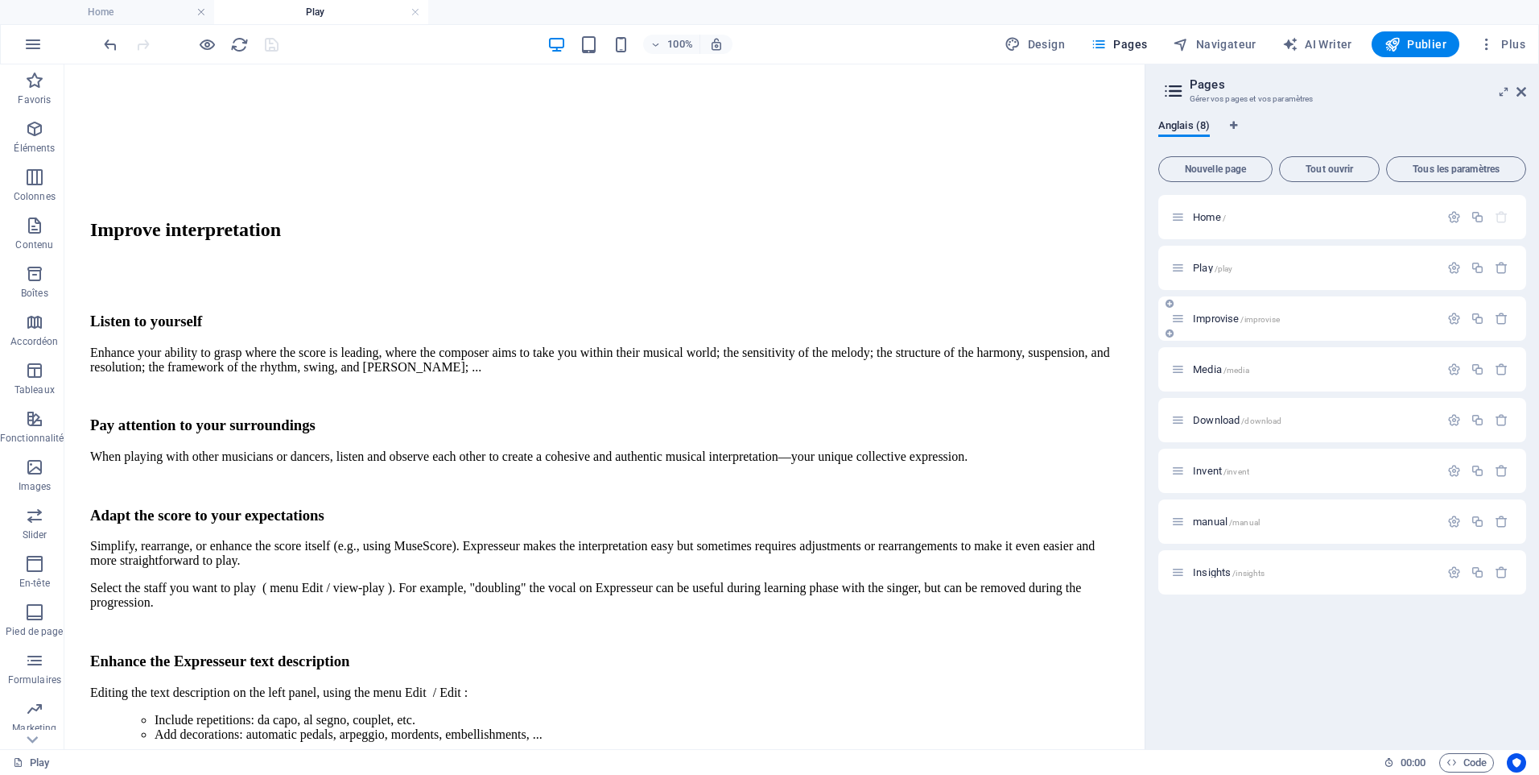
click at [1219, 316] on span "Improvise /improvise" at bounding box center [1236, 318] width 87 height 12
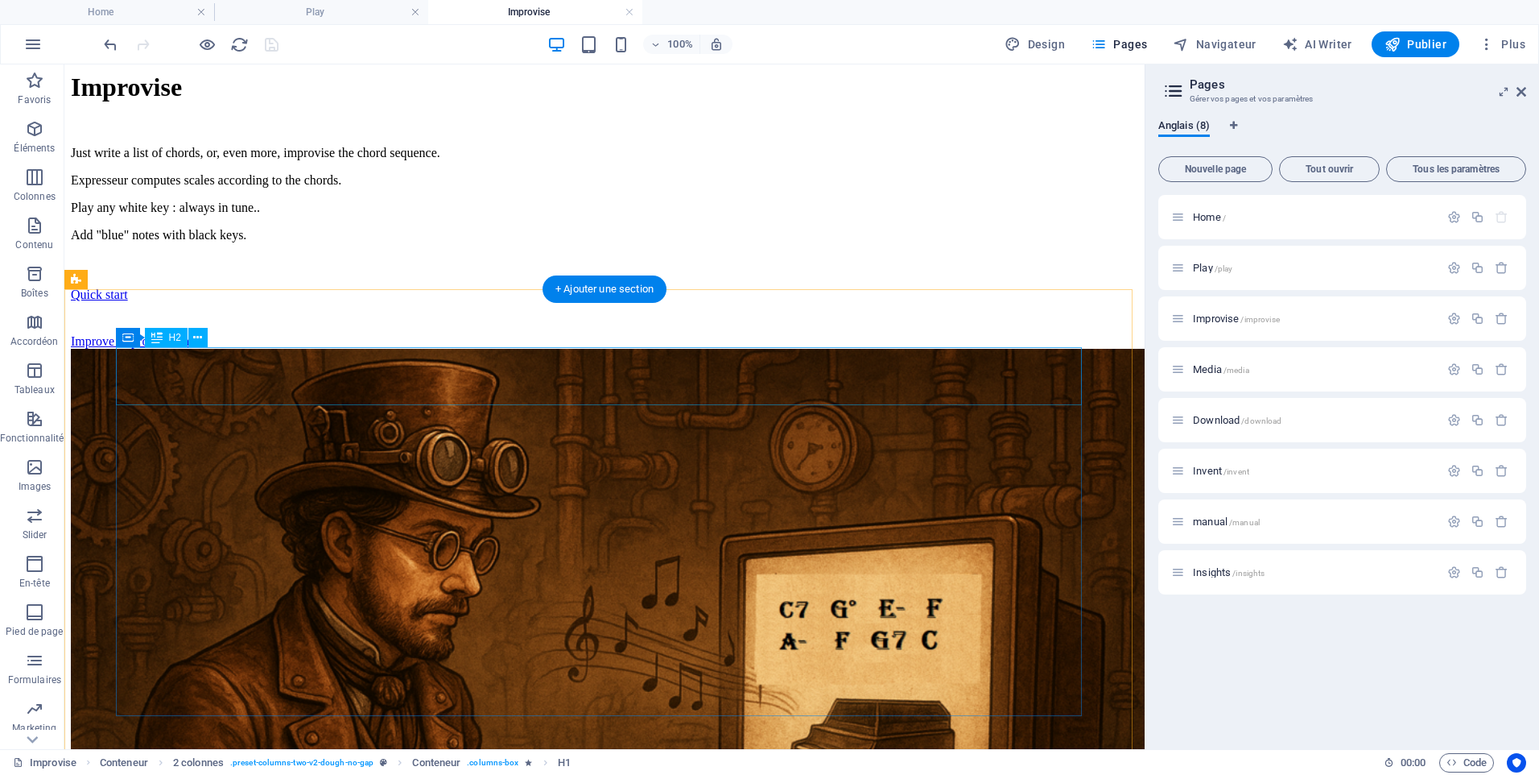
scroll to position [403, 0]
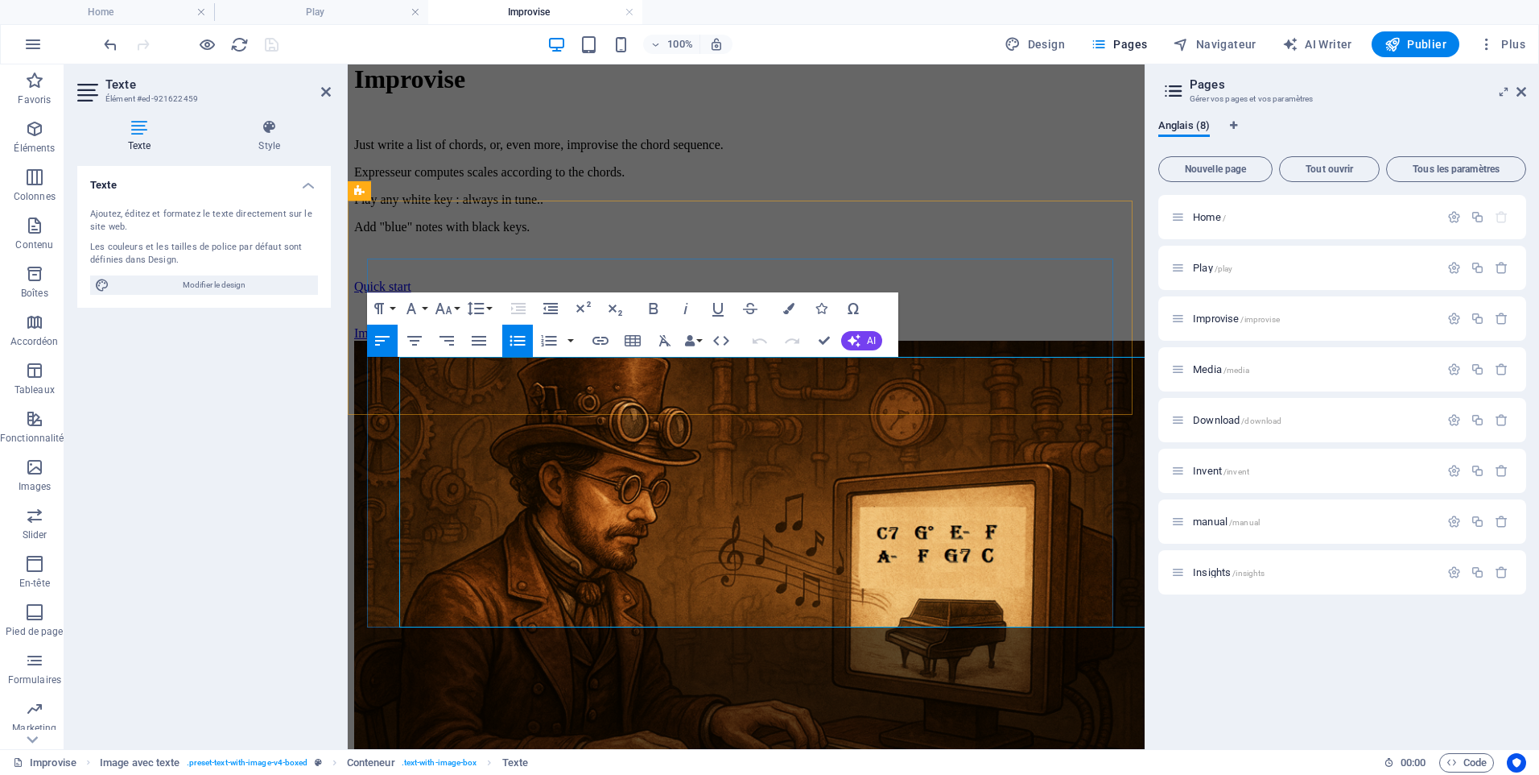
scroll to position [413, 0]
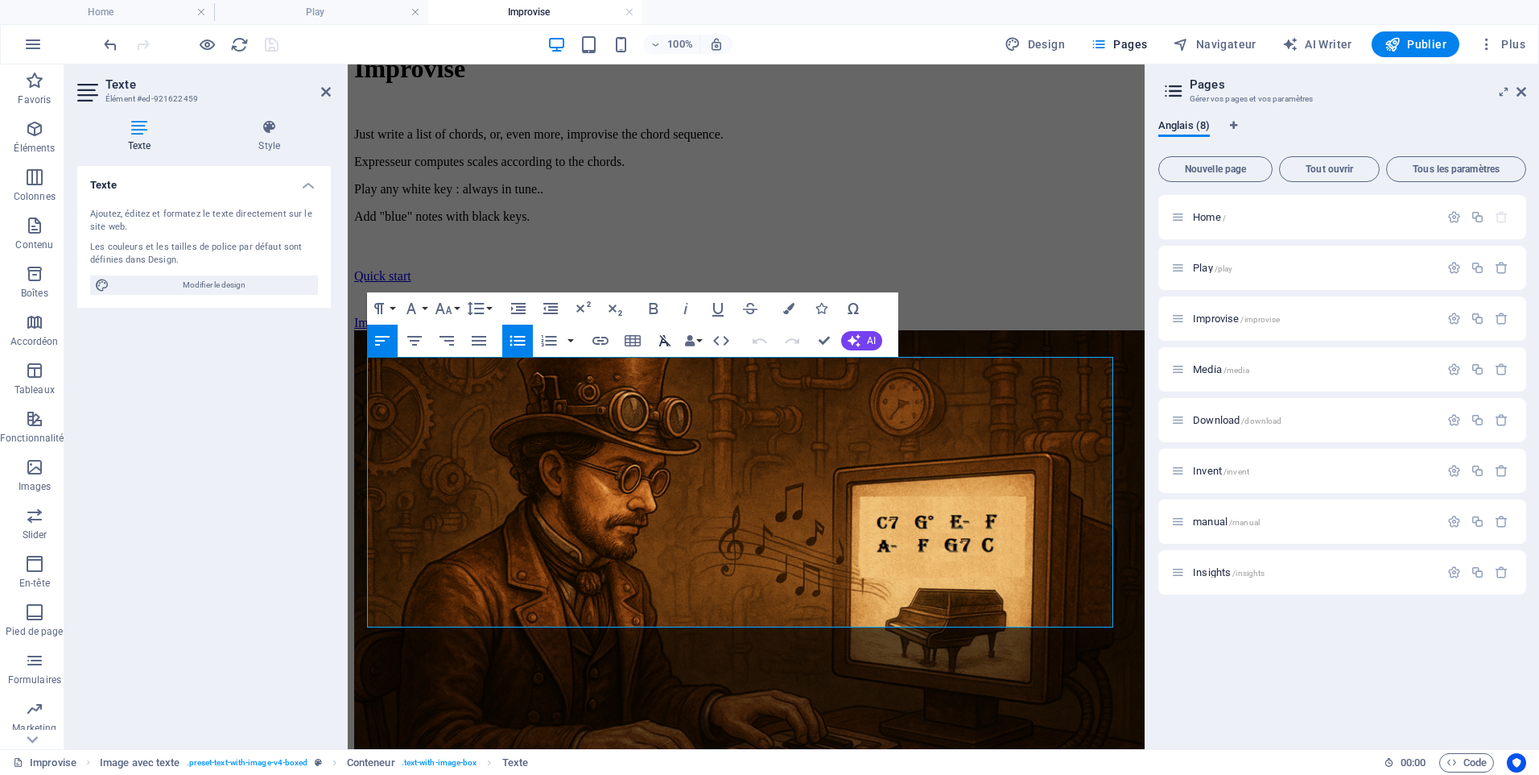
click at [664, 340] on icon "button" at bounding box center [664, 340] width 19 height 19
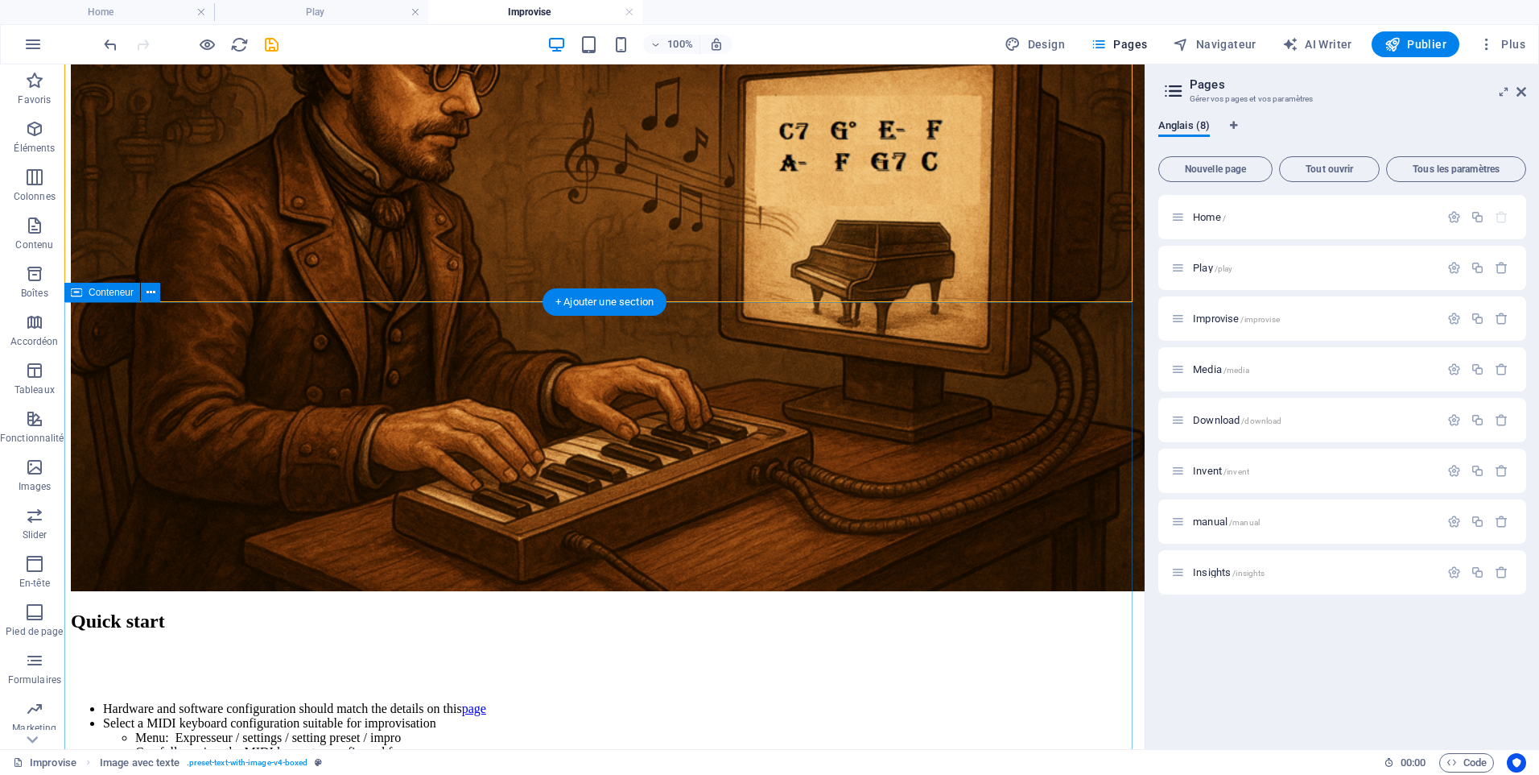
scroll to position [896, 0]
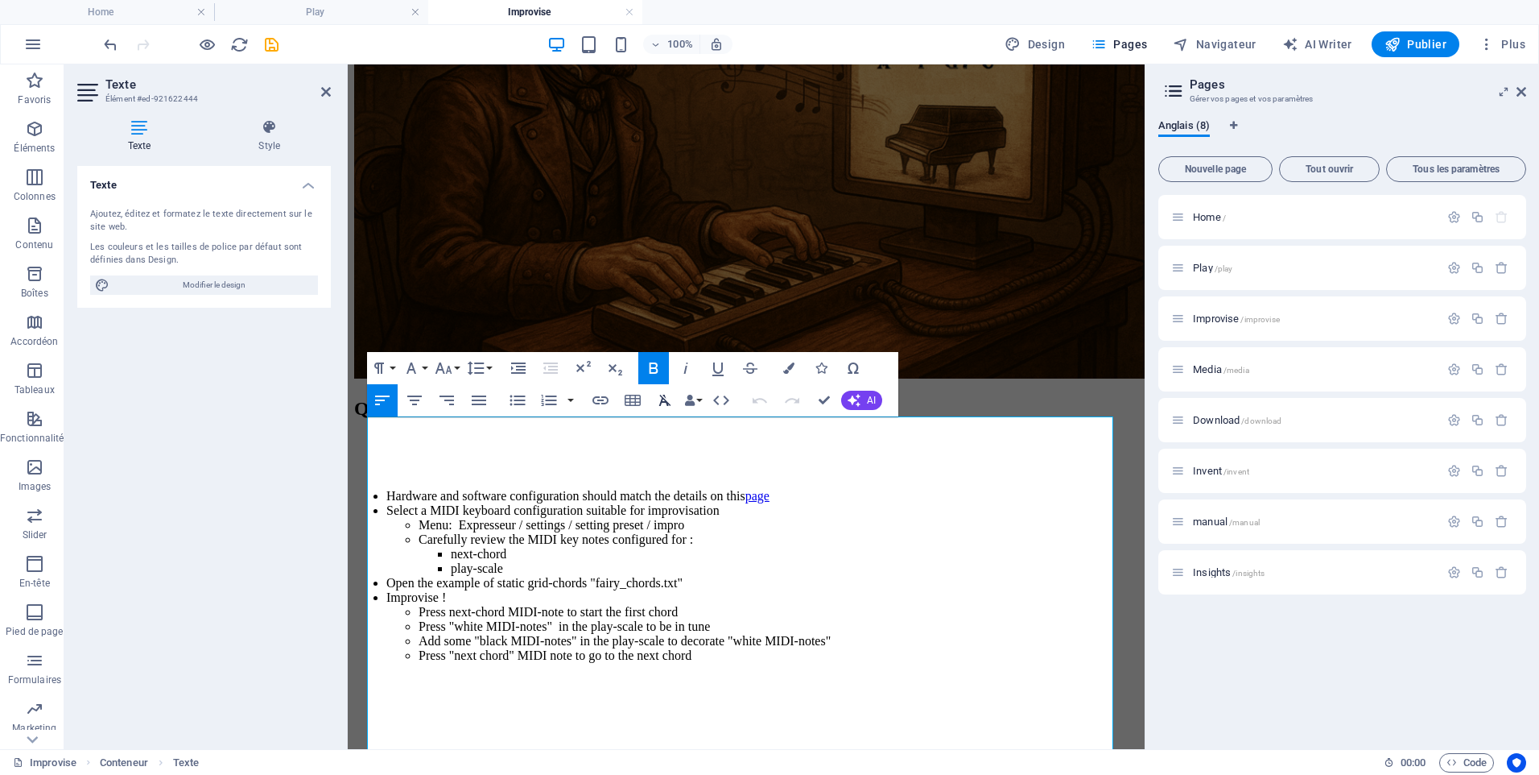
click at [667, 396] on icon "button" at bounding box center [664, 400] width 19 height 19
drag, startPoint x: 828, startPoint y: 283, endPoint x: 1111, endPoint y: 283, distance: 283.4
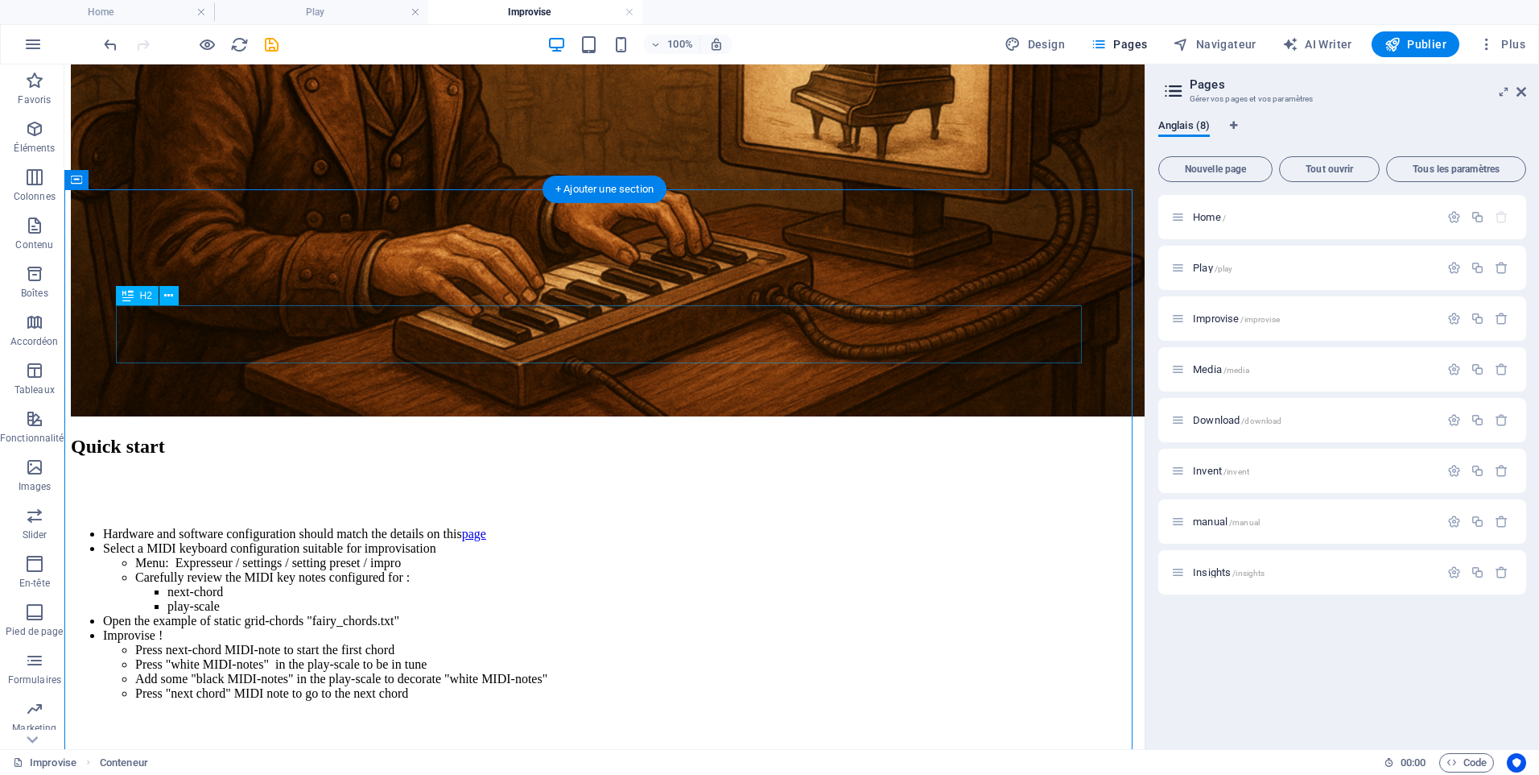
scroll to position [1127, 0]
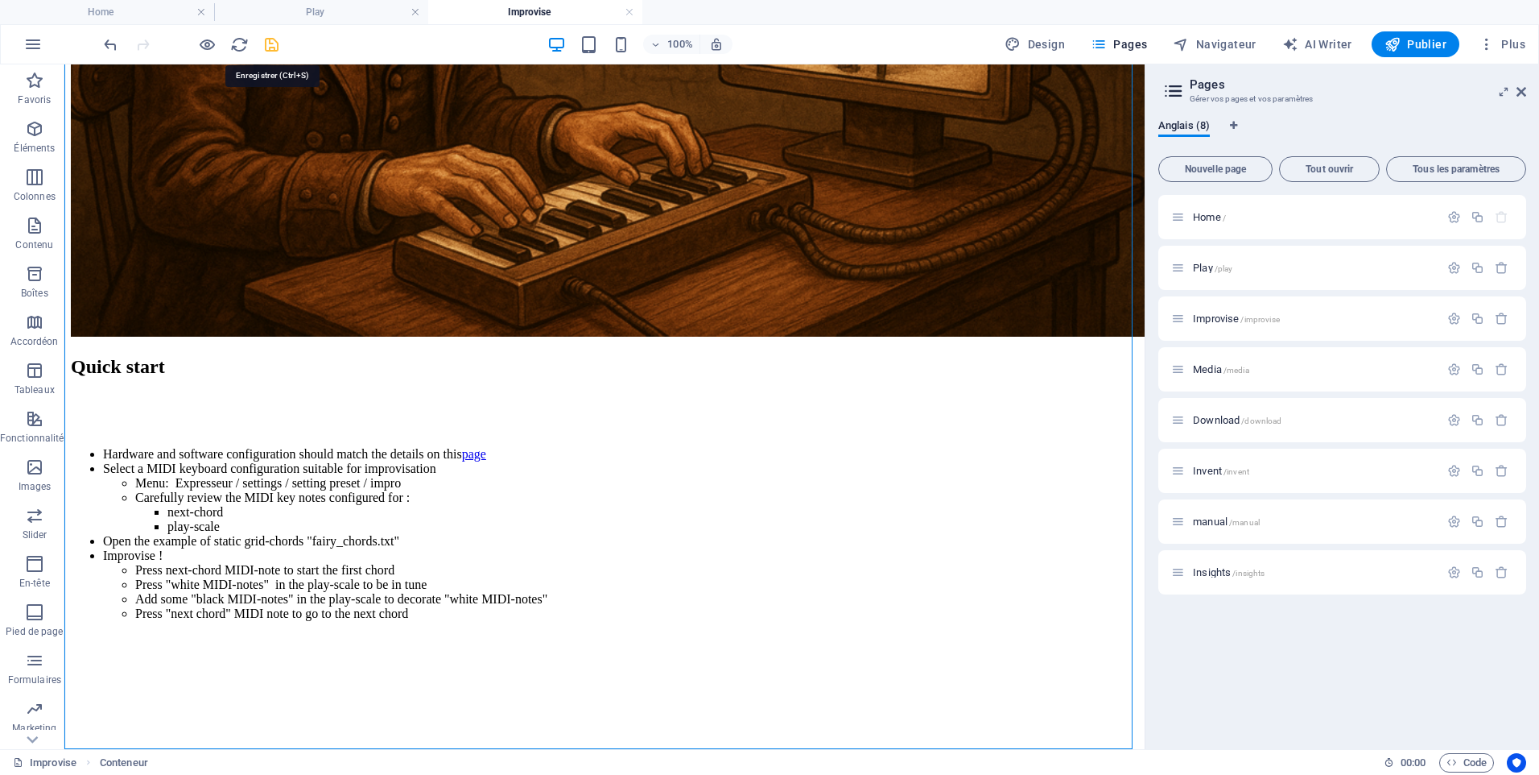
click at [270, 45] on icon "save" at bounding box center [271, 44] width 19 height 19
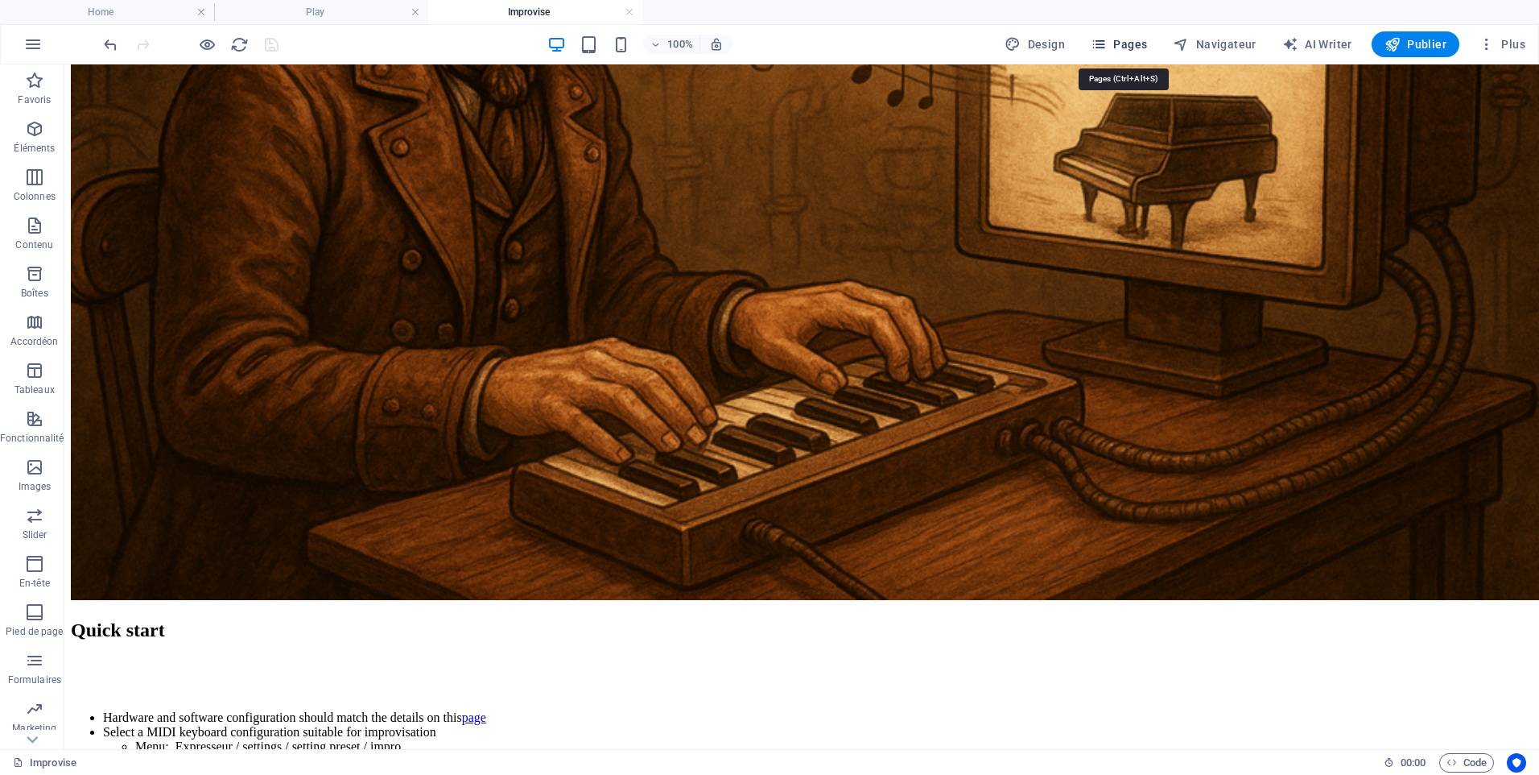
click at [1131, 42] on span "Pages" at bounding box center [1119, 44] width 56 height 16
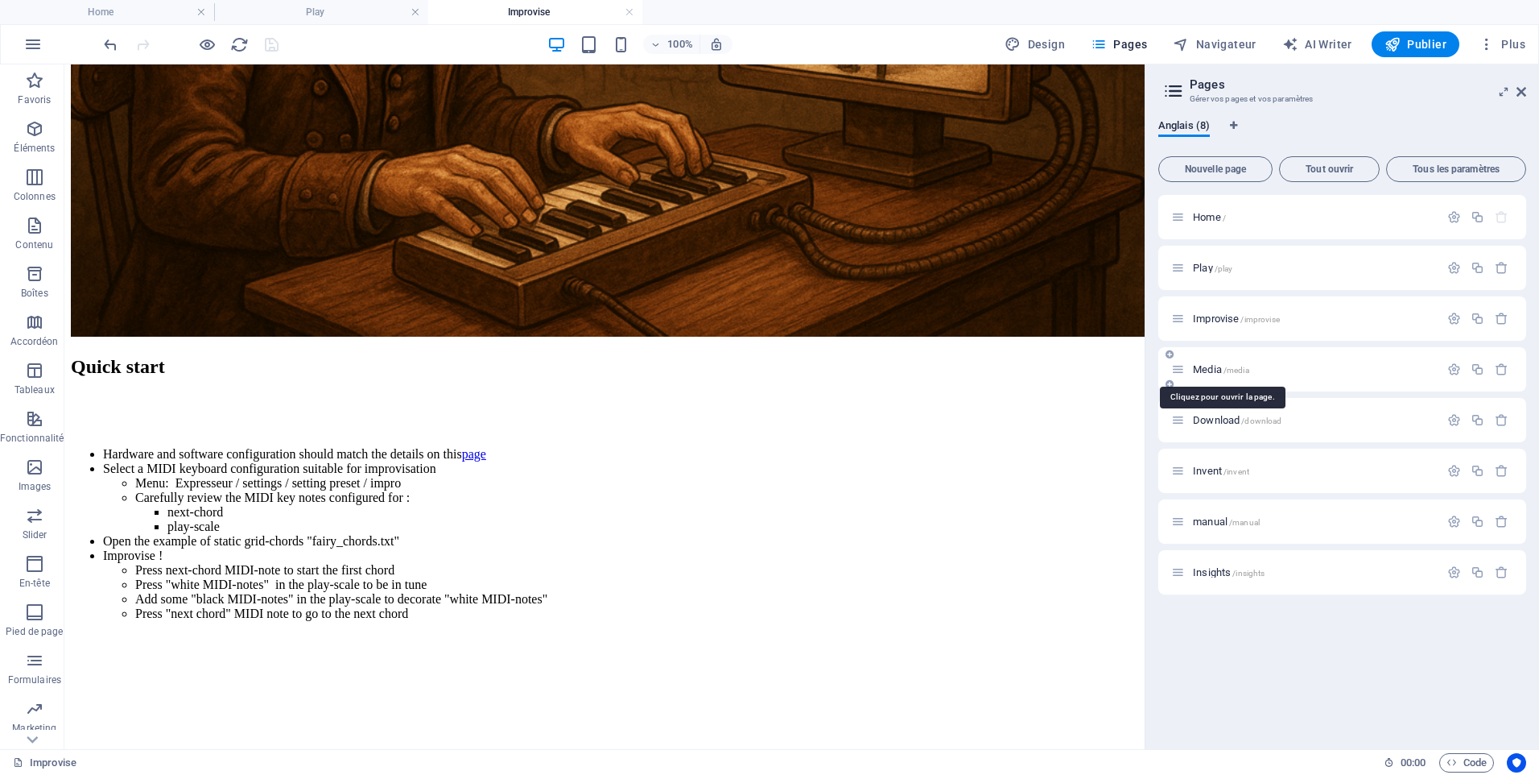
click at [1218, 367] on span "Media /media" at bounding box center [1221, 369] width 56 height 12
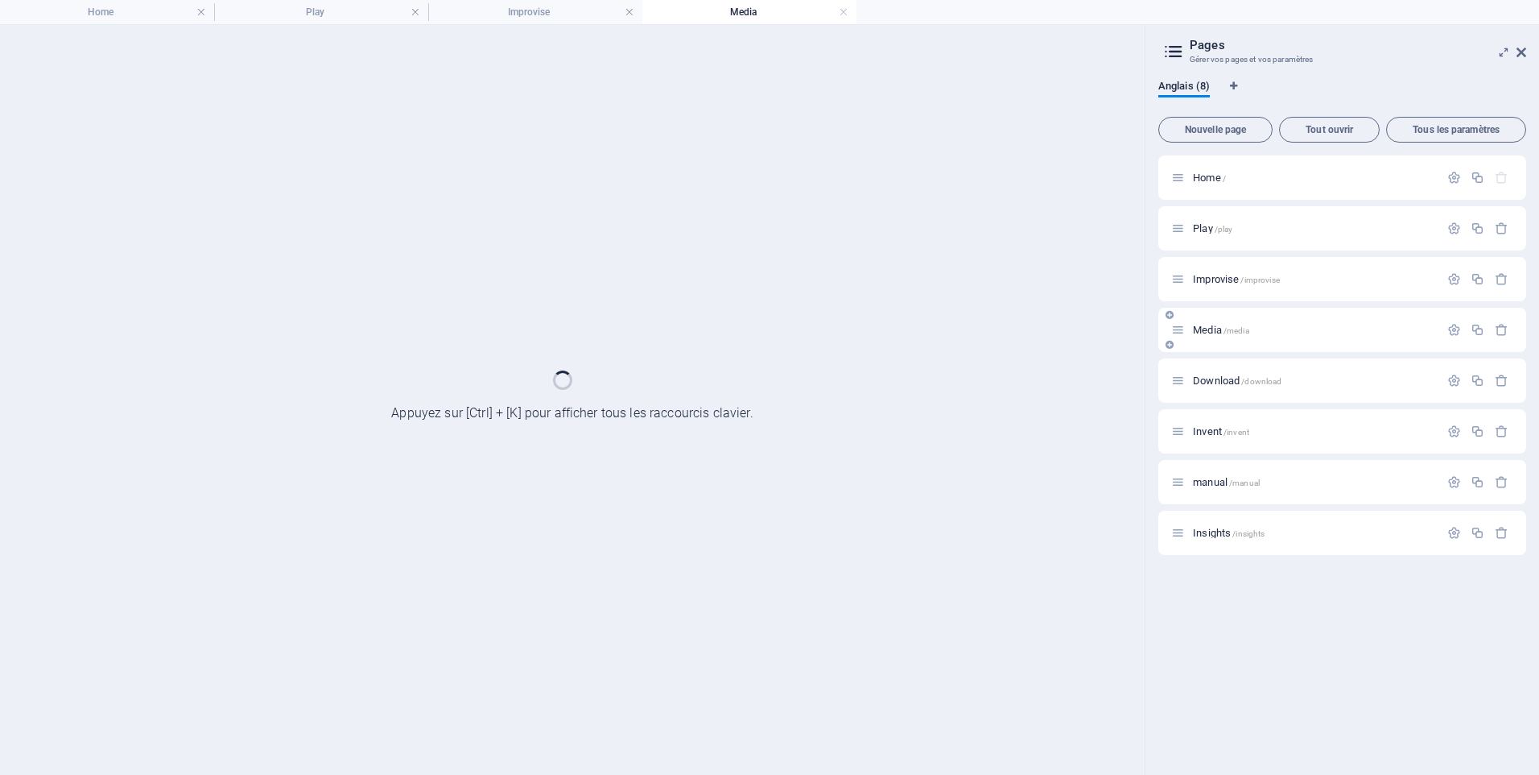
scroll to position [0, 0]
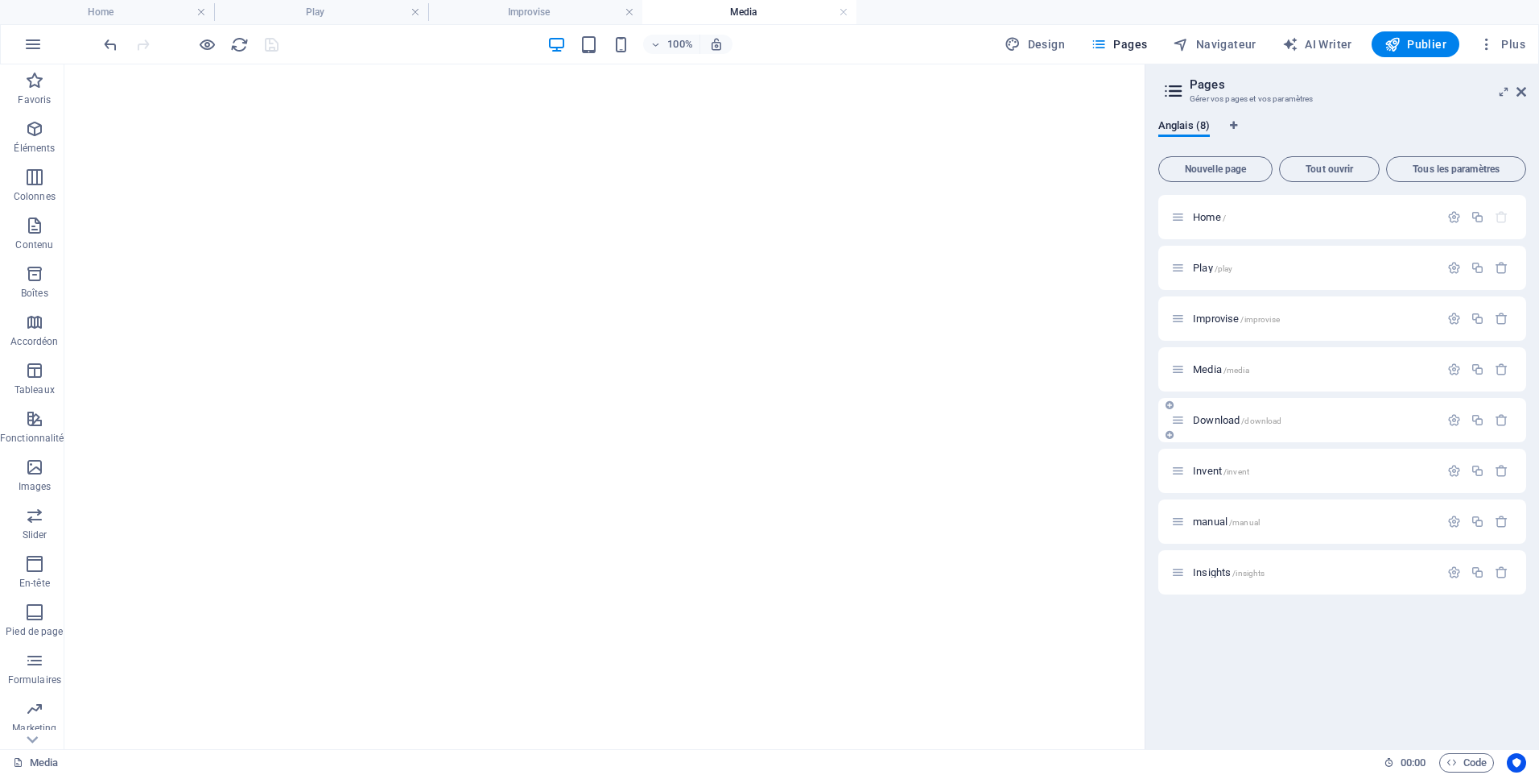
click at [1213, 423] on span "Download /download" at bounding box center [1237, 420] width 89 height 12
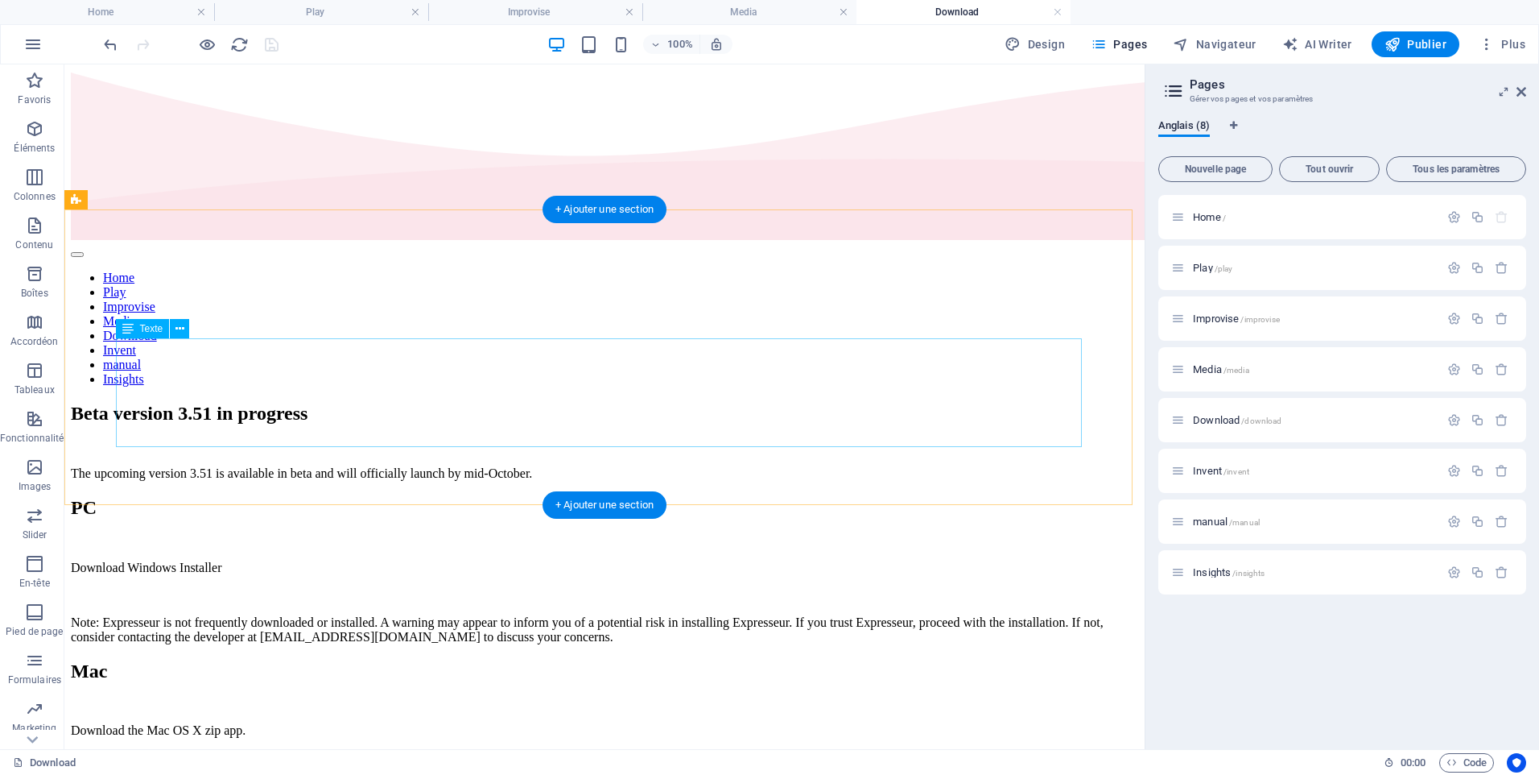
scroll to position [41, 0]
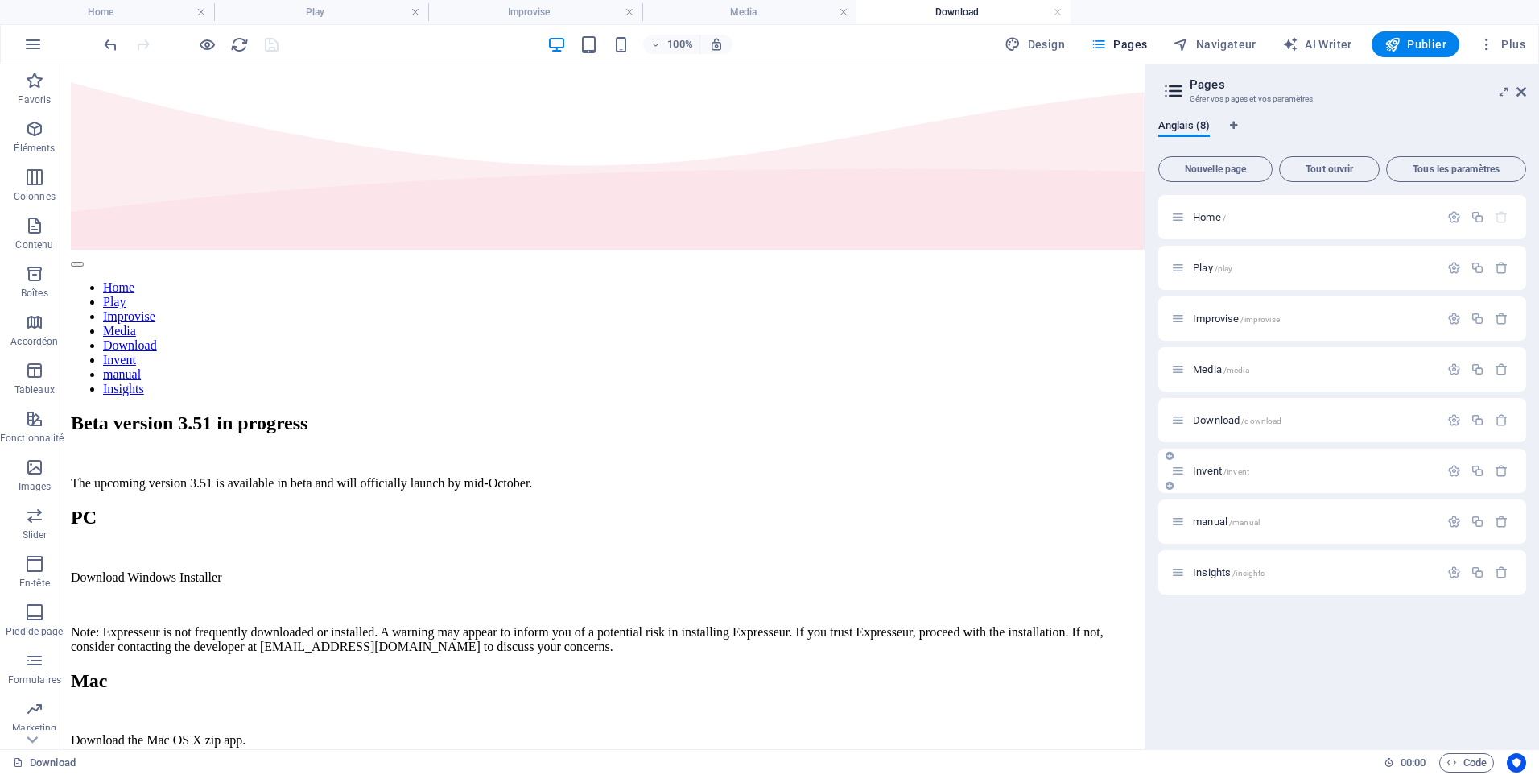
click at [1201, 470] on span "Invent /invent" at bounding box center [1221, 471] width 56 height 12
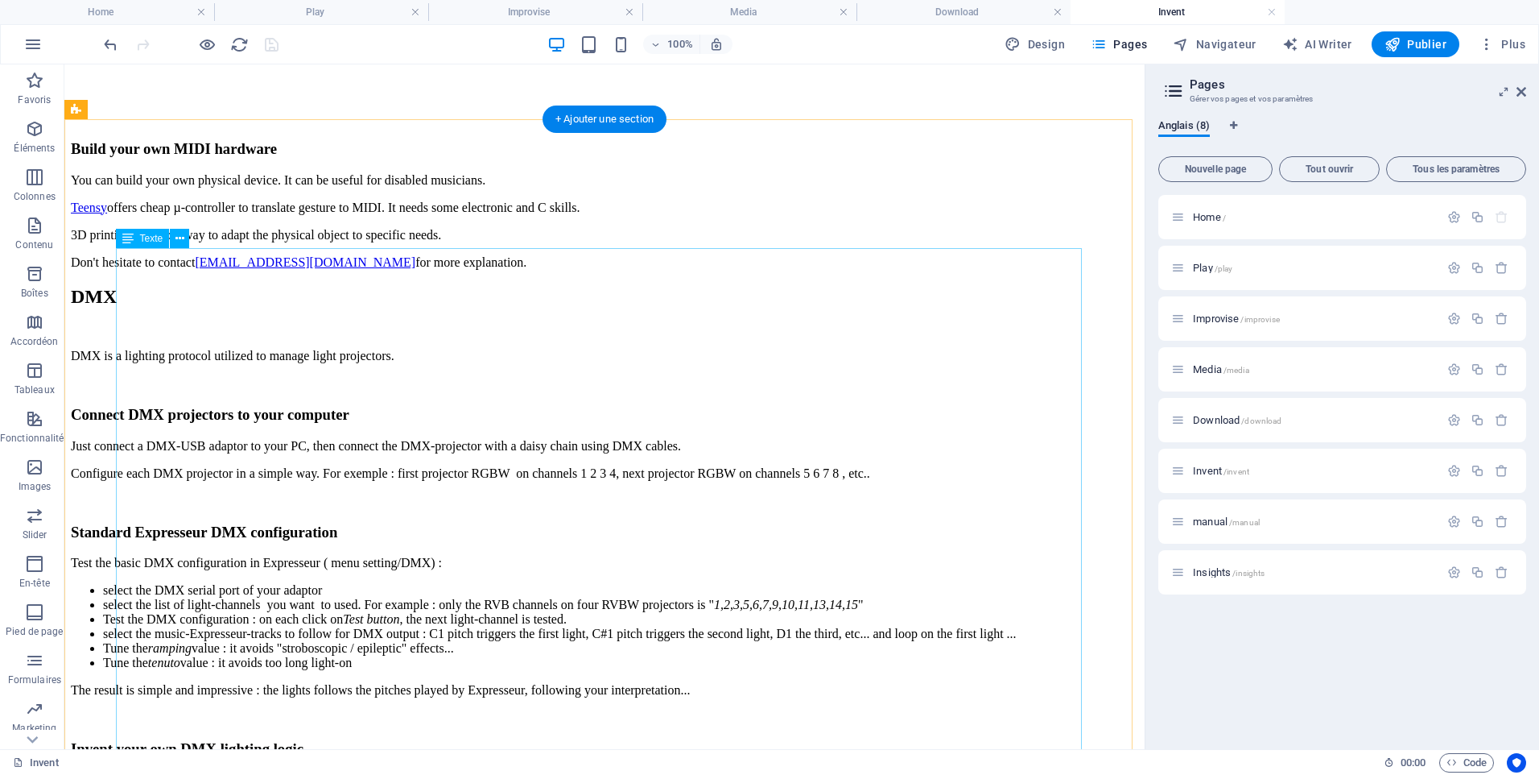
scroll to position [1517, 0]
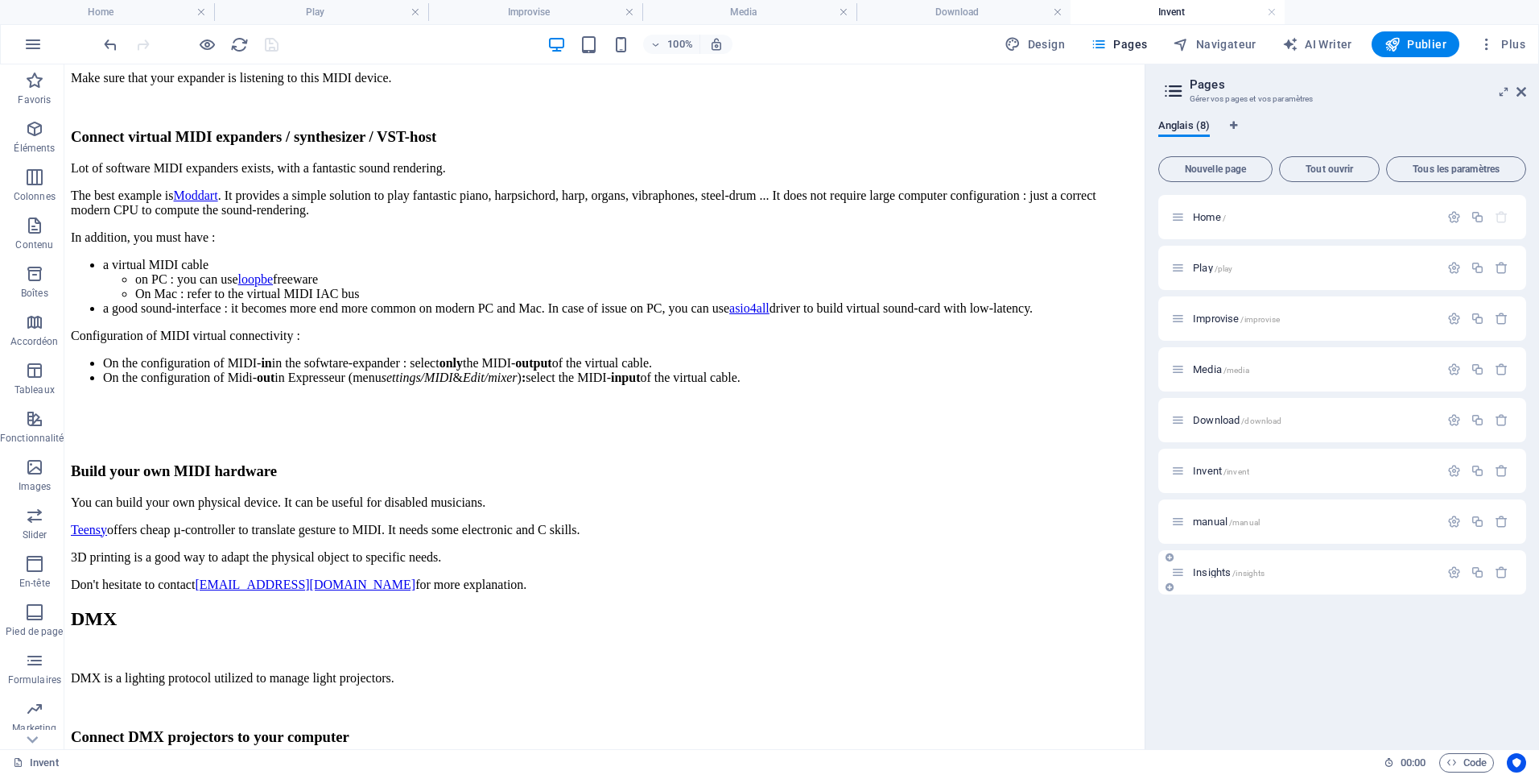
click at [1206, 523] on span "manual /manual" at bounding box center [1226, 521] width 67 height 12
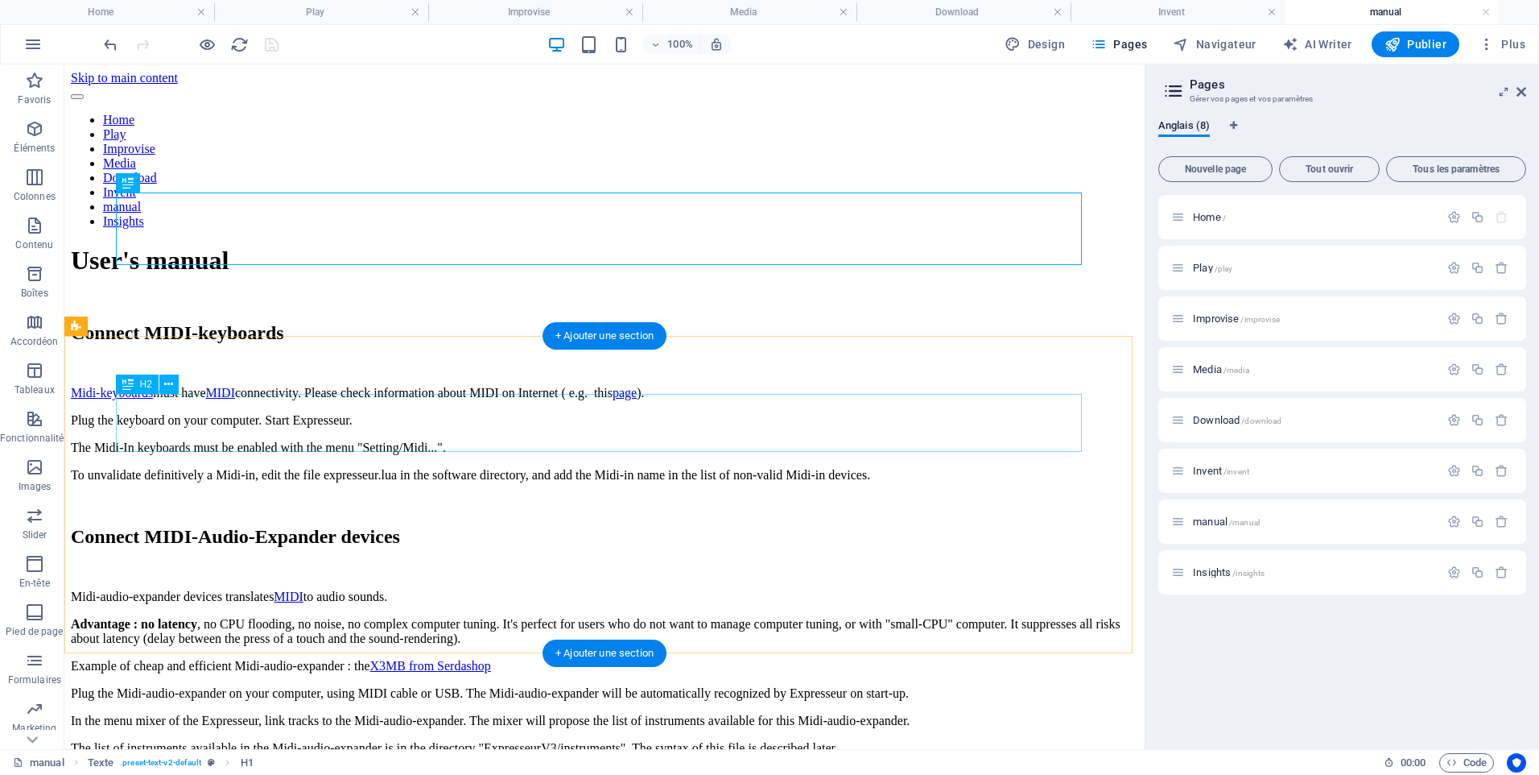
scroll to position [0, 0]
click at [496, 507] on div "Midi-keyboards must have MIDI connectivity. Please check information about MIDI…" at bounding box center [605, 448] width 1068 height 124
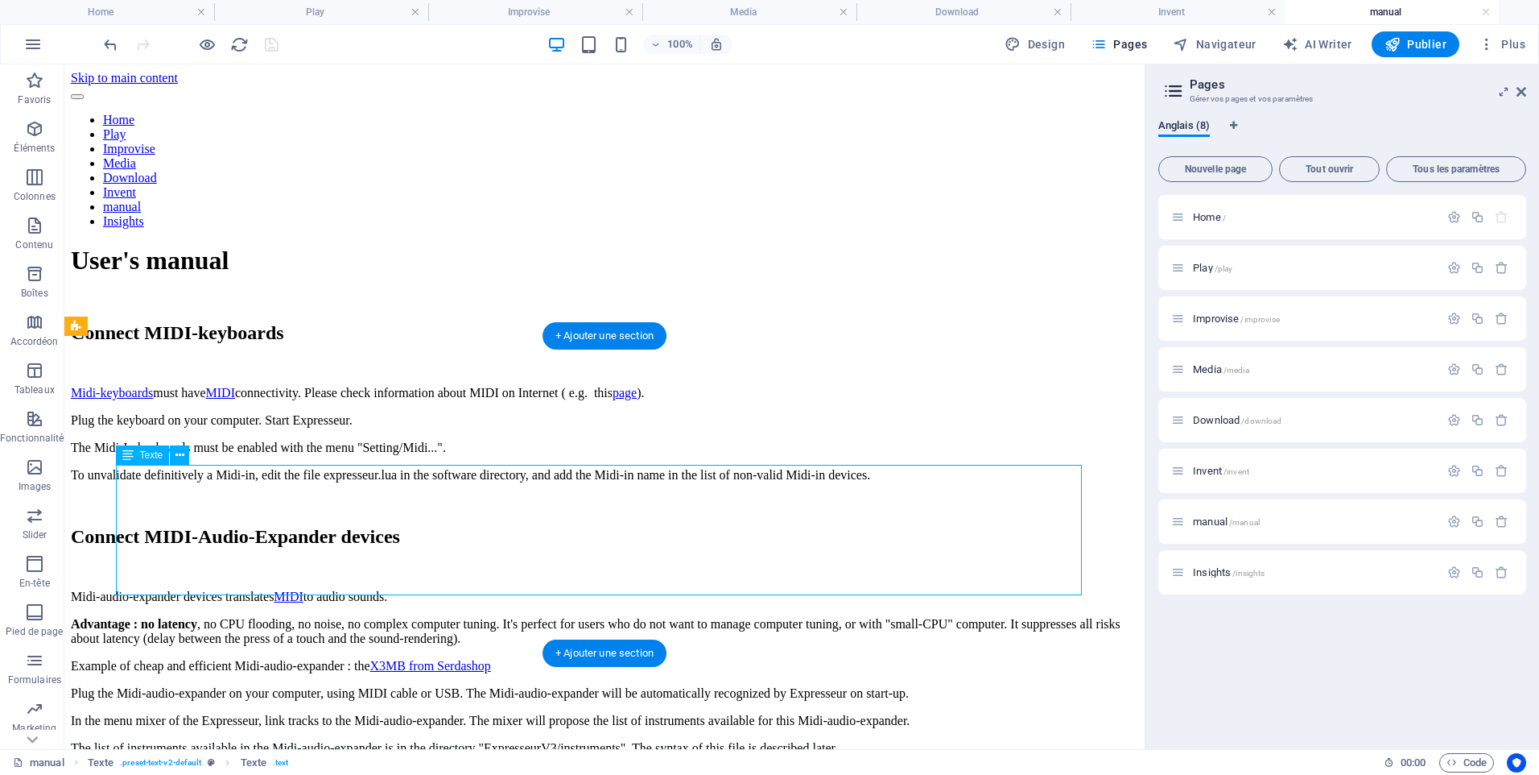
click at [495, 508] on div "Midi-keyboards must have MIDI connectivity. Please check information about MIDI…" at bounding box center [605, 448] width 1068 height 124
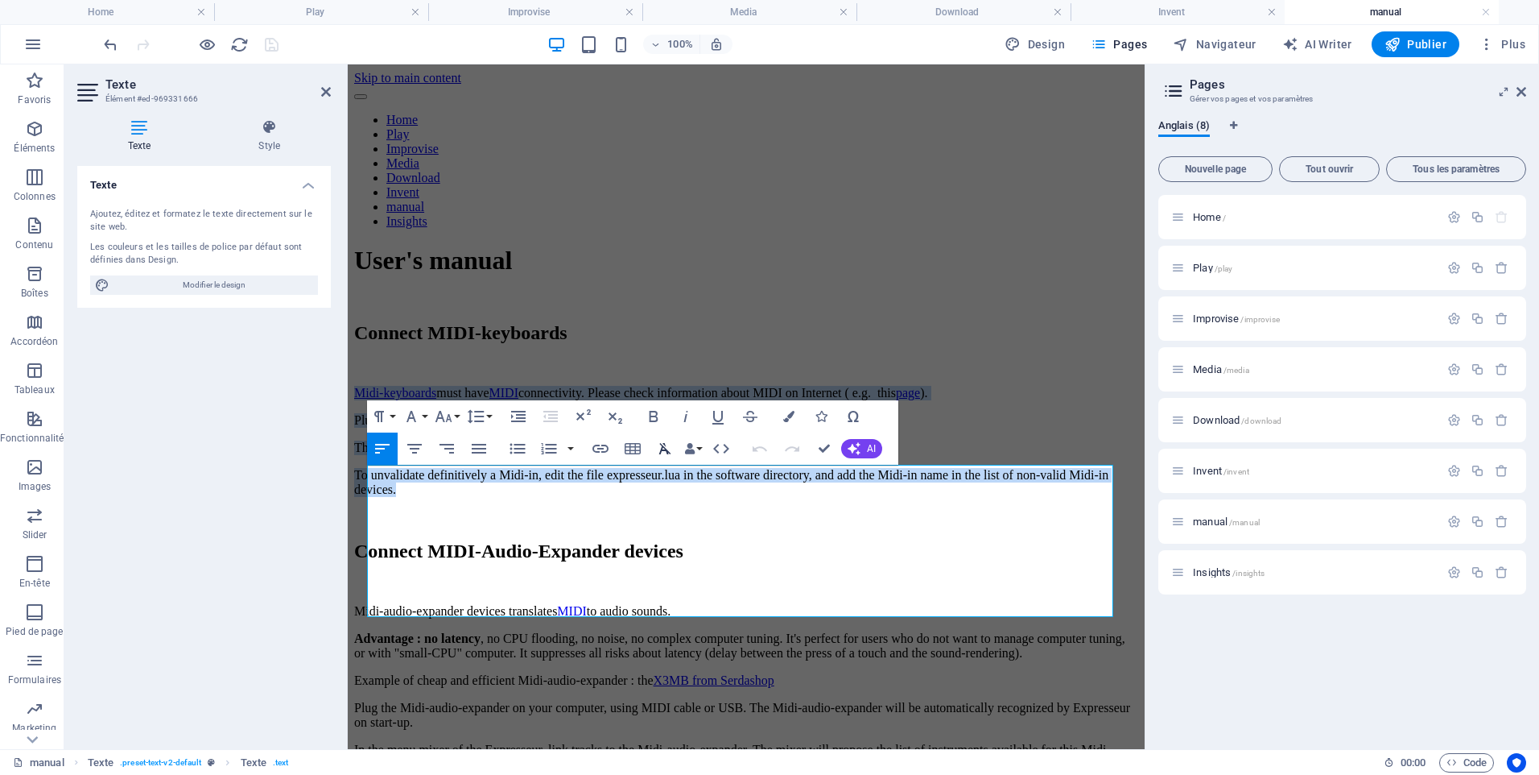
click at [659, 446] on icon "button" at bounding box center [664, 448] width 19 height 19
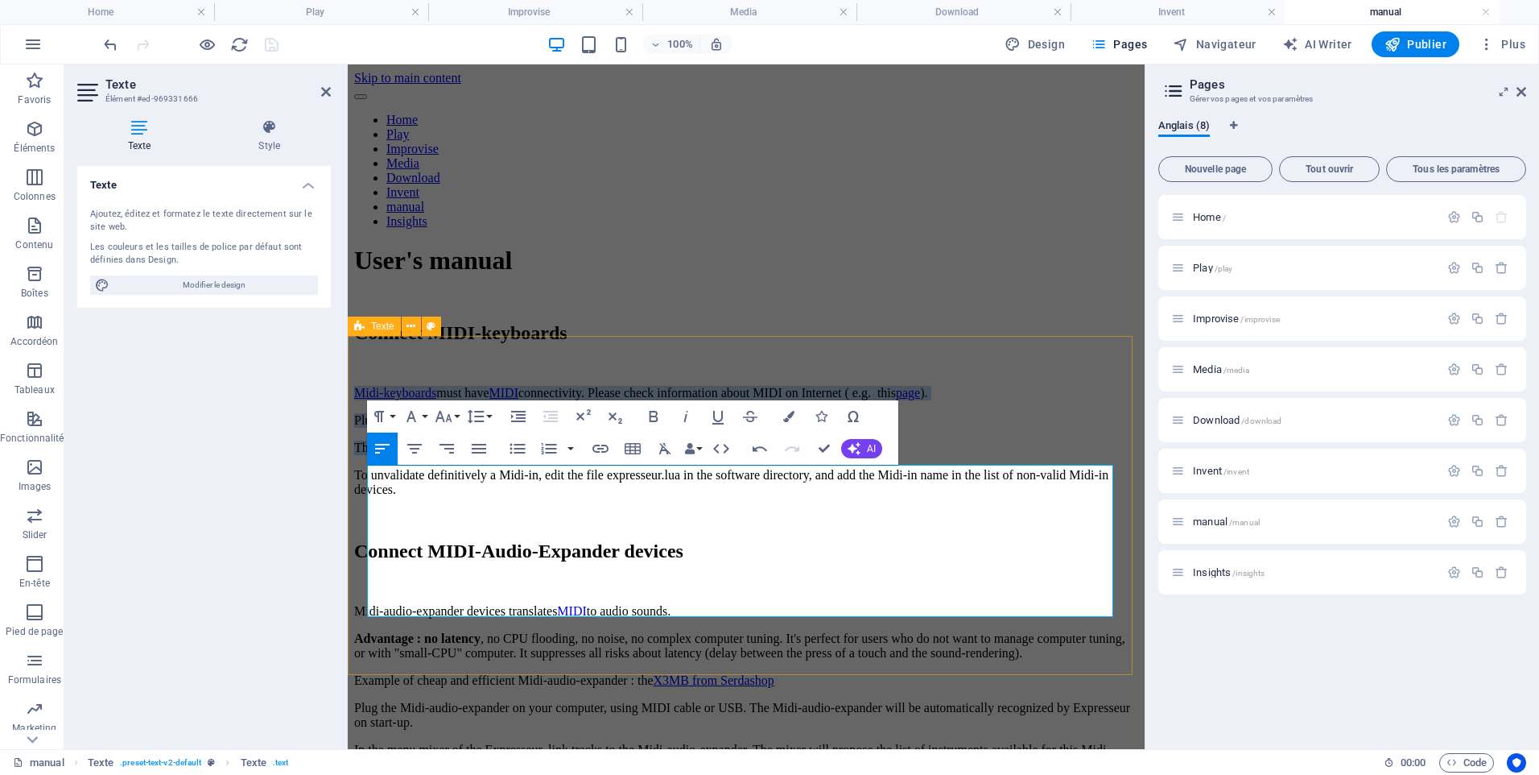
click at [948, 373] on div "Connect MIDI-keyboards Midi-keyboards must have MIDI connectivity. Please check…" at bounding box center [746, 423] width 784 height 202
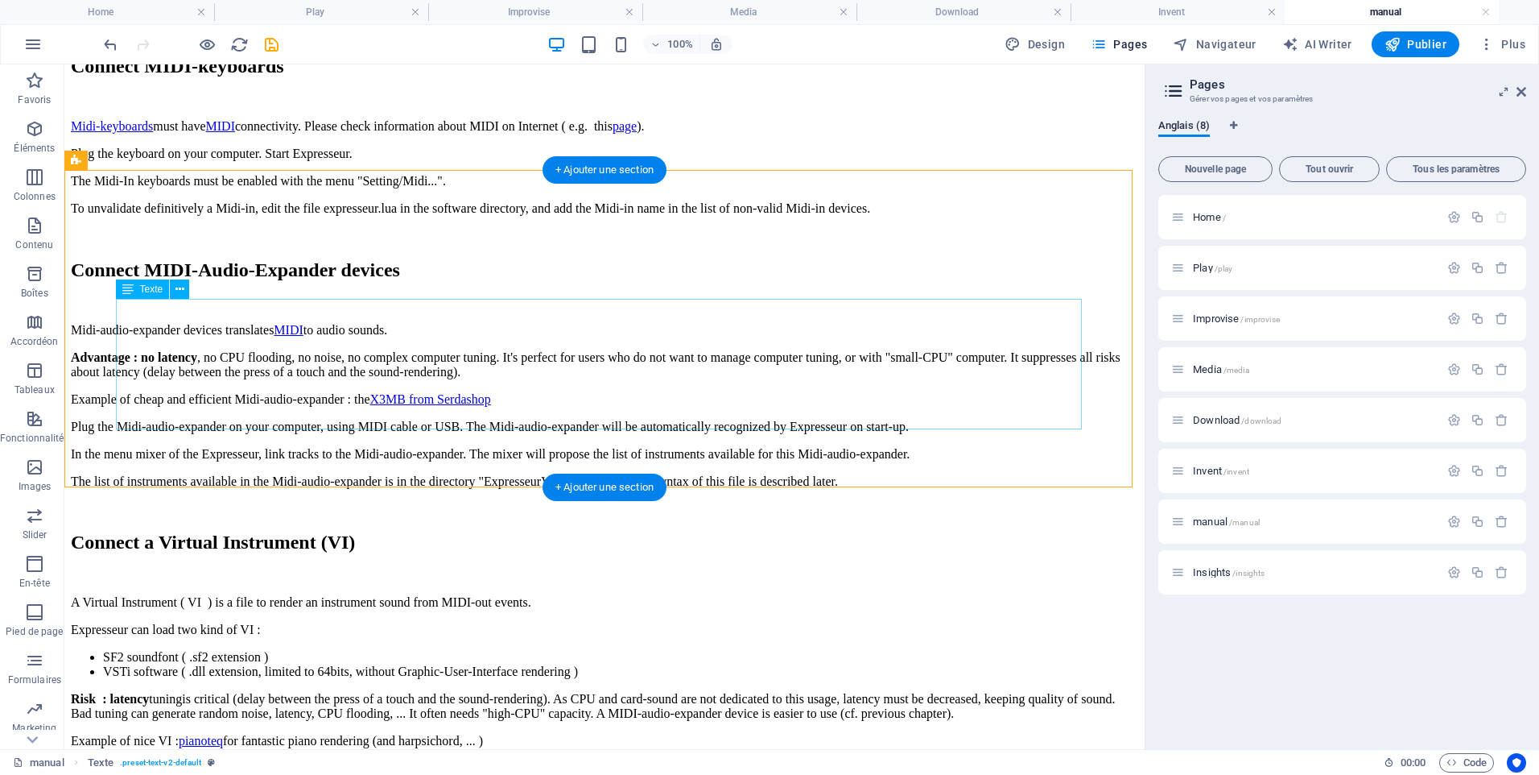
scroll to position [403, 0]
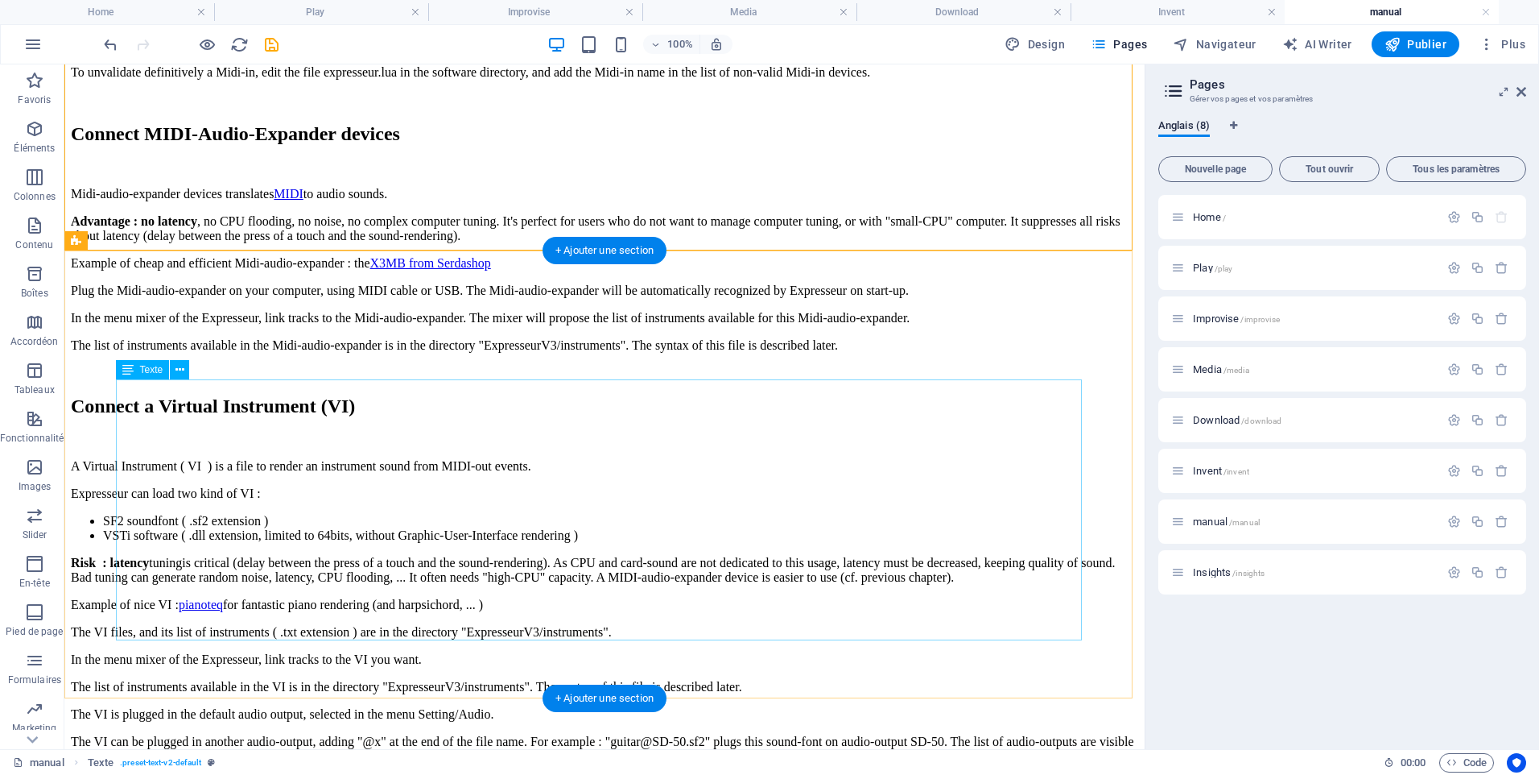
click at [597, 380] on div "Midi-audio-expander devices translates MIDI to audio sounds. Advantage : no lat…" at bounding box center [605, 283] width 1068 height 193
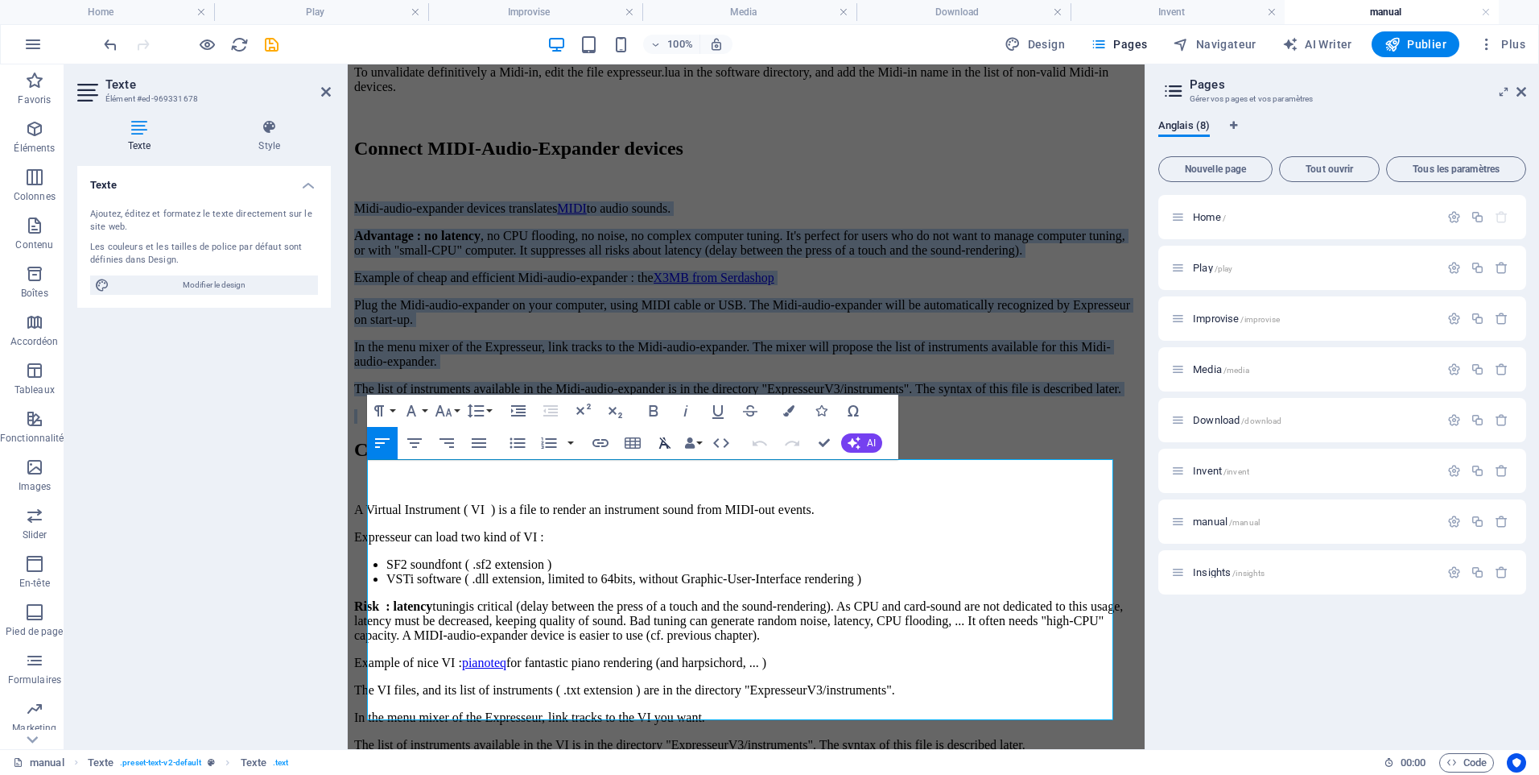
click at [663, 442] on icon "button" at bounding box center [664, 442] width 19 height 19
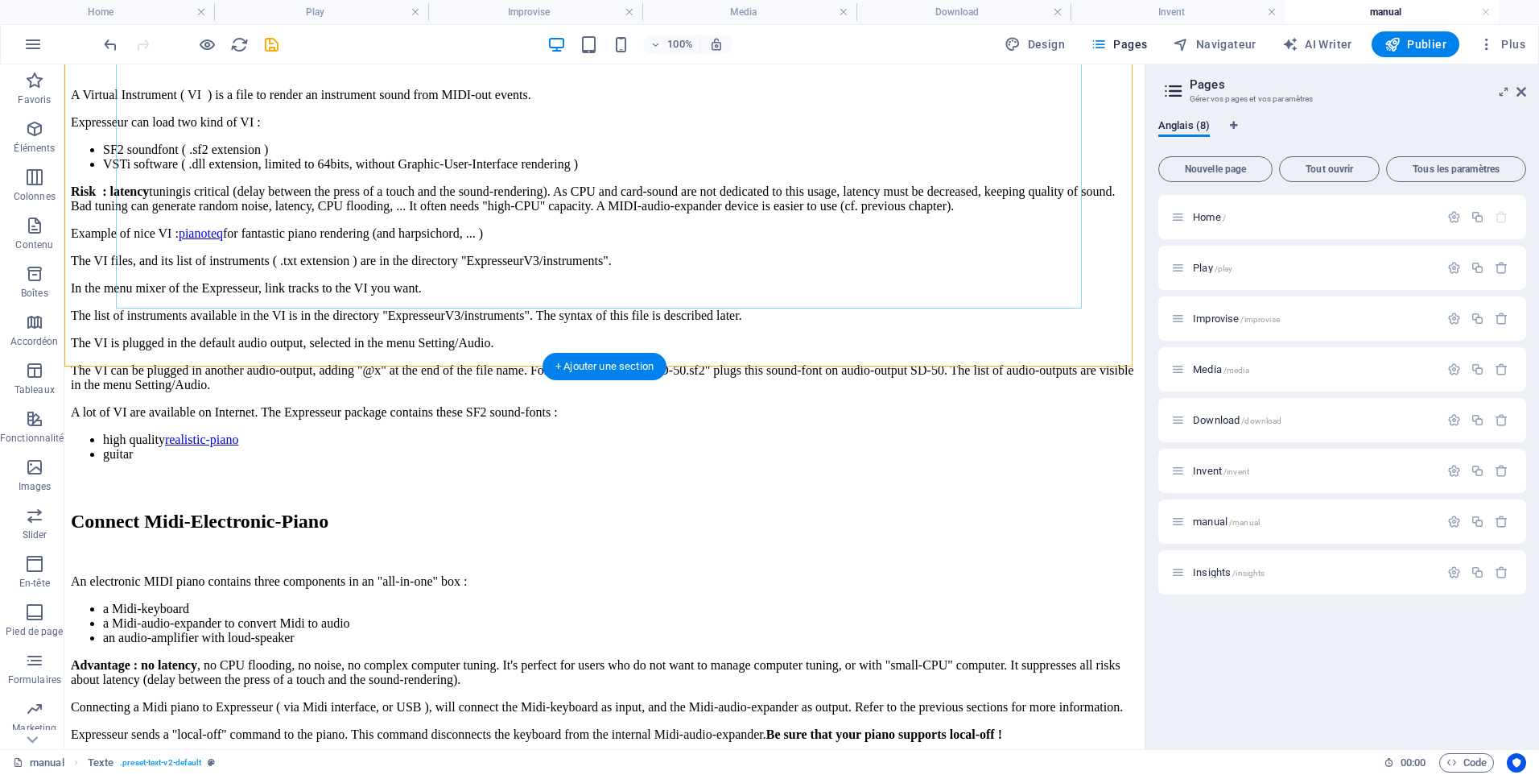
scroll to position [806, 0]
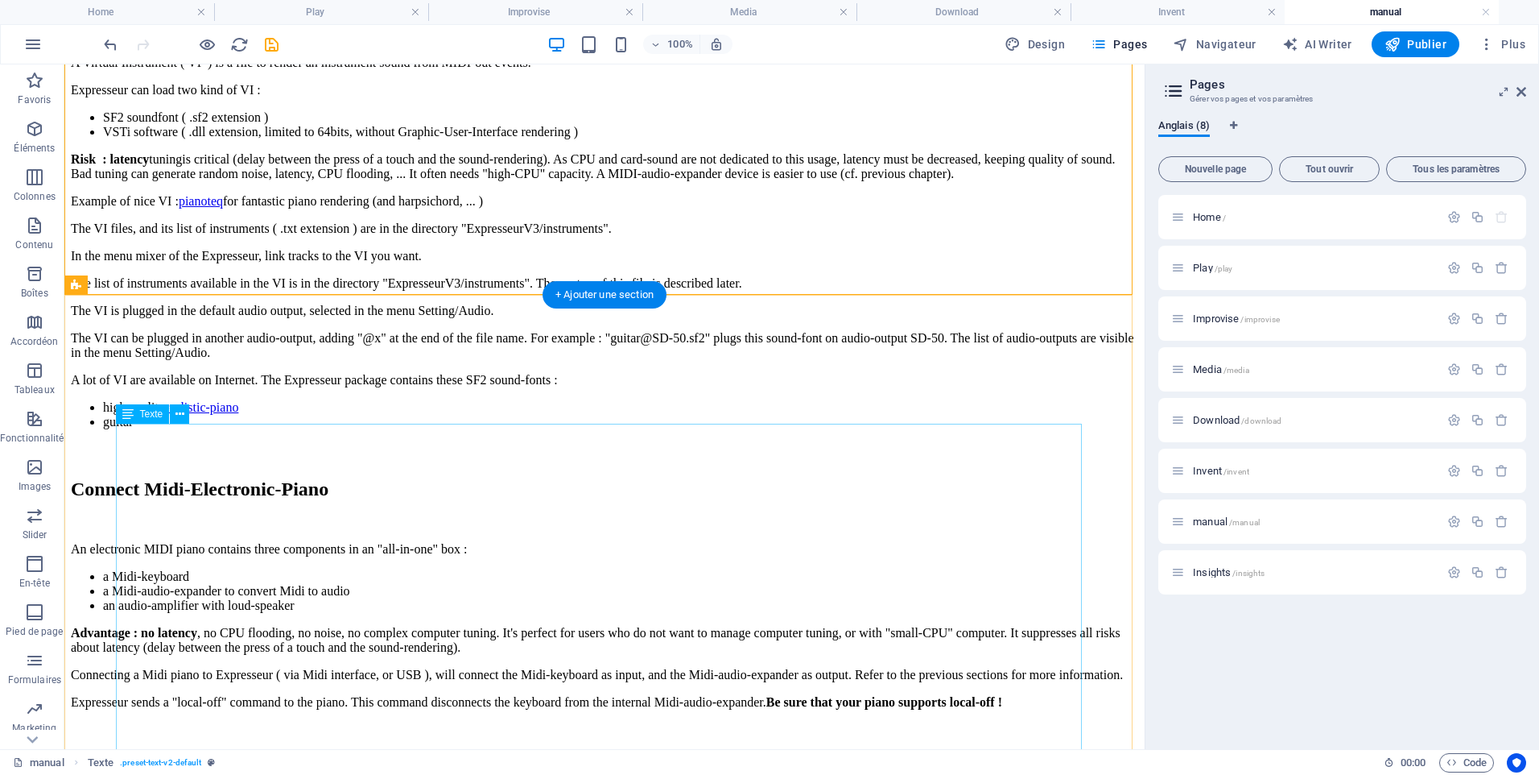
click at [417, 462] on div "A Virtual Instrument ( VI ) is a file to render an instrument sound from MIDI-o…" at bounding box center [605, 259] width 1068 height 407
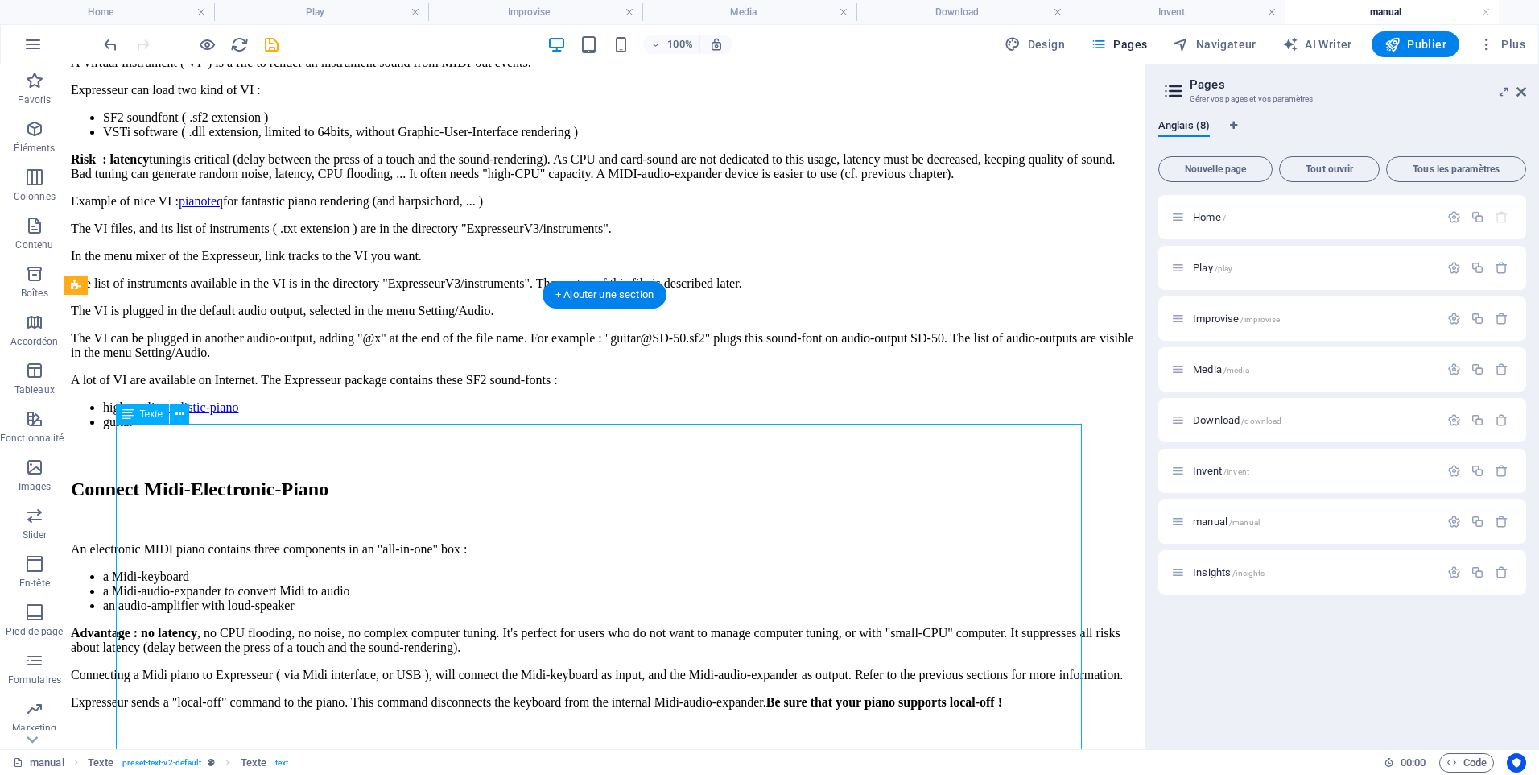
click at [417, 462] on div "A Virtual Instrument ( VI ) is a file to render an instrument sound from MIDI-o…" at bounding box center [605, 259] width 1068 height 407
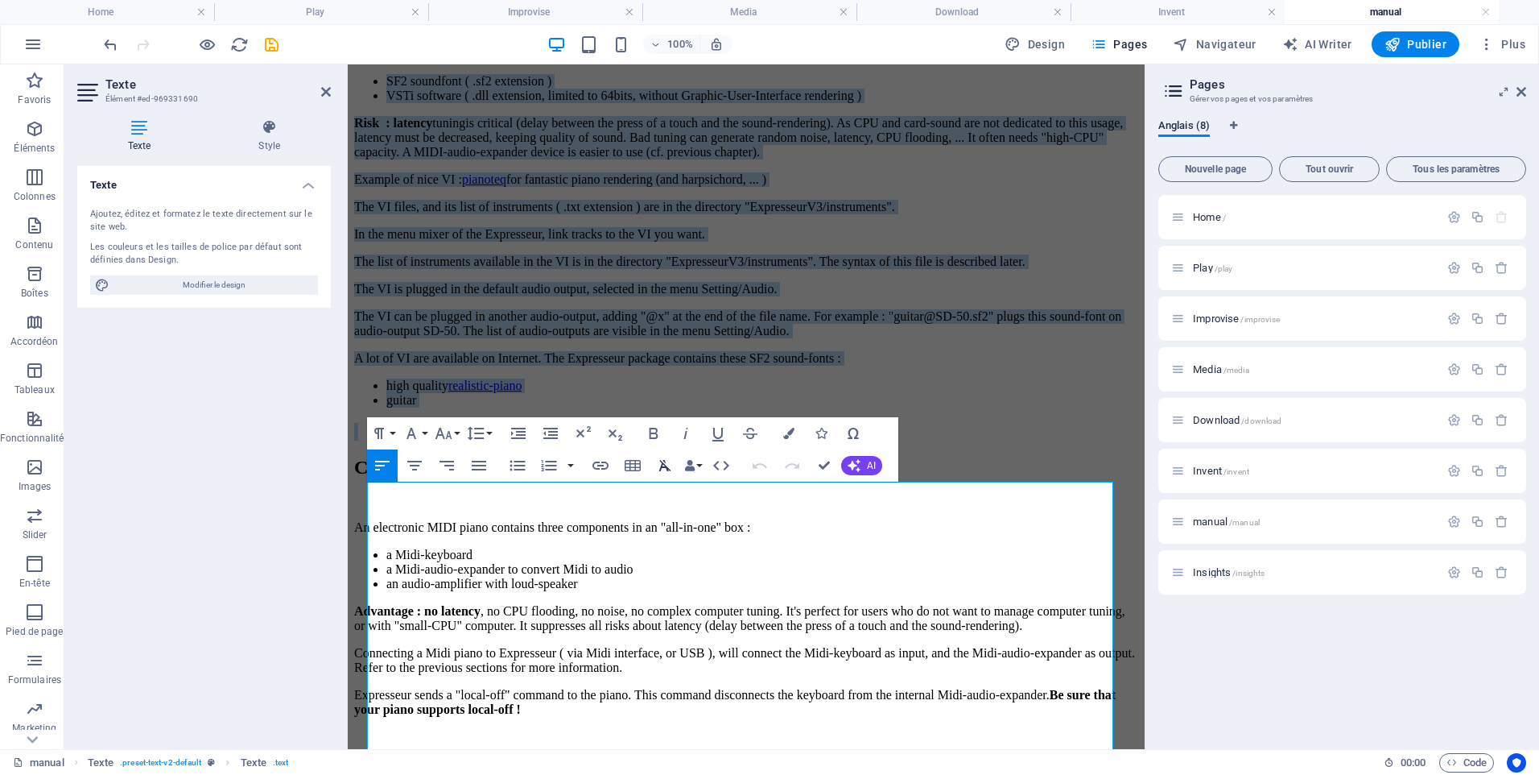
click at [666, 461] on icon "button" at bounding box center [664, 465] width 19 height 19
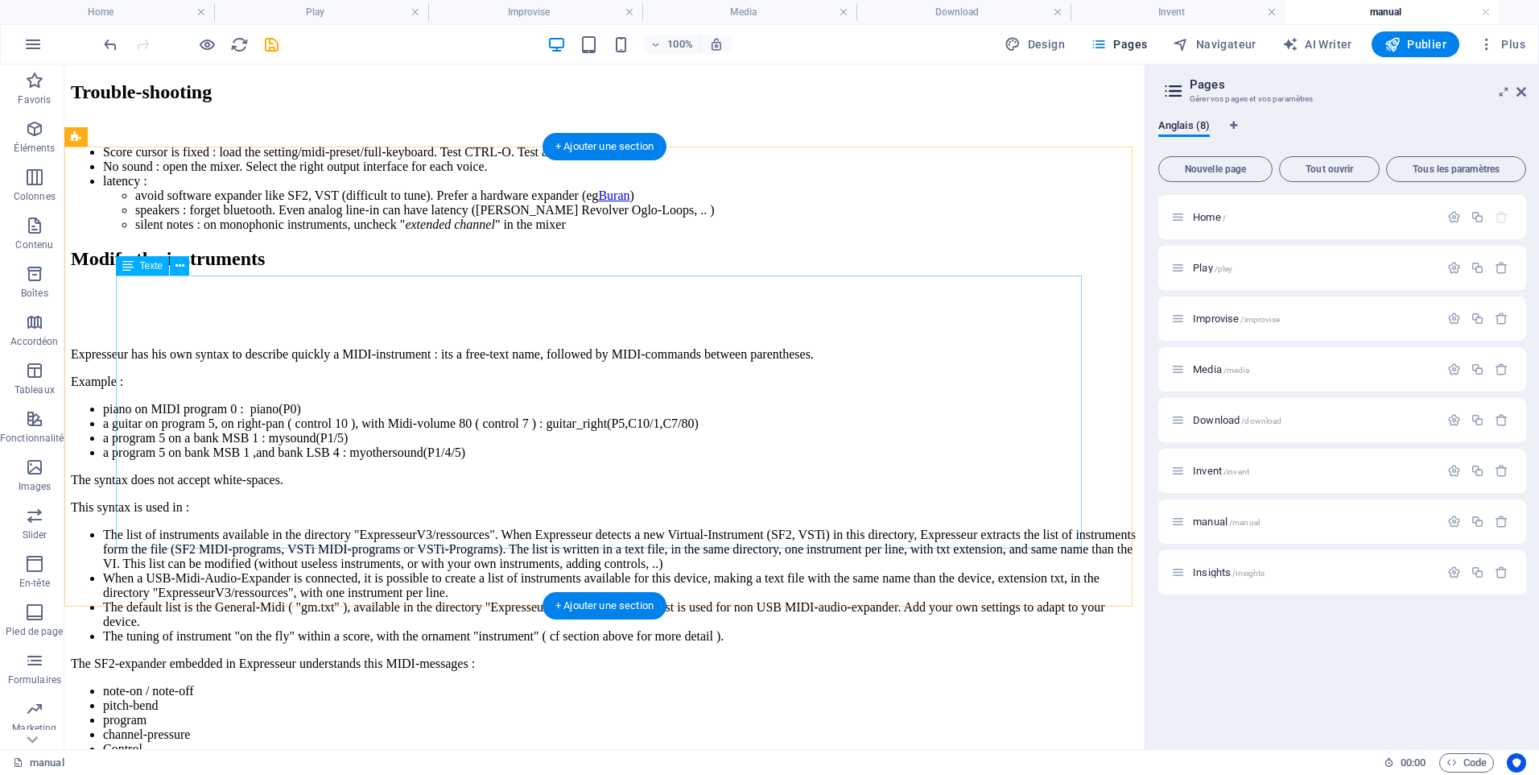
scroll to position [1553, 0]
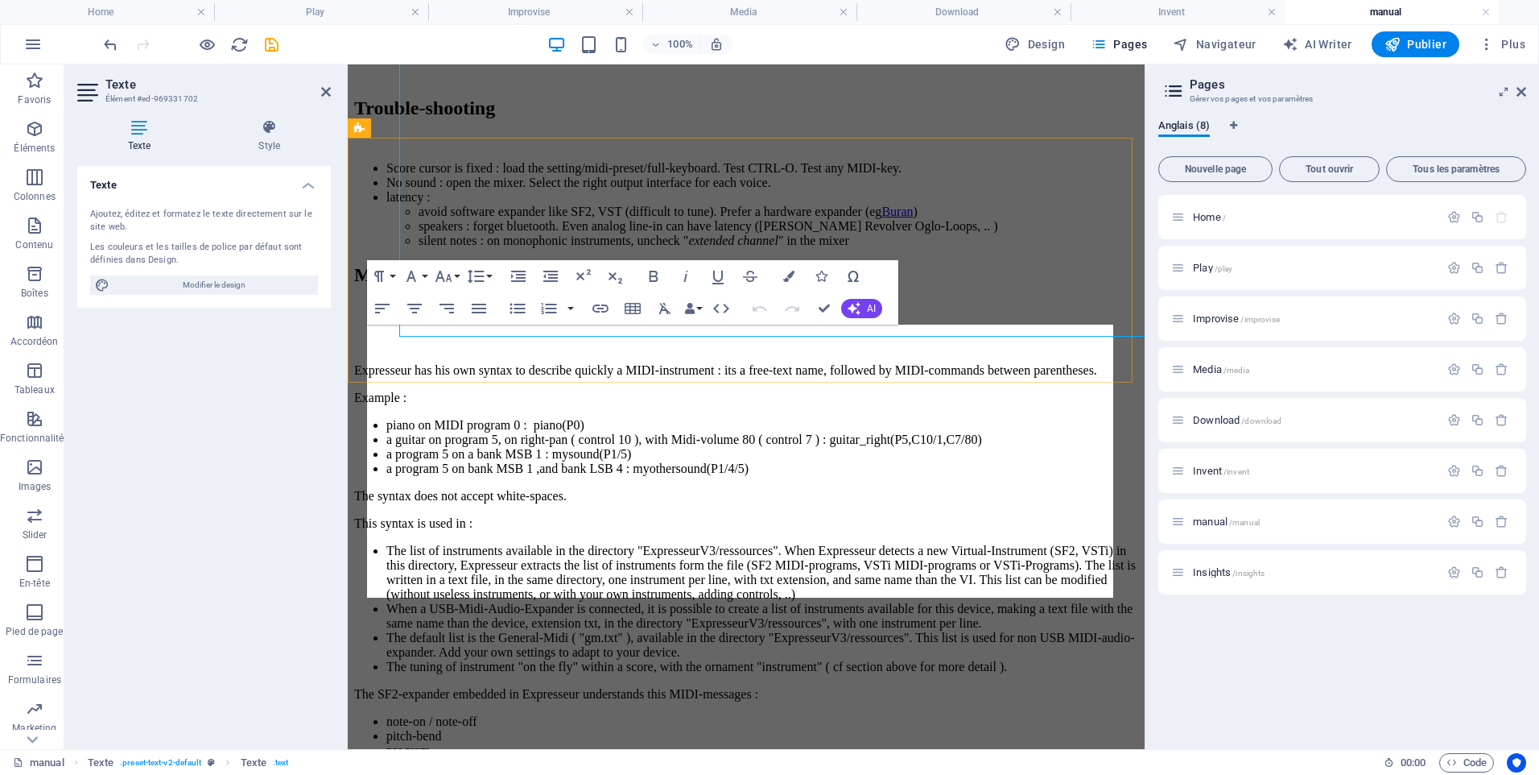
scroll to position [1756, 0]
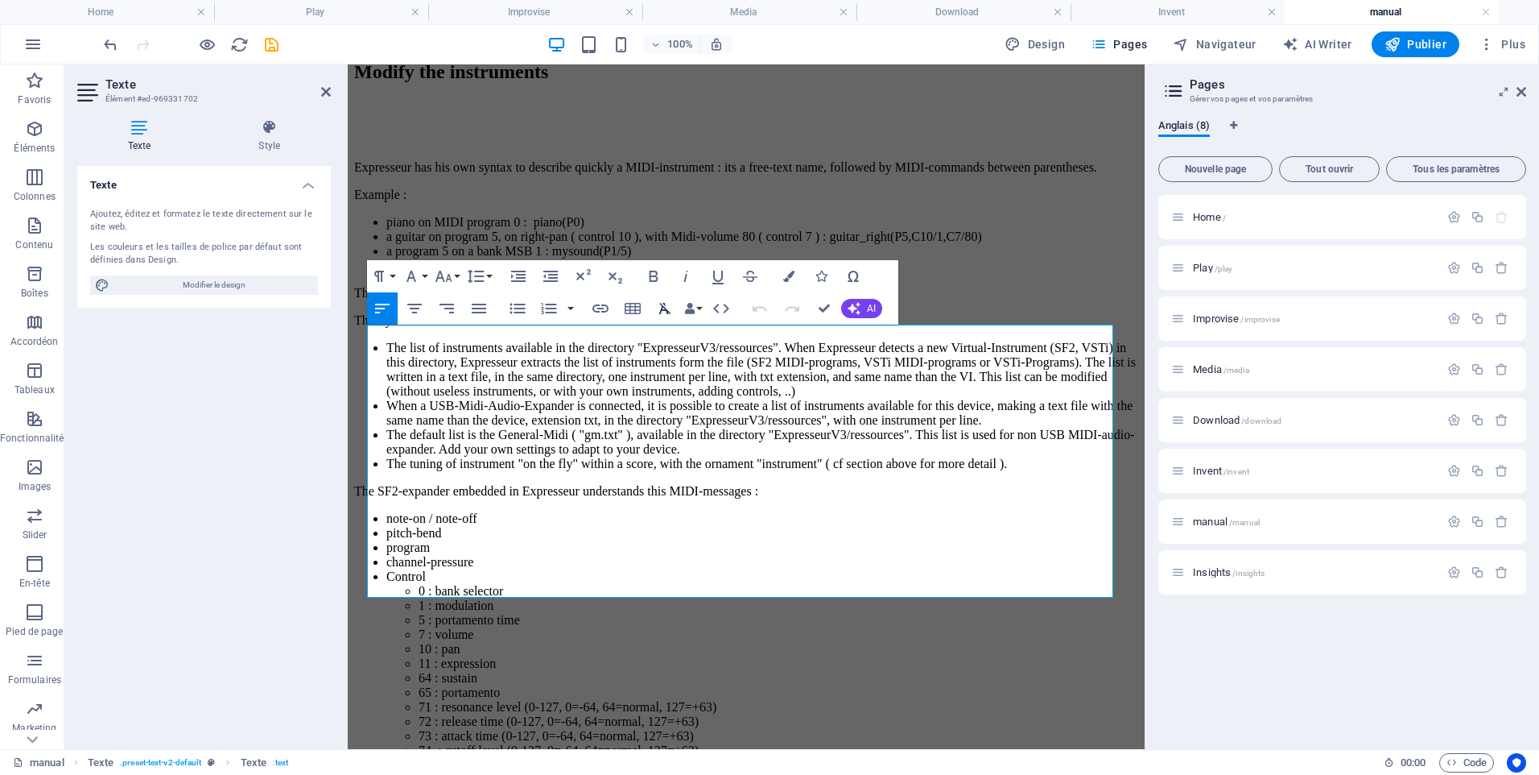
click at [660, 310] on icon "button" at bounding box center [664, 308] width 19 height 19
drag, startPoint x: 870, startPoint y: 159, endPoint x: 1151, endPoint y: 159, distance: 281.0
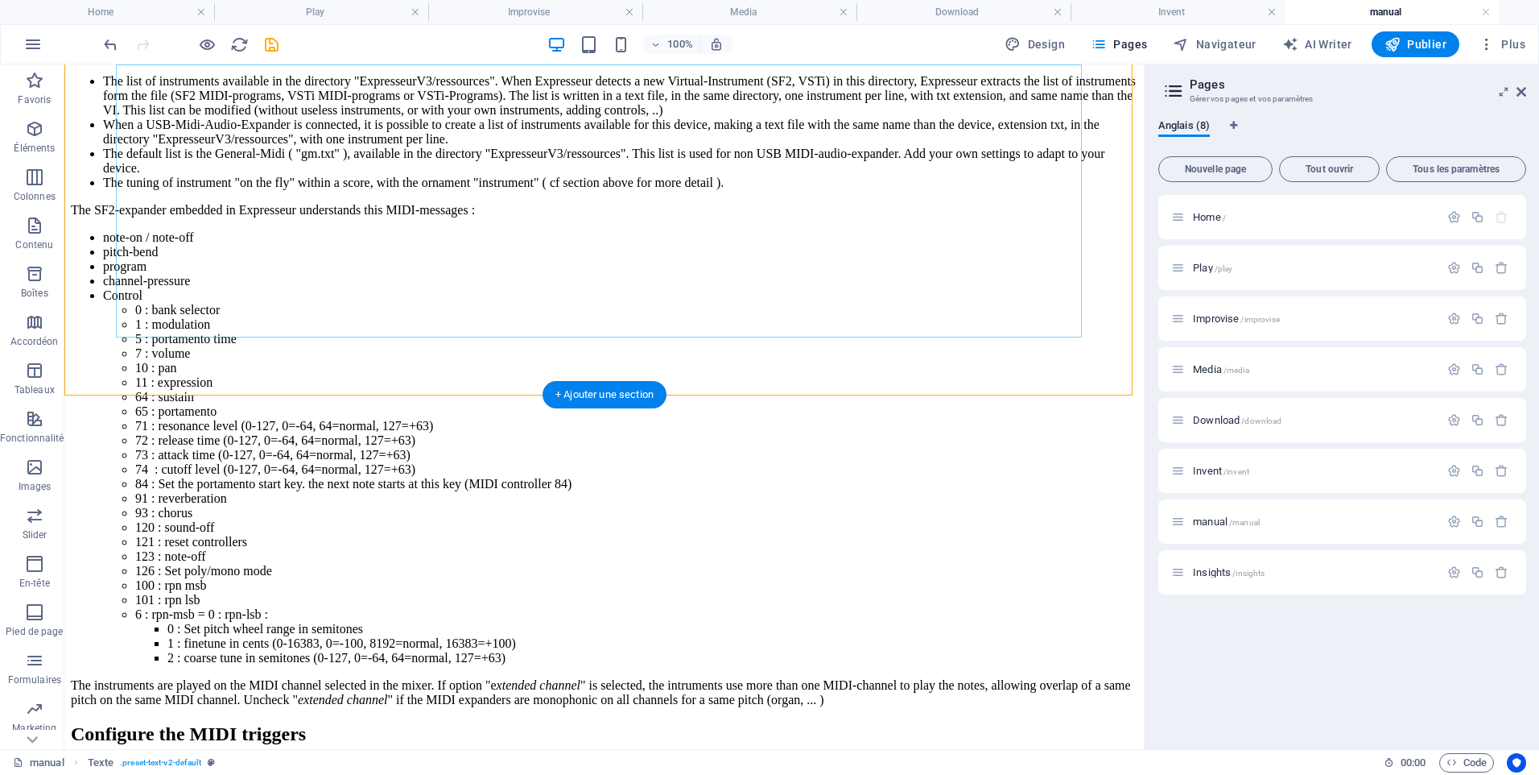
scroll to position [1978, 0]
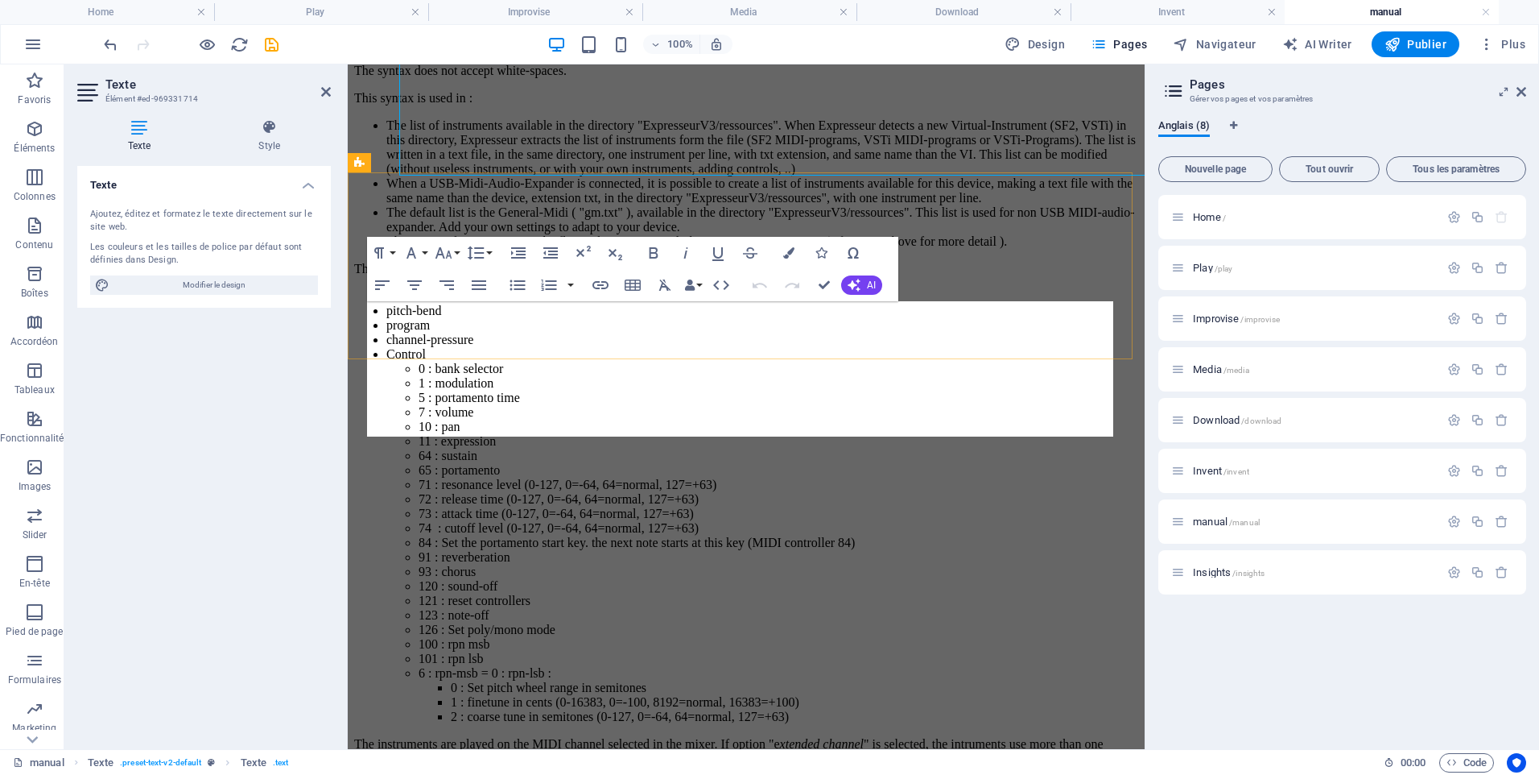
scroll to position [2239, 0]
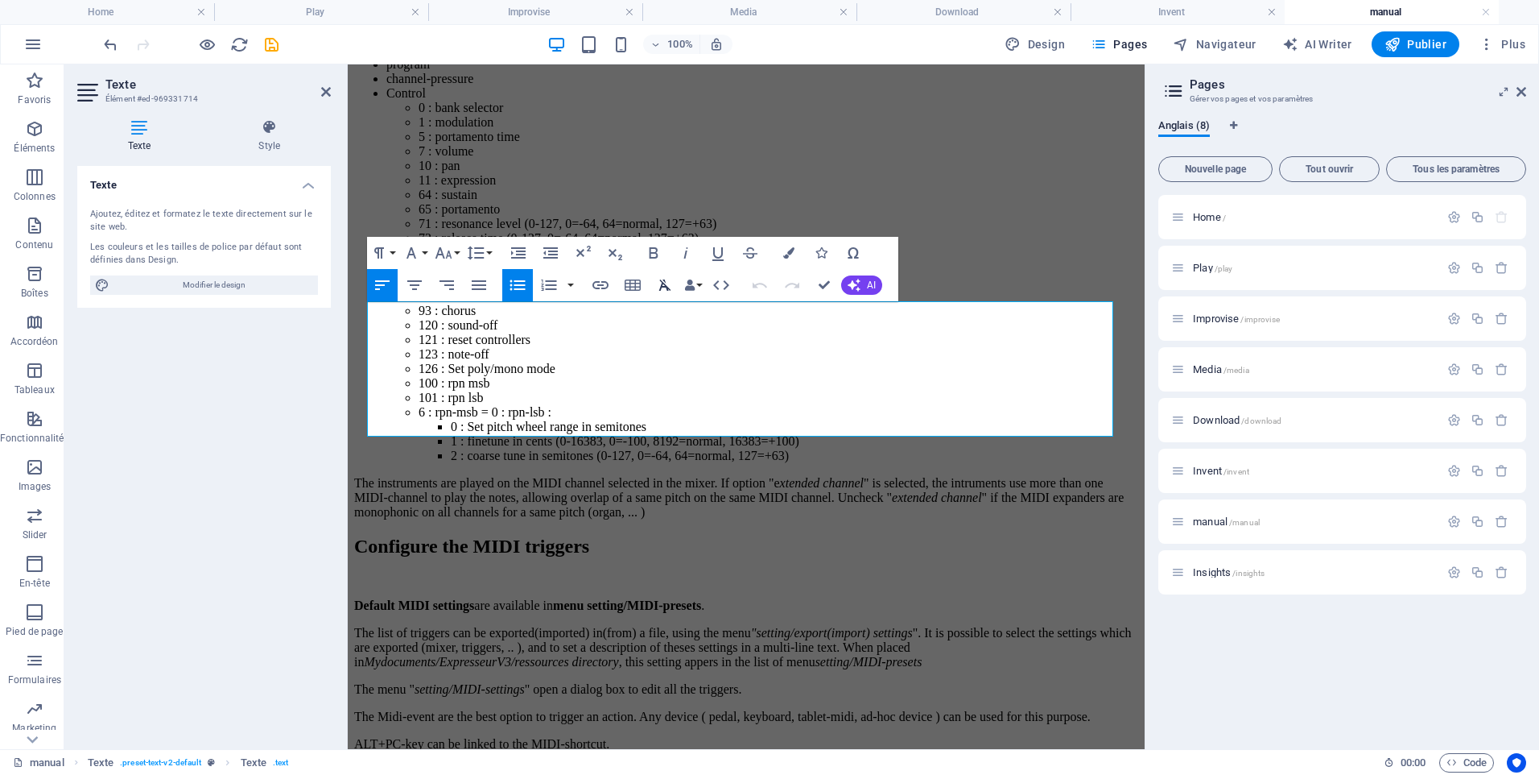
click at [663, 286] on icon "button" at bounding box center [665, 284] width 12 height 11
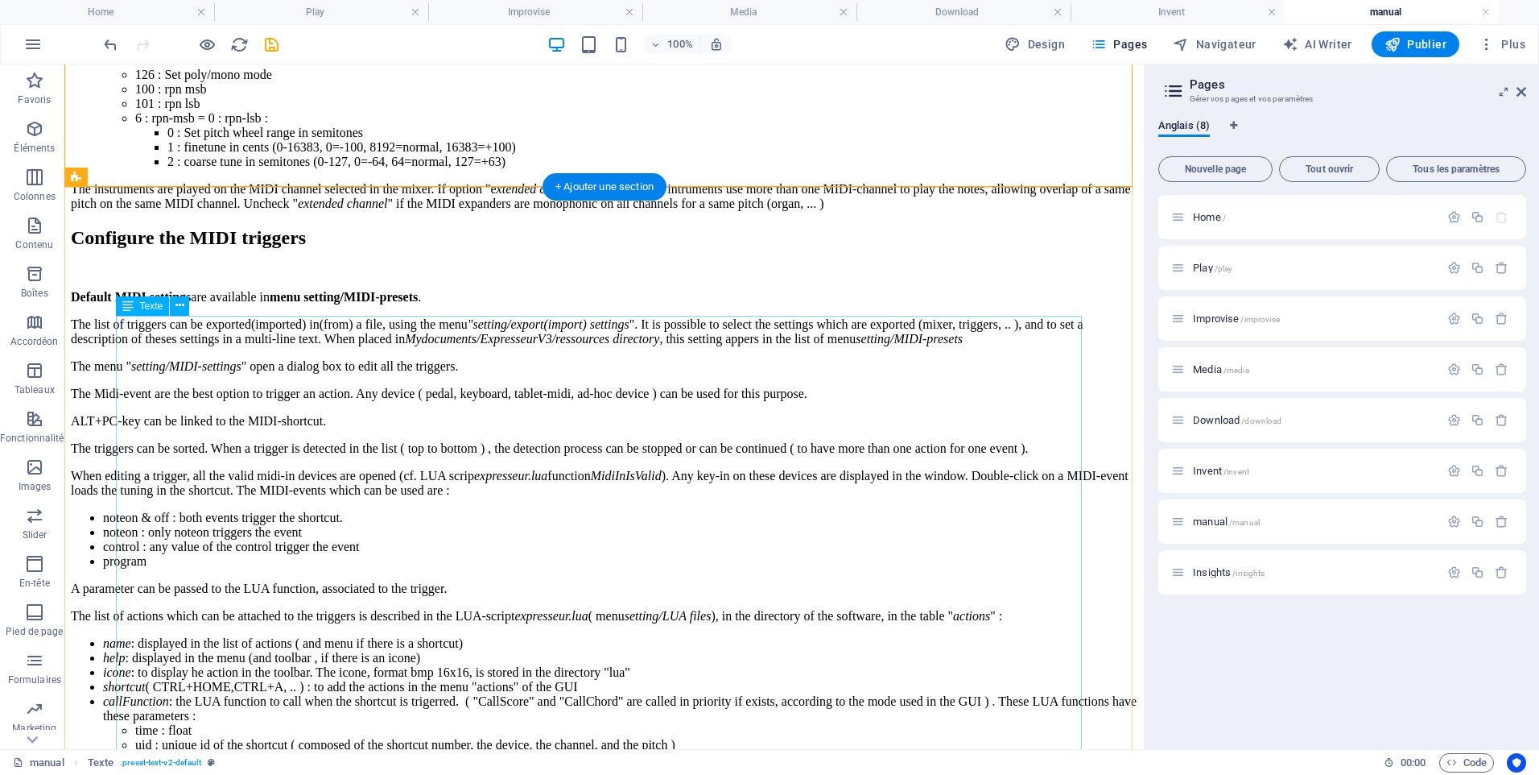
scroll to position [2461, 0]
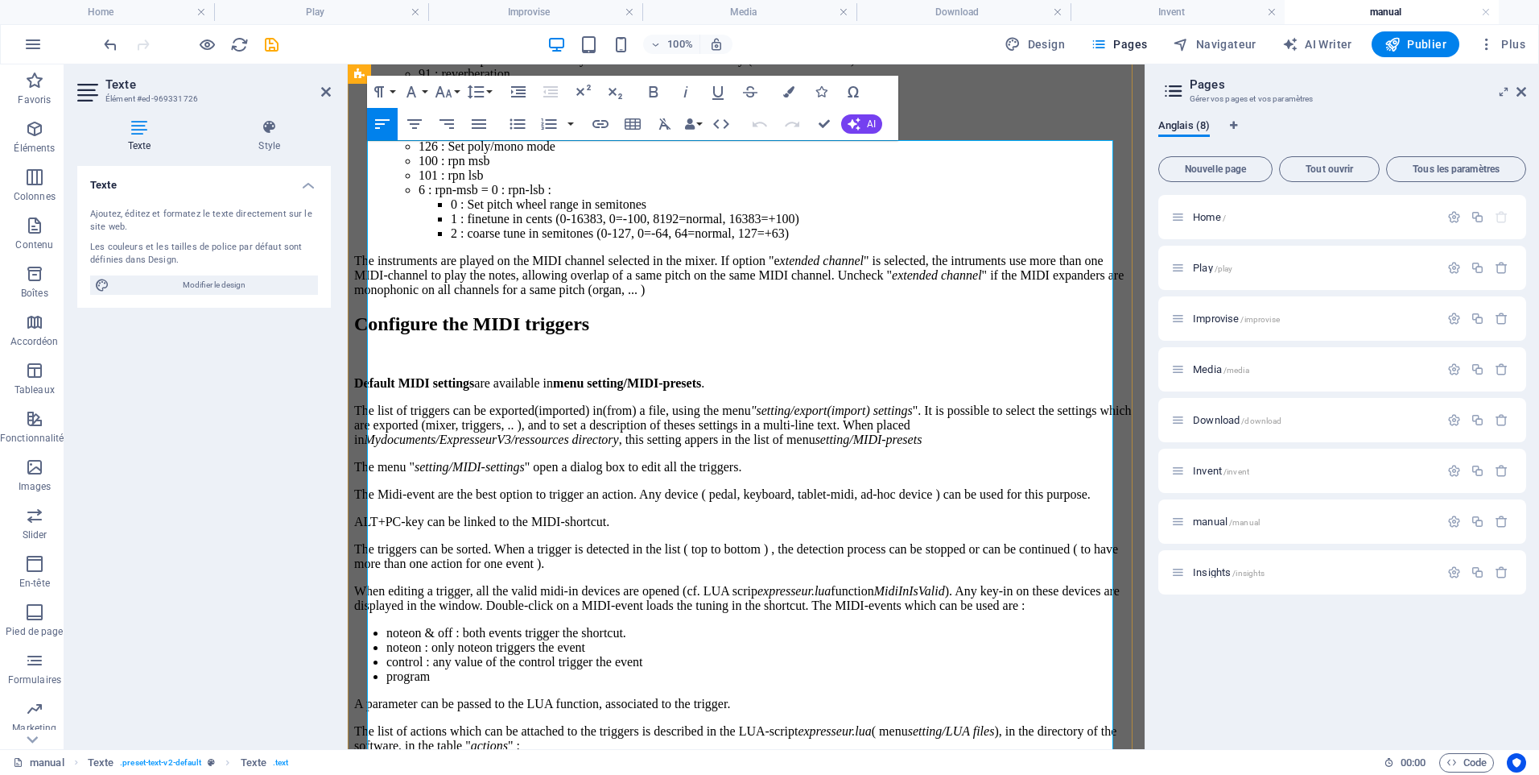
scroll to position [2722, 0]
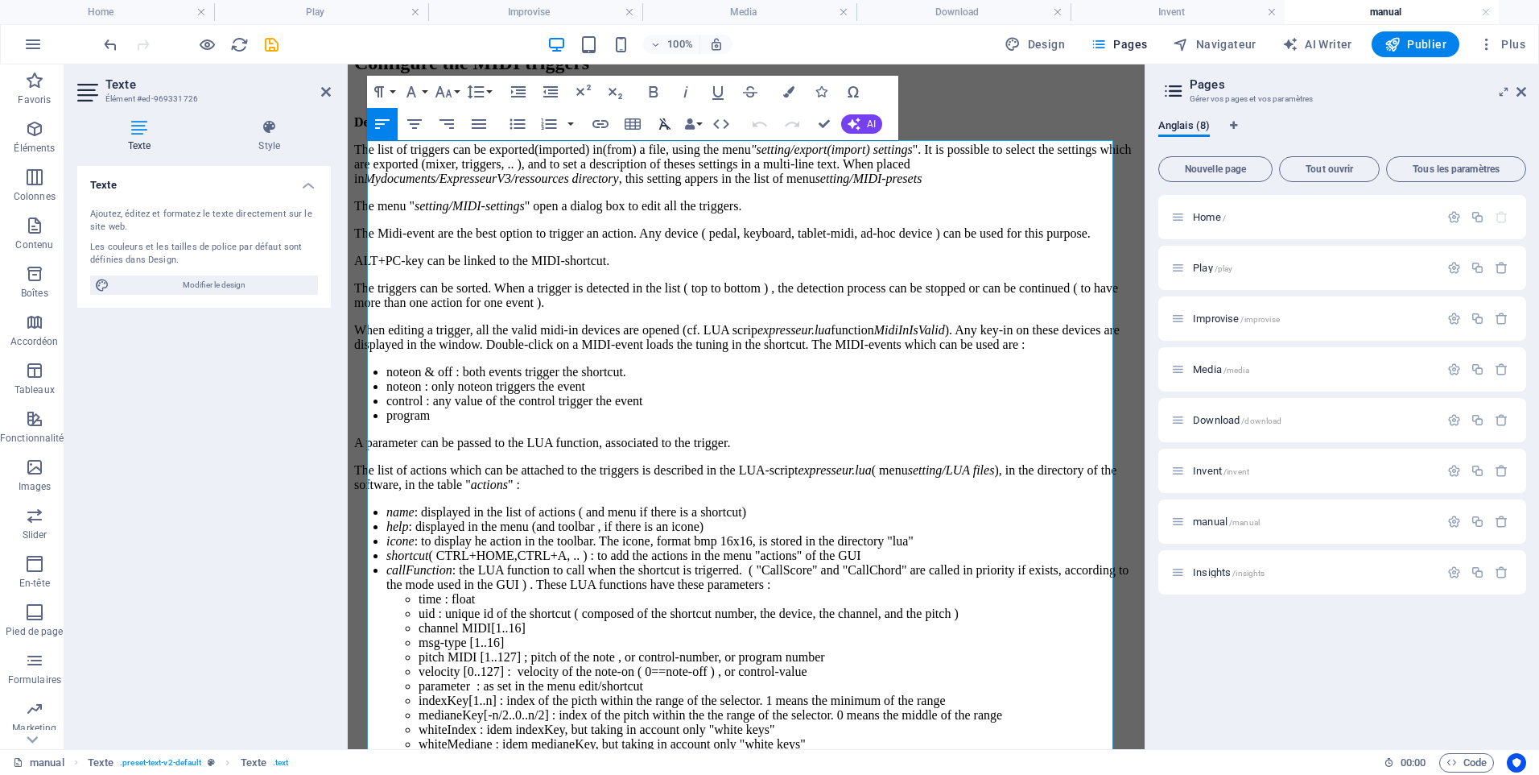
click at [661, 129] on icon "button" at bounding box center [664, 123] width 19 height 19
click at [665, 121] on icon "button" at bounding box center [665, 123] width 12 height 11
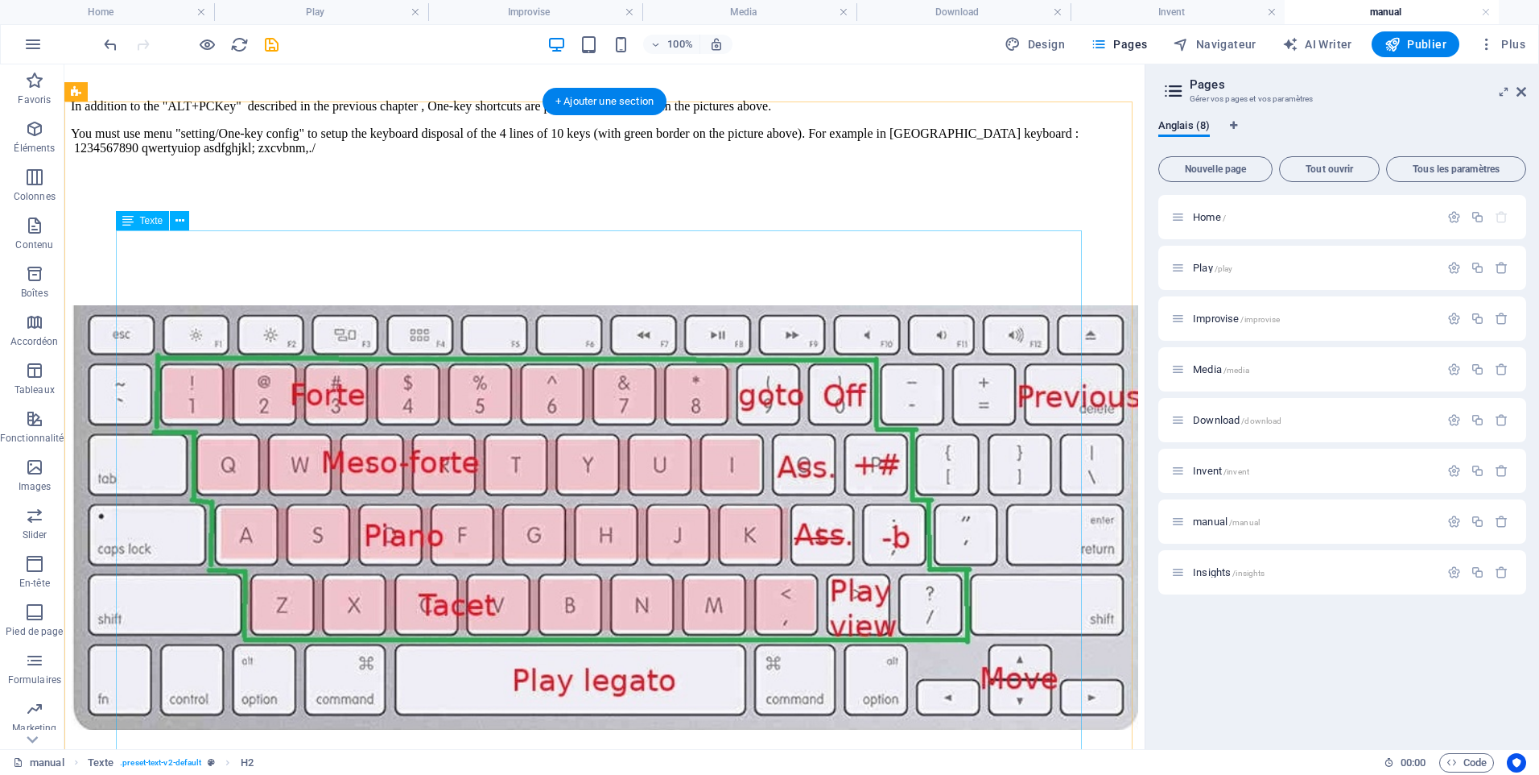
scroll to position [3750, 0]
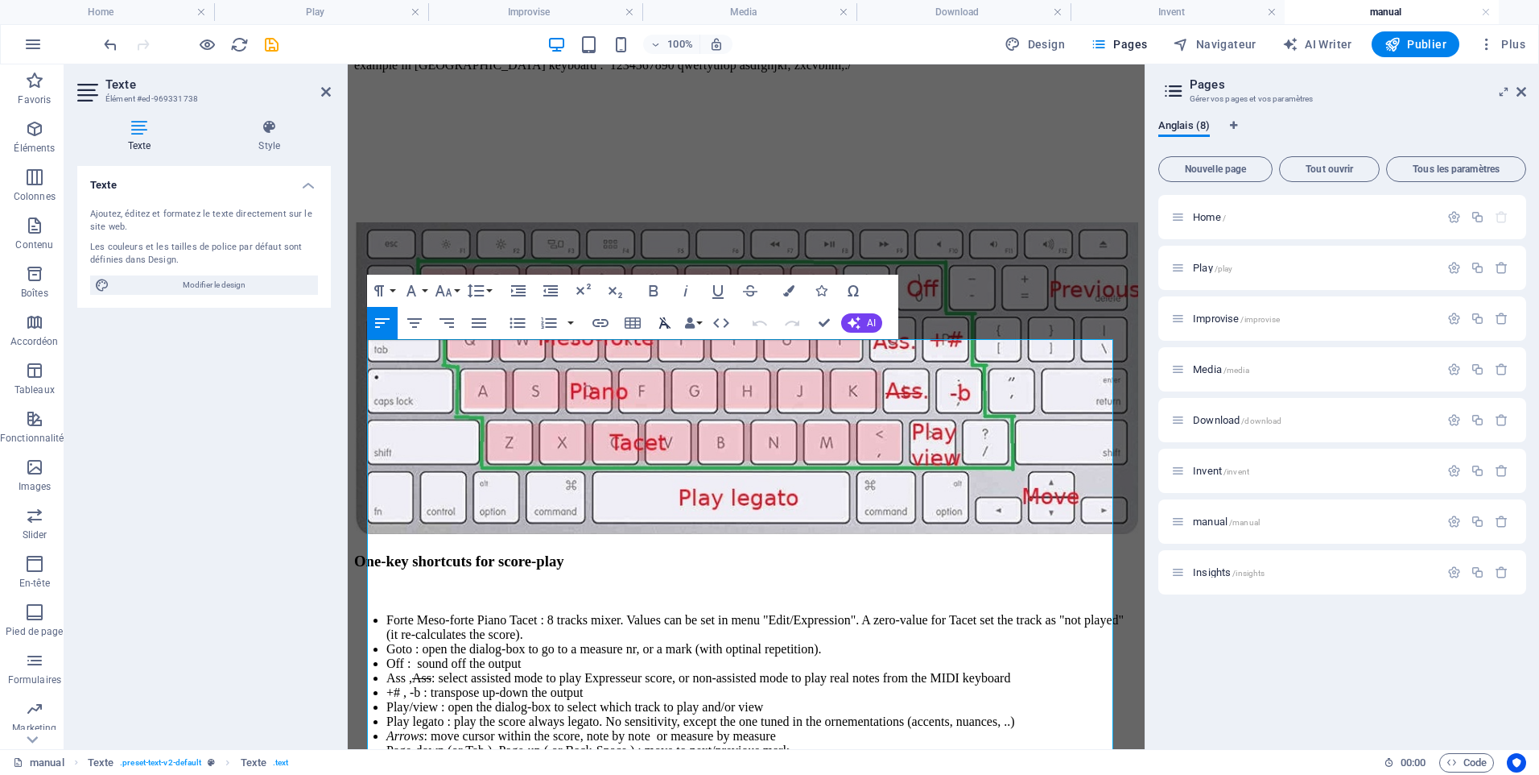
click at [667, 327] on icon "button" at bounding box center [665, 322] width 12 height 11
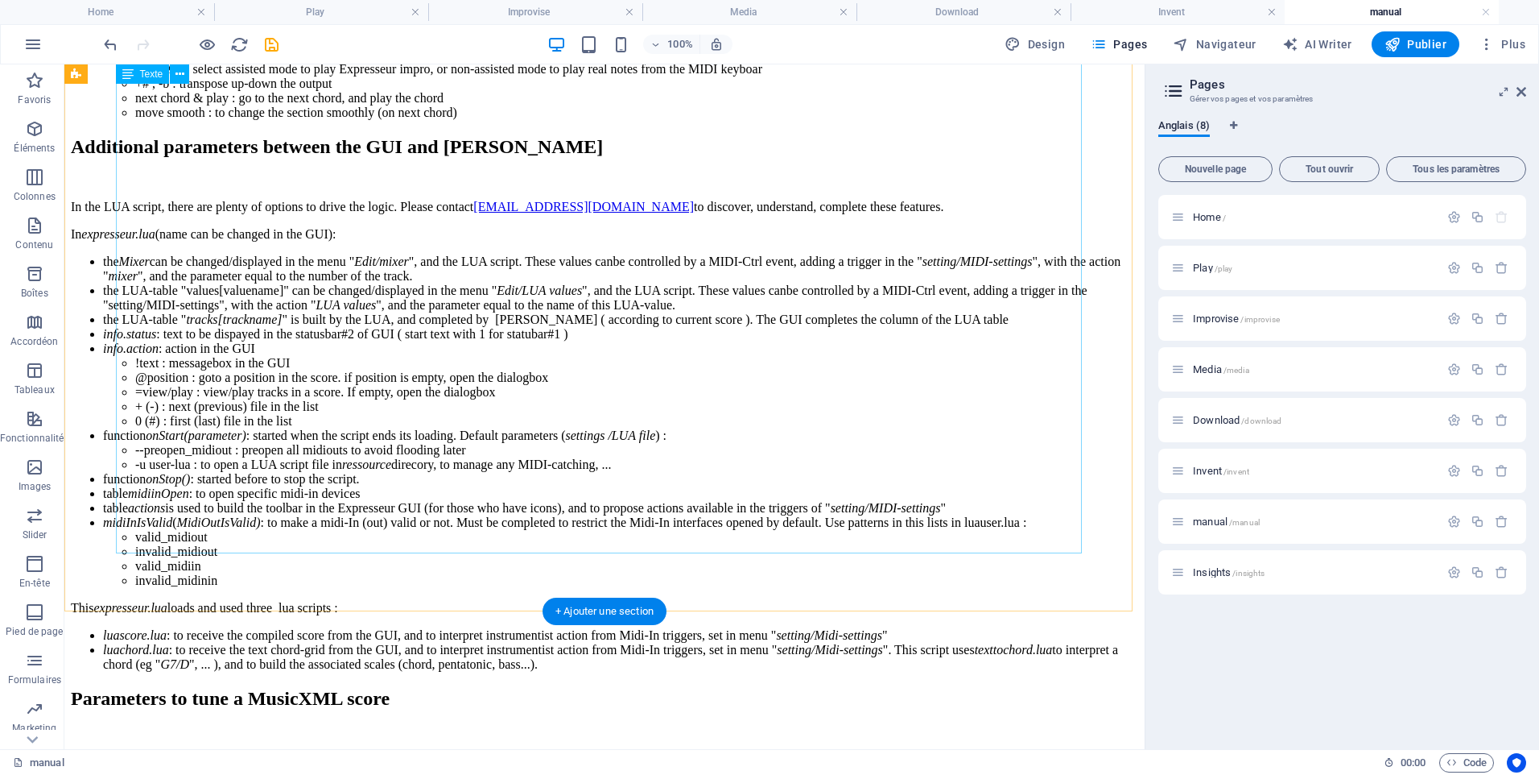
scroll to position [5354, 0]
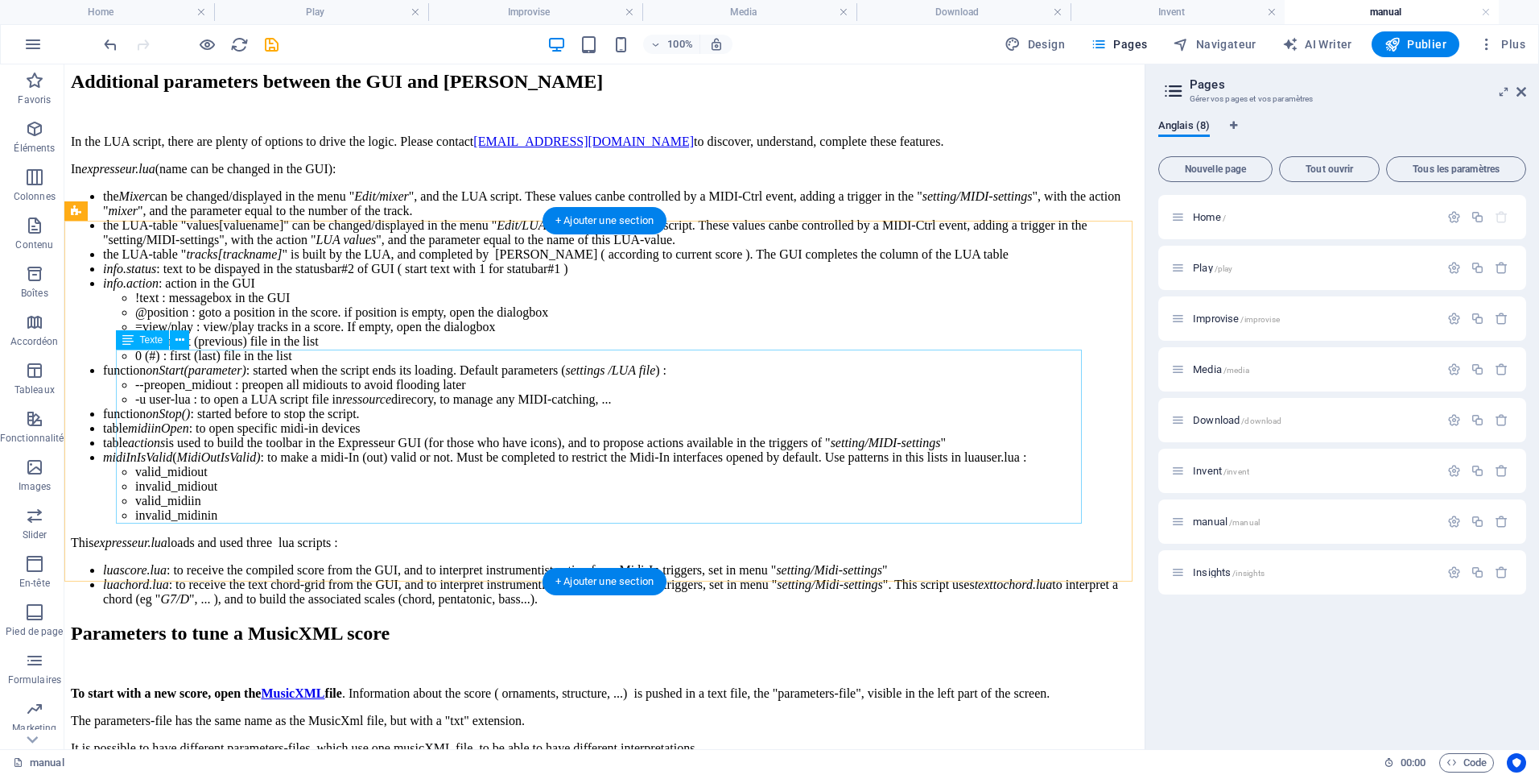
drag, startPoint x: 498, startPoint y: 401, endPoint x: 214, endPoint y: 400, distance: 283.4
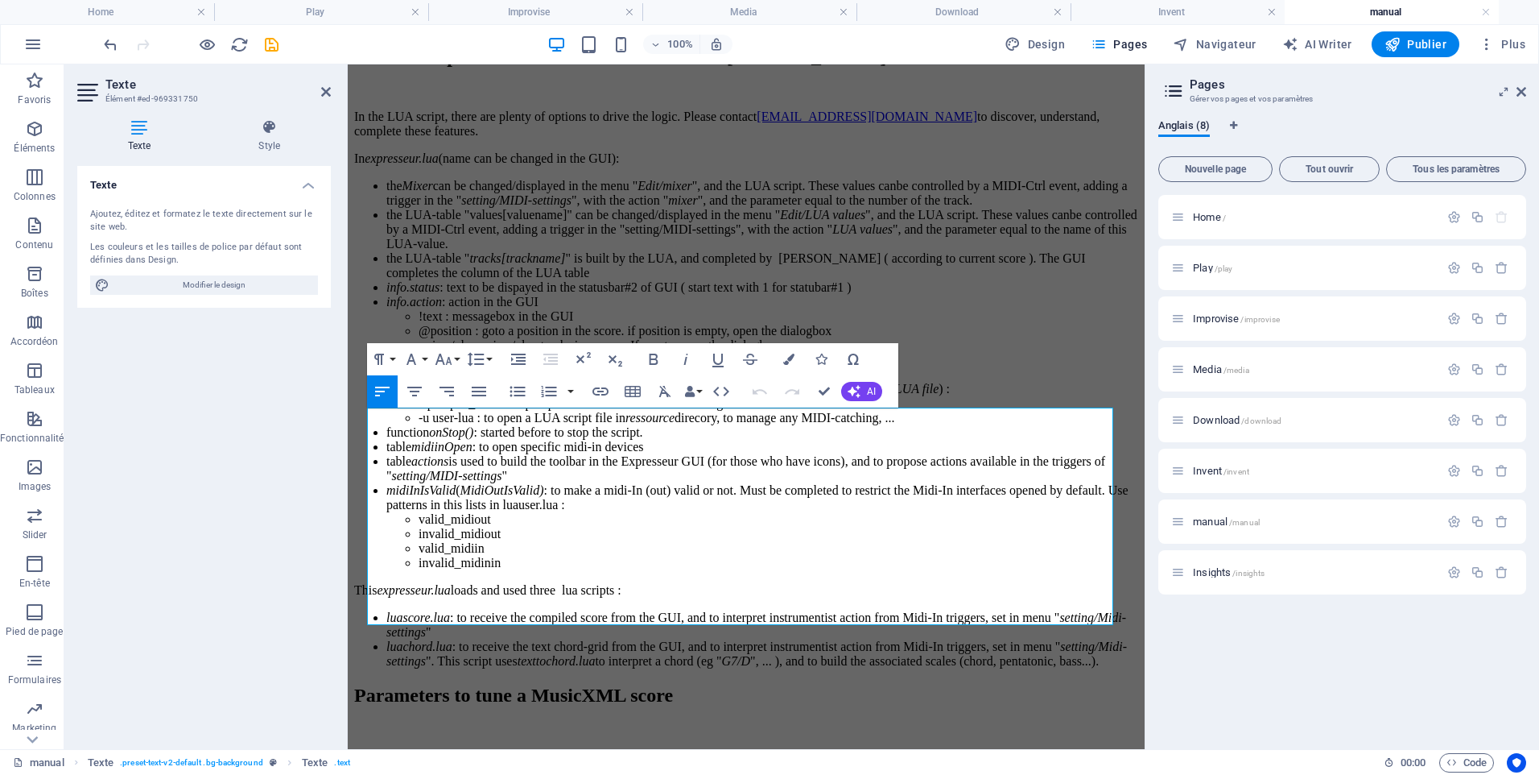
scroll to position [6027, 0]
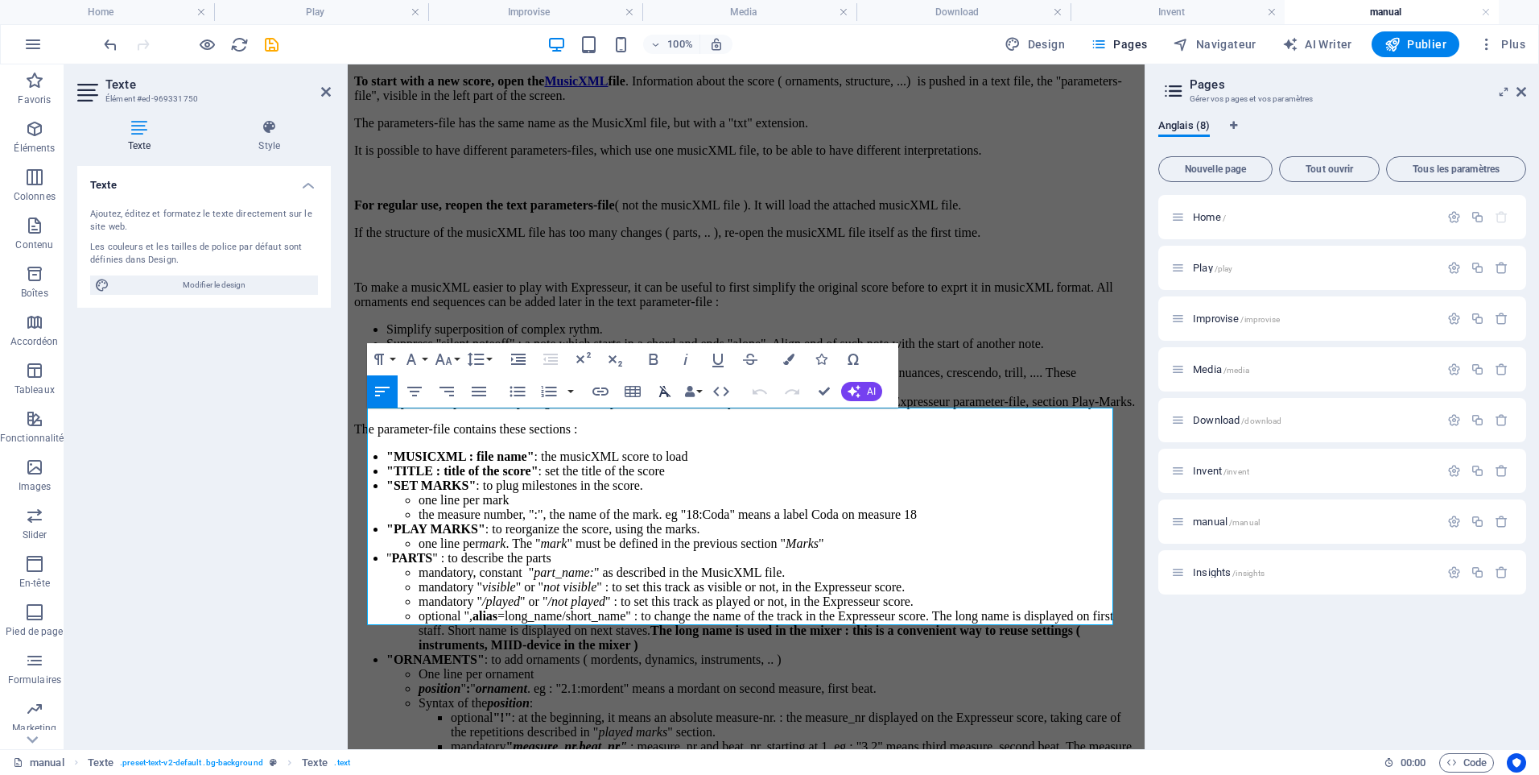
click at [661, 395] on icon "button" at bounding box center [665, 391] width 12 height 11
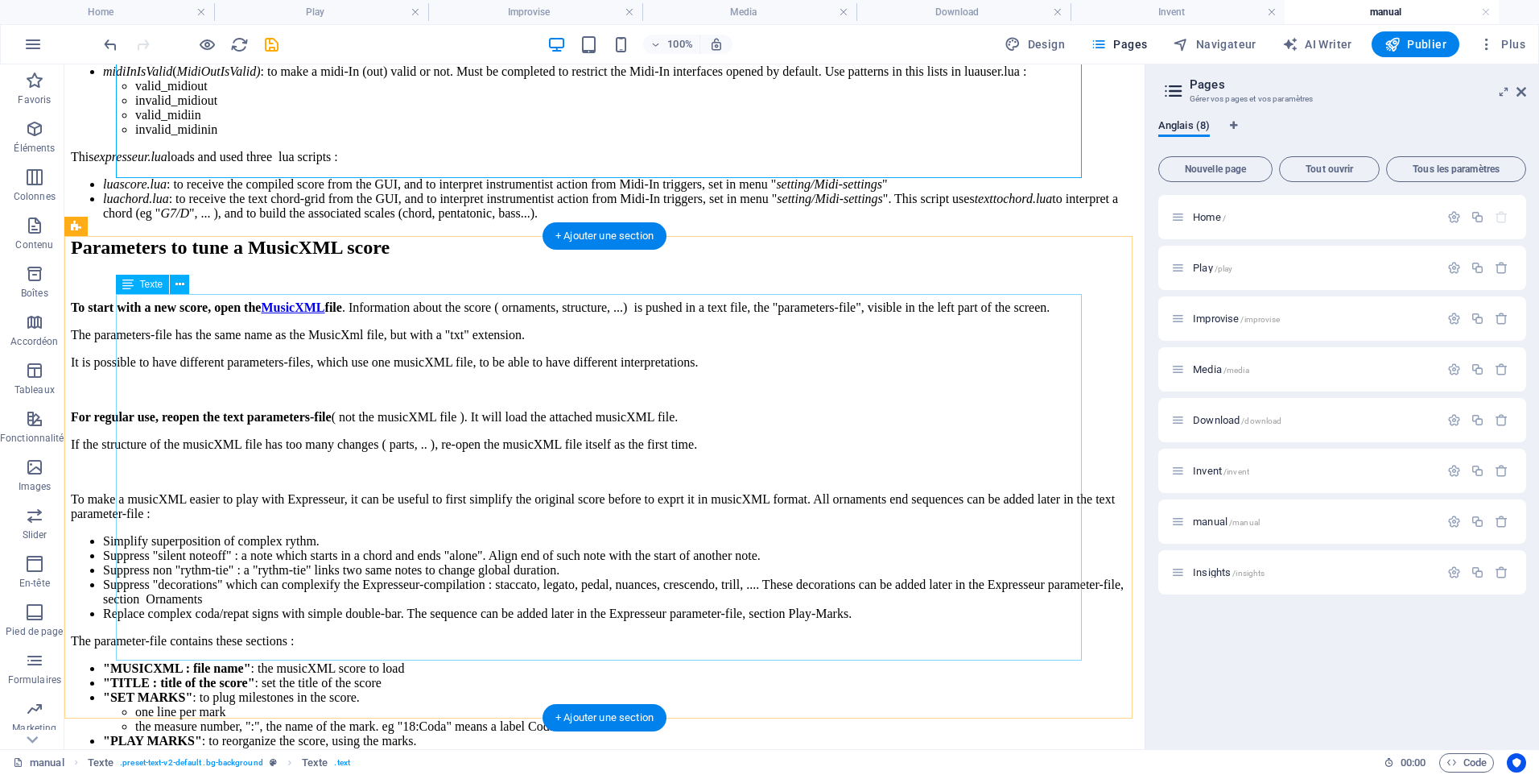
scroll to position [5859, 0]
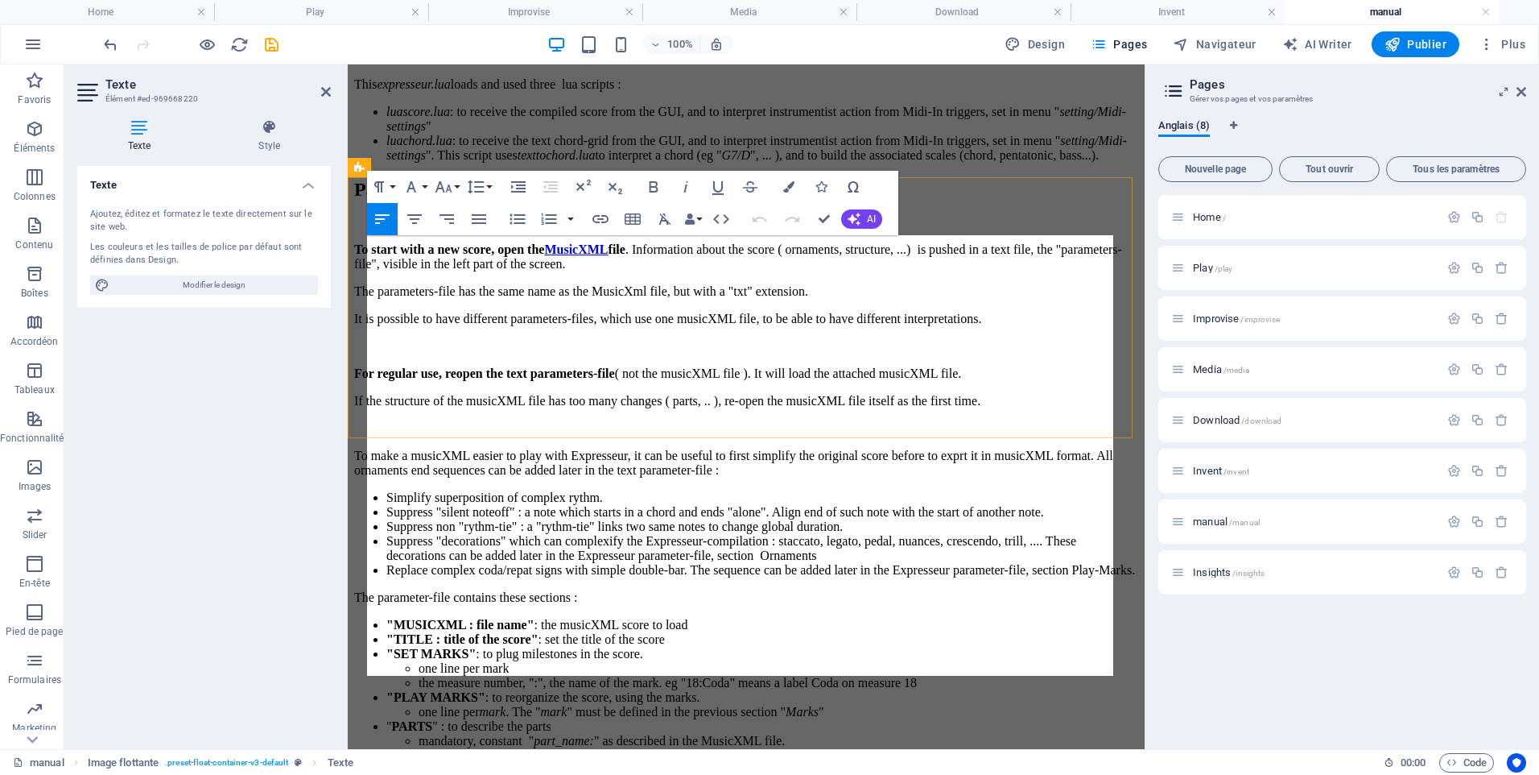
scroll to position [6533, 0]
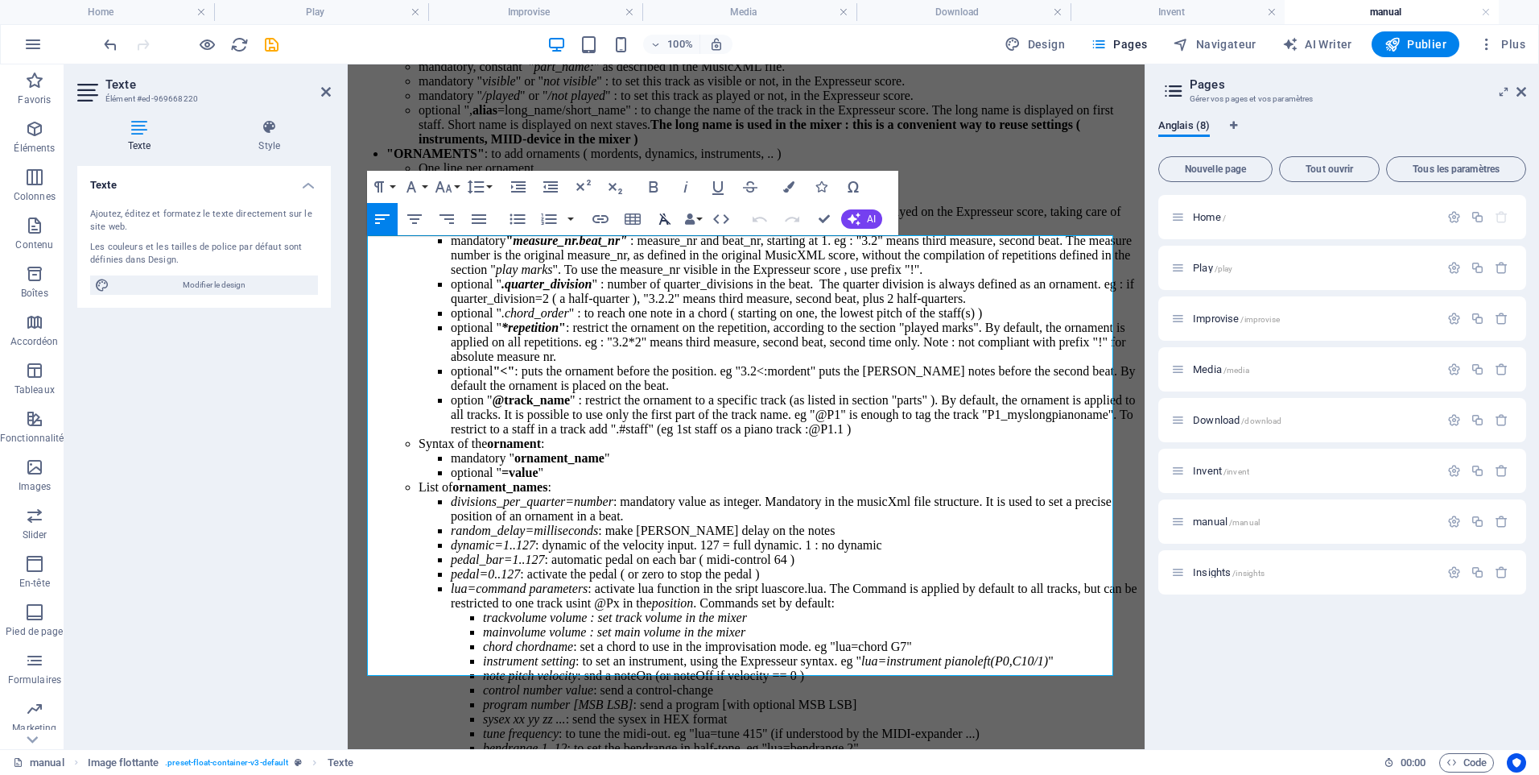
click at [665, 219] on icon "button" at bounding box center [665, 218] width 12 height 11
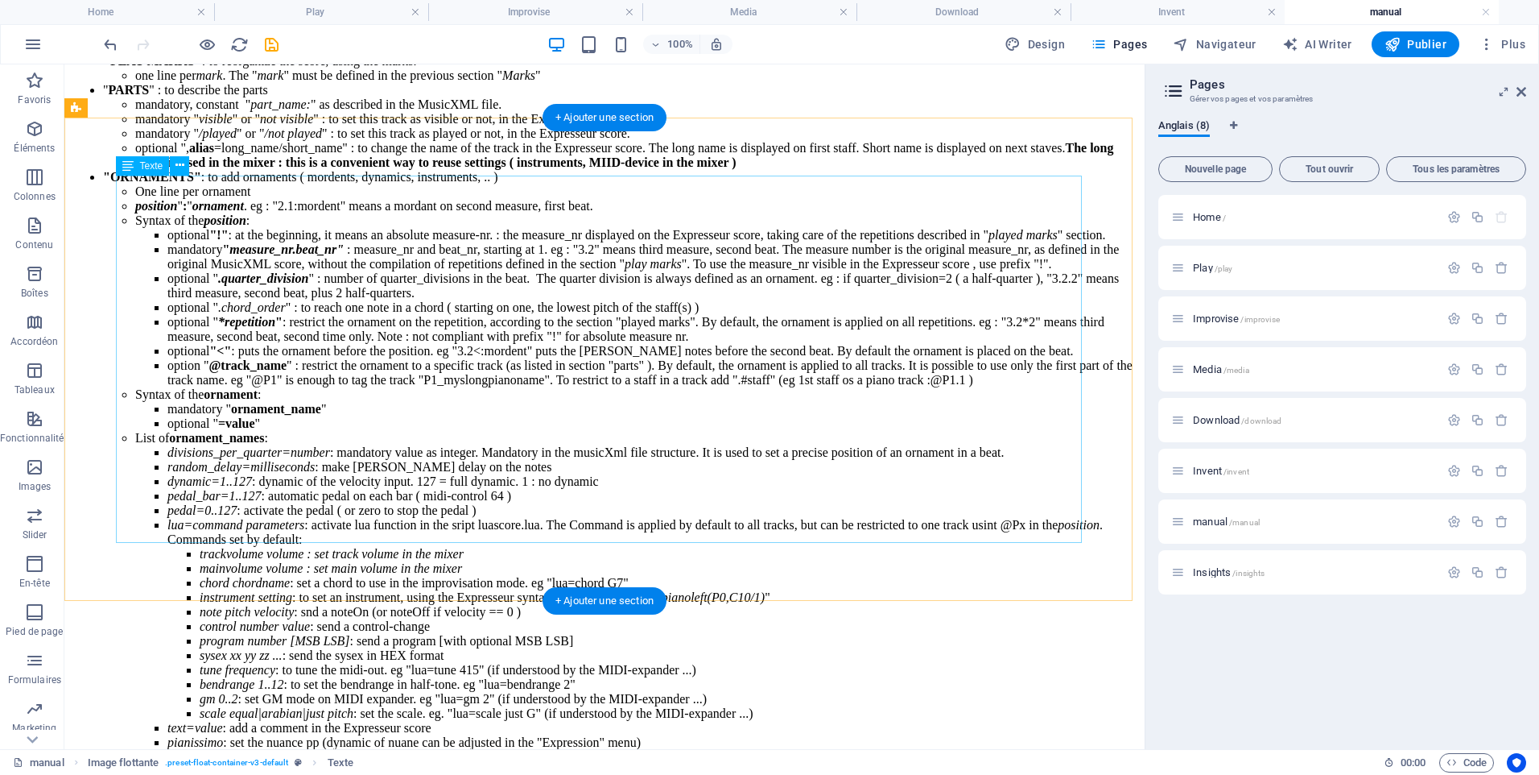
scroll to position [6482, 0]
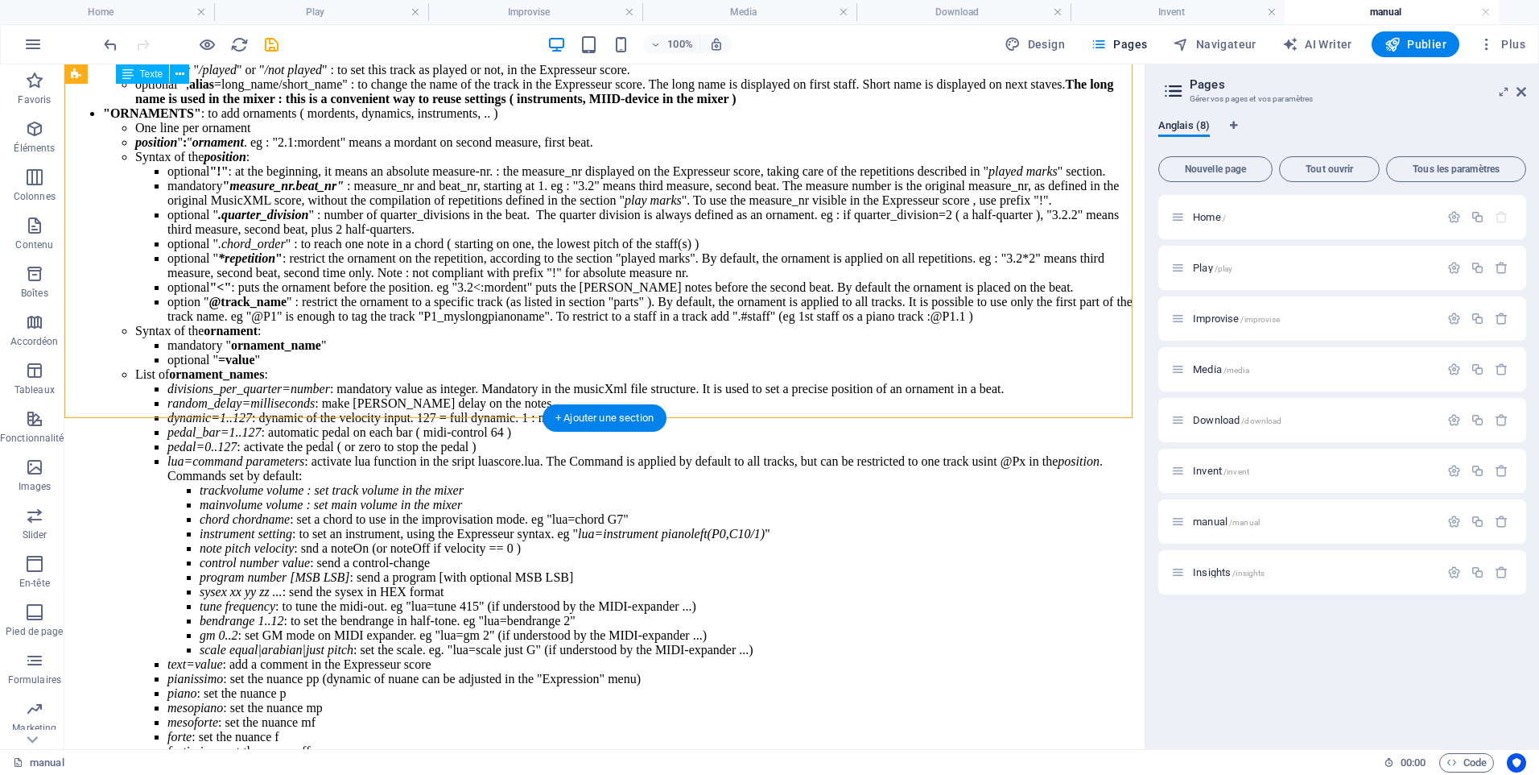
drag, startPoint x: 691, startPoint y: 248, endPoint x: 407, endPoint y: 247, distance: 283.4
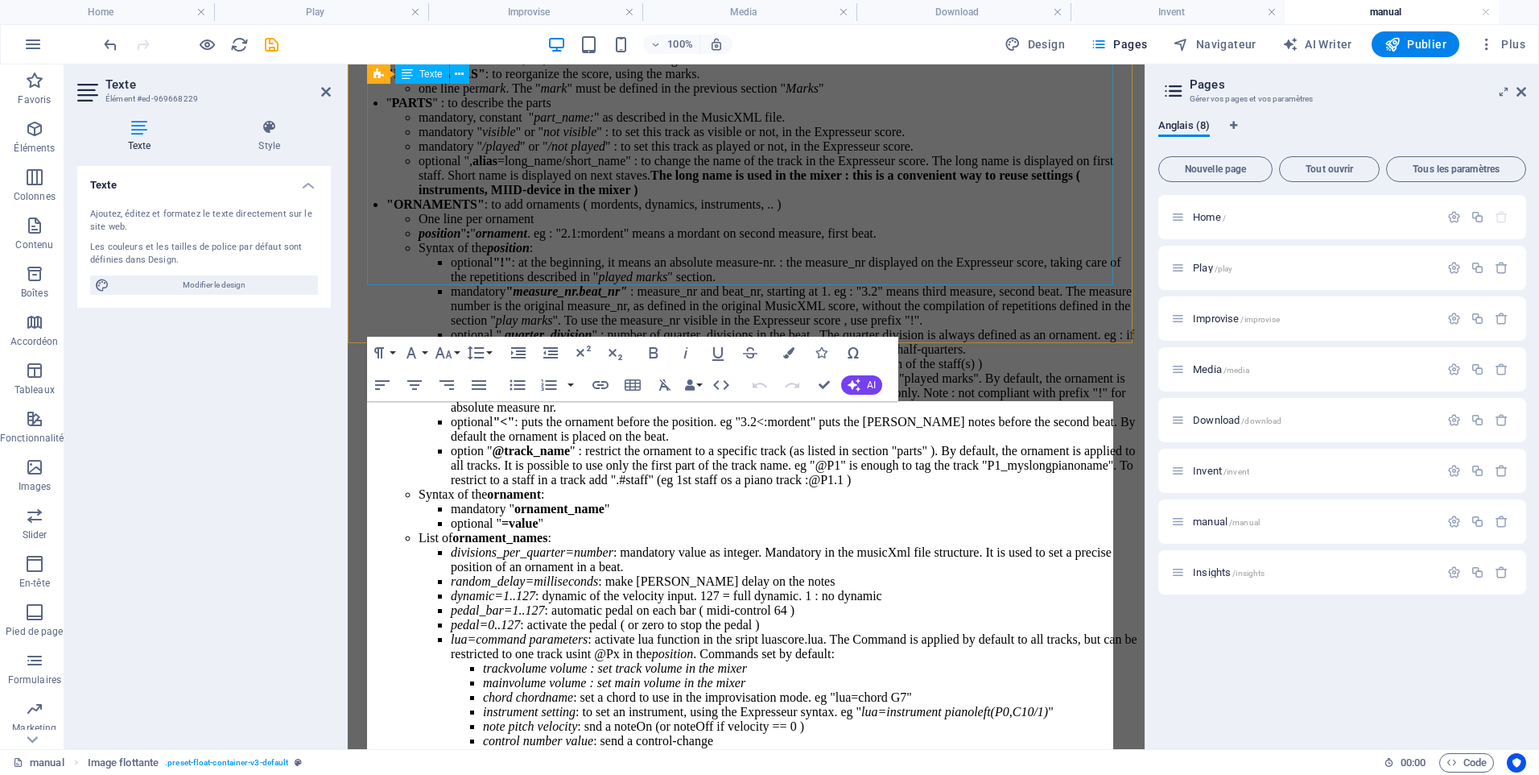
scroll to position [6924, 0]
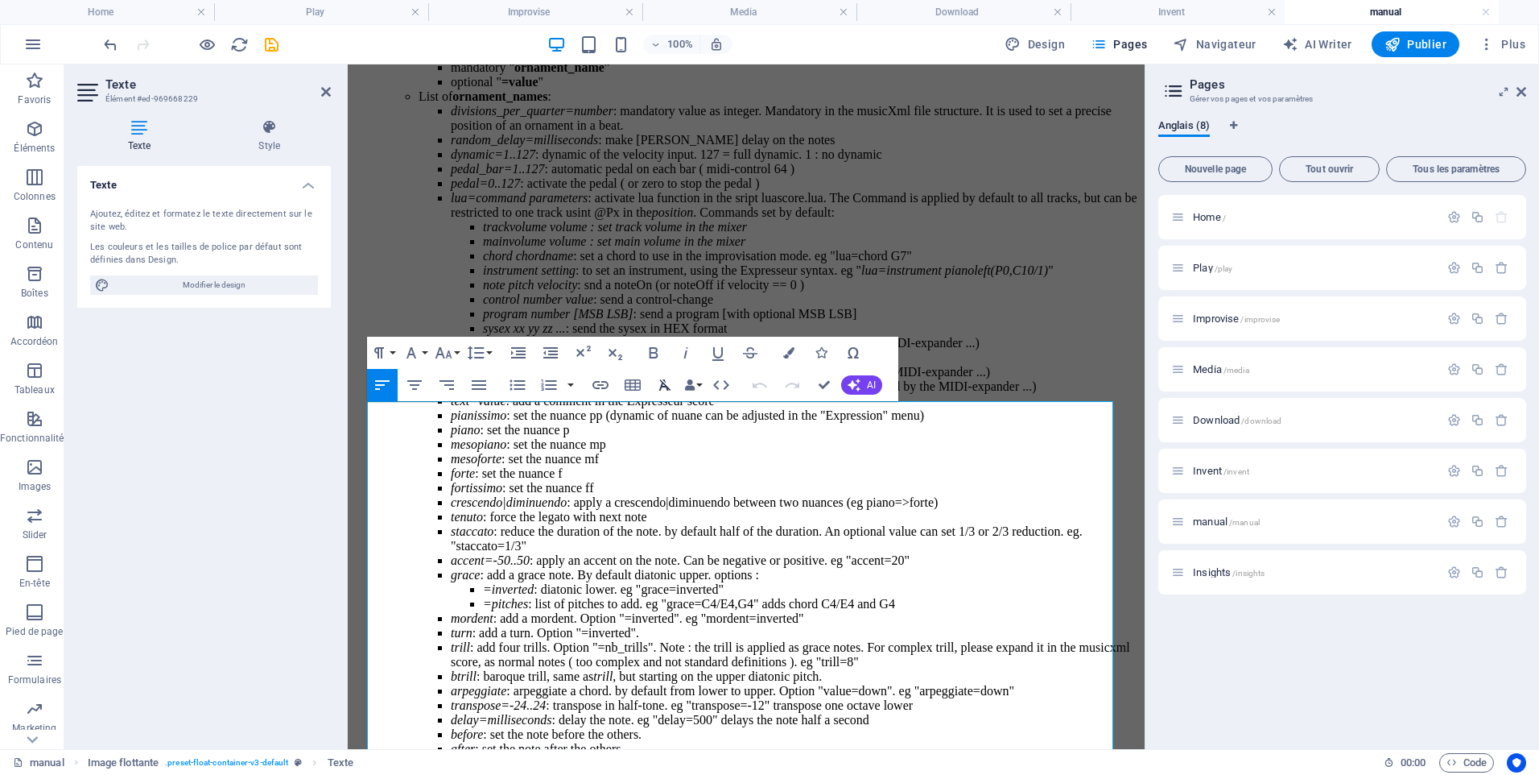
click at [661, 378] on icon "button" at bounding box center [664, 384] width 19 height 19
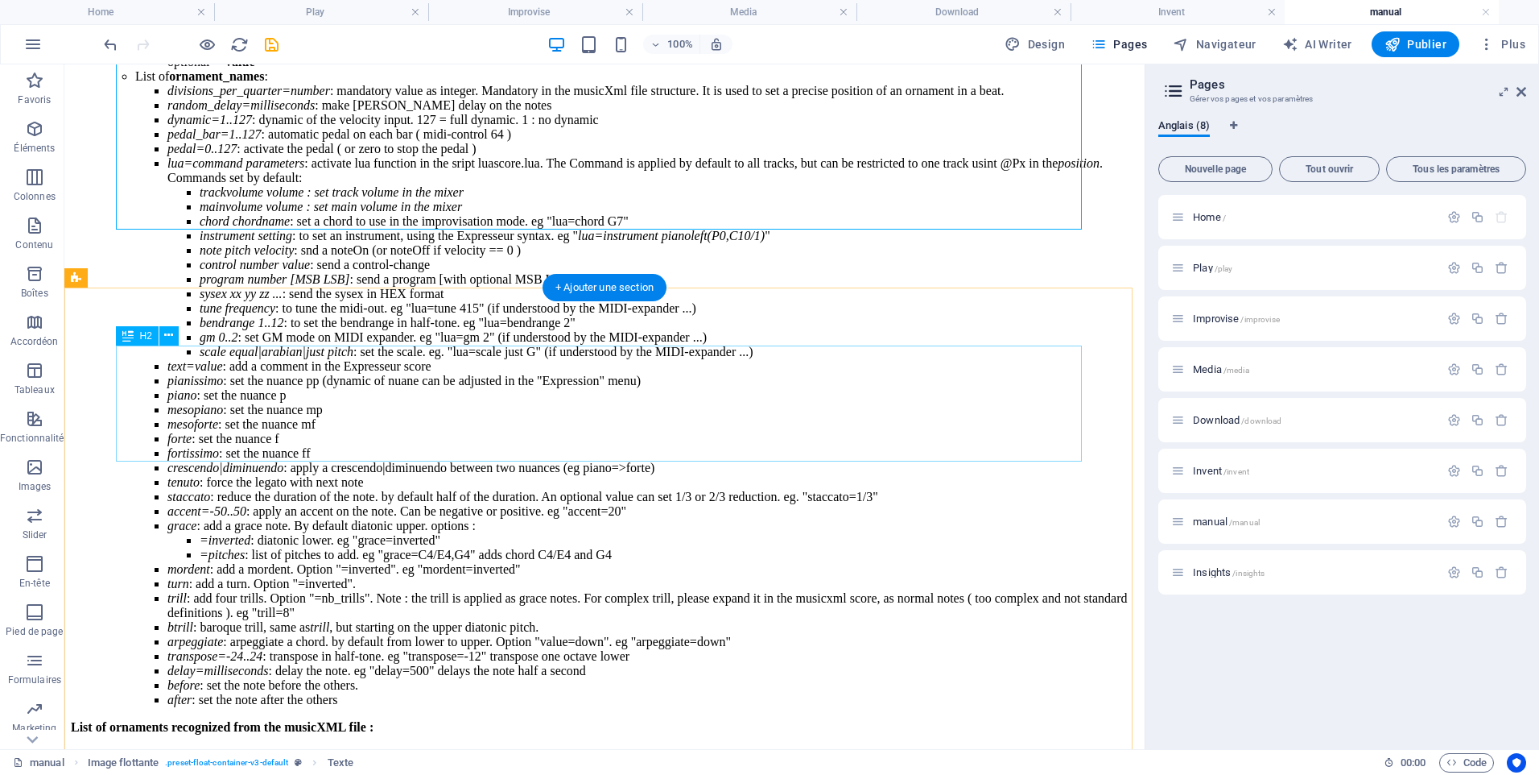
scroll to position [6799, 0]
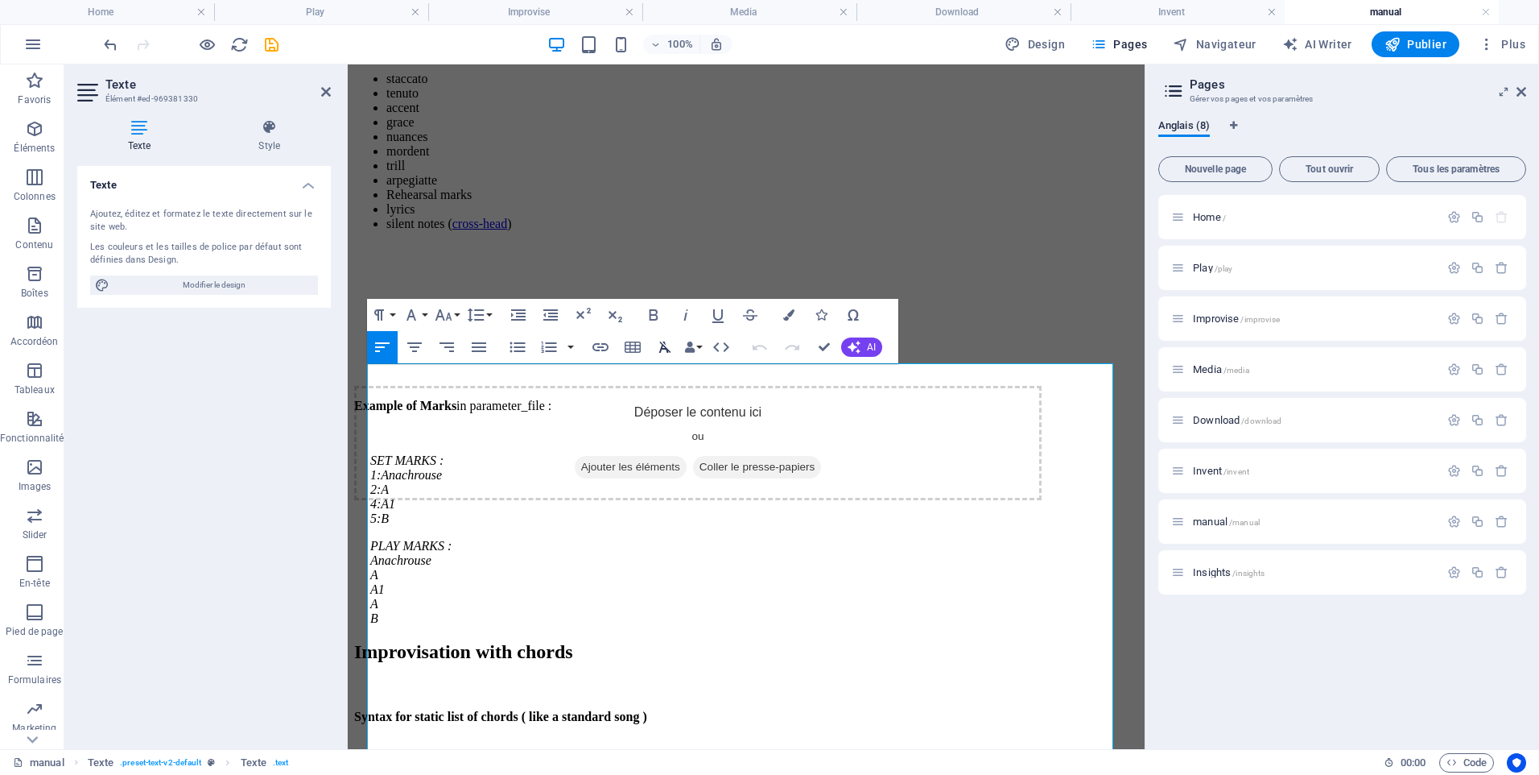
click at [665, 352] on icon "button" at bounding box center [664, 346] width 19 height 19
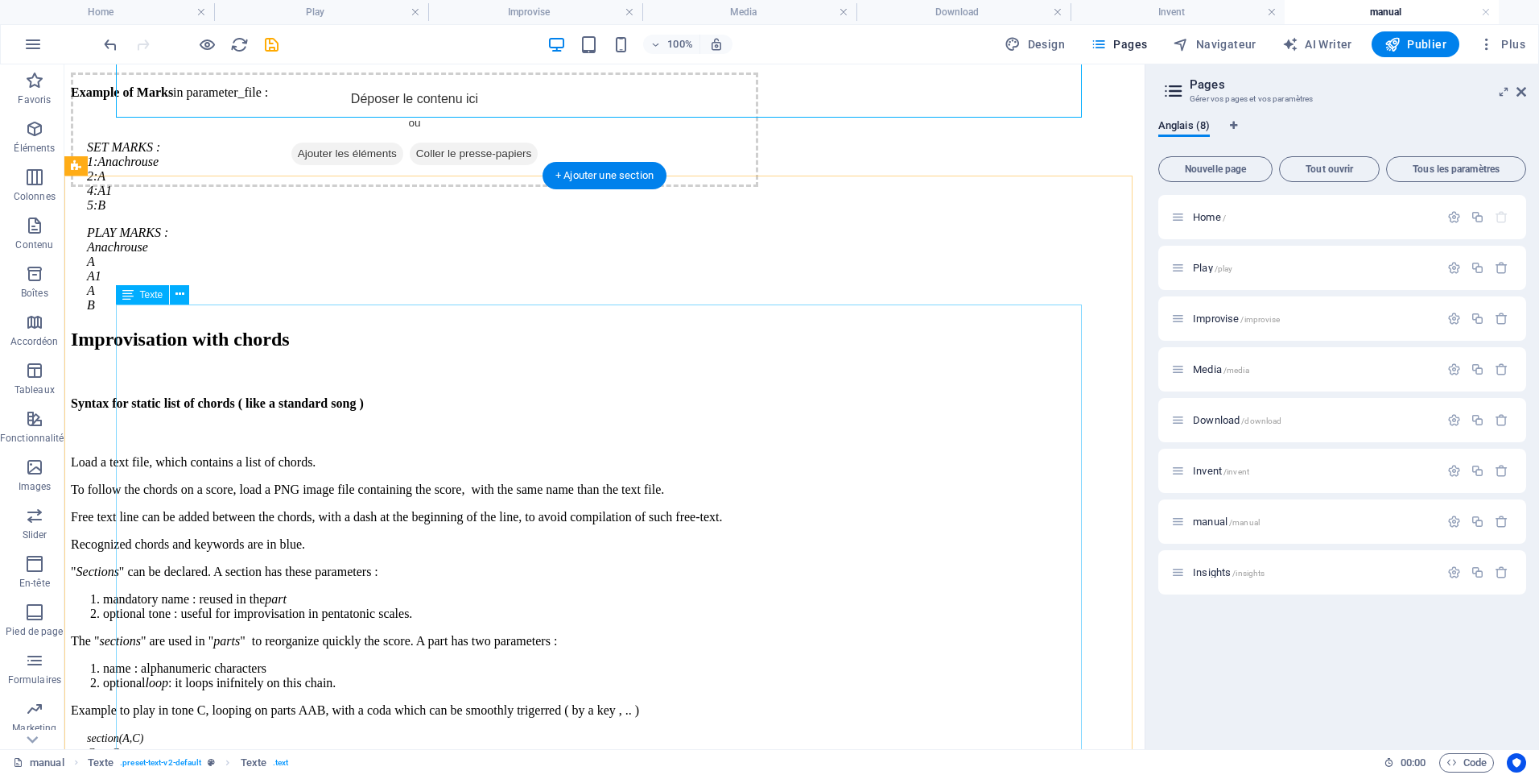
scroll to position [7771, 0]
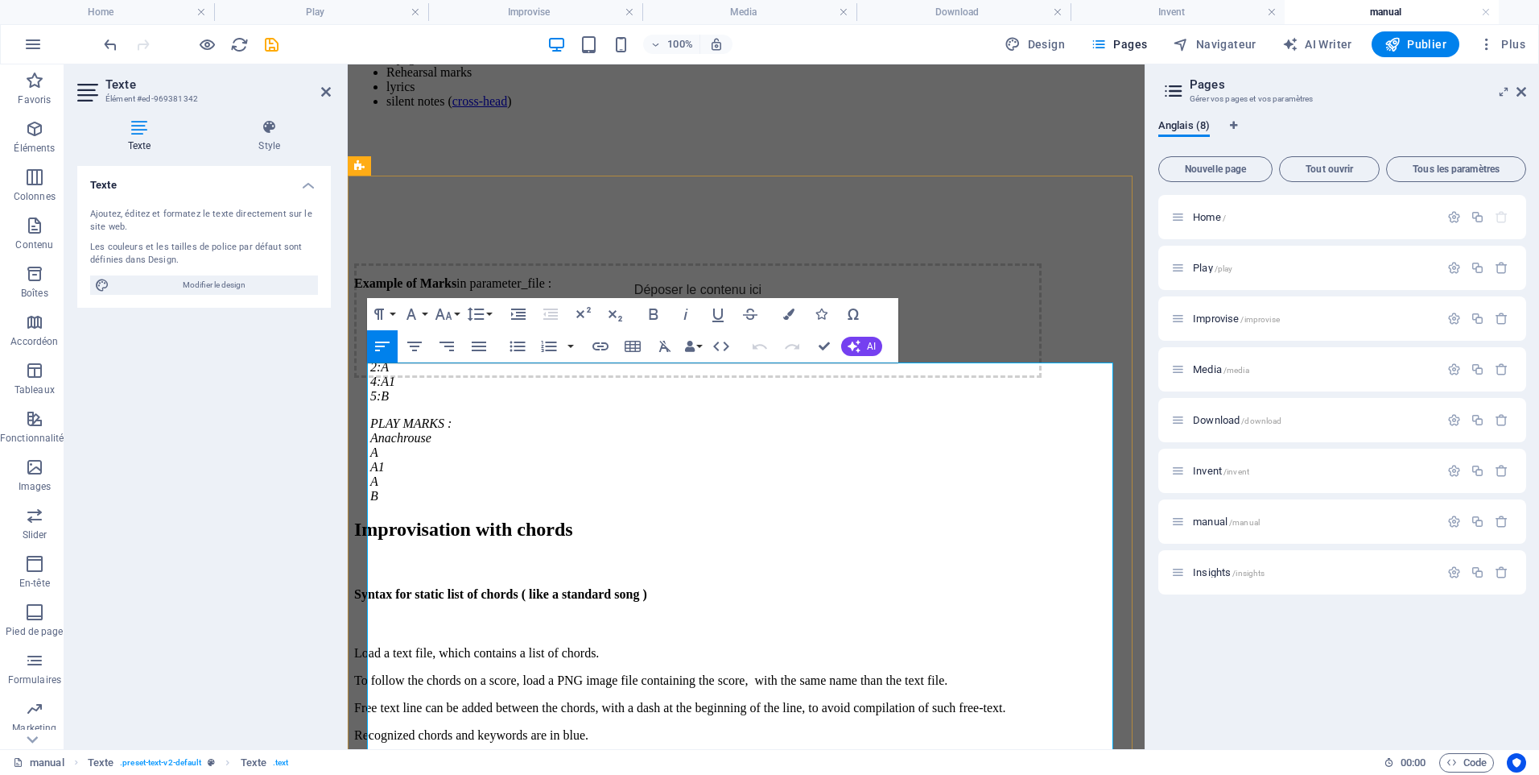
scroll to position [8738, 0]
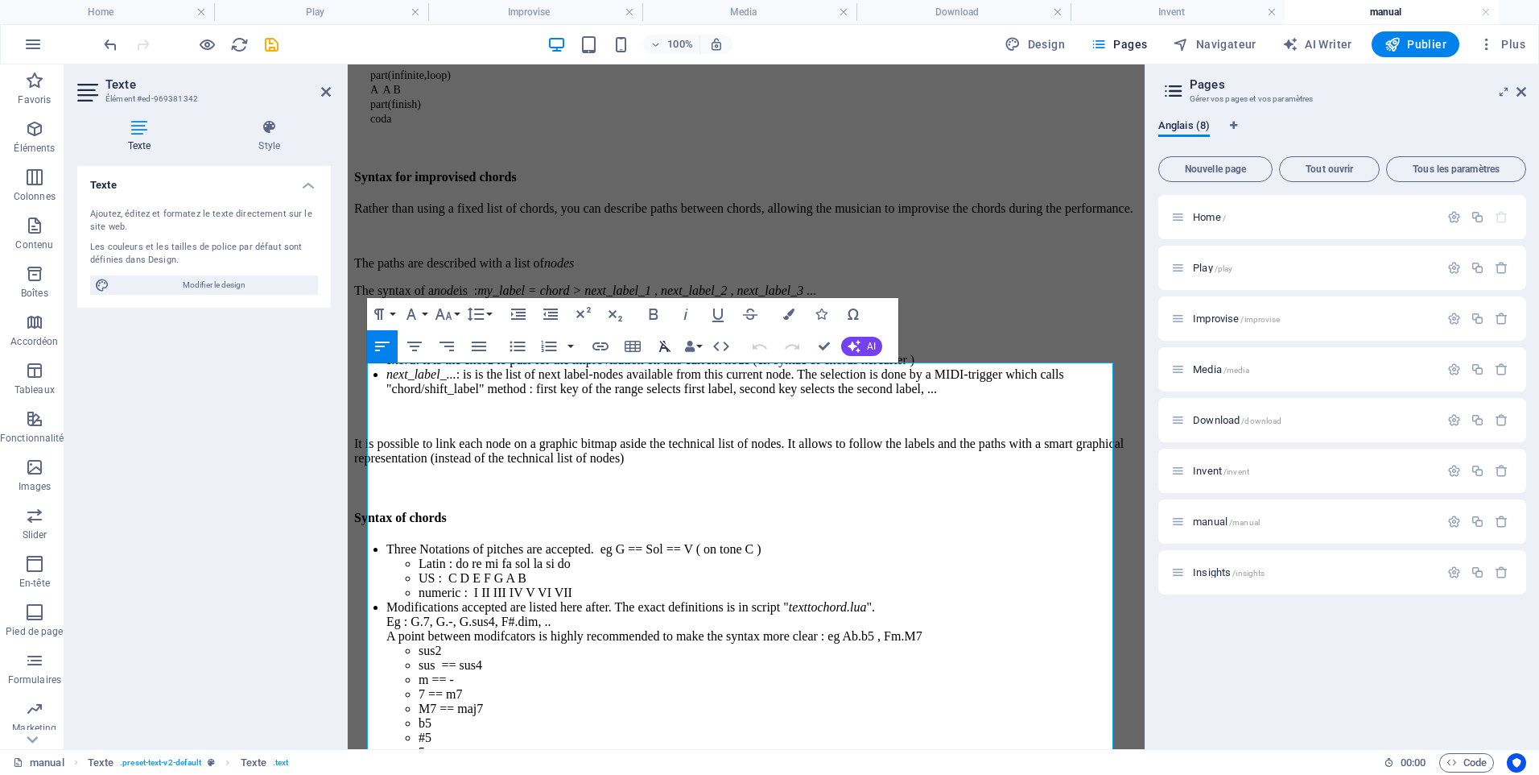
click at [667, 350] on icon "button" at bounding box center [664, 346] width 19 height 19
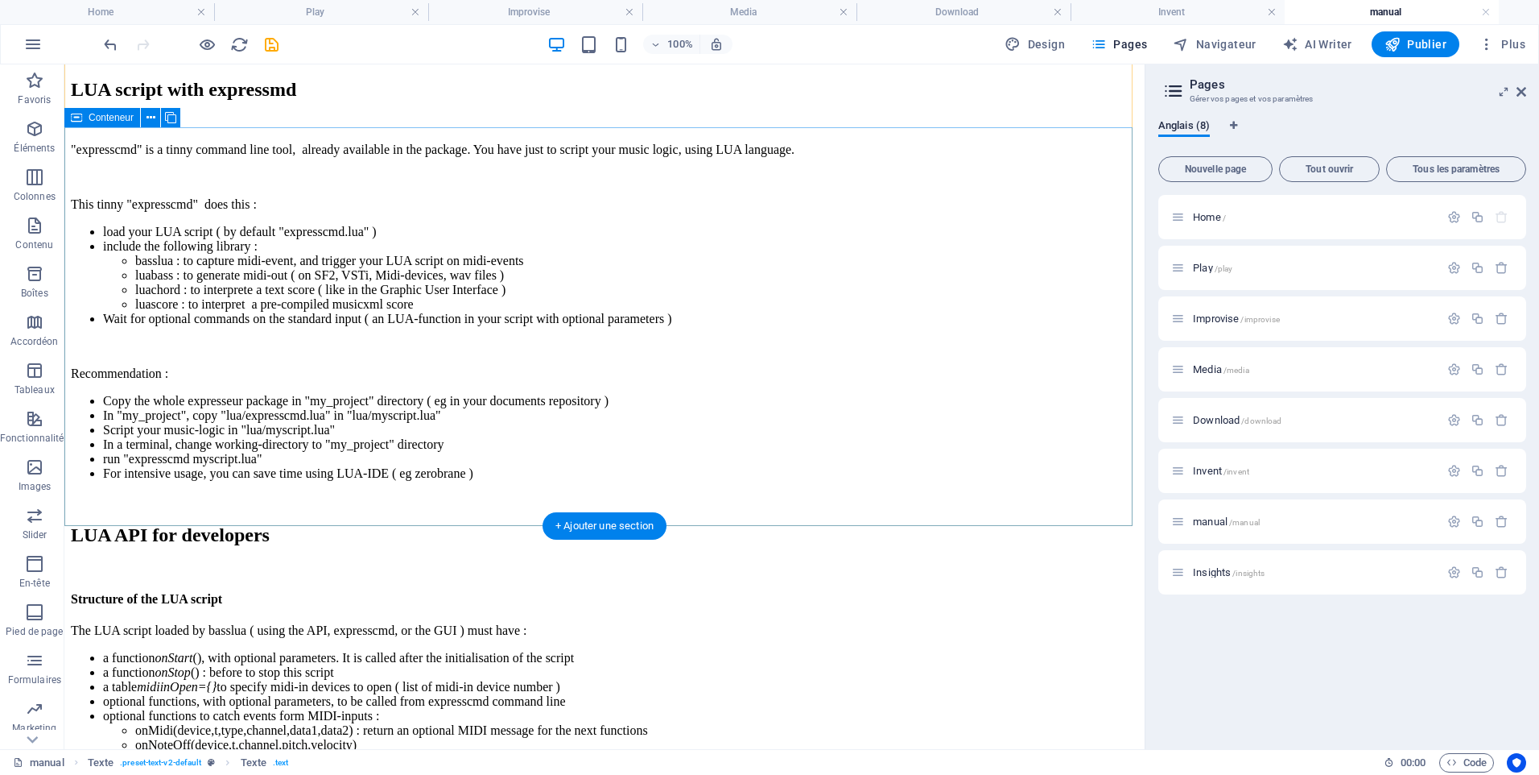
scroll to position [10772, 0]
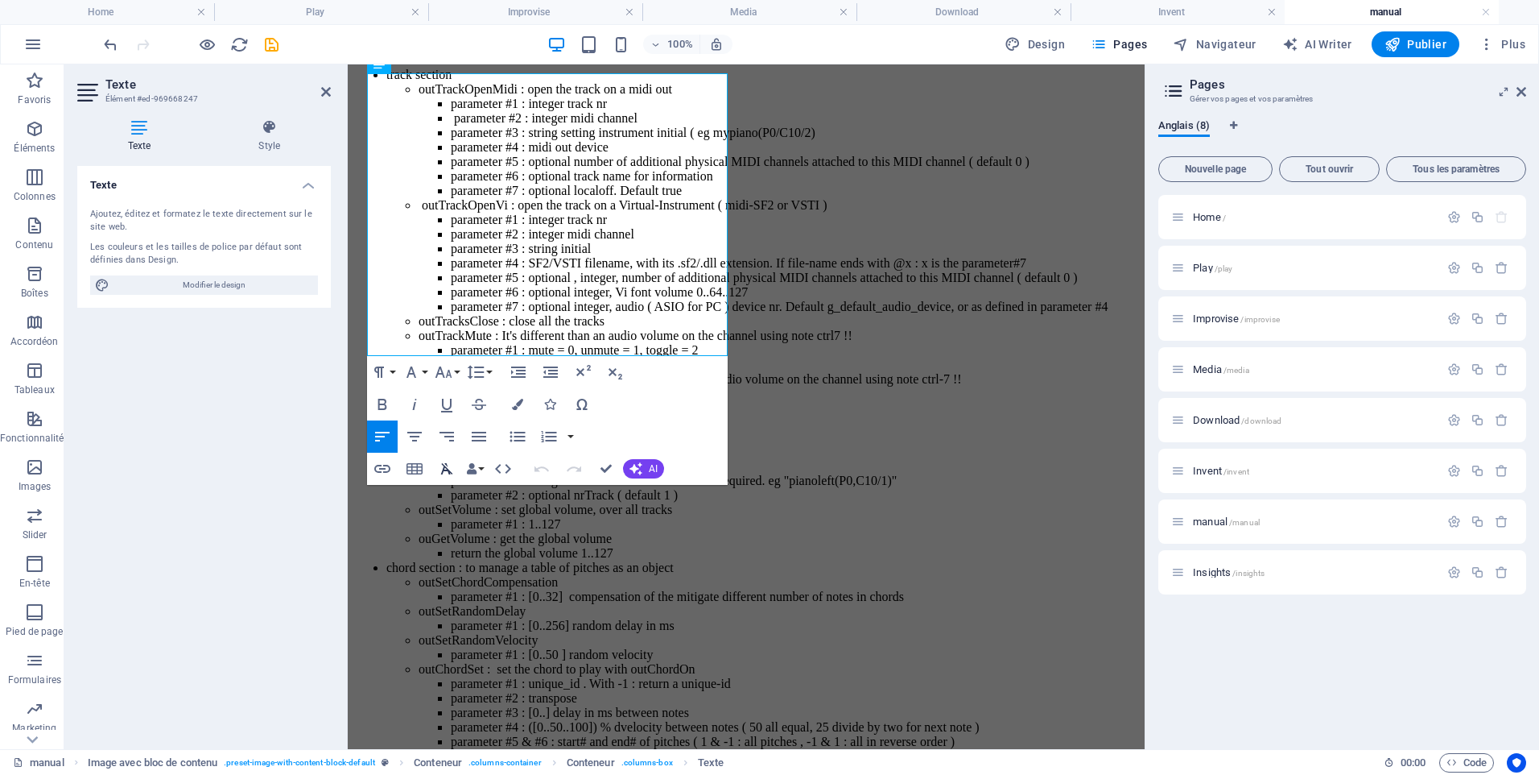
click at [448, 467] on icon "button" at bounding box center [446, 468] width 19 height 19
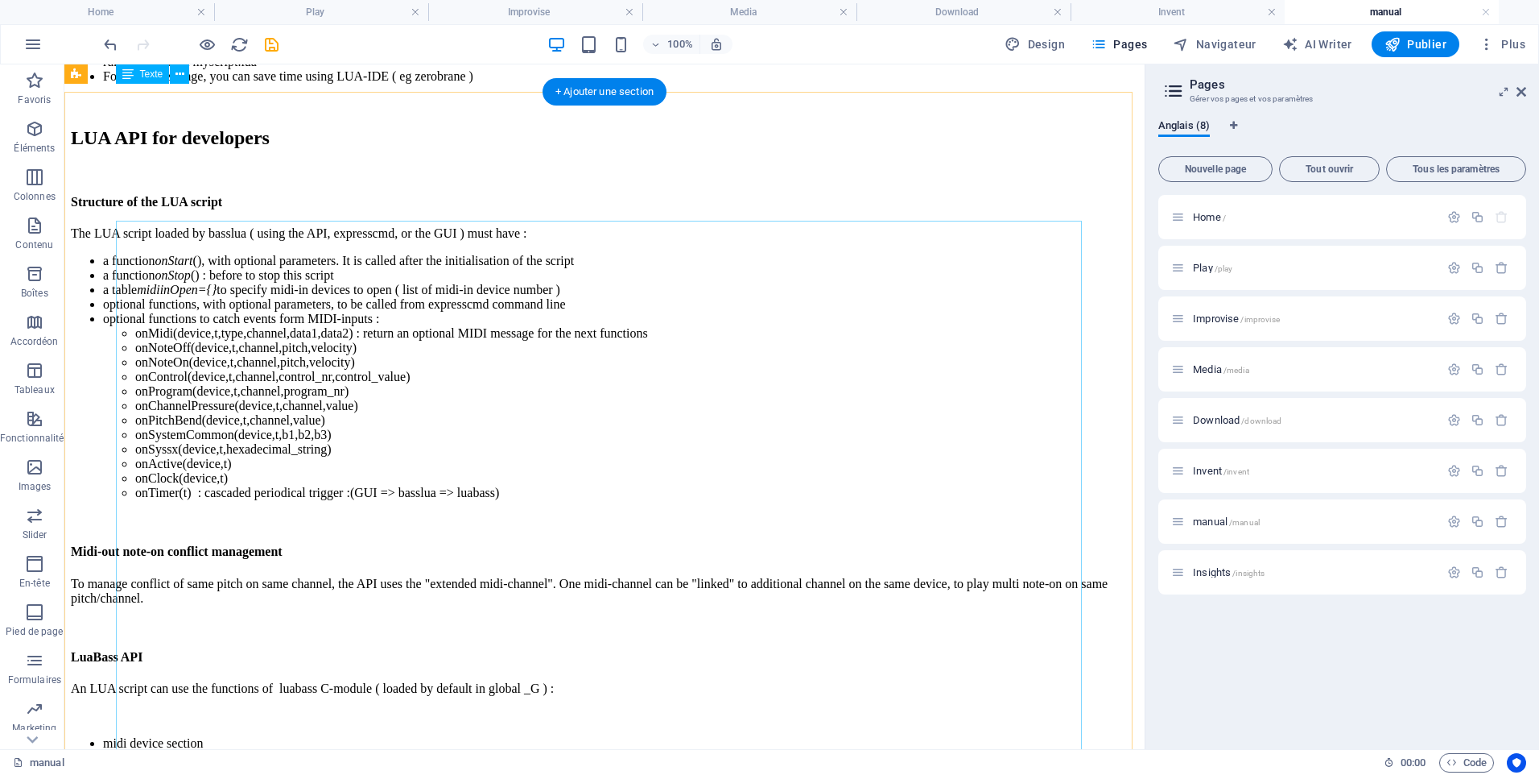
scroll to position [11094, 0]
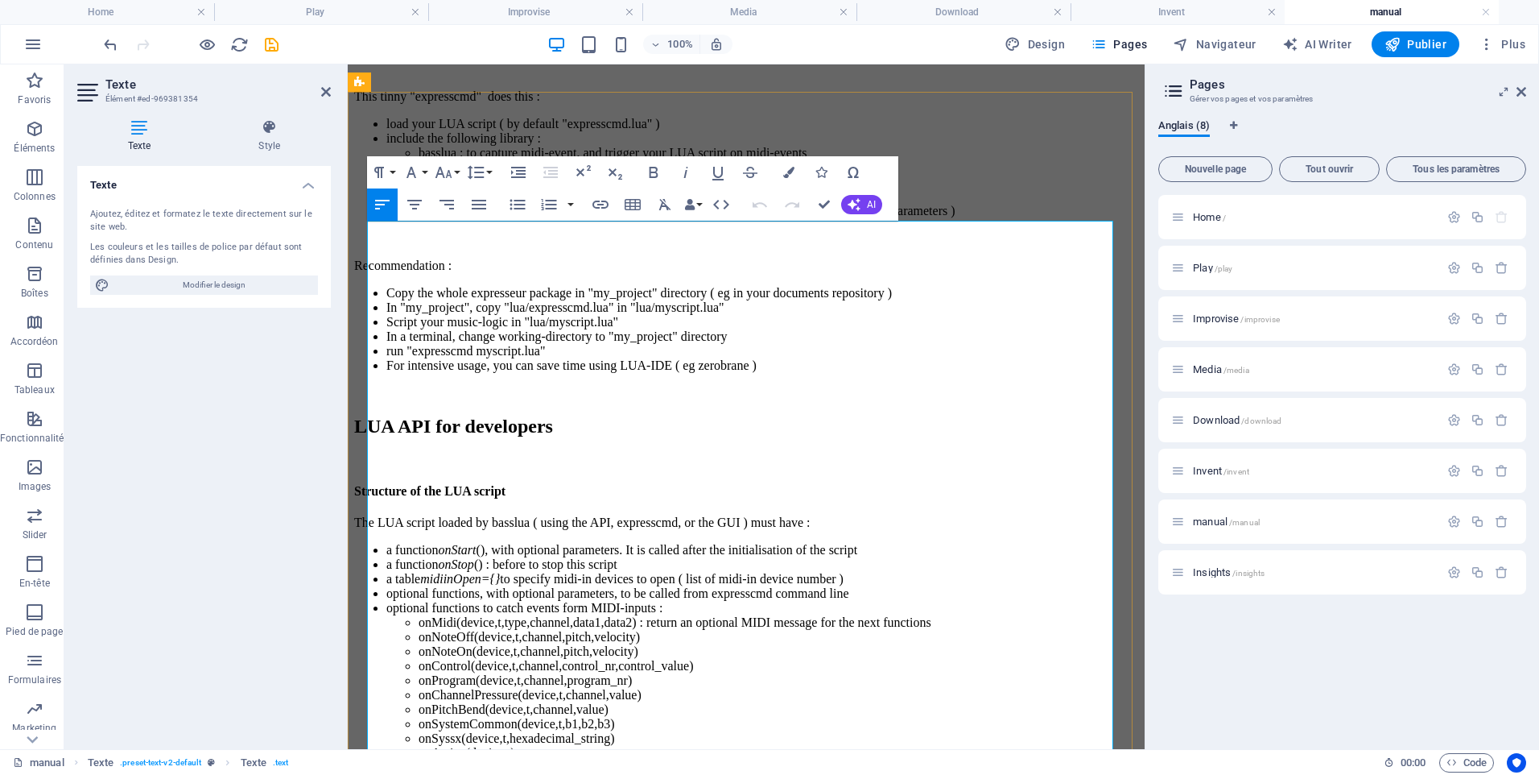
scroll to position [12533, 0]
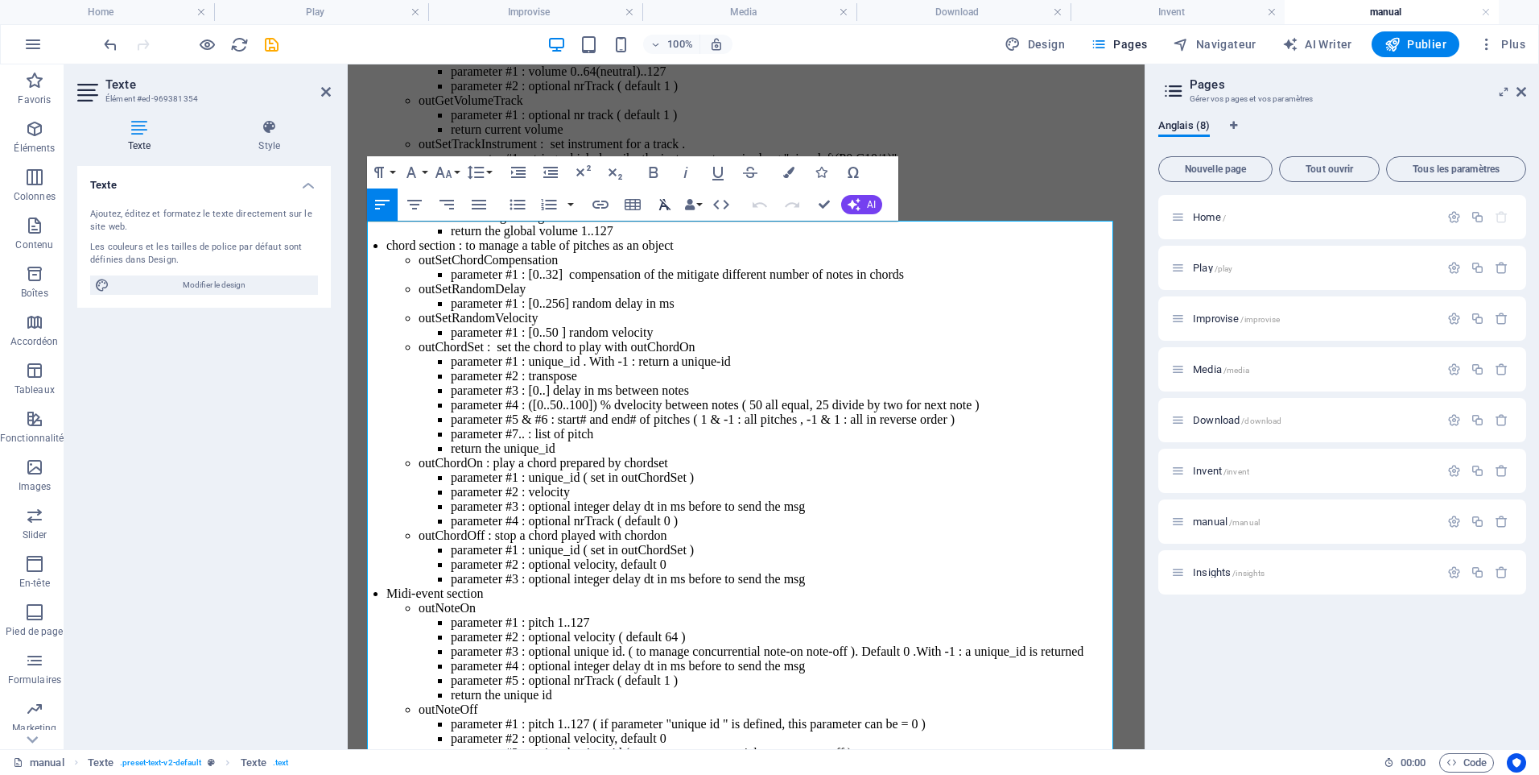
click at [663, 204] on icon "button" at bounding box center [664, 204] width 19 height 19
drag, startPoint x: 821, startPoint y: 203, endPoint x: 755, endPoint y: 138, distance: 92.2
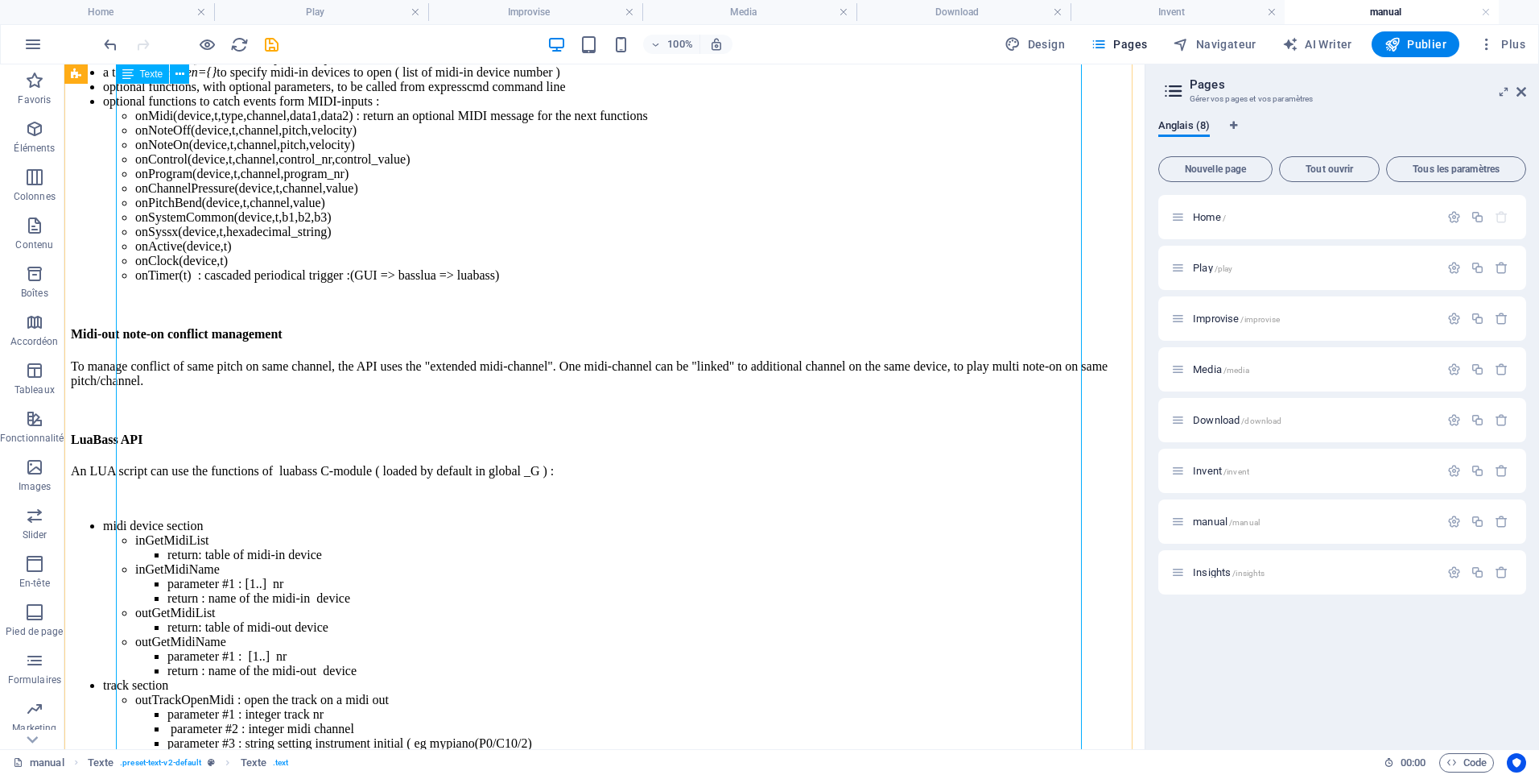
scroll to position [11336, 0]
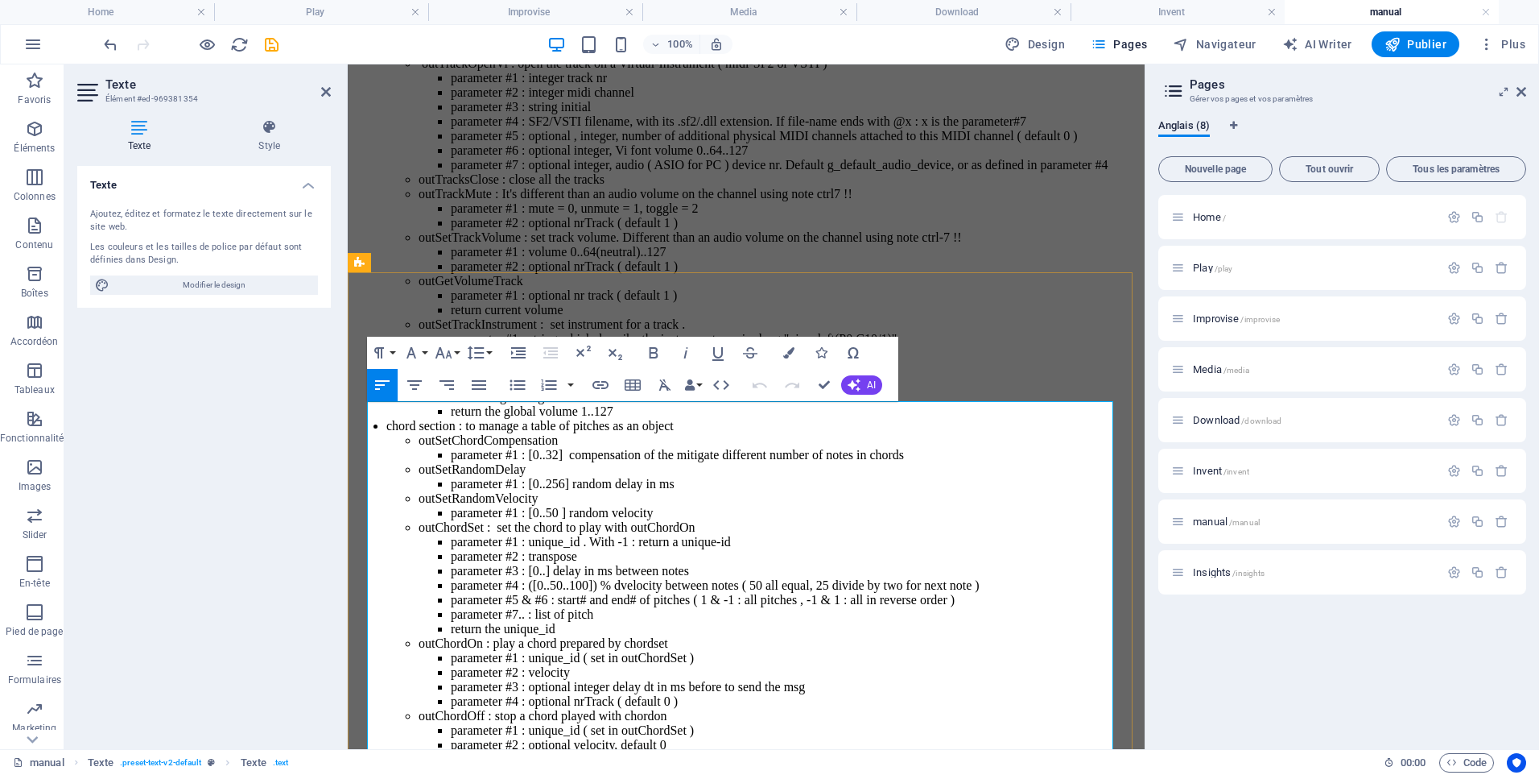
scroll to position [12675, 0]
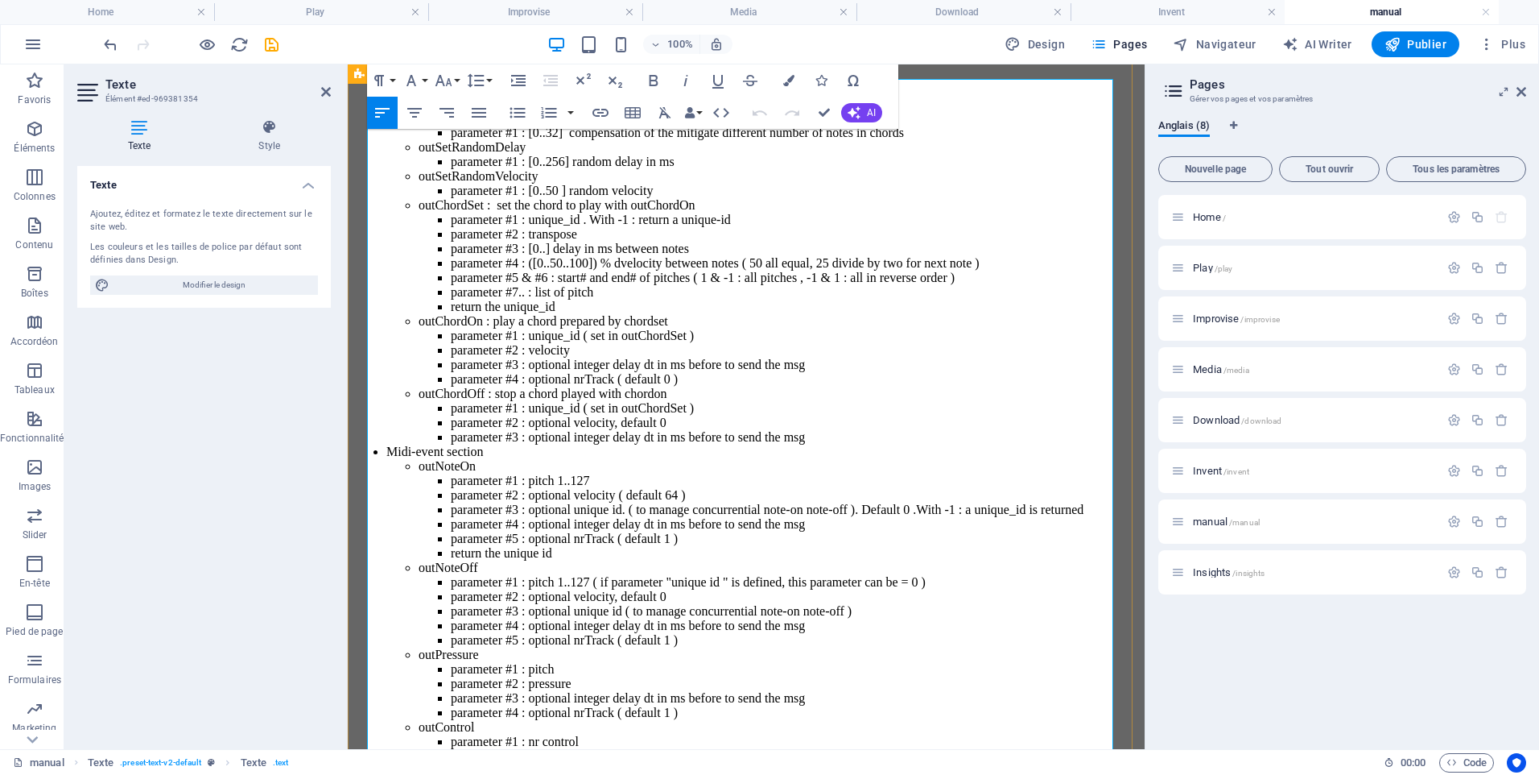
drag, startPoint x: 367, startPoint y: 443, endPoint x: 409, endPoint y: 654, distance: 215.1
click at [515, 81] on icon "button" at bounding box center [518, 80] width 19 height 19
click at [688, 83] on icon "button" at bounding box center [685, 80] width 19 height 19
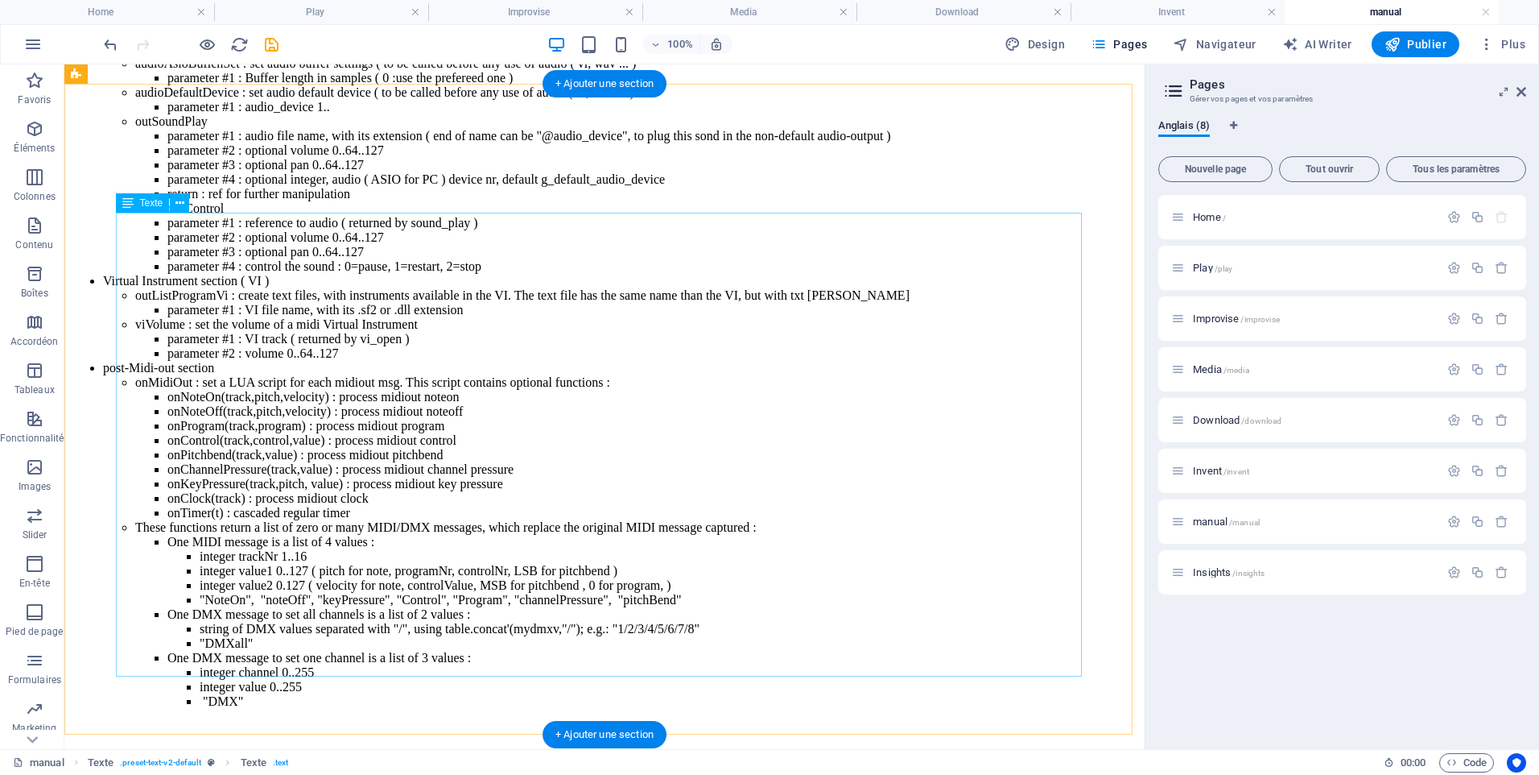
scroll to position [14246, 0]
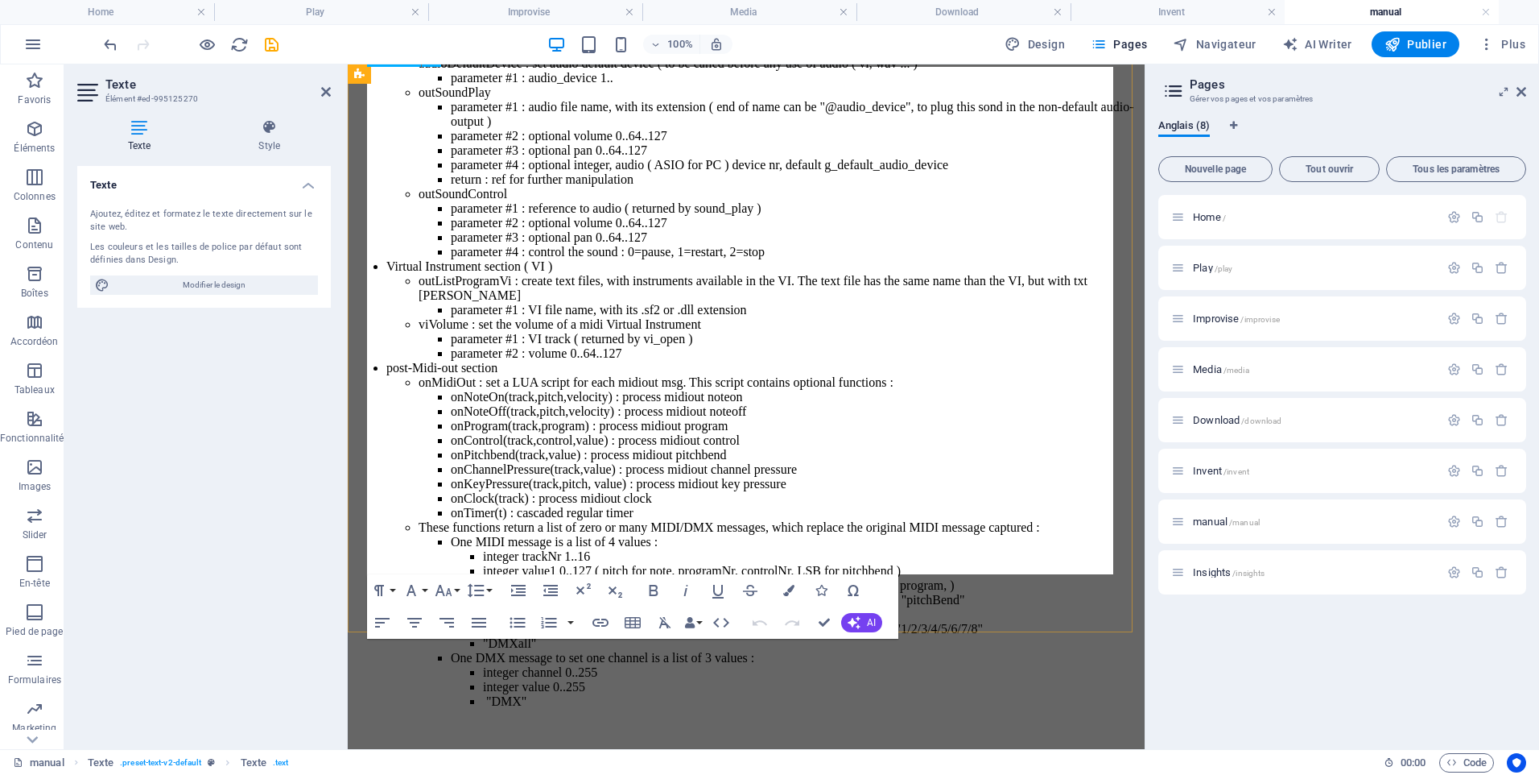
scroll to position [15880, 0]
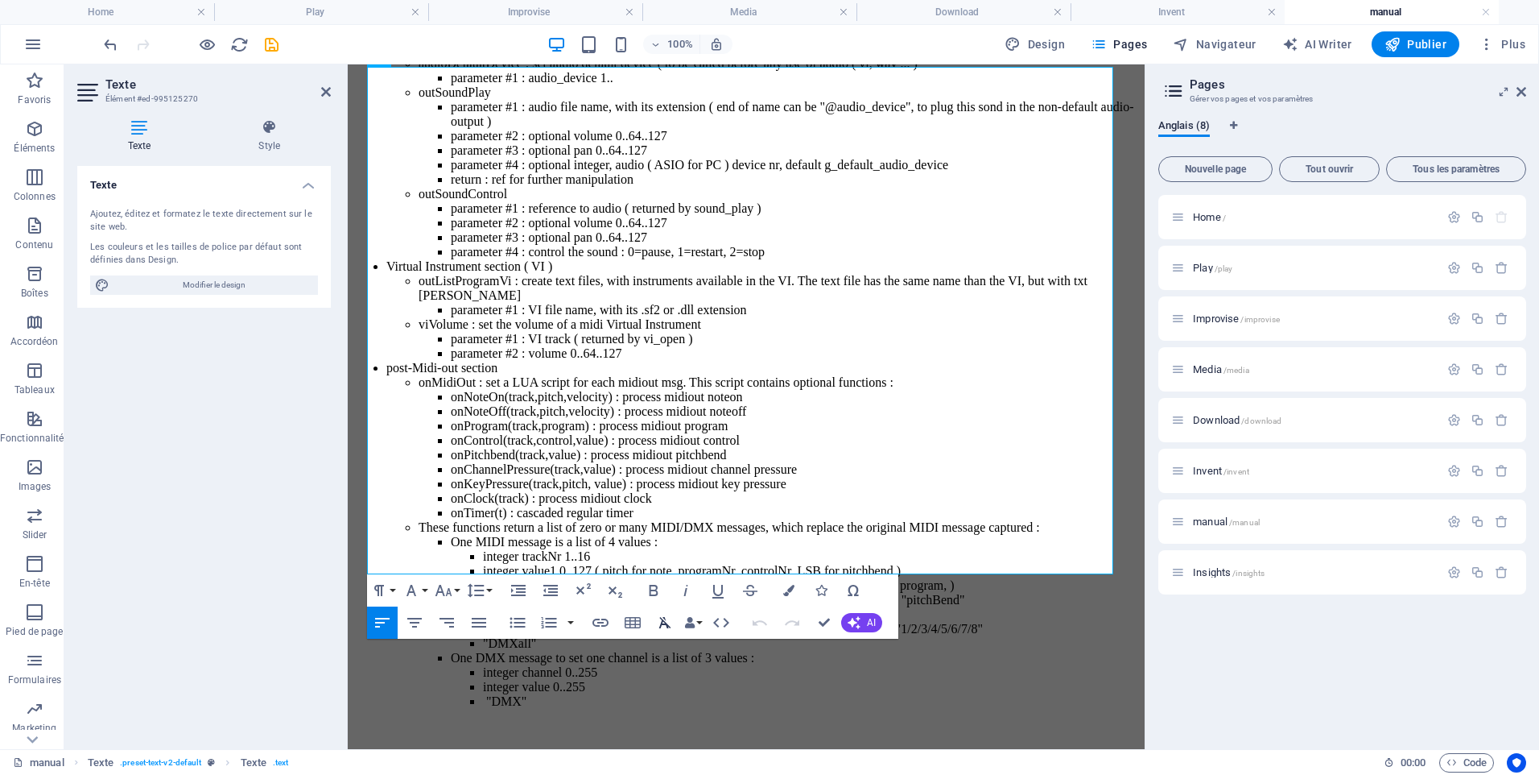
click at [657, 622] on icon "button" at bounding box center [664, 622] width 19 height 19
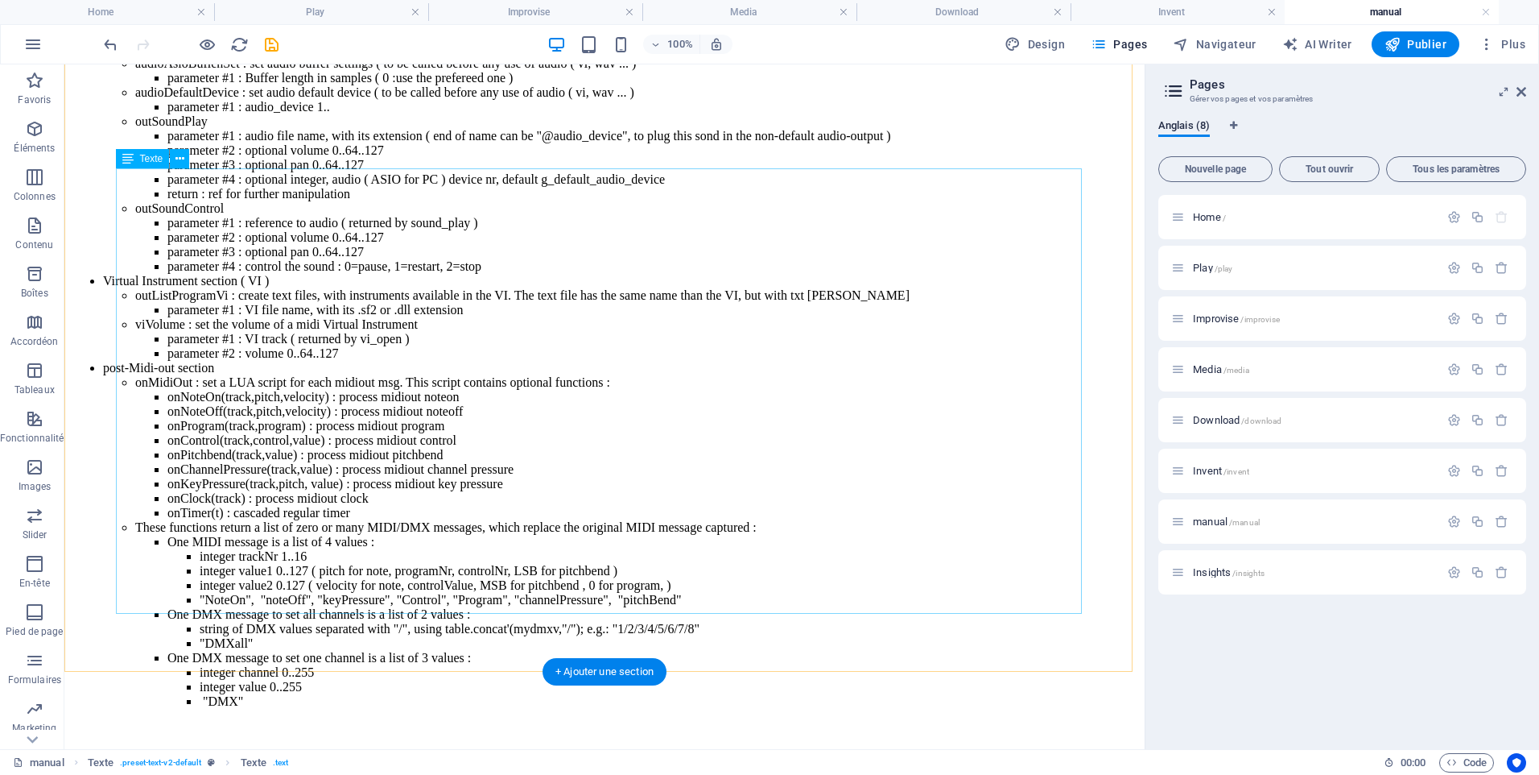
scroll to position [14809, 0]
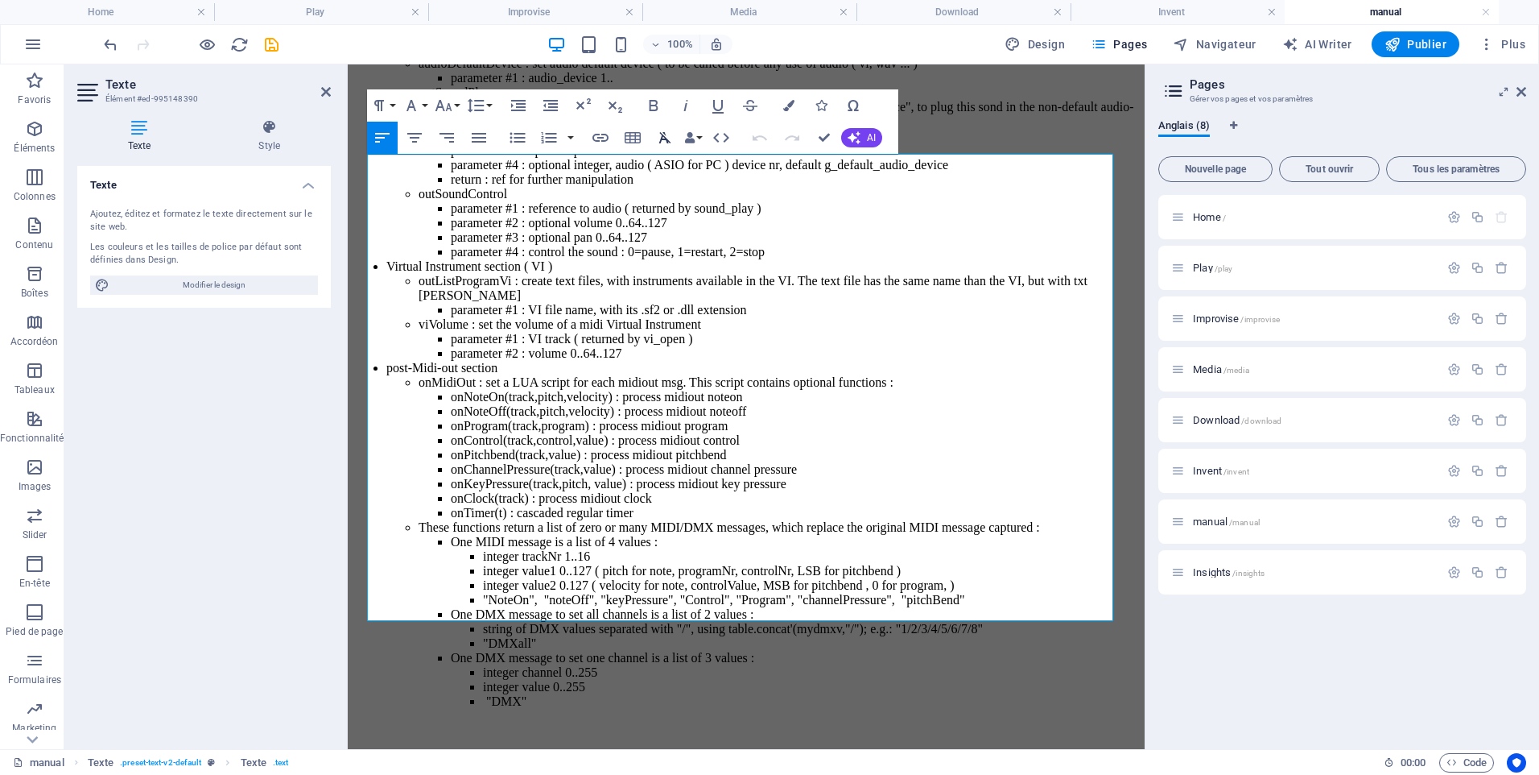
click at [663, 133] on icon "button" at bounding box center [665, 137] width 12 height 11
drag, startPoint x: 756, startPoint y: 73, endPoint x: 820, endPoint y: 137, distance: 90.0
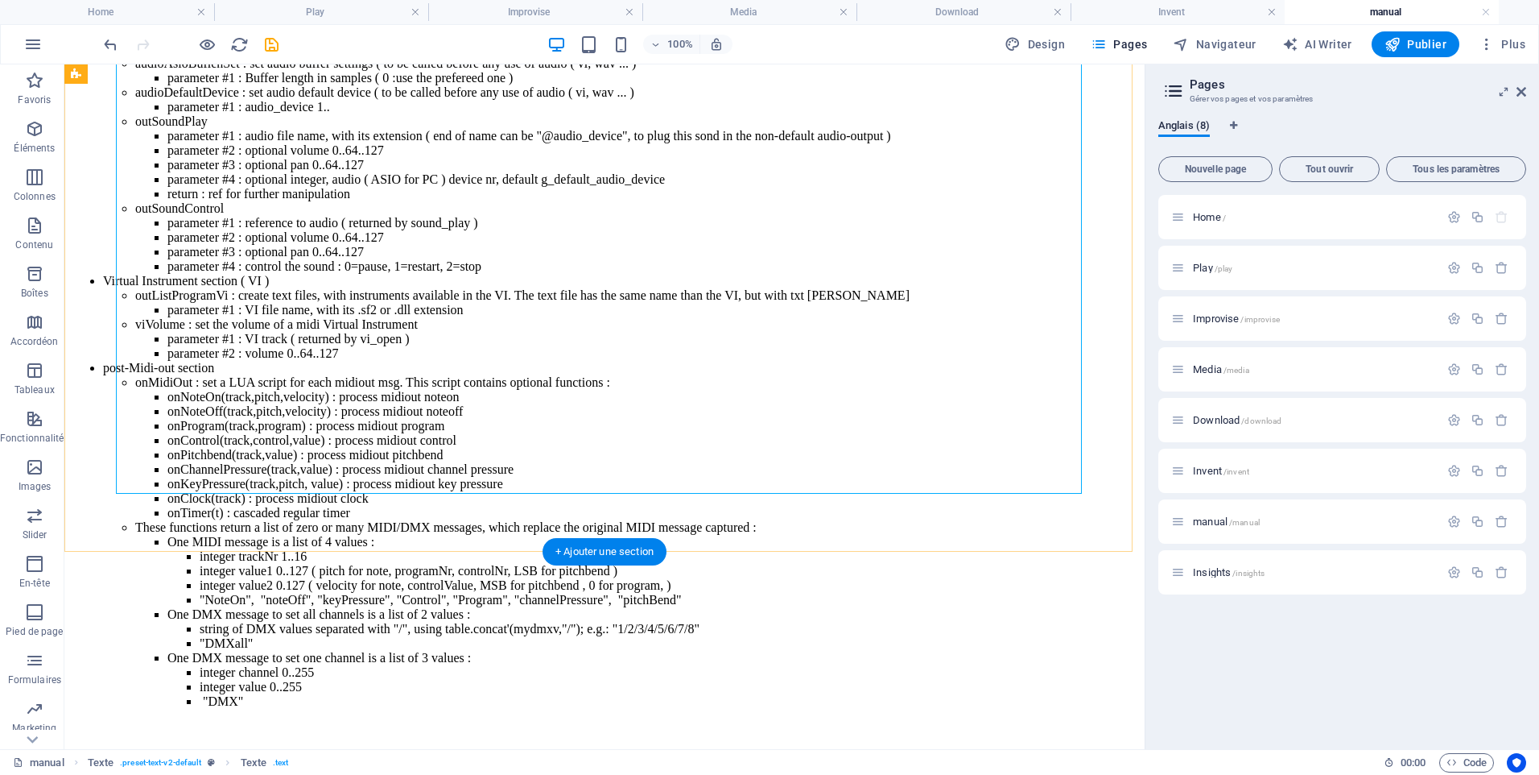
scroll to position [15293, 0]
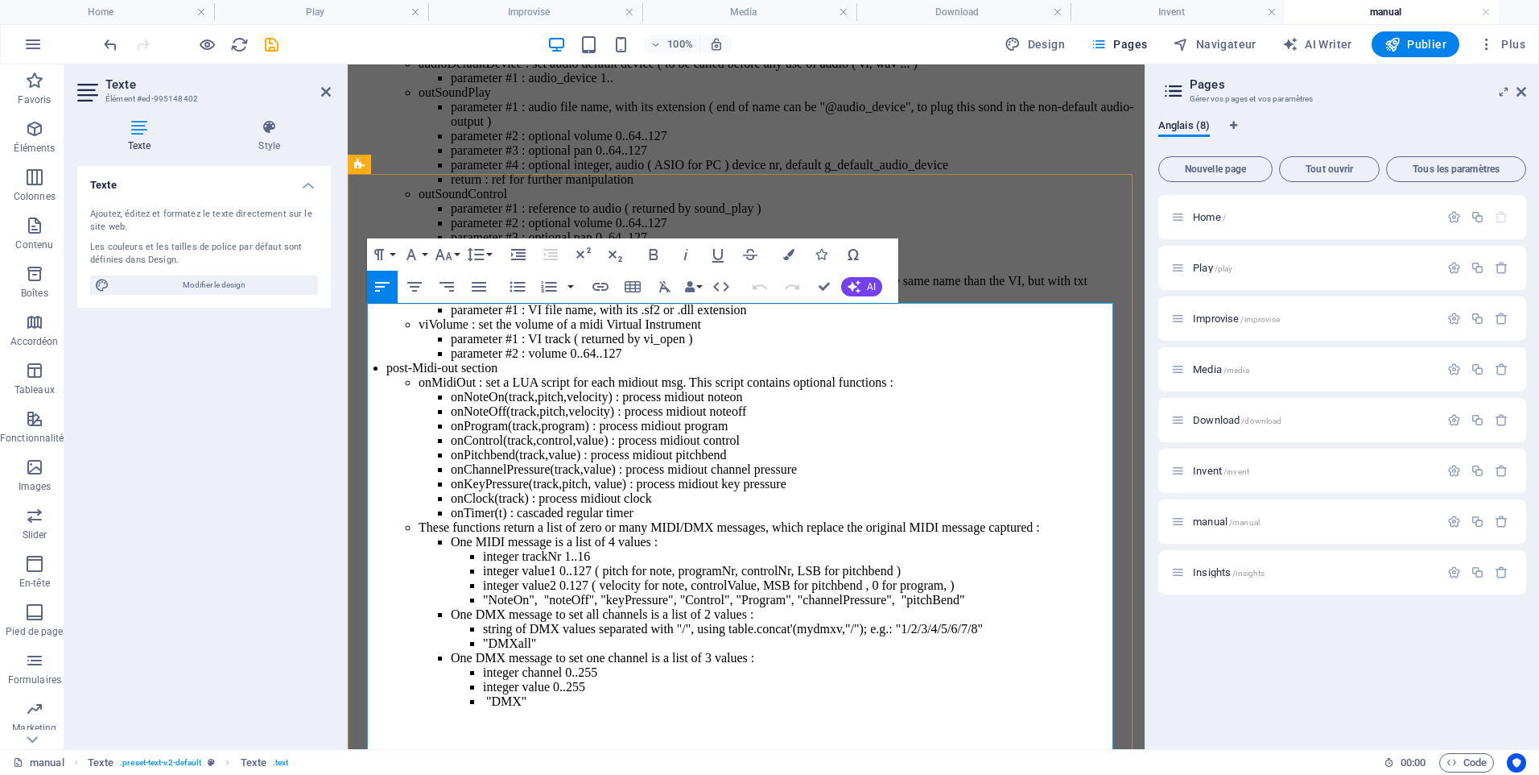
scroll to position [16992, 0]
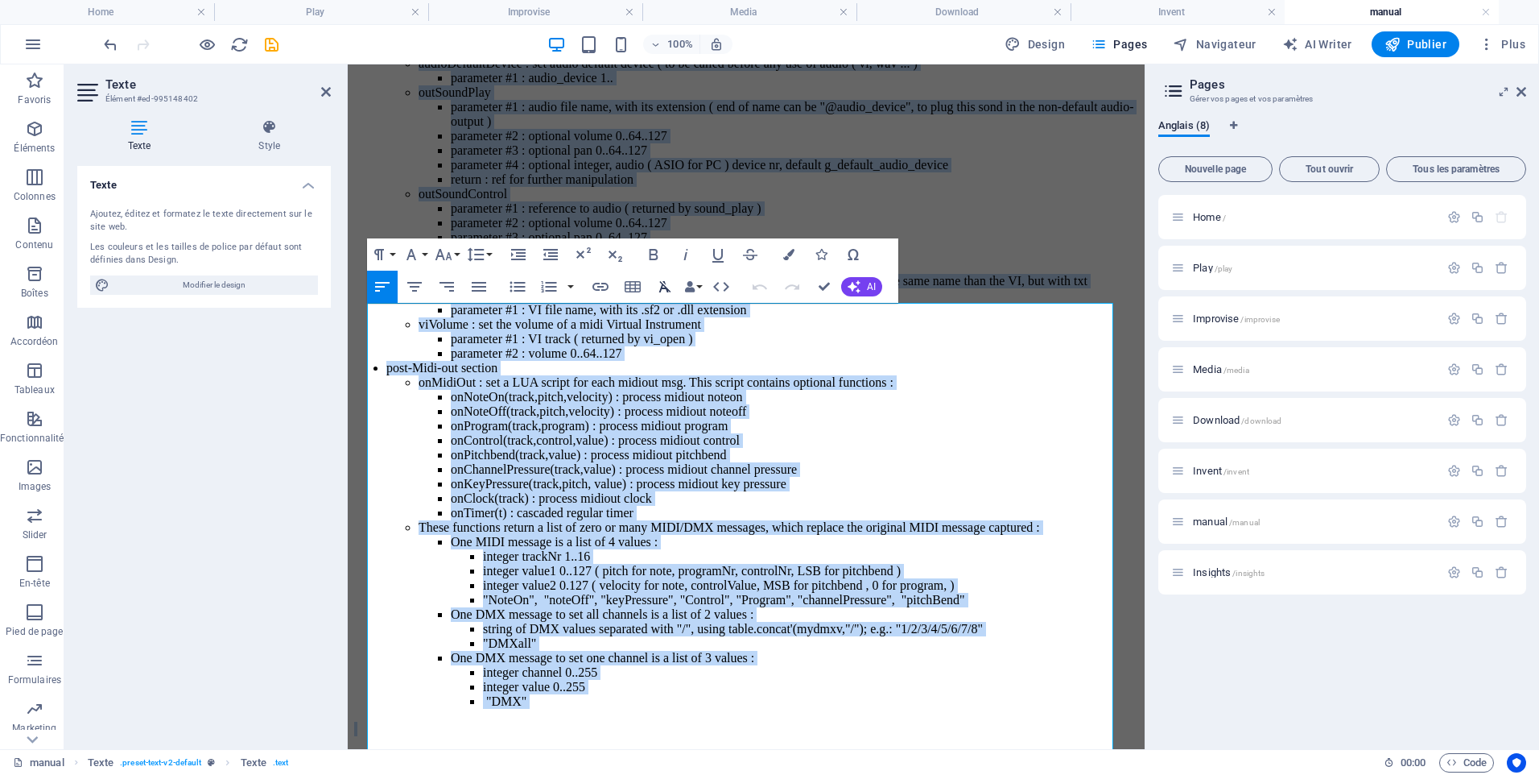
click at [667, 289] on icon "button" at bounding box center [665, 286] width 12 height 11
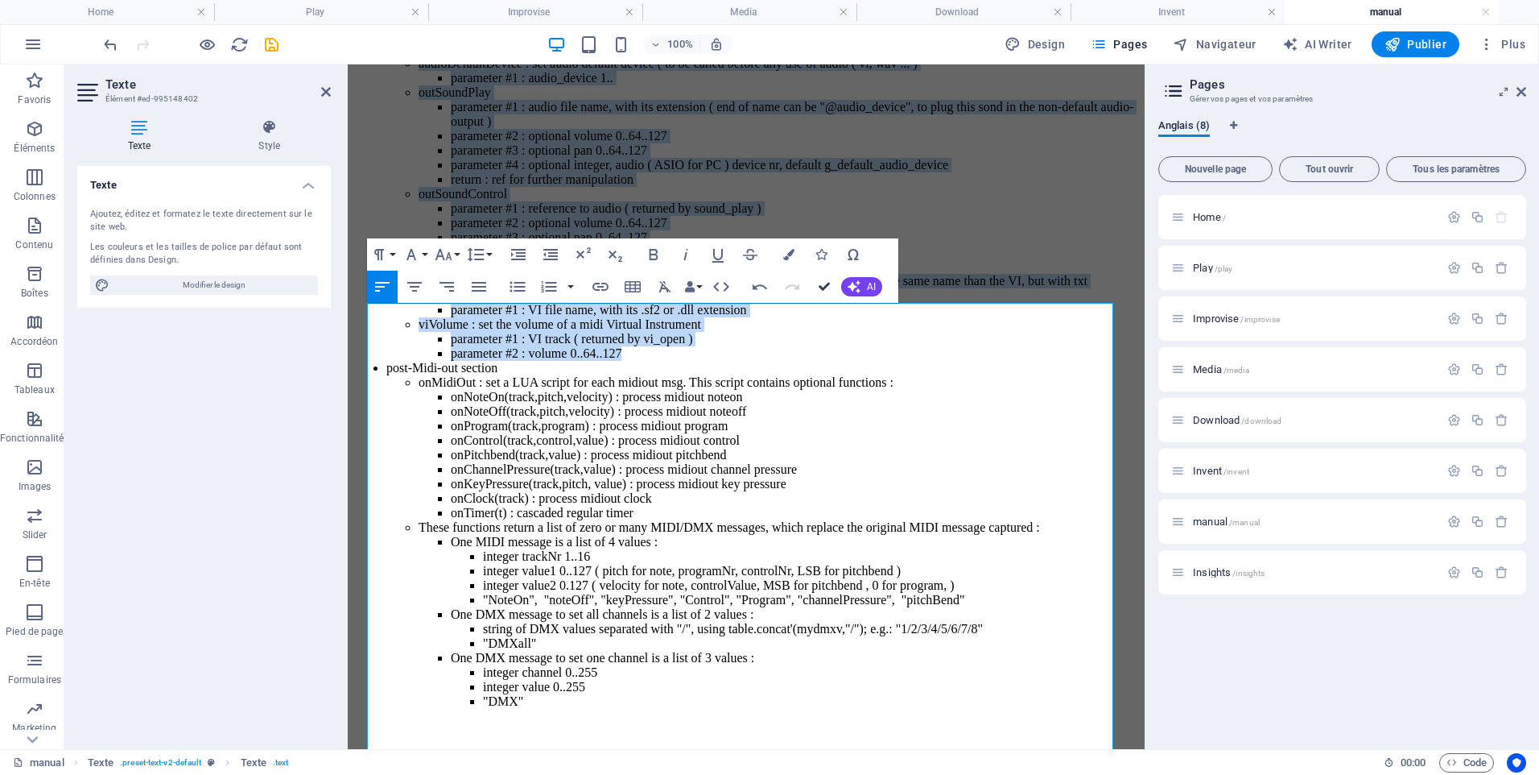
drag, startPoint x: 822, startPoint y: 284, endPoint x: 758, endPoint y: 223, distance: 88.3
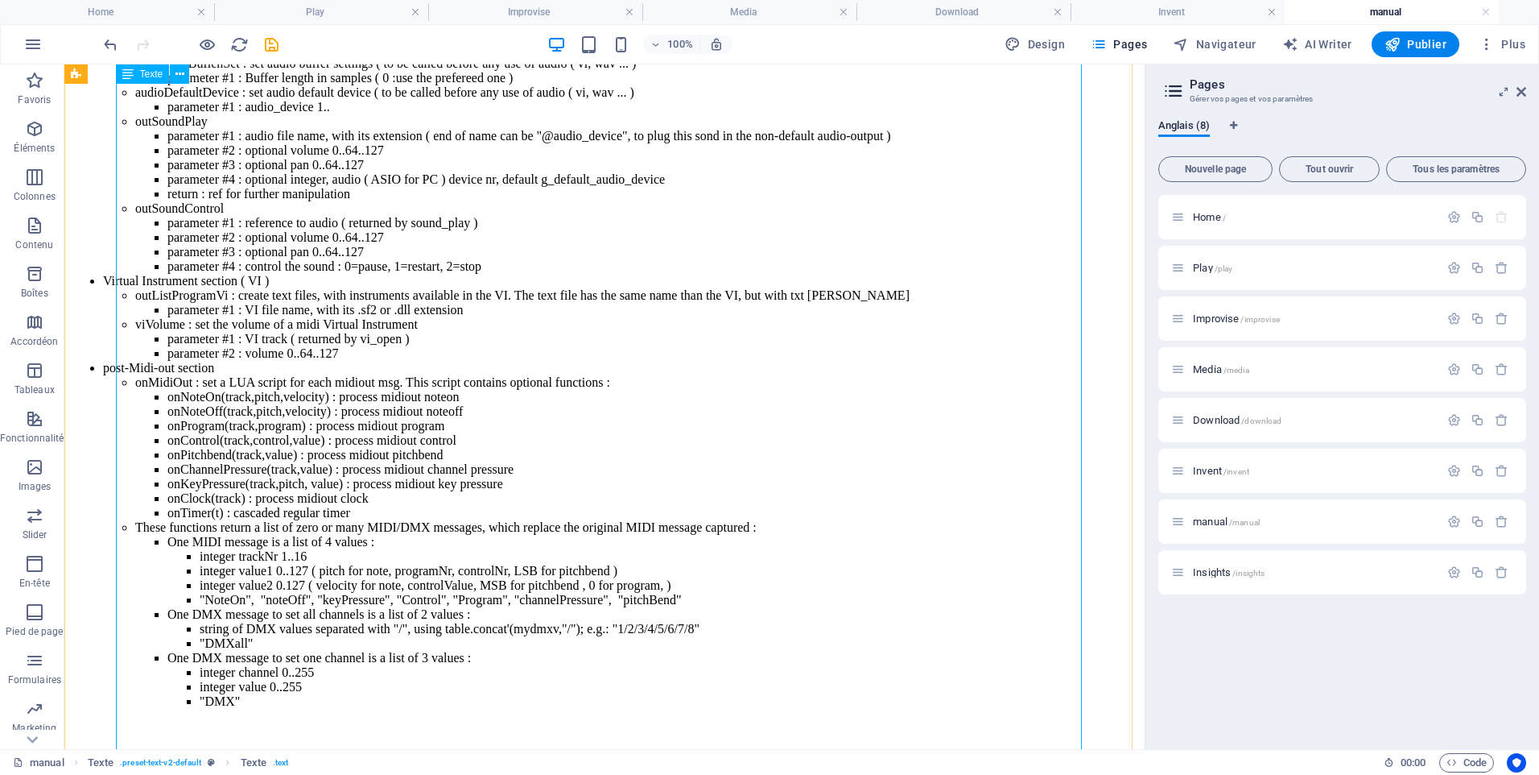
scroll to position [19655, 0]
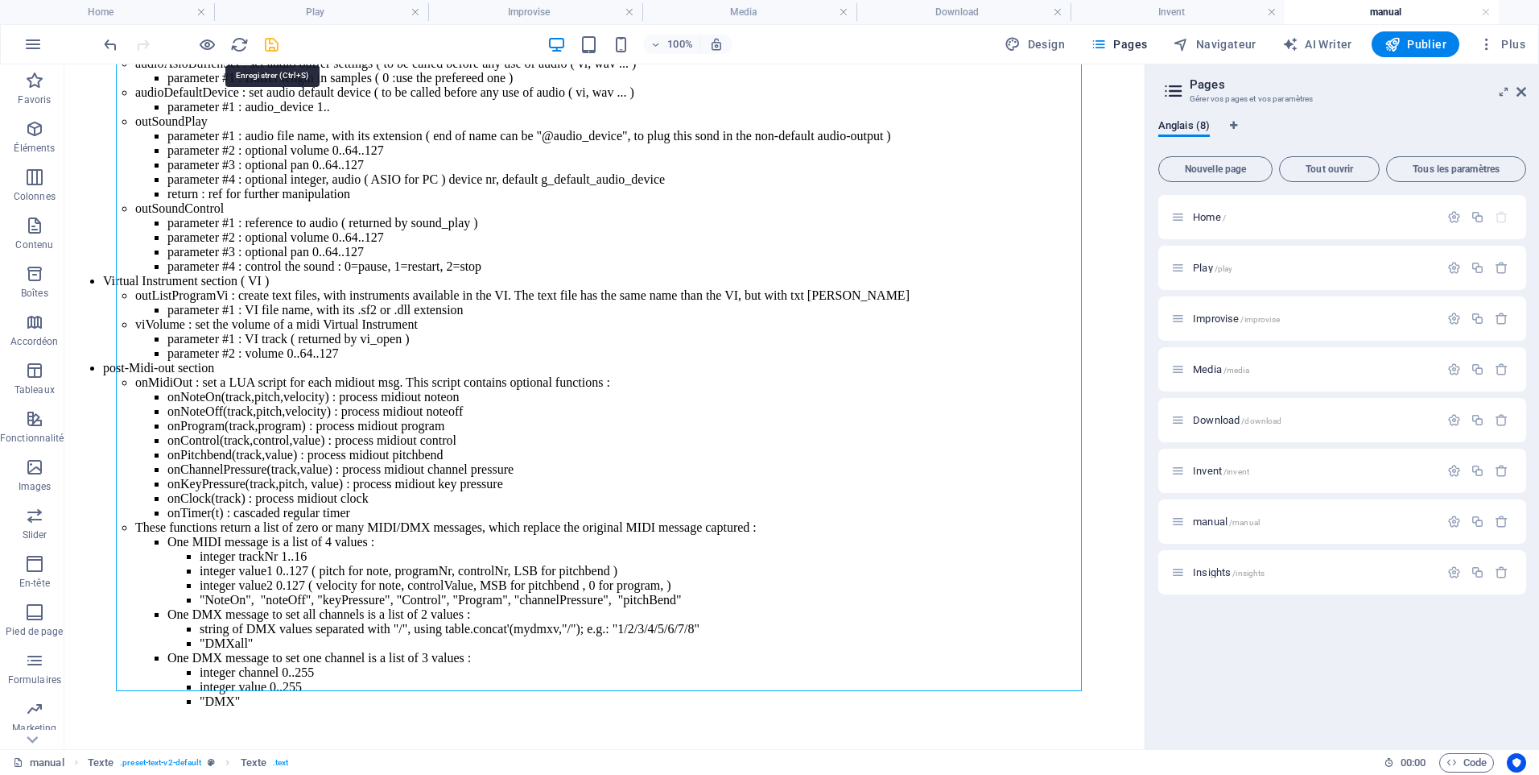
click at [271, 47] on icon "save" at bounding box center [271, 44] width 19 height 19
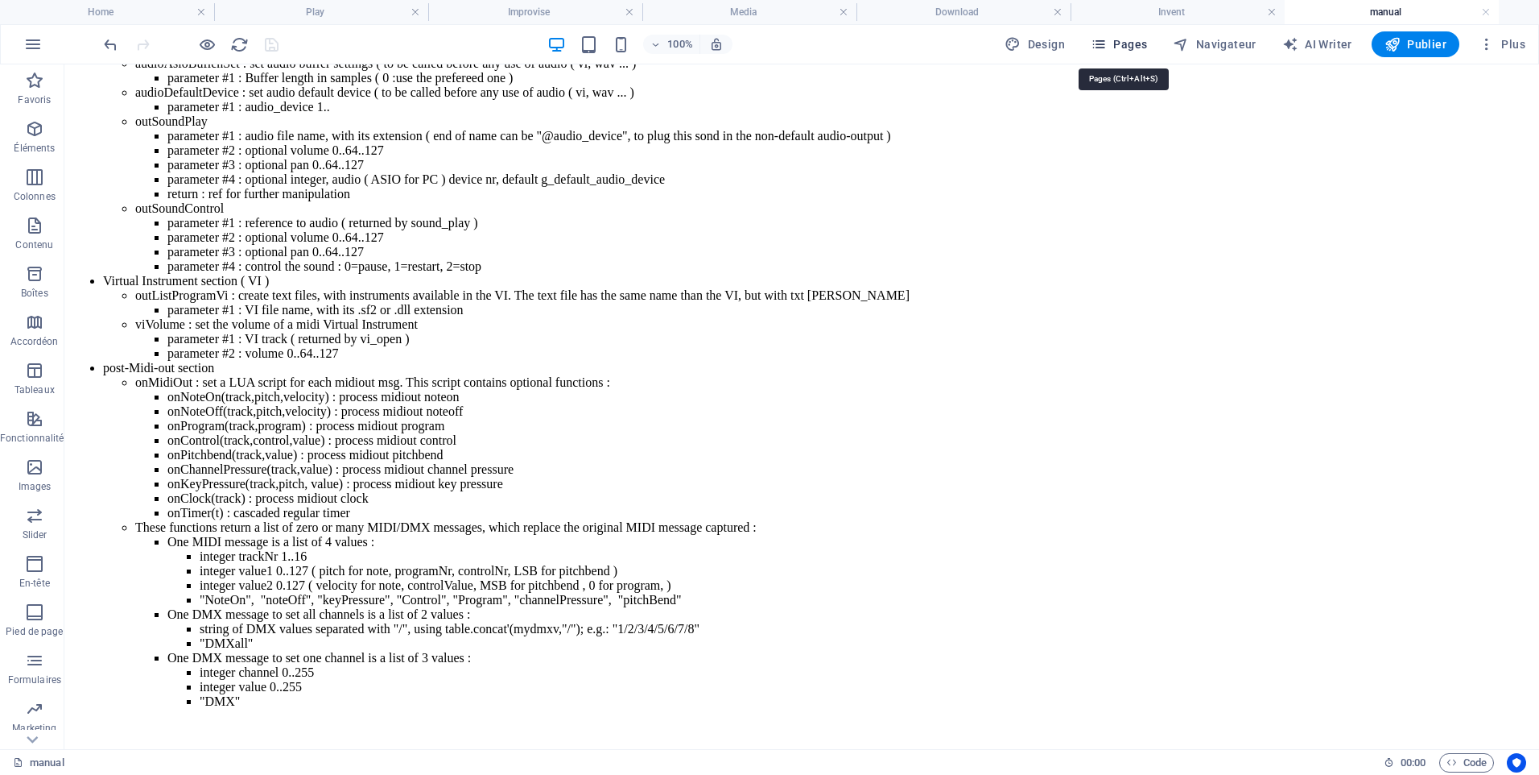
click at [1116, 41] on span "Pages" at bounding box center [1119, 44] width 56 height 16
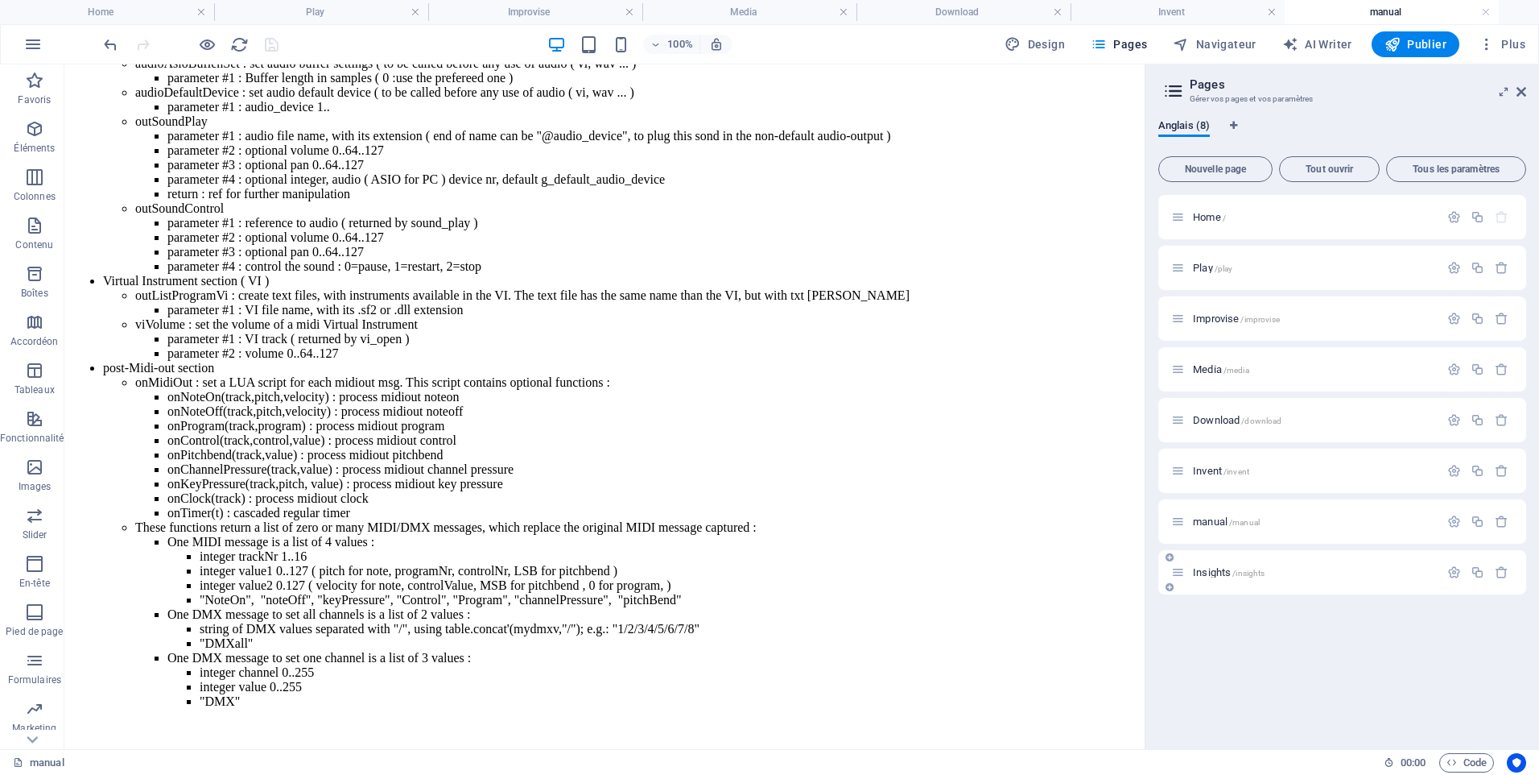
click at [1196, 576] on span "Insights /insights" at bounding box center [1229, 572] width 72 height 12
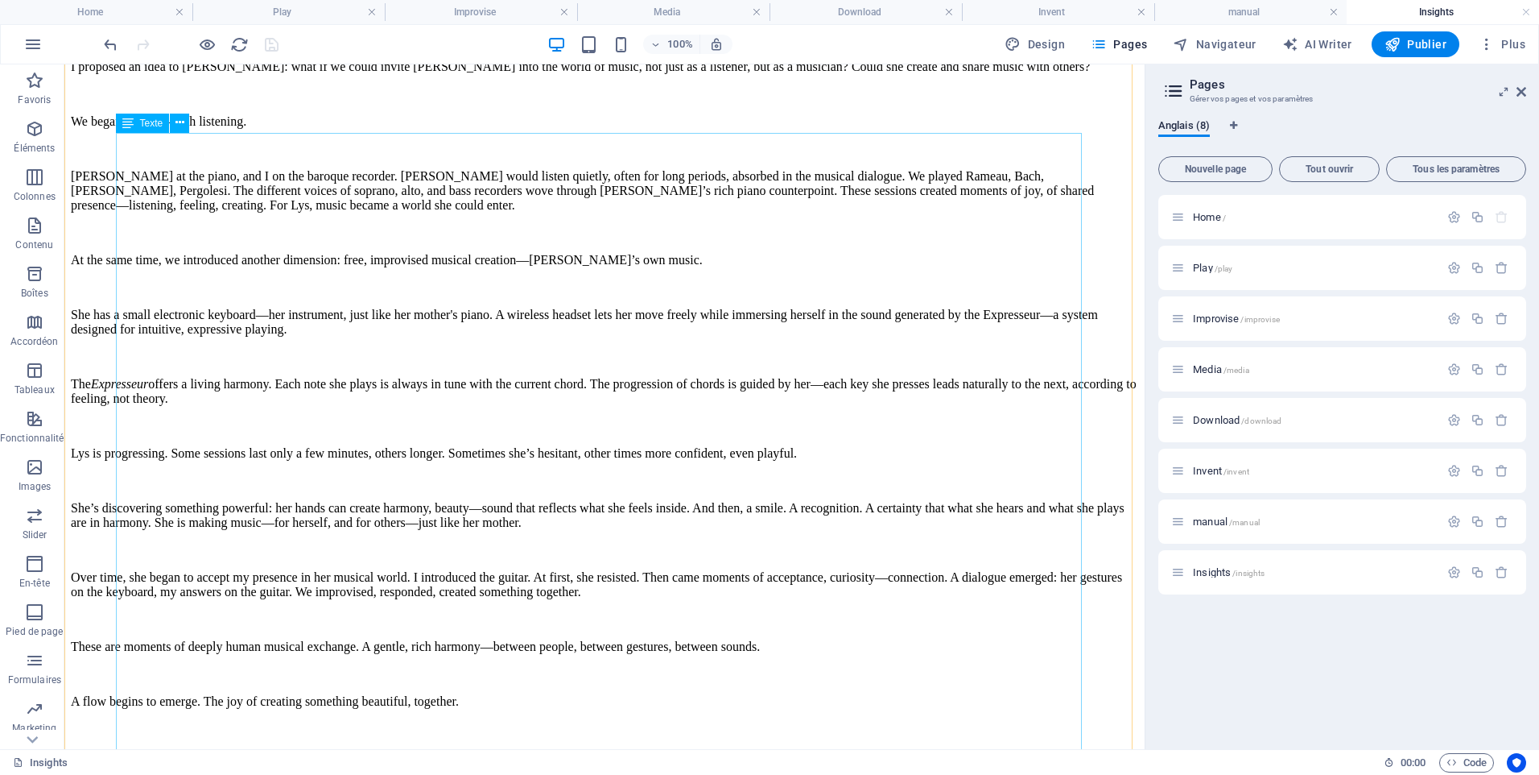
scroll to position [4744, 0]
click at [1395, 46] on icon "button" at bounding box center [1393, 44] width 16 height 16
